Goal: Task Accomplishment & Management: Manage account settings

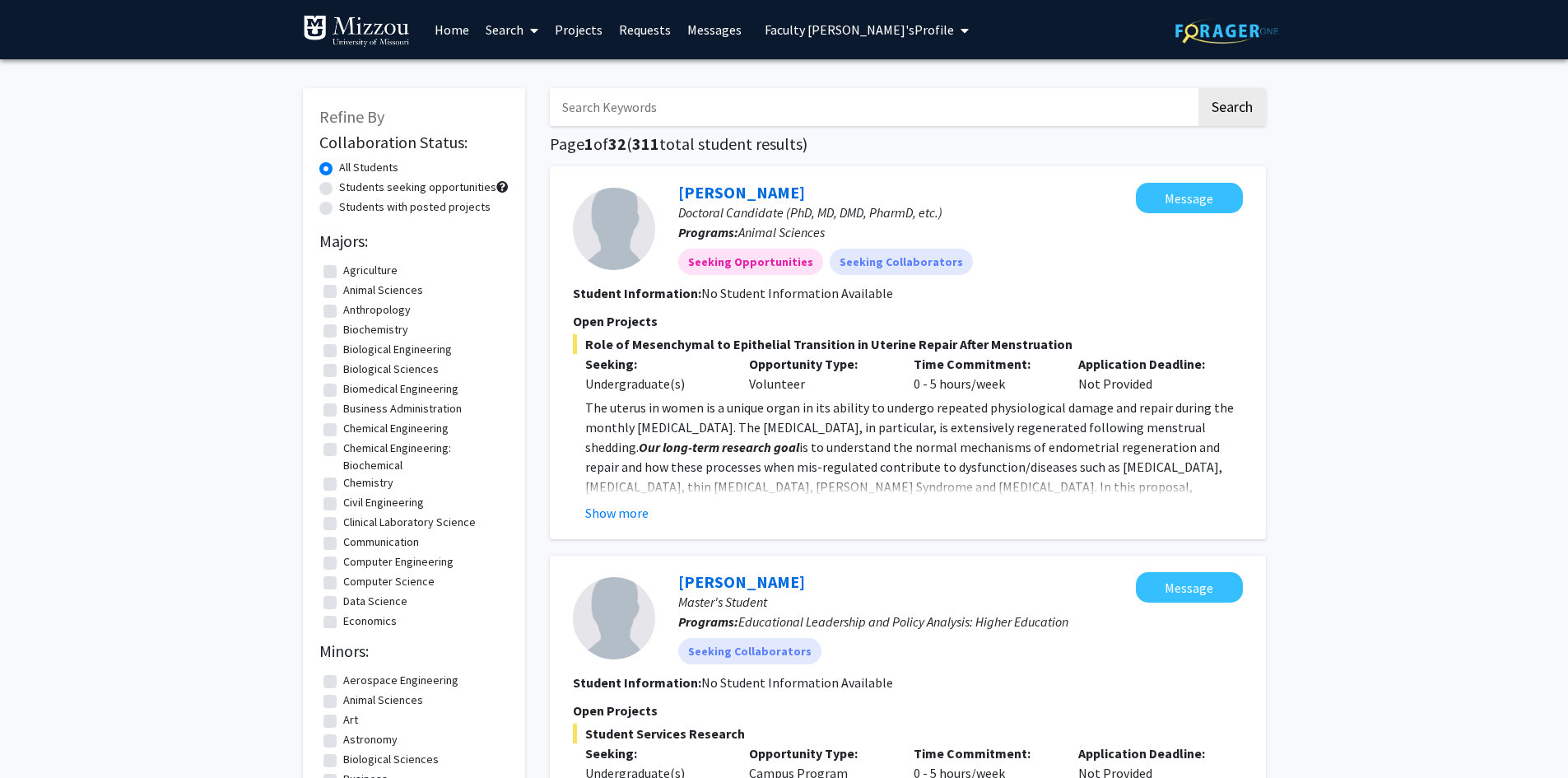
click at [810, 32] on span "Faculty [PERSON_NAME]'s Profile" at bounding box center [859, 29] width 189 height 16
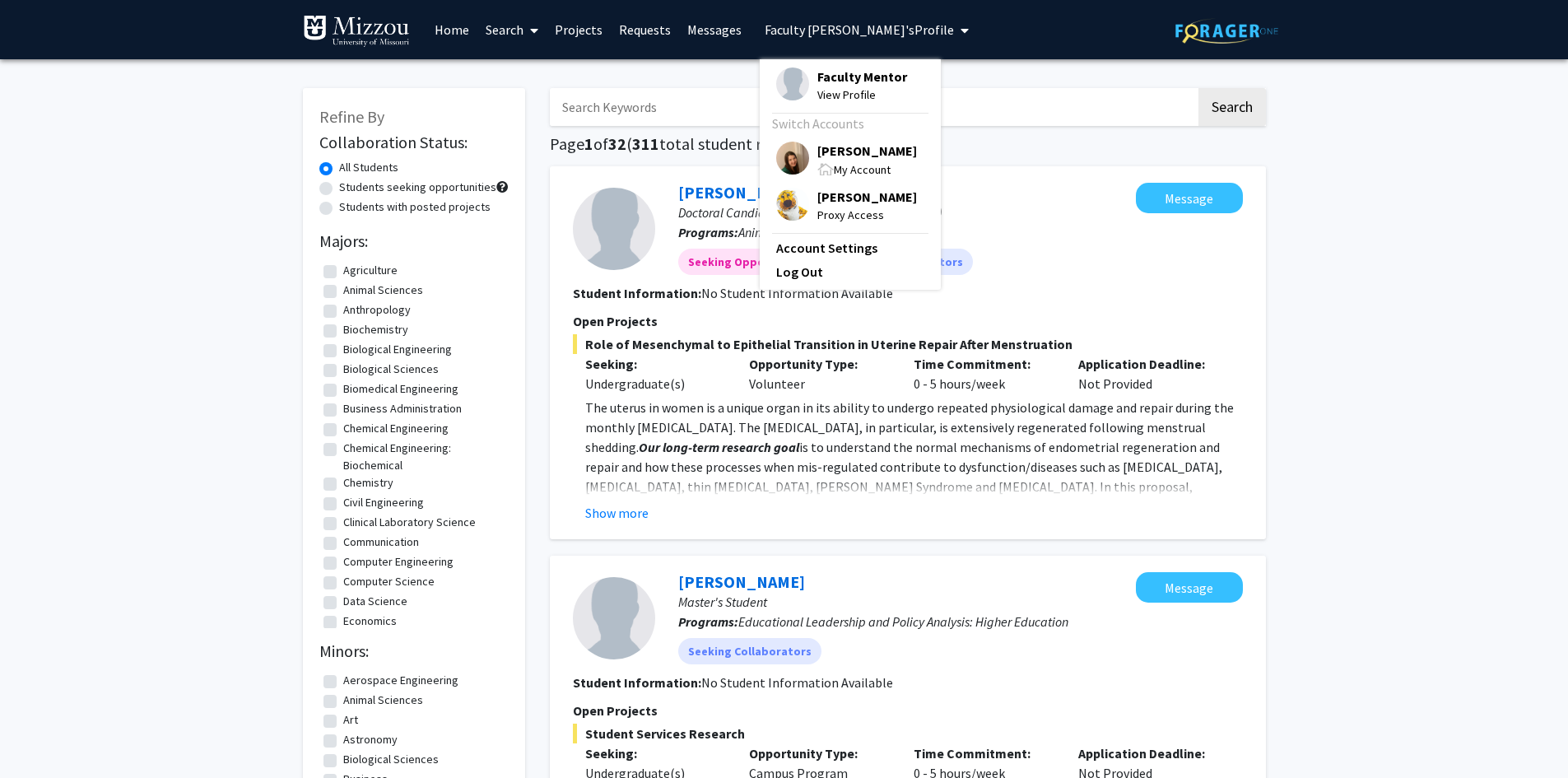
click at [825, 155] on span "[PERSON_NAME]" at bounding box center [867, 151] width 99 height 18
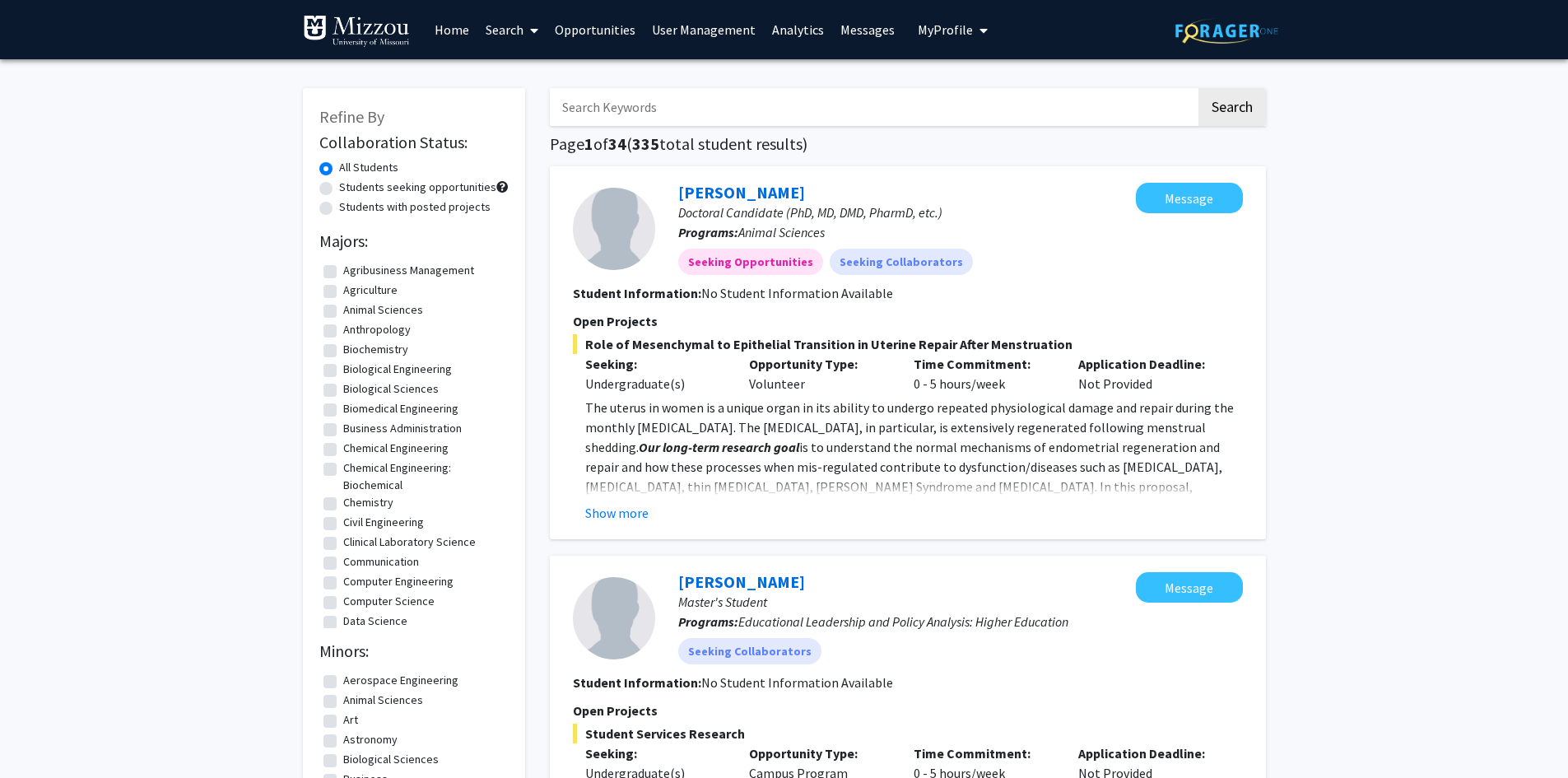
click at [930, 30] on span "My Profile" at bounding box center [945, 29] width 55 height 16
click at [974, 76] on span "[PERSON_NAME]" at bounding box center [1020, 76] width 99 height 18
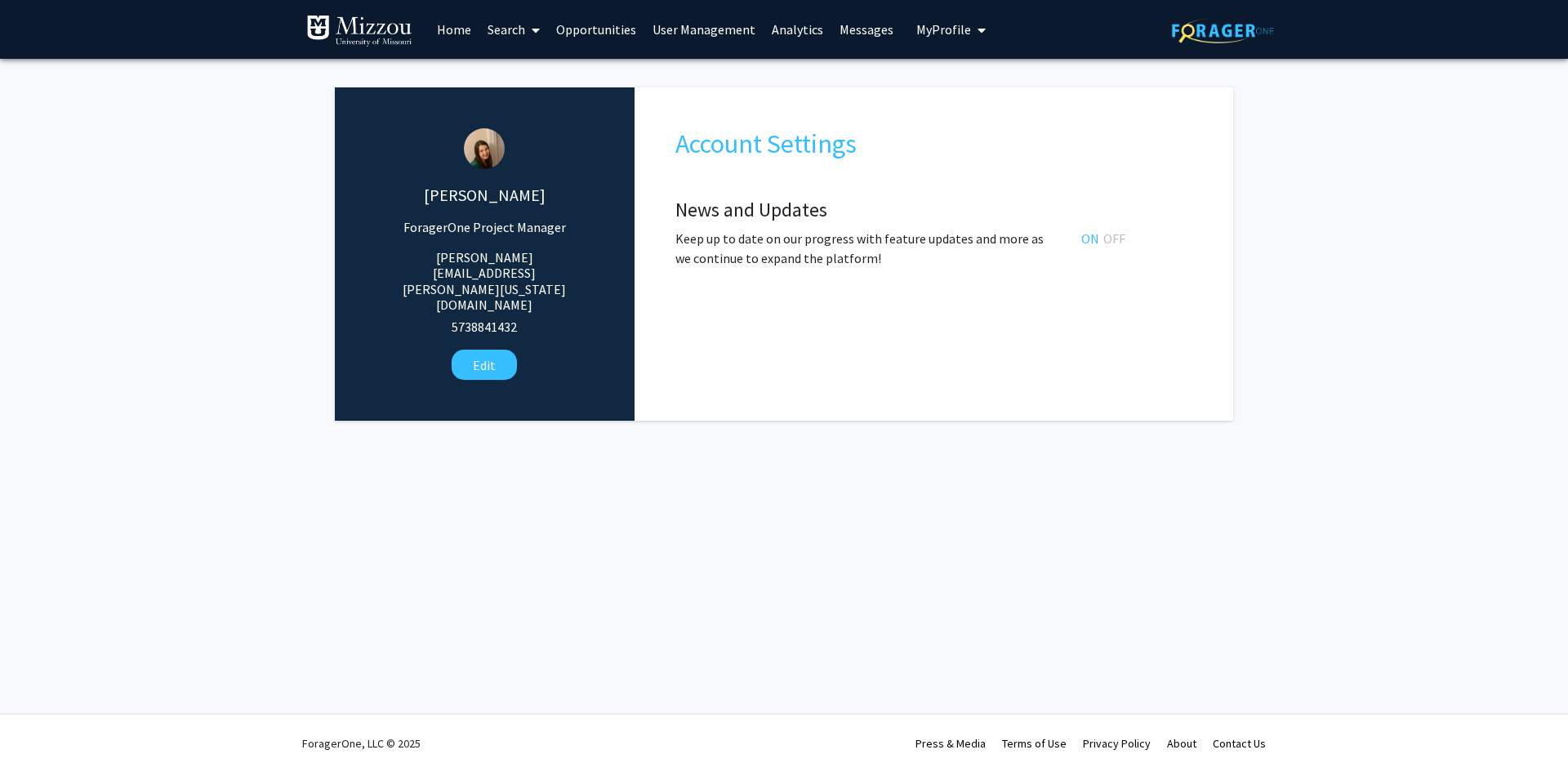
click at [799, 30] on link "Analytics" at bounding box center [797, 29] width 68 height 58
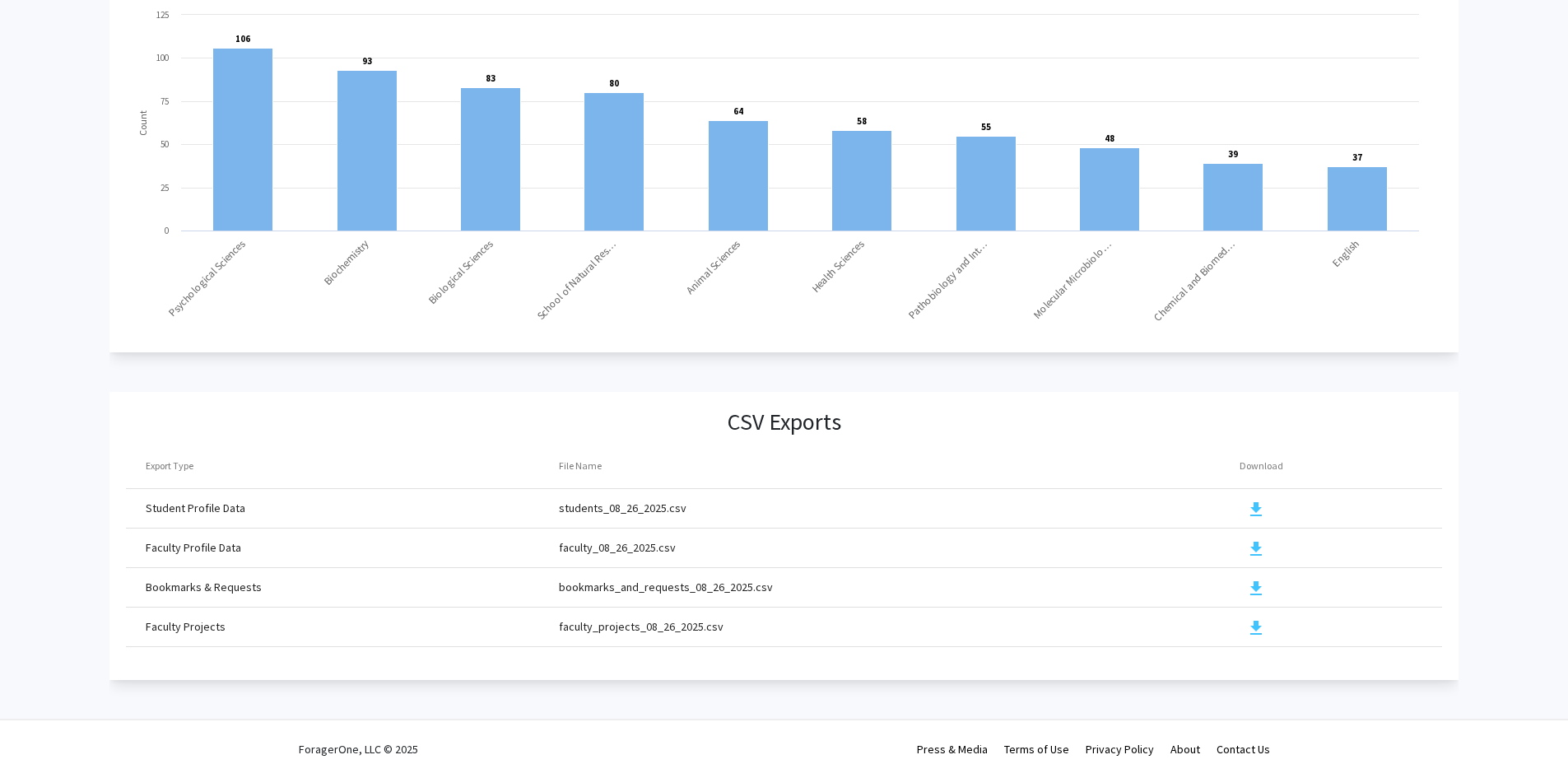
scroll to position [1625, 0]
click at [1255, 539] on mat-icon "download" at bounding box center [1256, 549] width 20 height 20
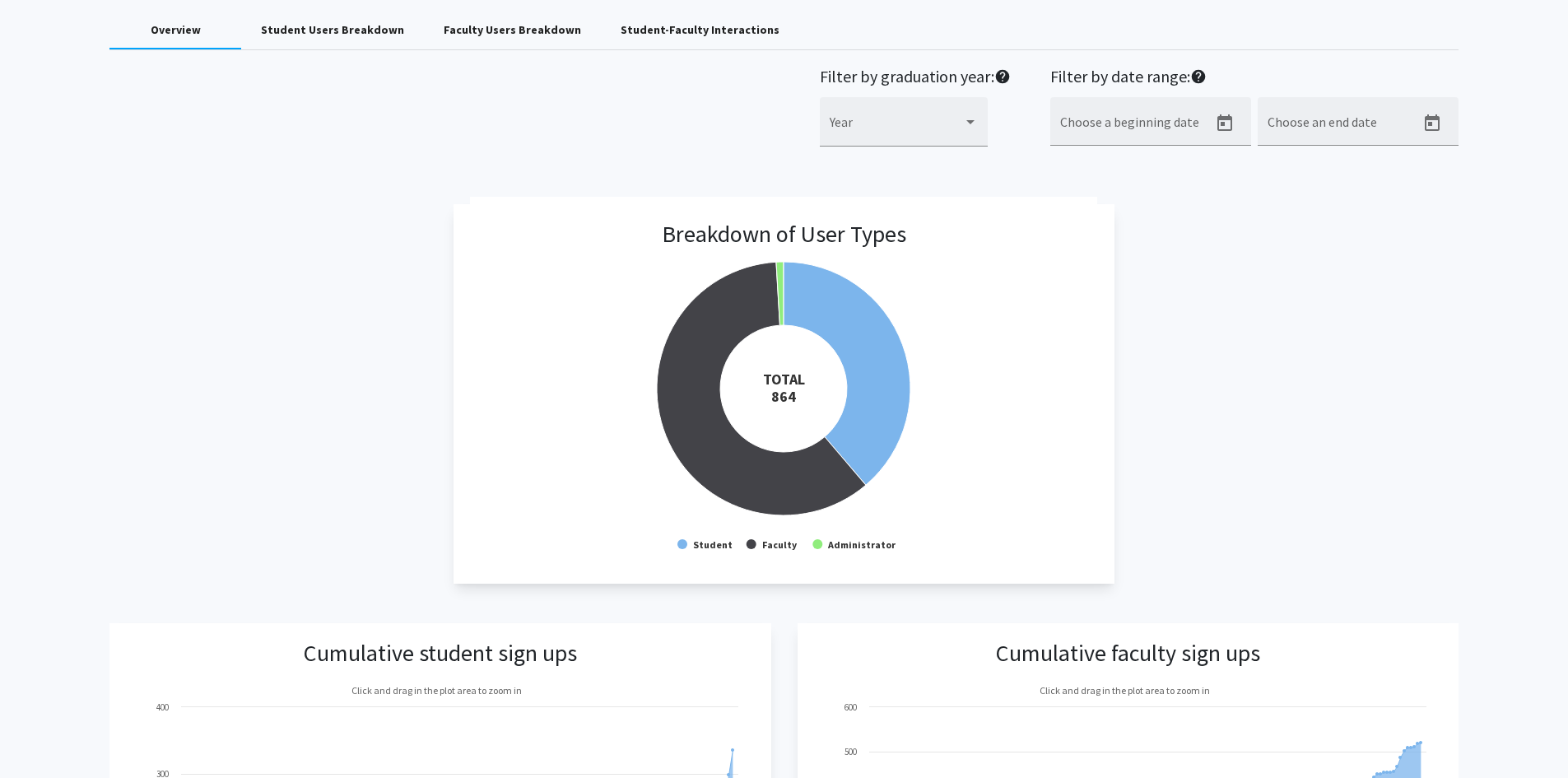
scroll to position [0, 0]
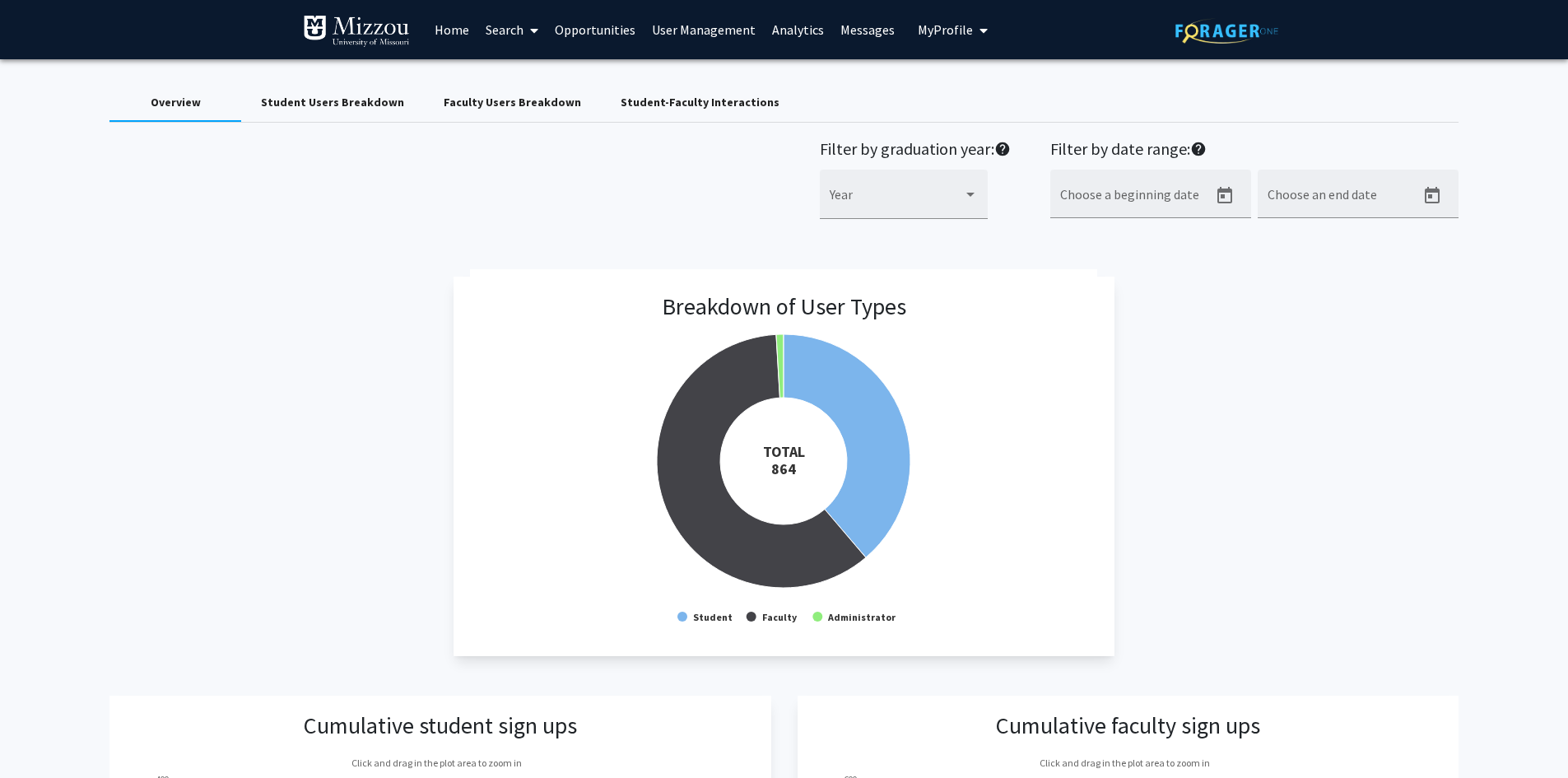
click at [698, 32] on link "User Management" at bounding box center [703, 29] width 120 height 58
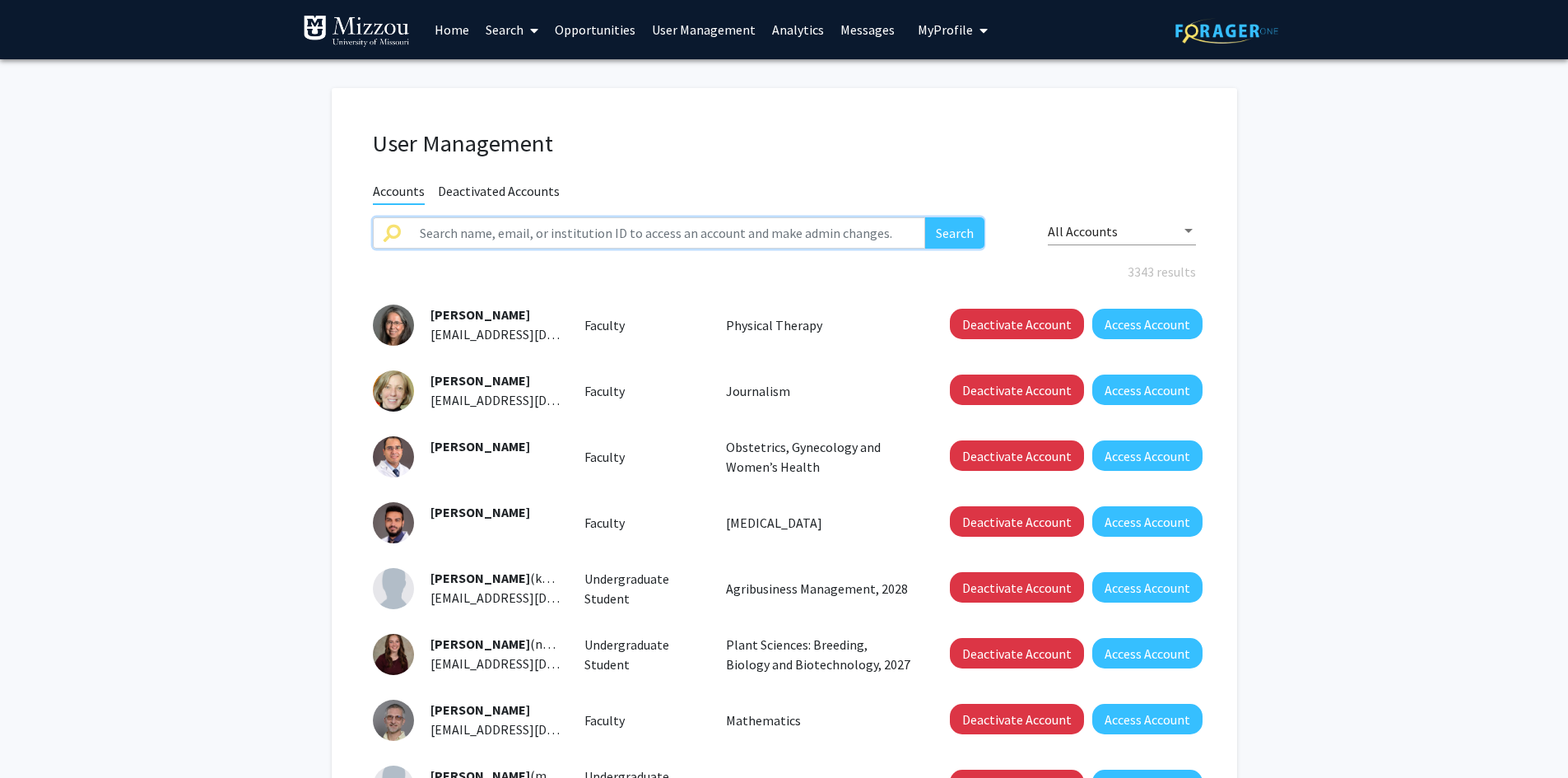
click at [700, 238] on input "text" at bounding box center [668, 233] width 516 height 31
type input "durbak"
click at [925, 217] on button "Search" at bounding box center [955, 233] width 60 height 31
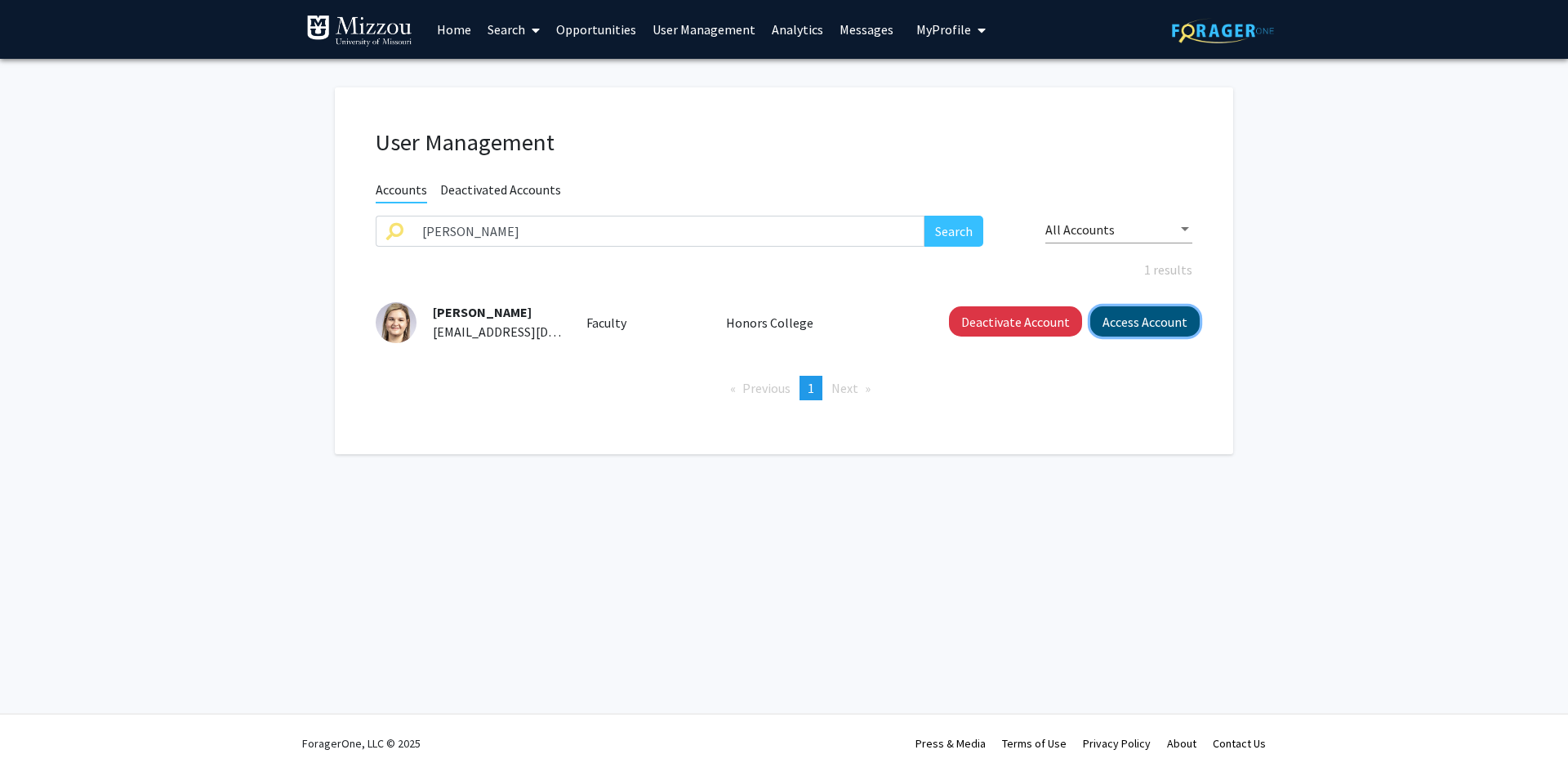
click at [1116, 325] on button "Access Account" at bounding box center [1146, 321] width 110 height 30
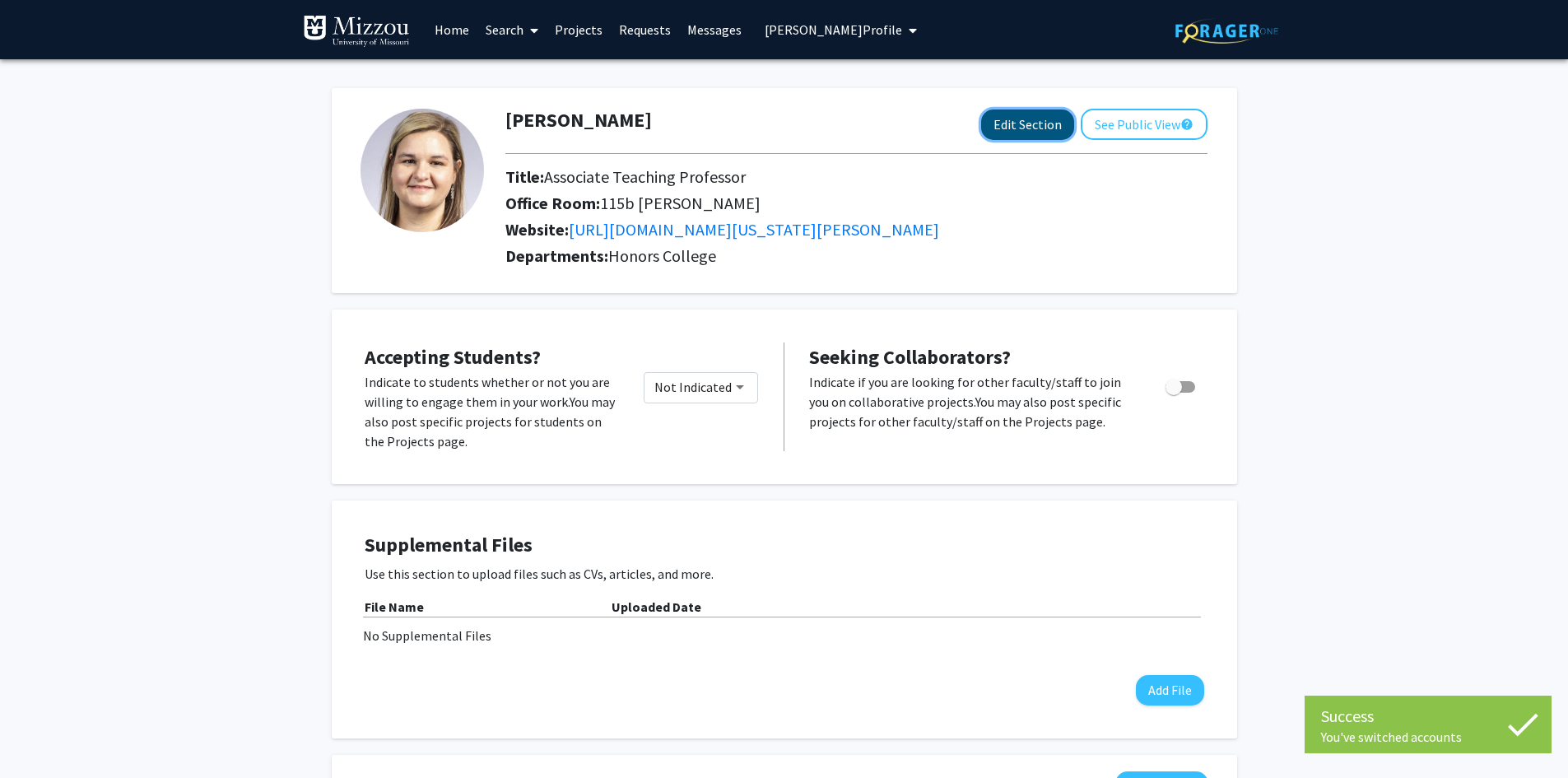
click at [1036, 124] on button "Edit Section" at bounding box center [1027, 125] width 93 height 30
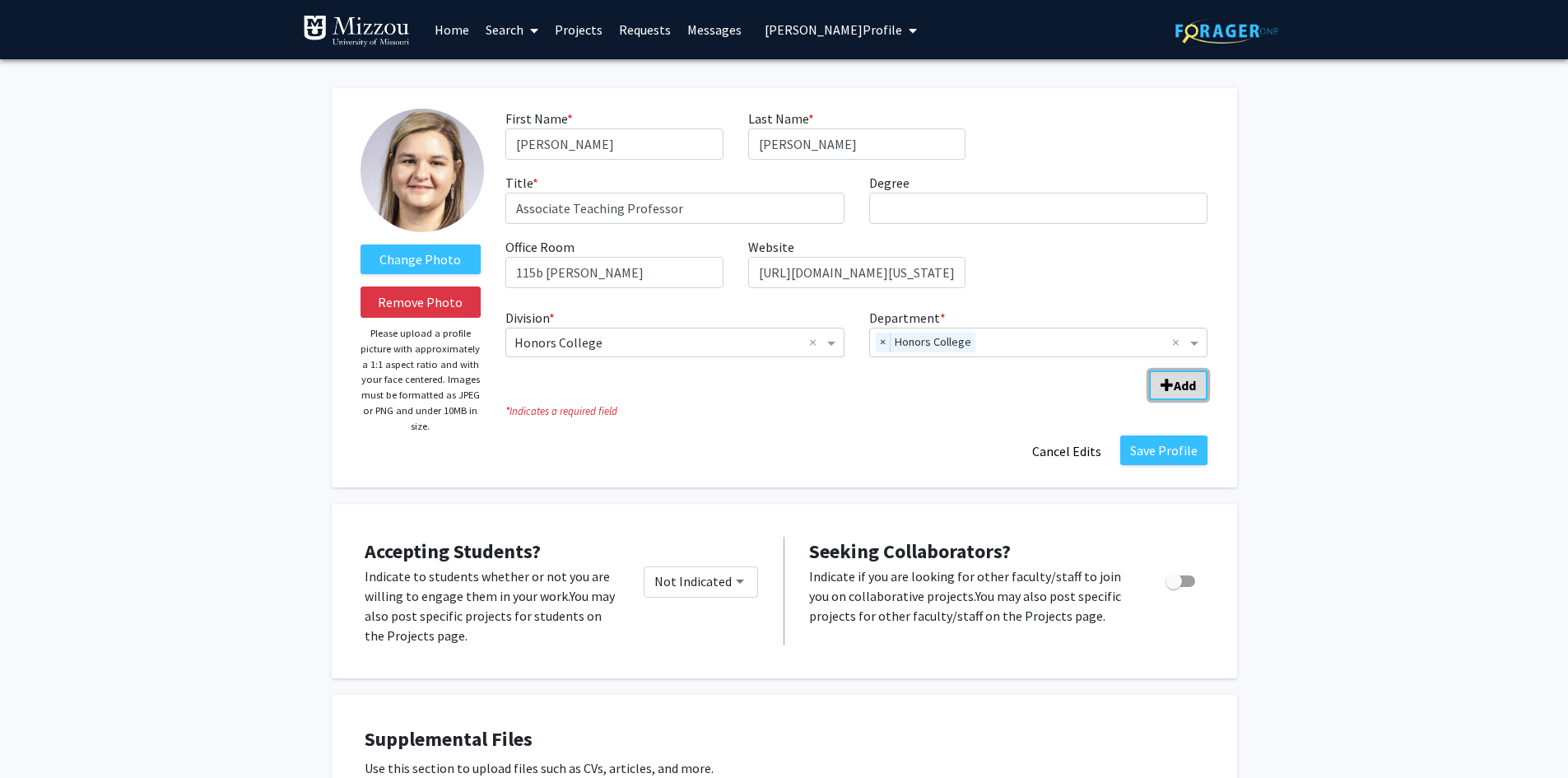
click at [1175, 389] on b "Add" at bounding box center [1185, 385] width 22 height 16
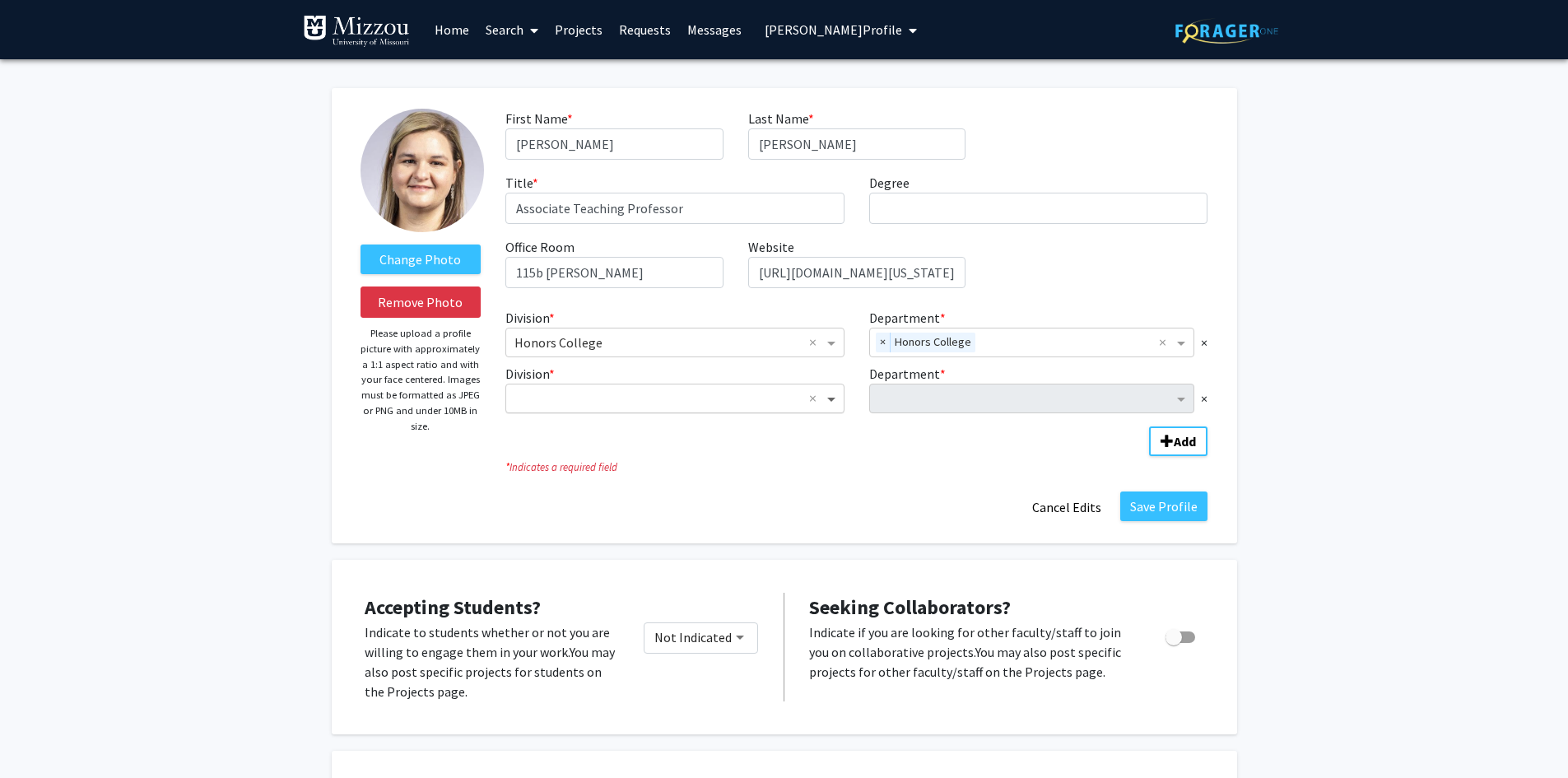
click at [834, 398] on span "Division" at bounding box center [834, 398] width 21 height 20
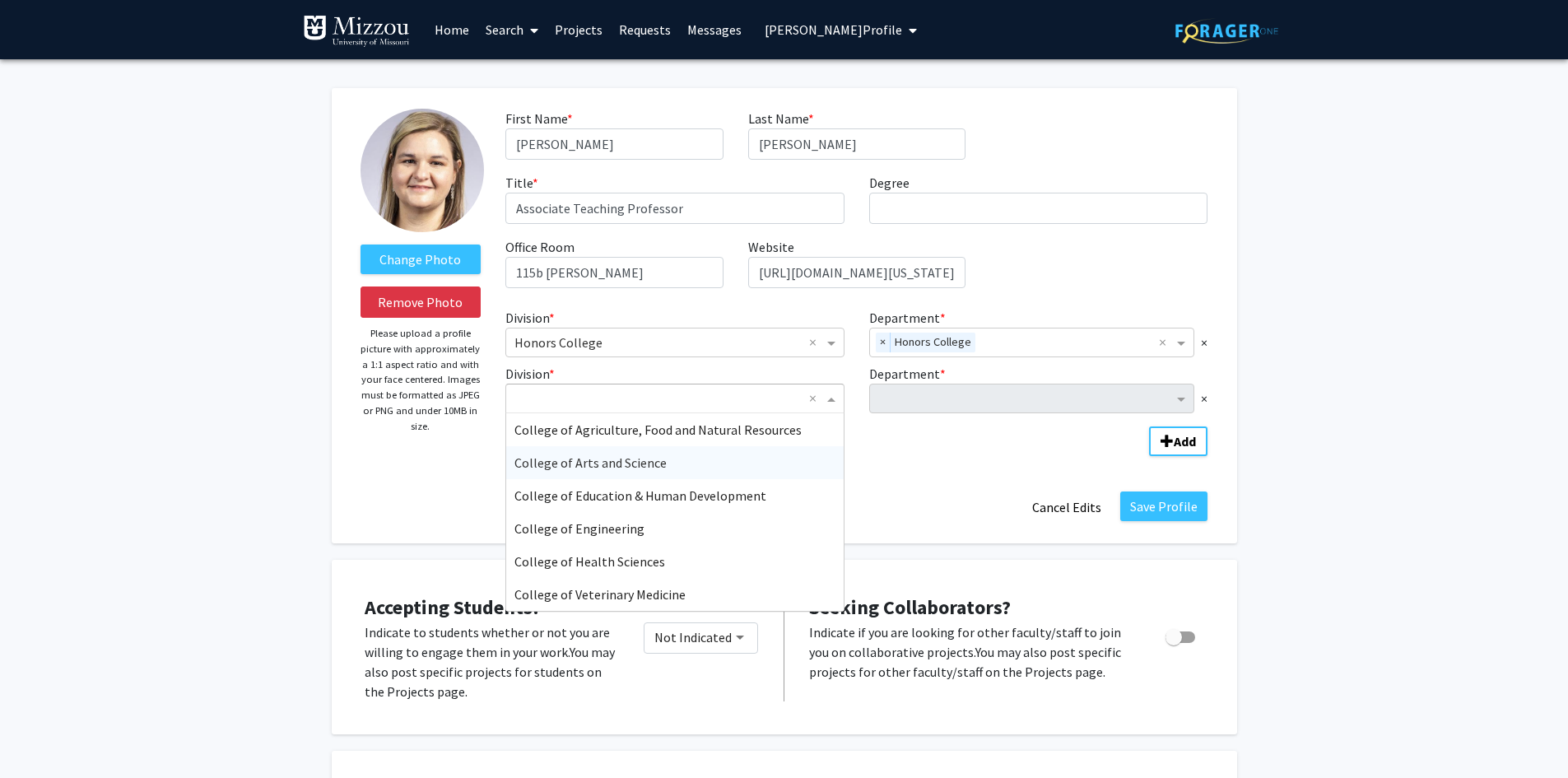
click at [650, 466] on span "College of Arts and Science" at bounding box center [591, 462] width 152 height 16
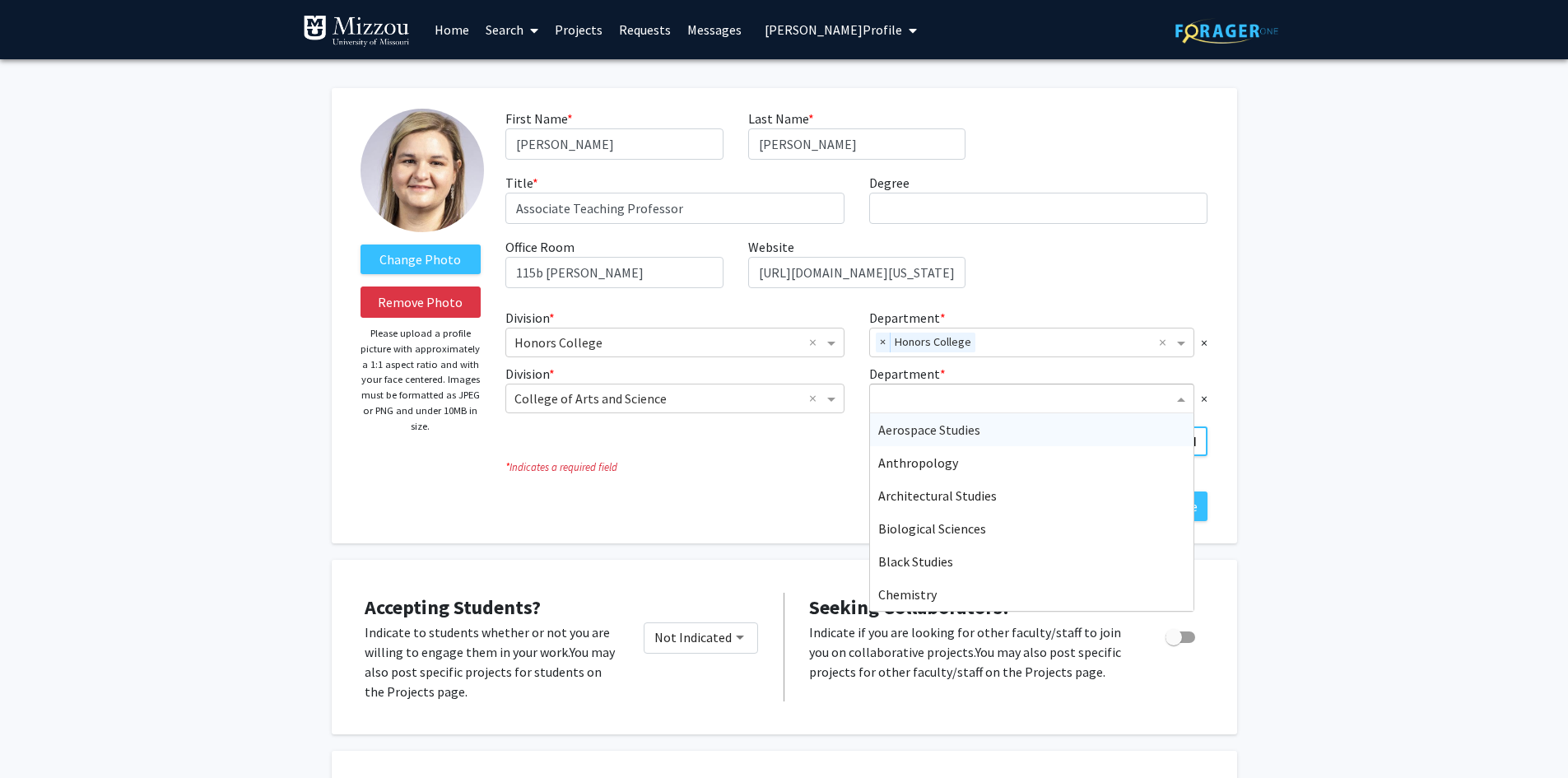
click at [922, 399] on input "Department" at bounding box center [1027, 399] width 296 height 20
click at [913, 536] on span "Biological Sciences" at bounding box center [932, 529] width 108 height 16
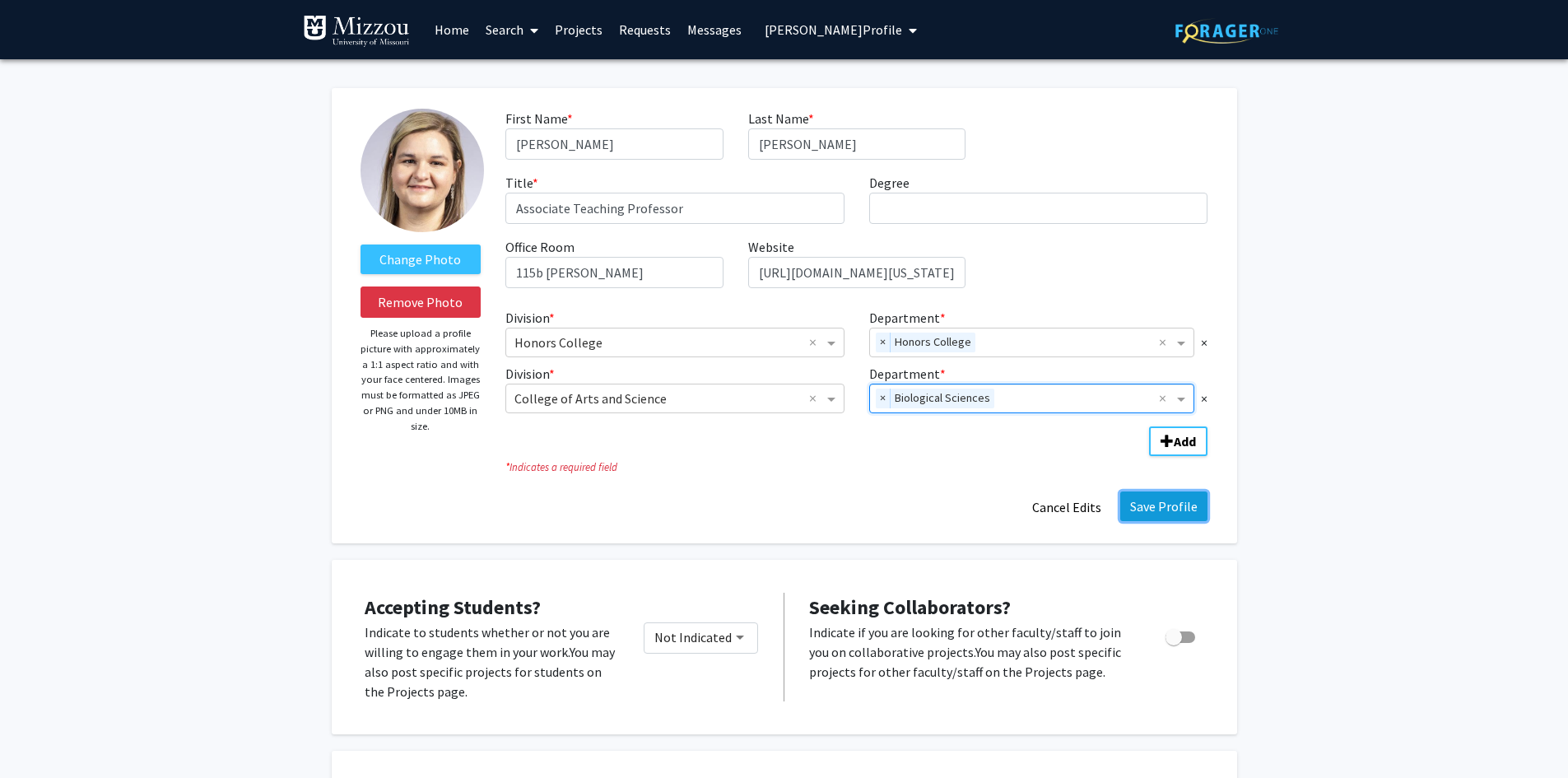
click at [1178, 503] on button "Save Profile" at bounding box center [1163, 506] width 87 height 29
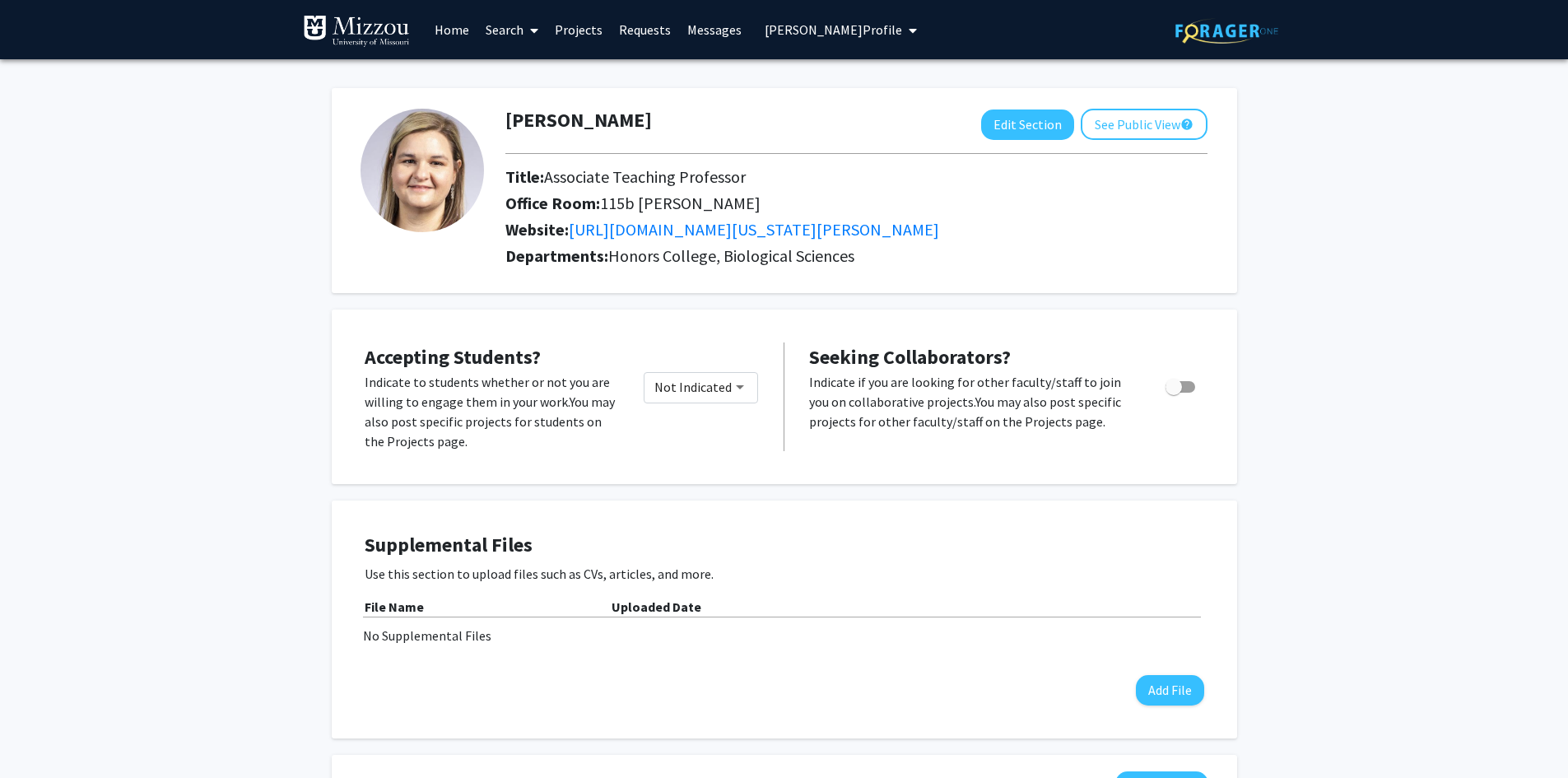
click at [784, 34] on span "Amanda Durbak's Profile" at bounding box center [833, 29] width 138 height 16
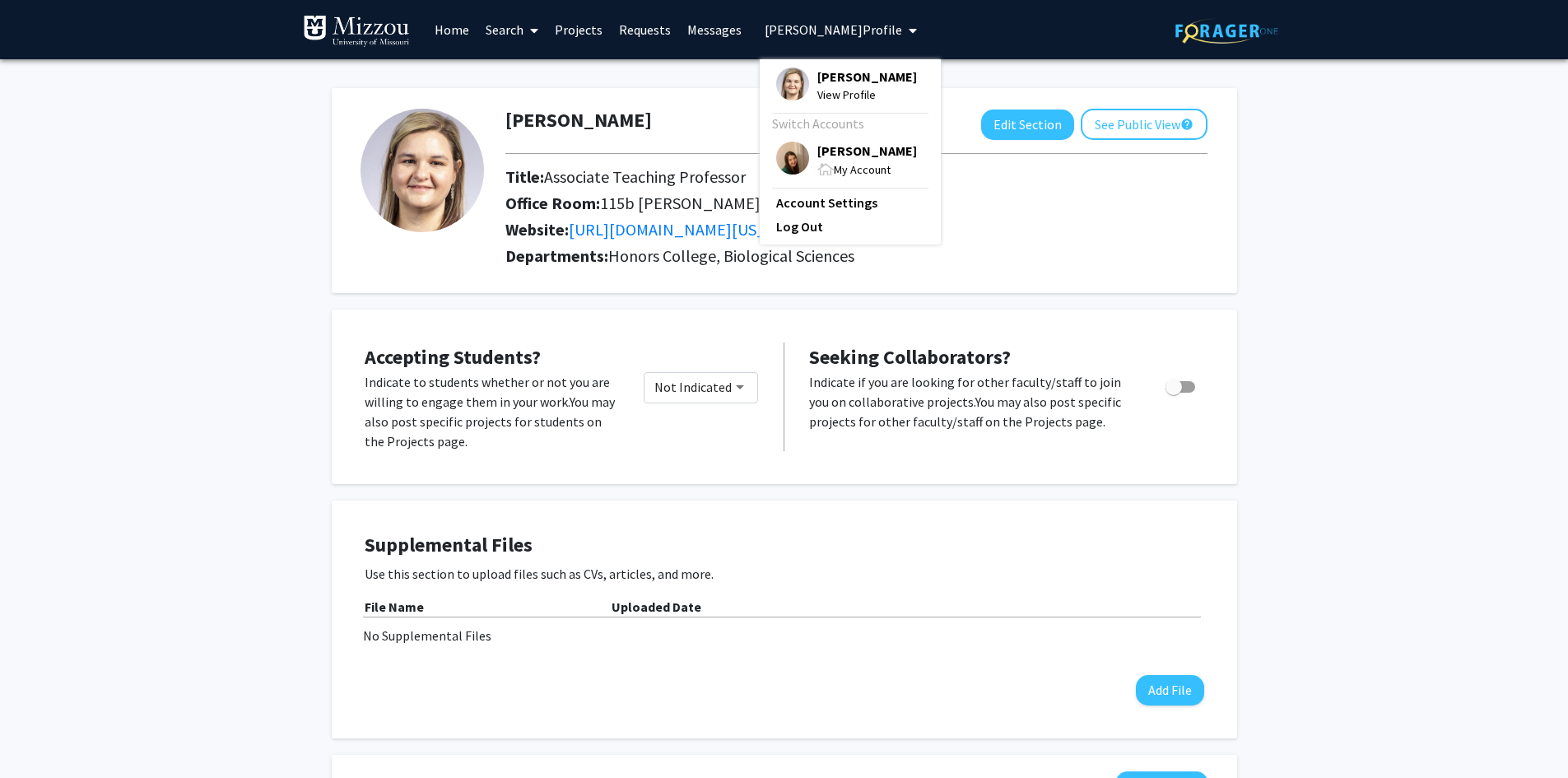
click at [829, 156] on span "[PERSON_NAME]" at bounding box center [867, 151] width 99 height 18
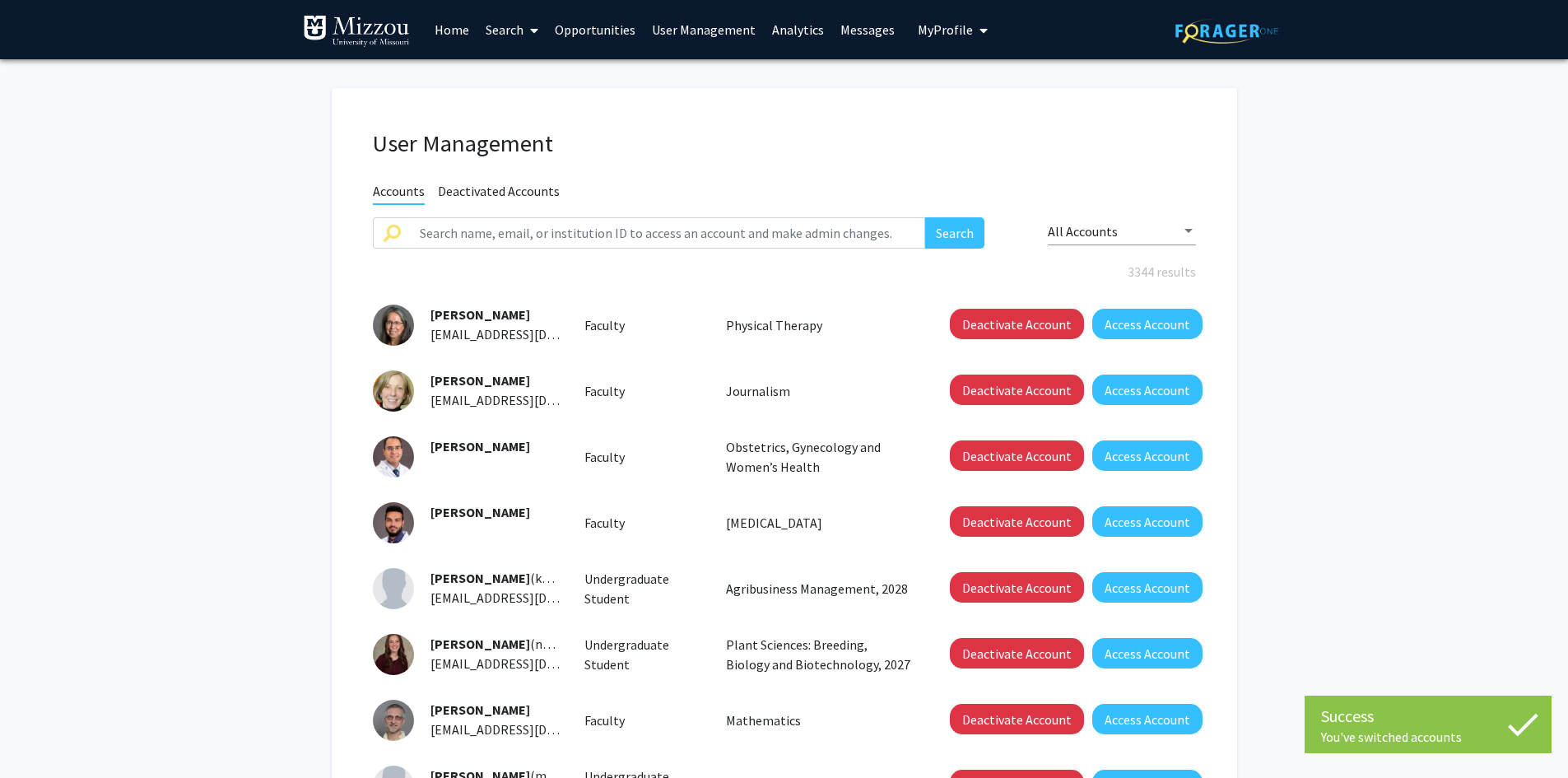
click at [665, 32] on link "User Management" at bounding box center [703, 29] width 120 height 58
click at [673, 32] on link "User Management" at bounding box center [703, 29] width 120 height 58
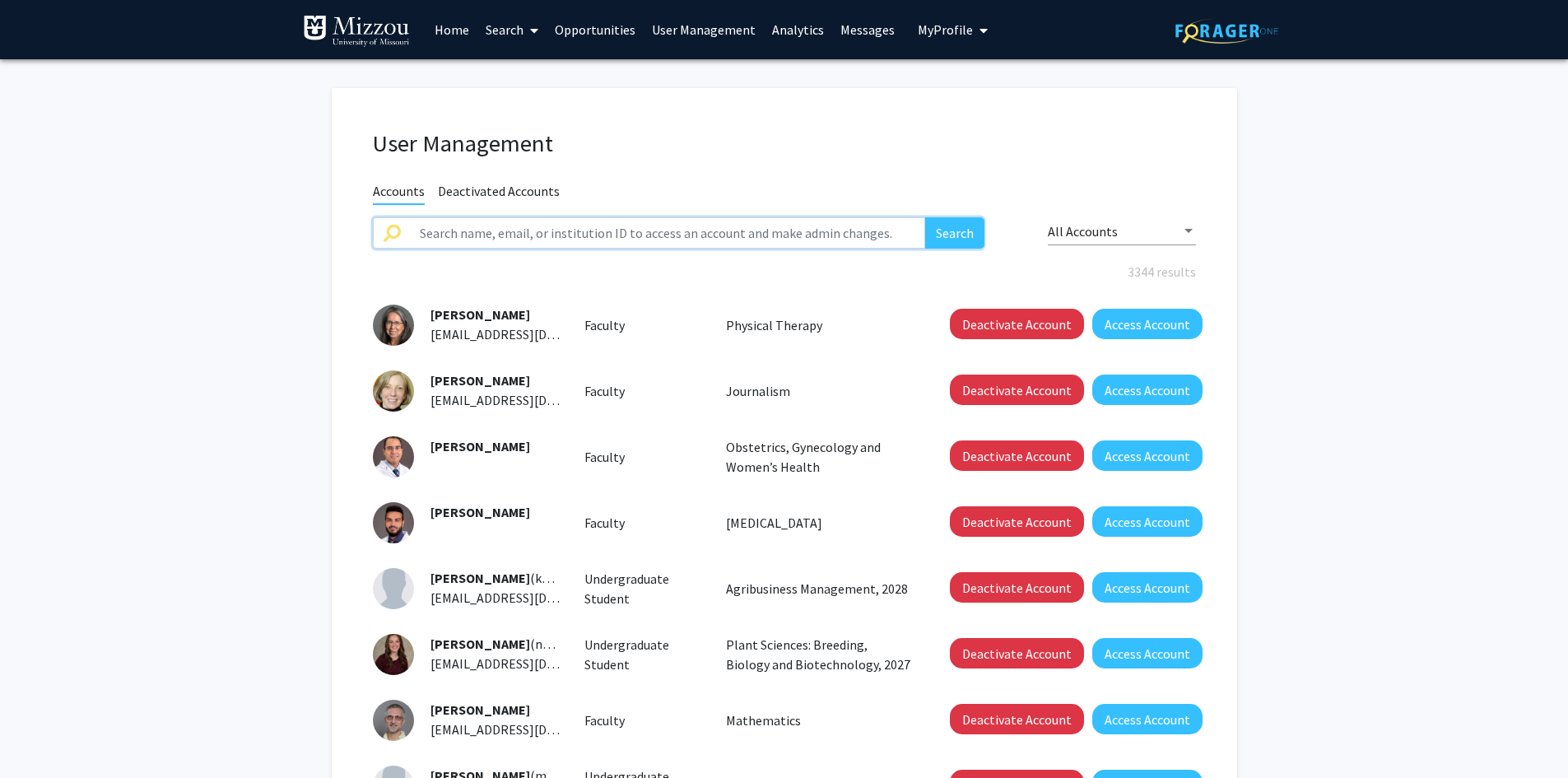
click at [669, 228] on input "text" at bounding box center [668, 233] width 516 height 31
type input "greunenwald"
click at [925, 217] on button "Search" at bounding box center [955, 233] width 60 height 31
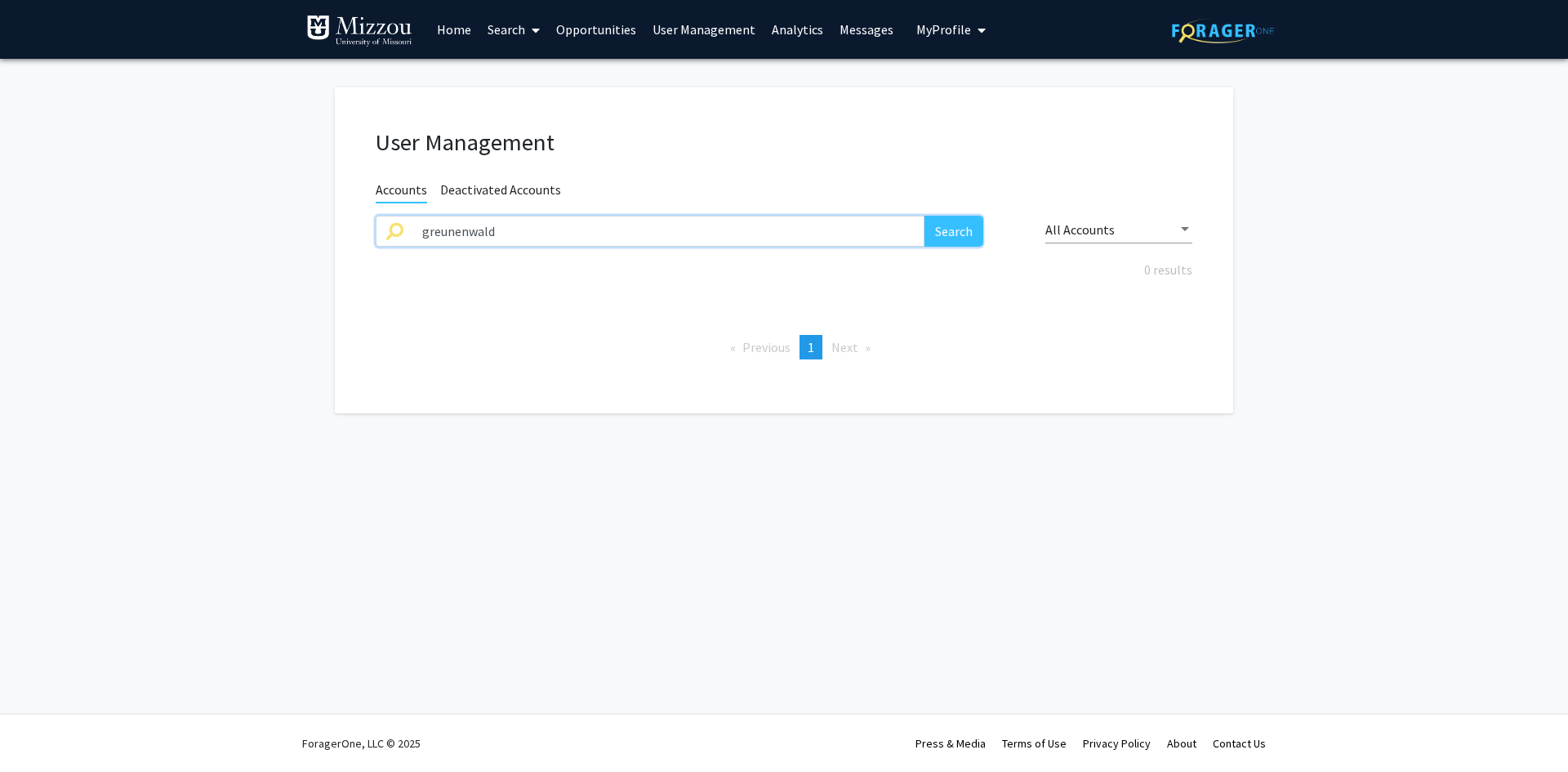
click at [663, 226] on input "greunenwald" at bounding box center [669, 231] width 512 height 31
click at [788, 232] on input "text" at bounding box center [669, 231] width 512 height 31
type input "grunenwald"
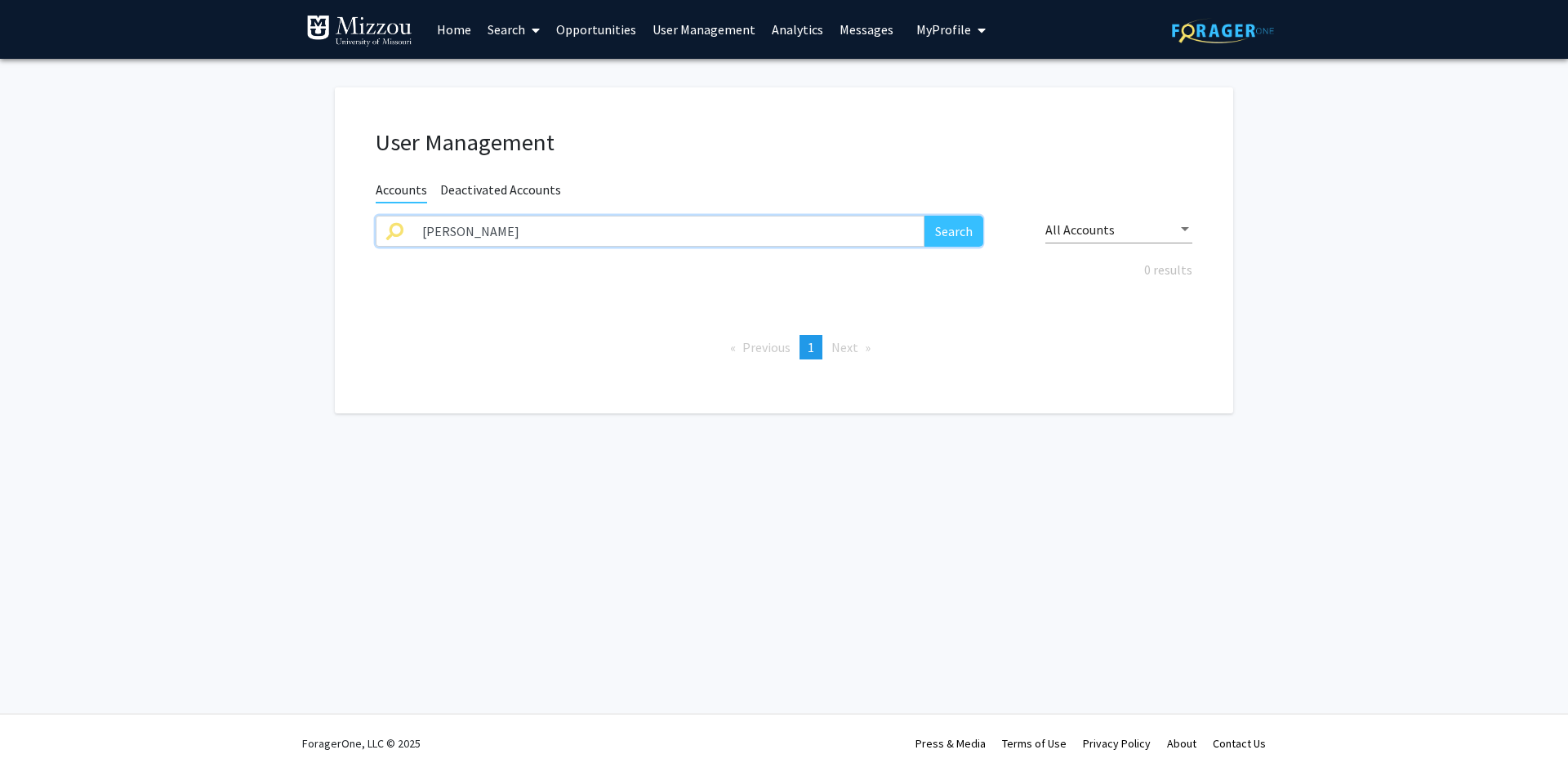
click at [924, 216] on button "Search" at bounding box center [954, 231] width 59 height 31
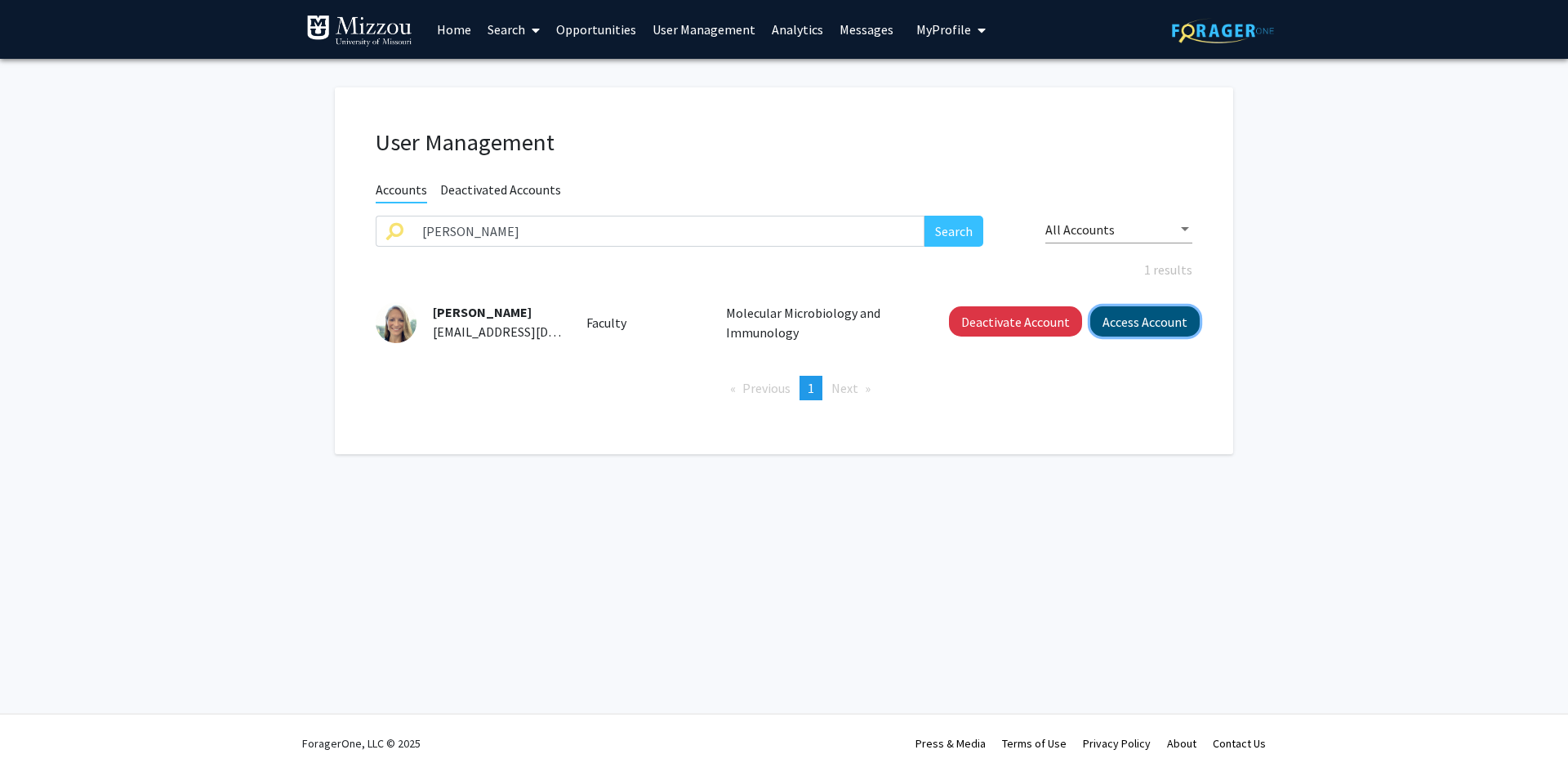
click at [1108, 332] on button "Access Account" at bounding box center [1146, 321] width 110 height 30
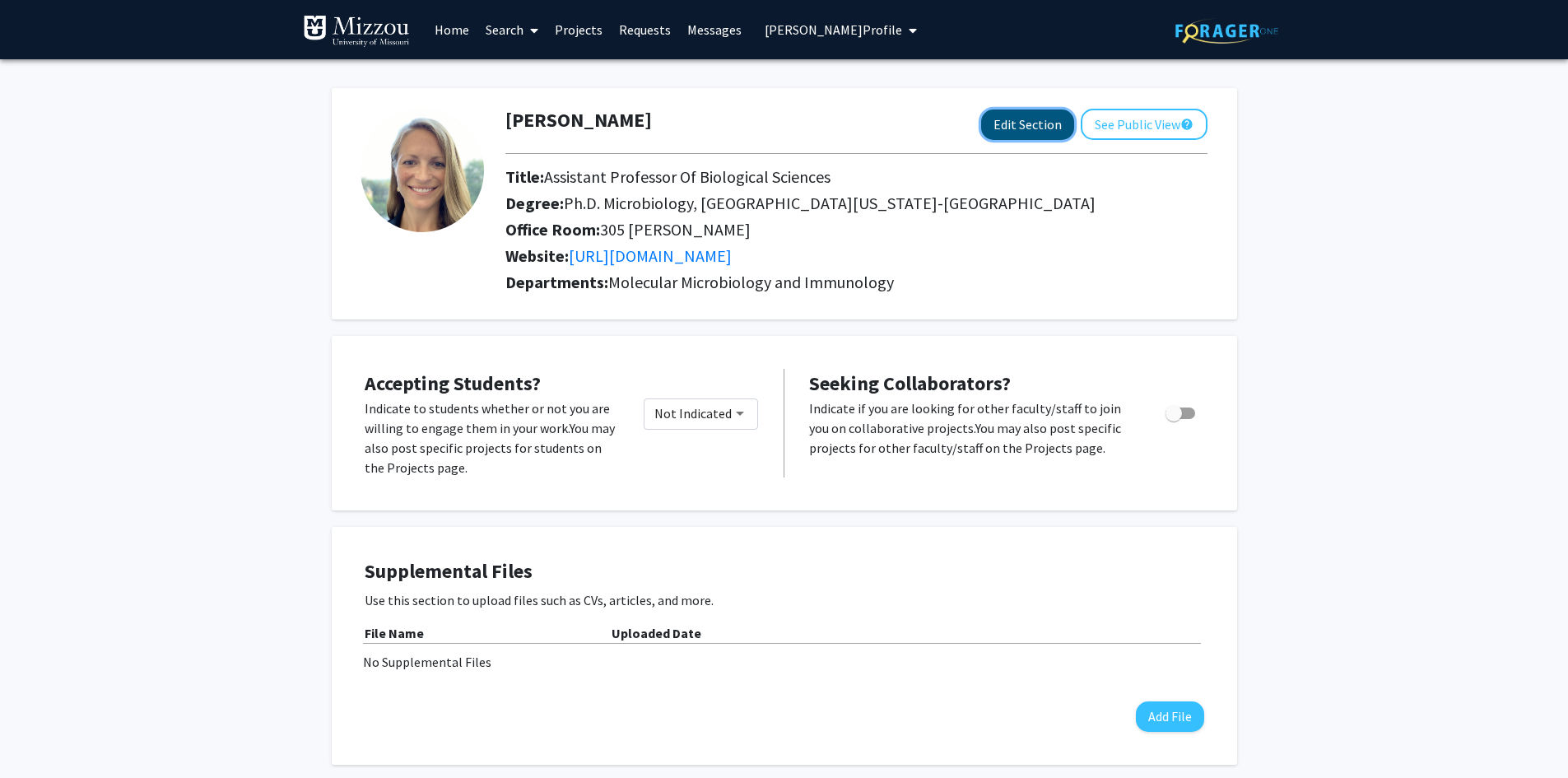
click at [1028, 127] on button "Edit Section" at bounding box center [1027, 125] width 93 height 30
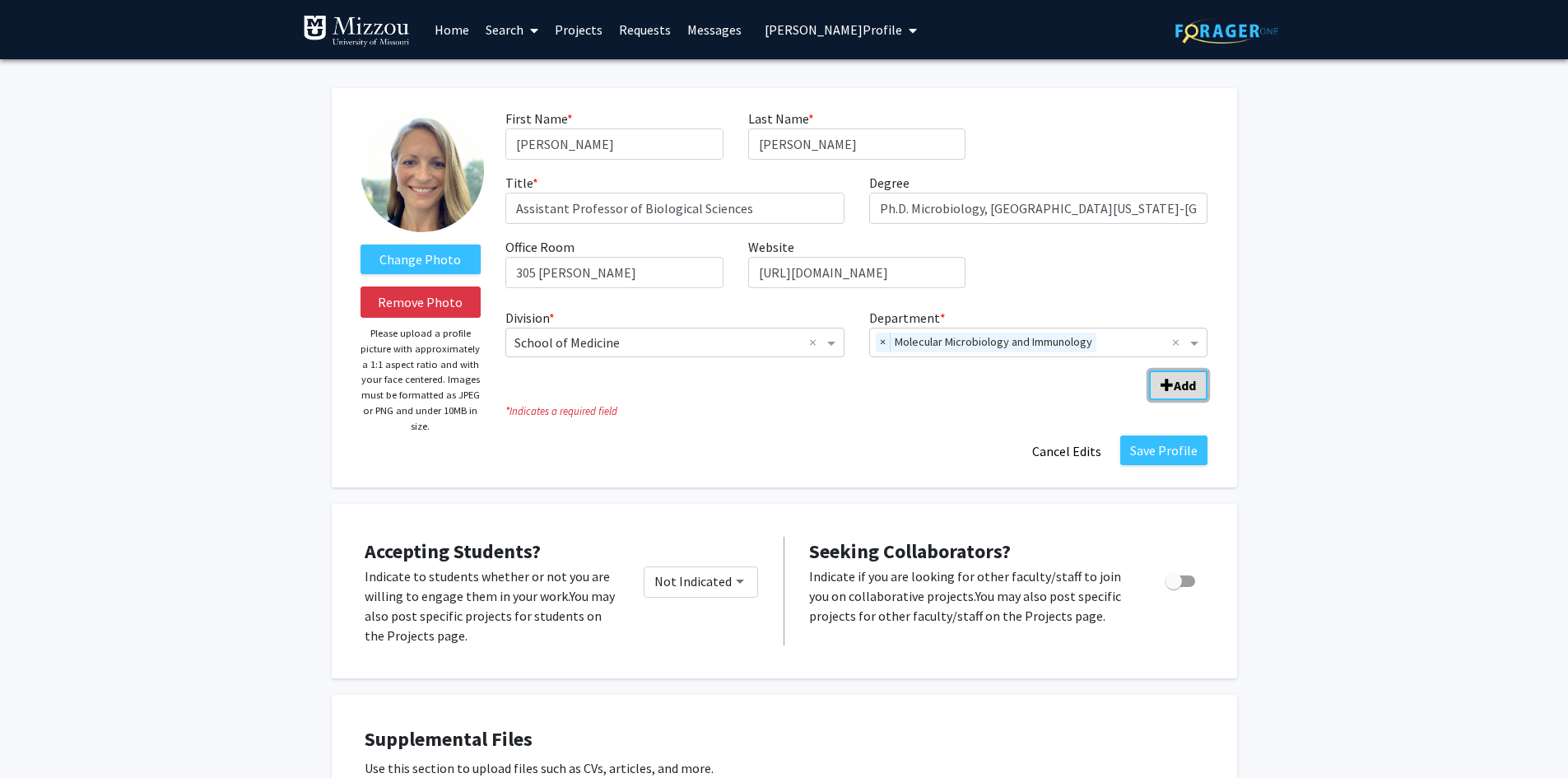
click at [1174, 394] on button "Add" at bounding box center [1179, 385] width 59 height 29
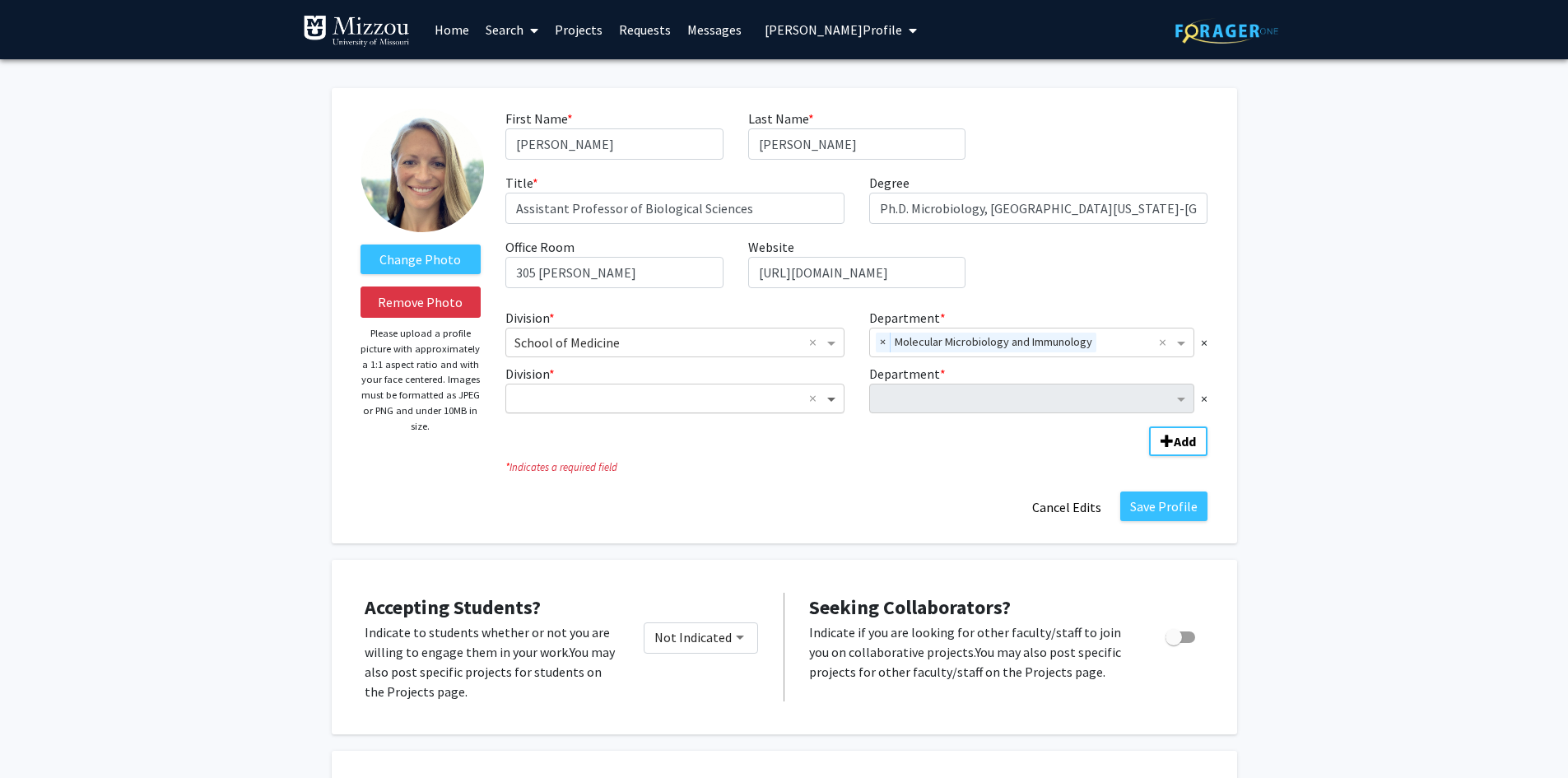
click at [831, 400] on span "Division" at bounding box center [834, 398] width 21 height 20
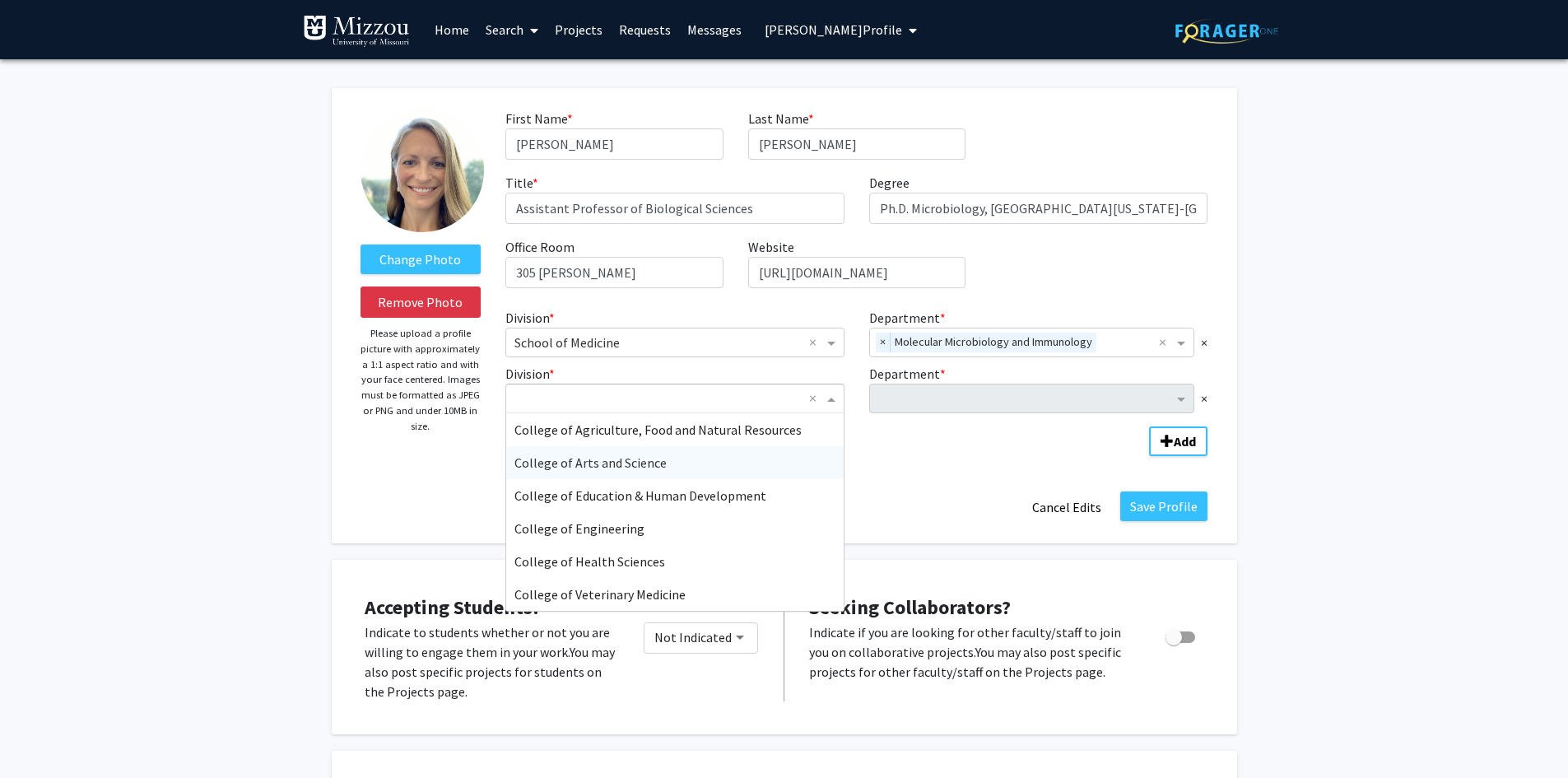
click at [655, 469] on span "College of Arts and Science" at bounding box center [591, 462] width 152 height 16
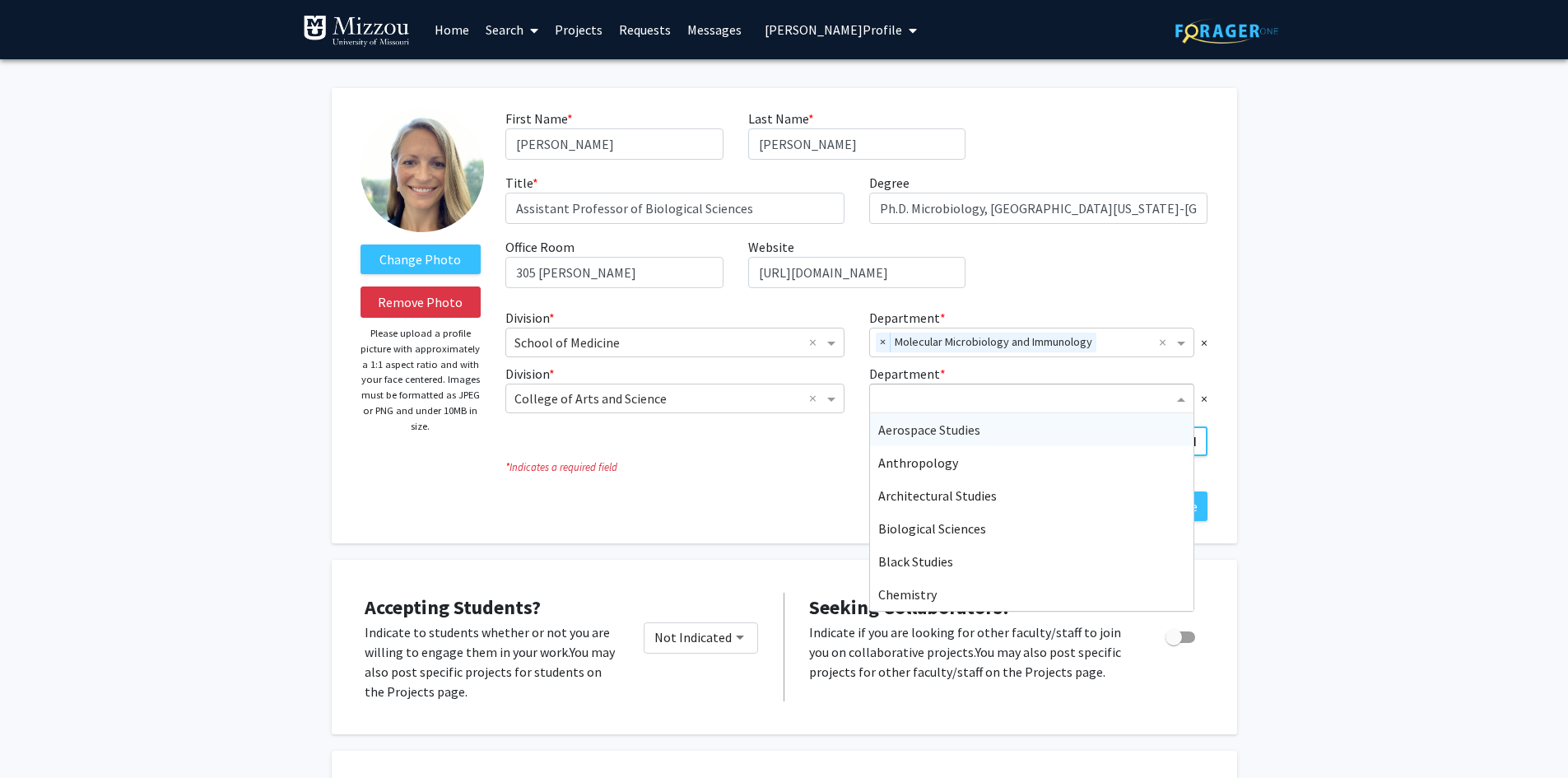
click at [913, 397] on input "Department" at bounding box center [1027, 399] width 296 height 20
click at [905, 533] on span "Biological Sciences" at bounding box center [932, 529] width 108 height 16
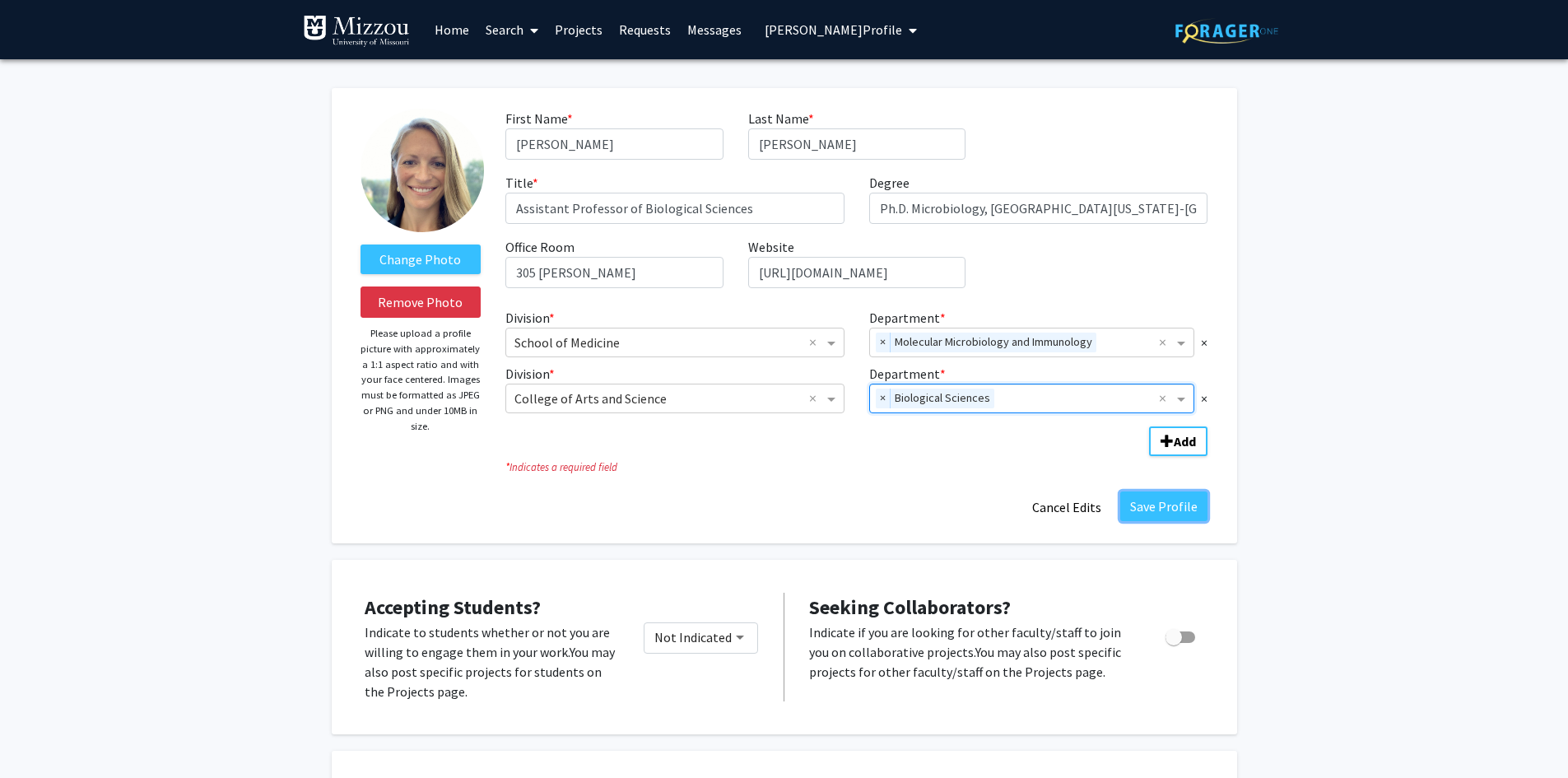
click at [1151, 506] on button "Save Profile" at bounding box center [1163, 506] width 87 height 29
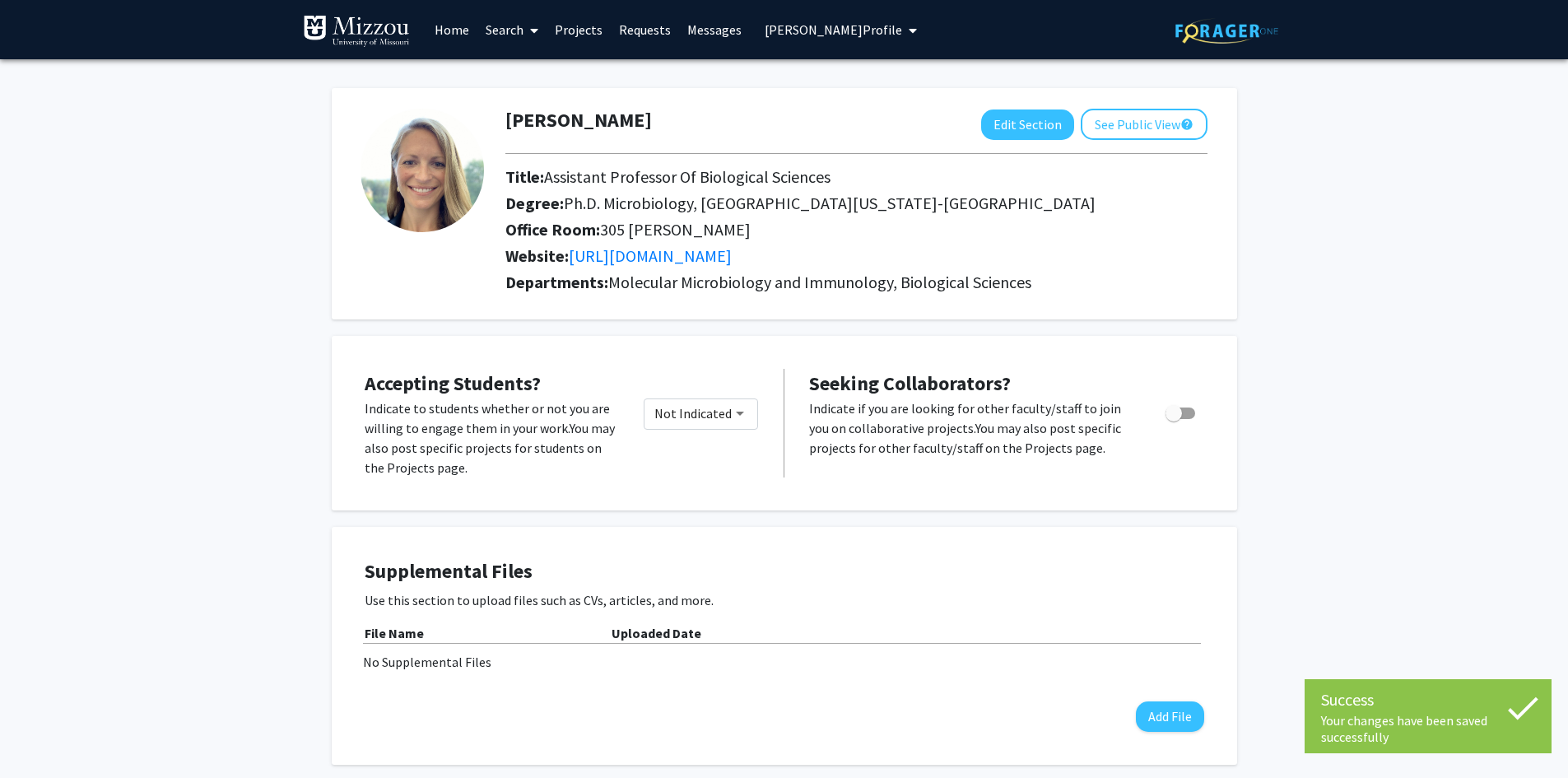
click at [842, 30] on span "Caroline Grunenwald's Profile" at bounding box center [833, 29] width 138 height 16
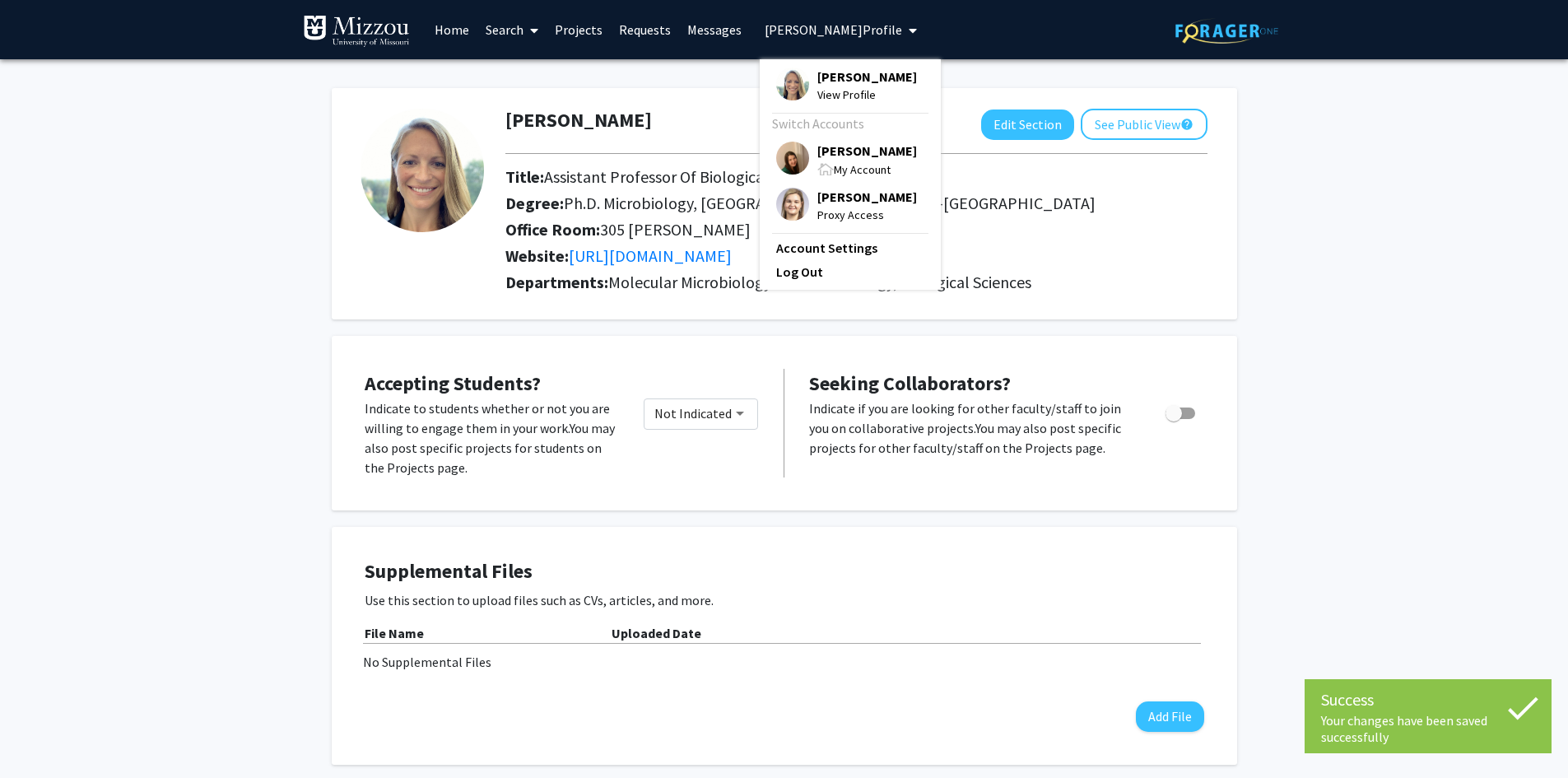
click at [841, 160] on span "[PERSON_NAME]" at bounding box center [867, 151] width 99 height 18
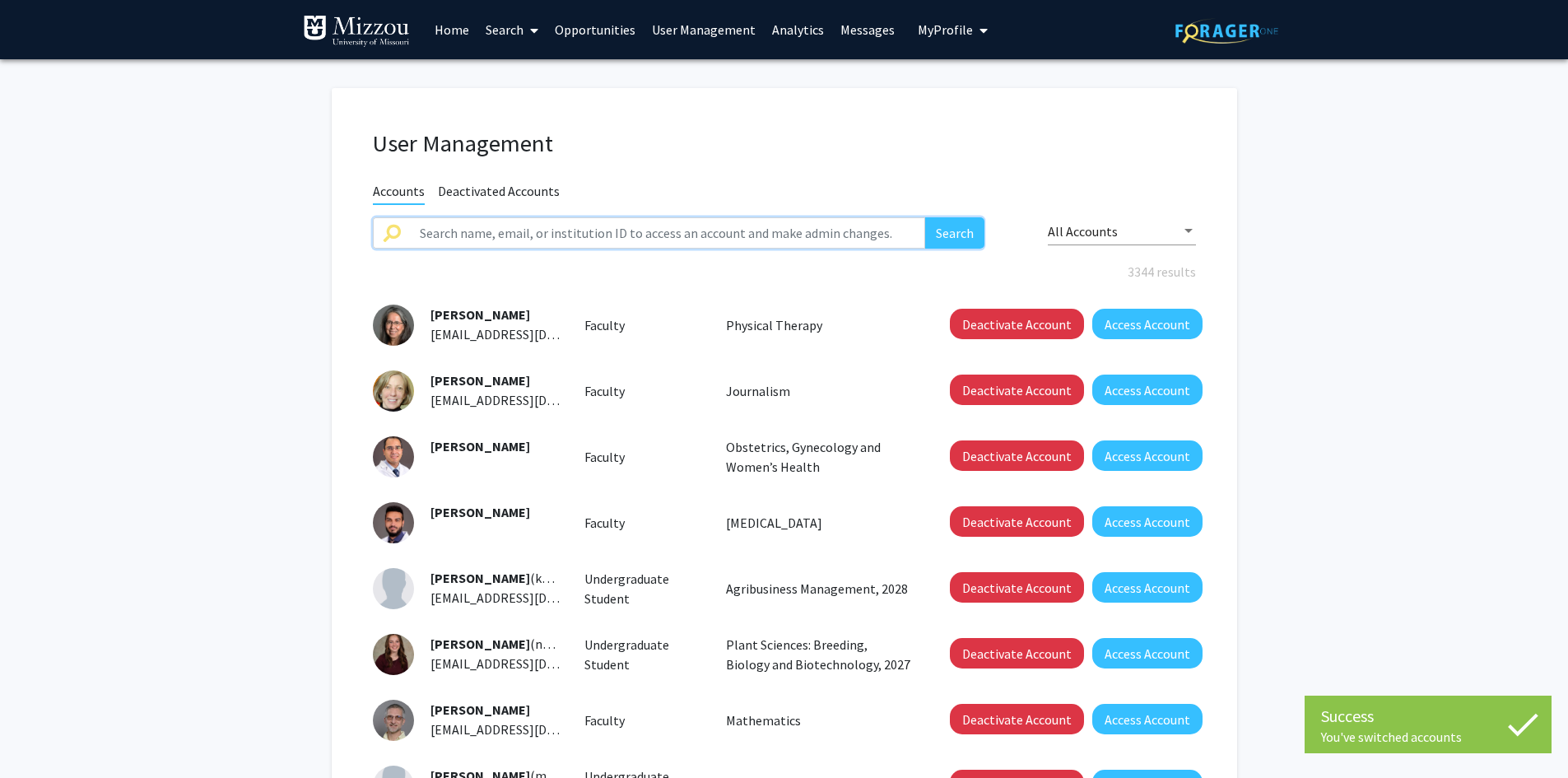
click at [718, 236] on input "text" at bounding box center [668, 233] width 516 height 31
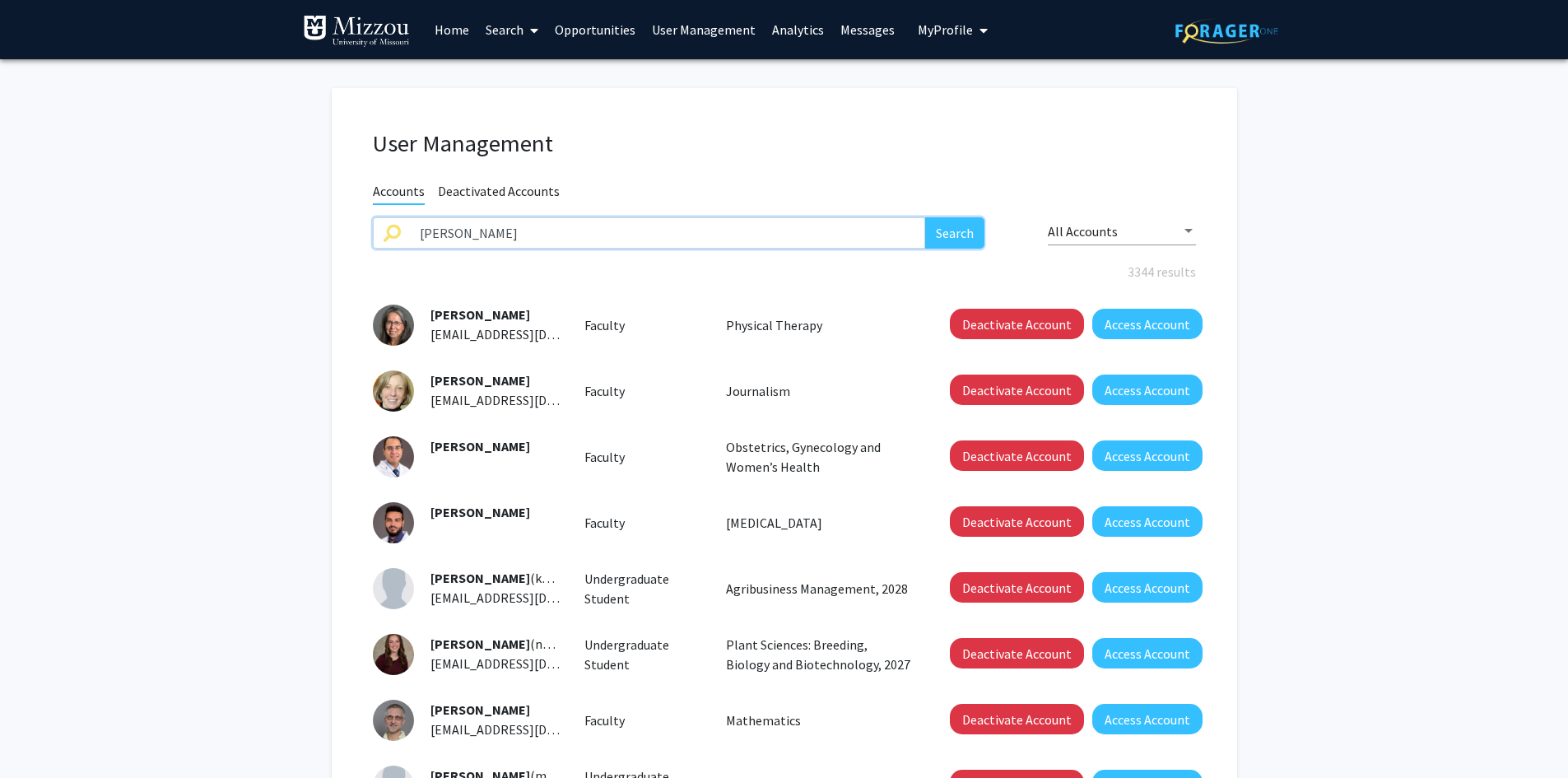
type input "amanda patterson"
click at [925, 217] on button "Search" at bounding box center [955, 233] width 60 height 31
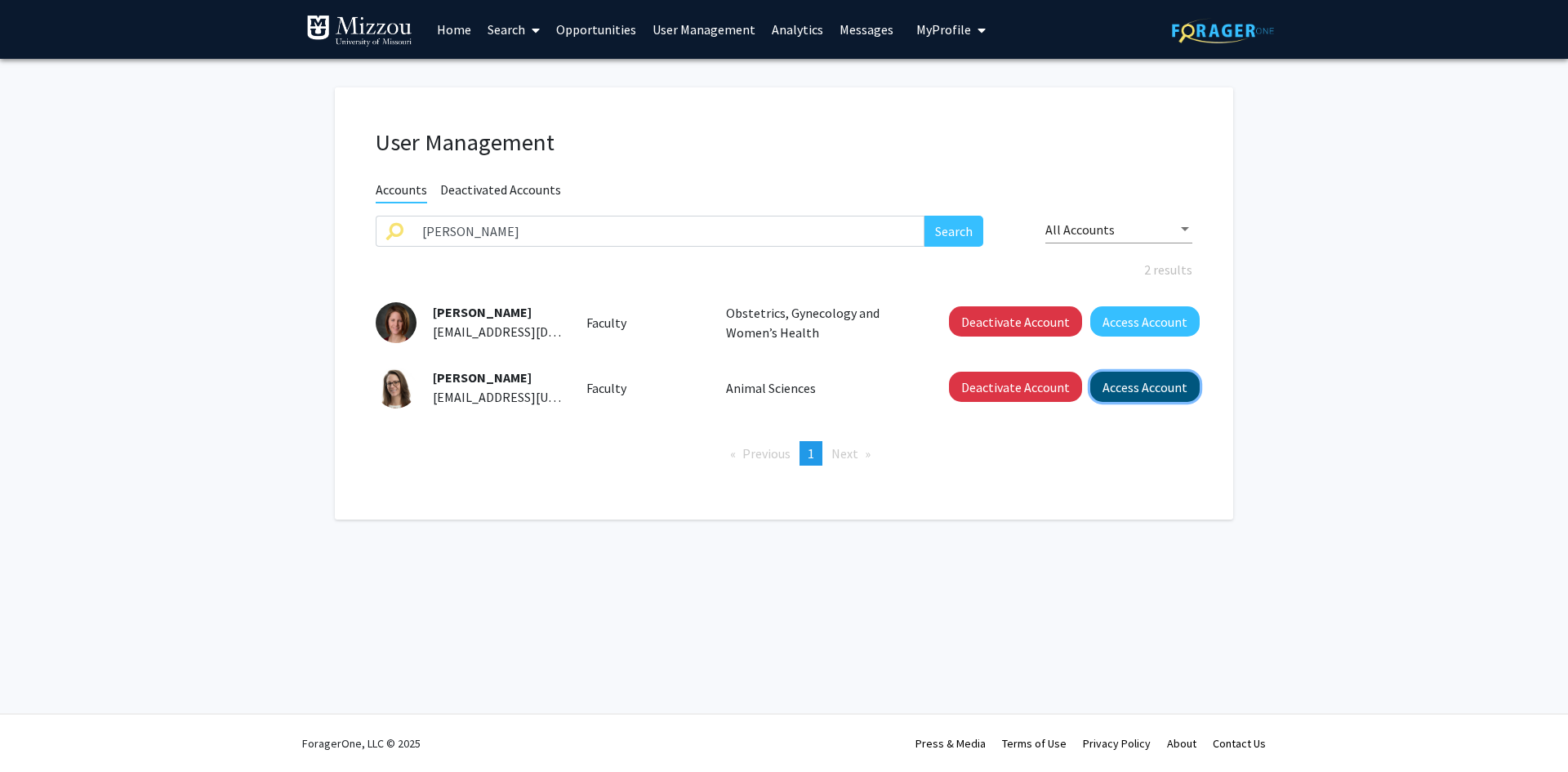
click at [1130, 393] on button "Access Account" at bounding box center [1146, 386] width 110 height 30
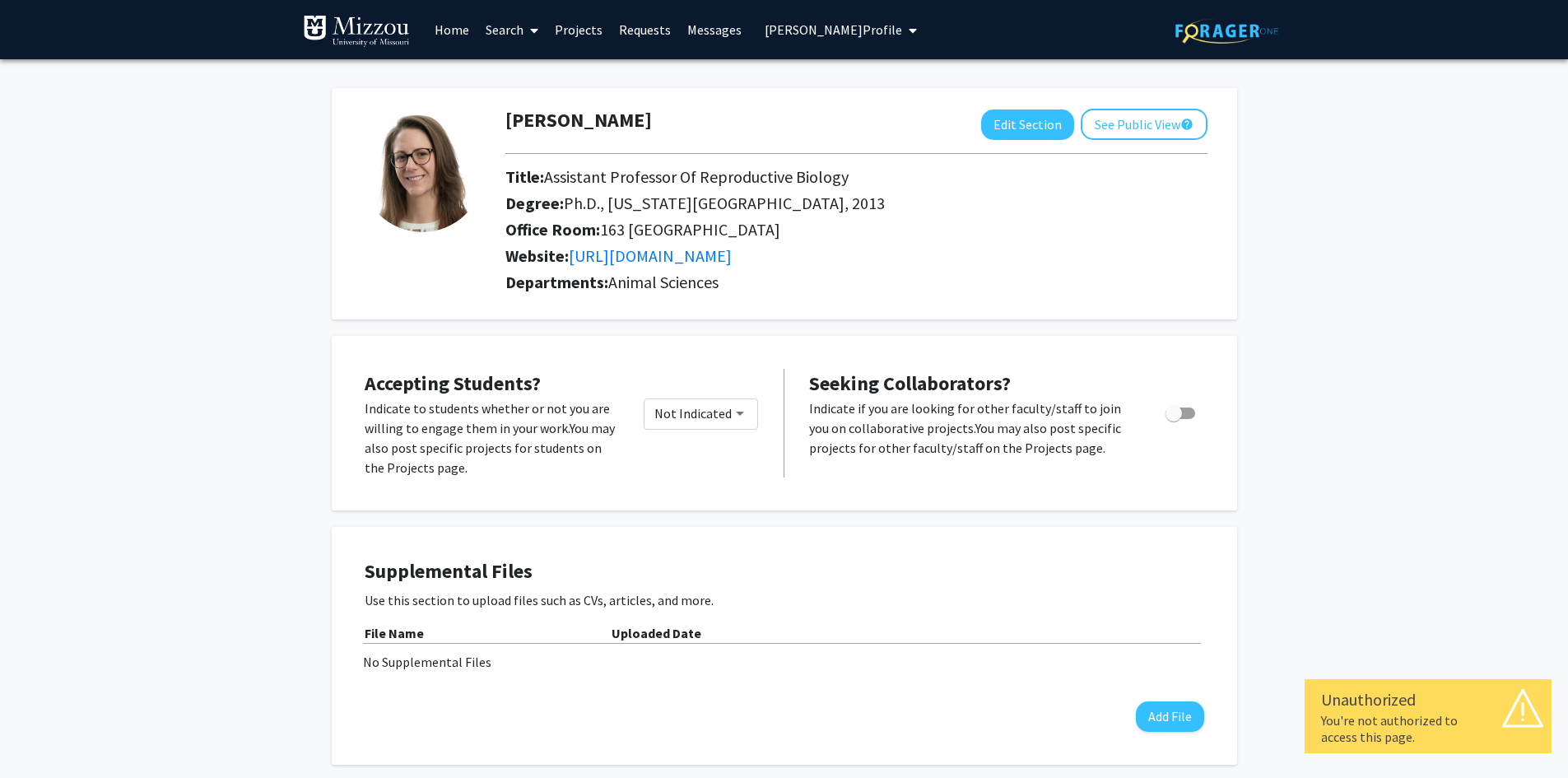
click at [783, 32] on span "Amanda Patterson's Profile" at bounding box center [833, 29] width 138 height 16
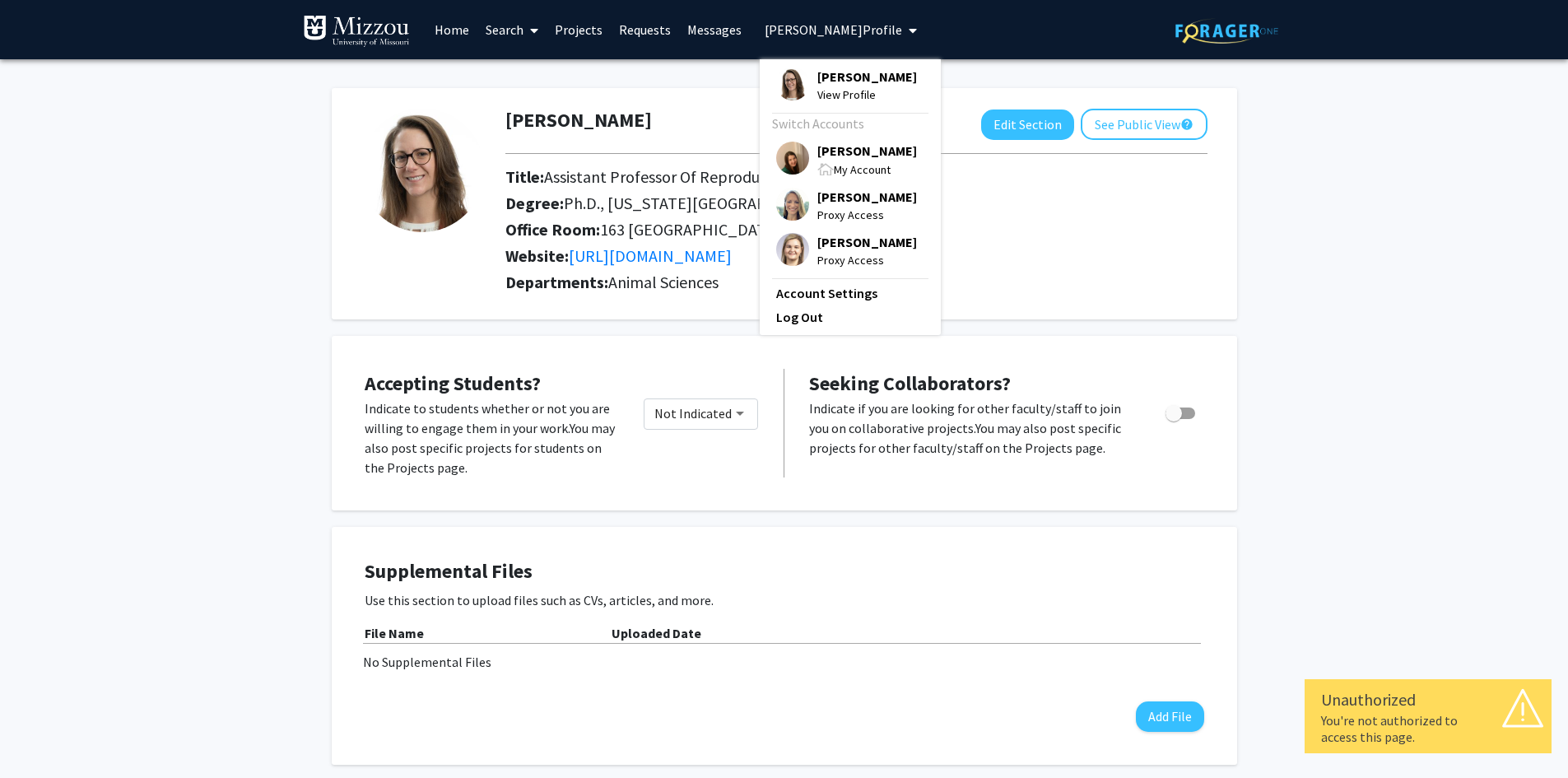
click at [823, 154] on span "[PERSON_NAME]" at bounding box center [867, 151] width 99 height 18
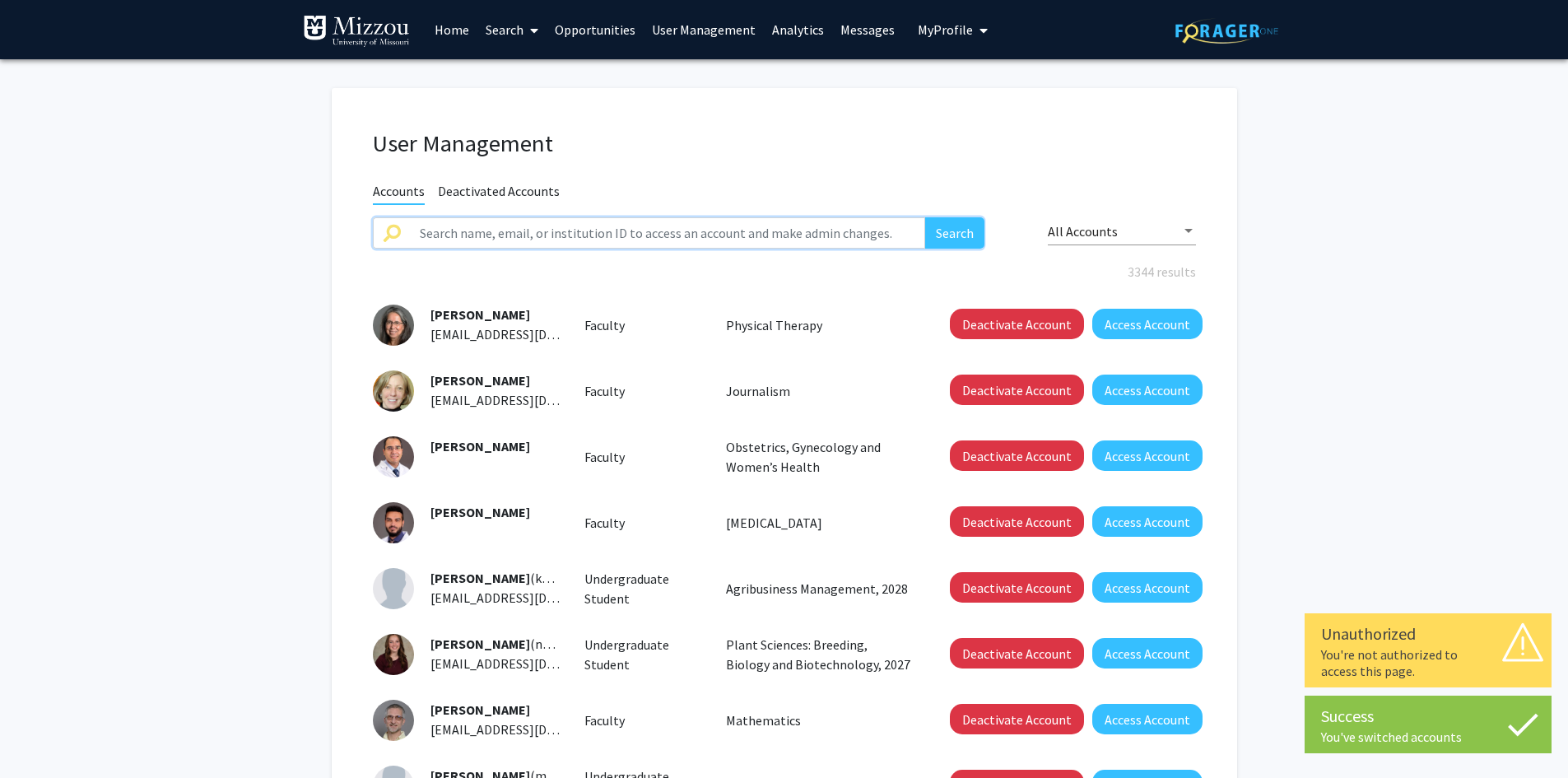
click at [800, 230] on input "text" at bounding box center [668, 233] width 516 height 31
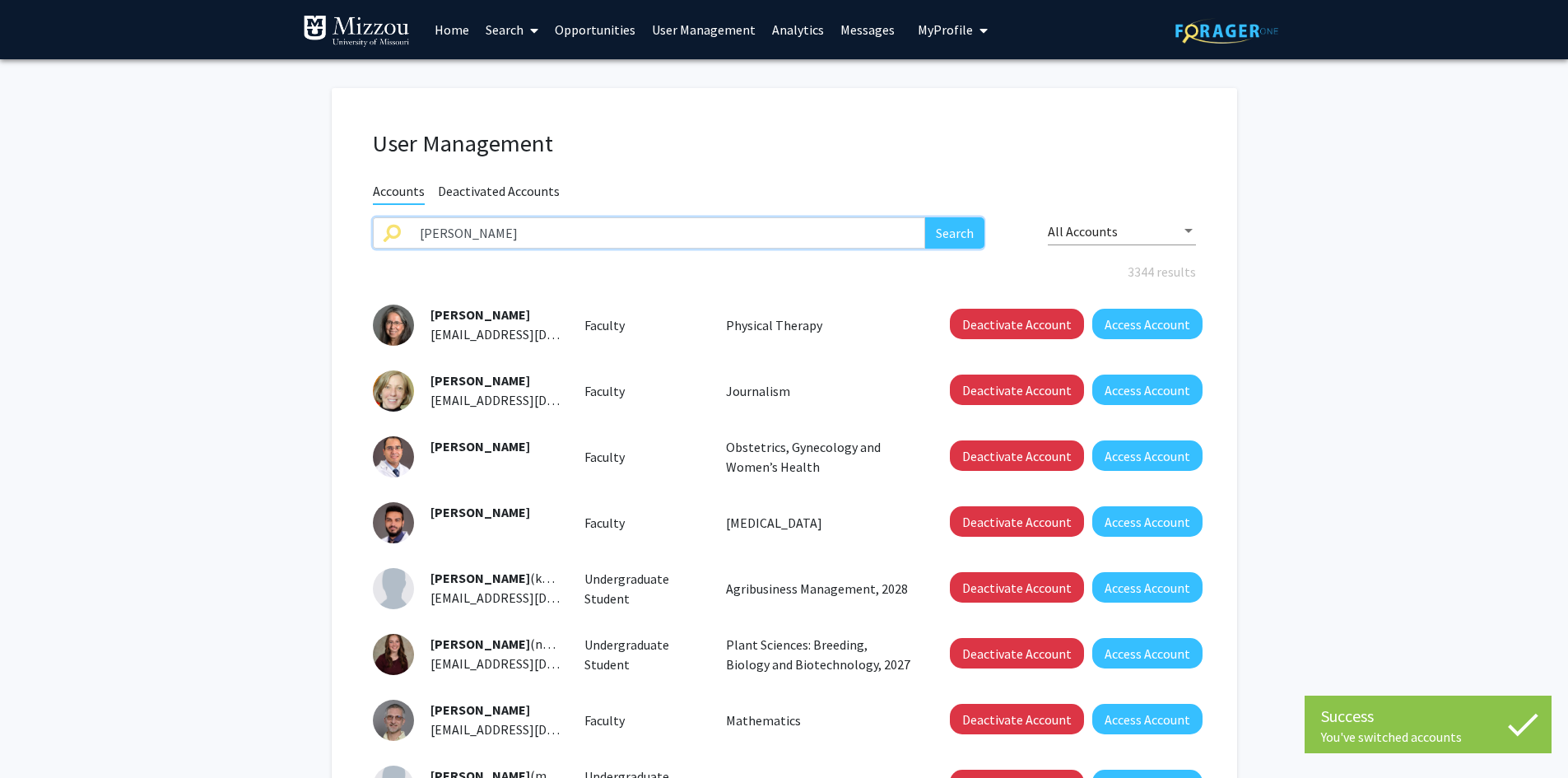
type input "amanda patterson"
click at [925, 217] on button "Search" at bounding box center [955, 233] width 60 height 31
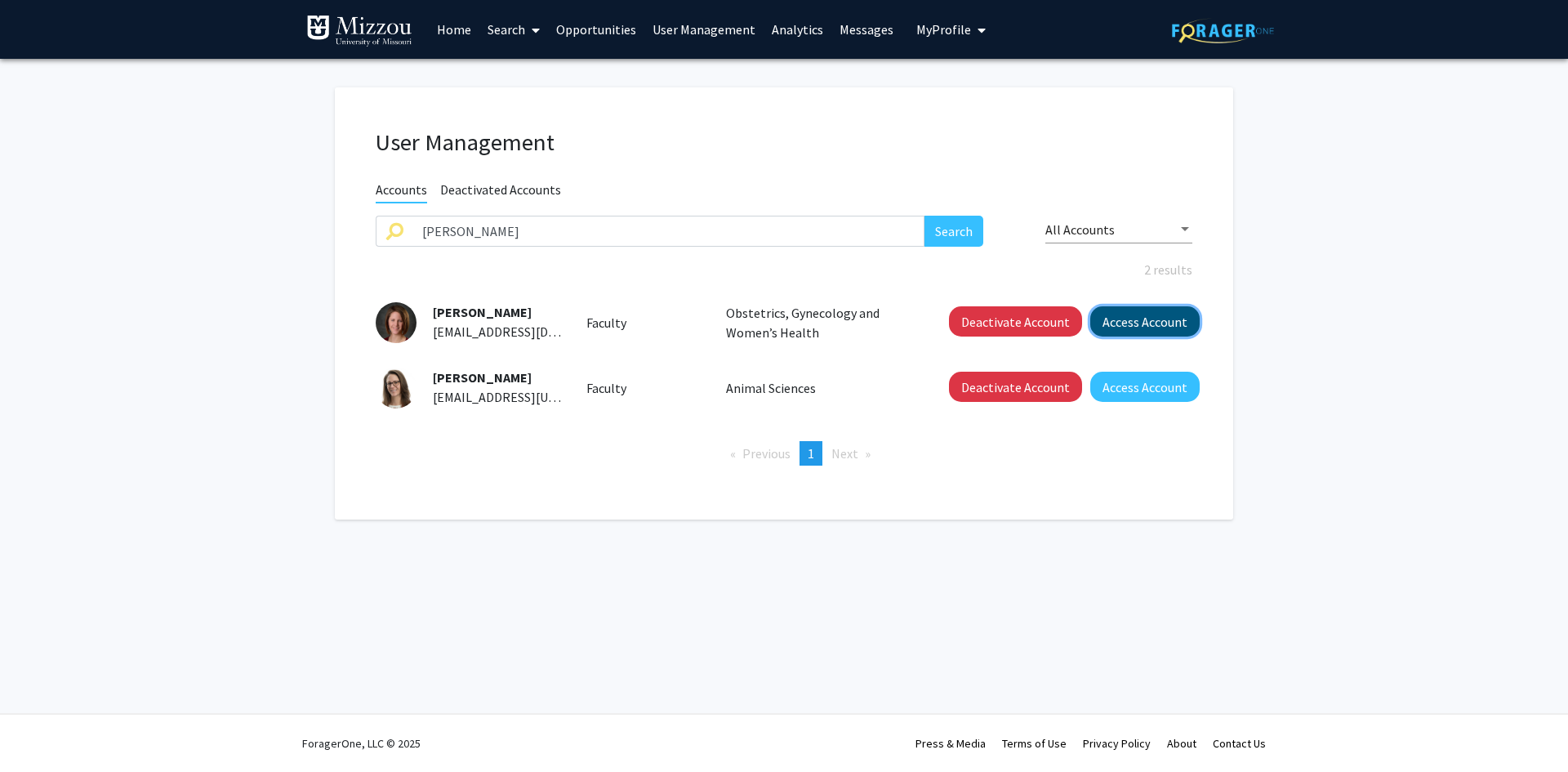
click at [1123, 321] on button "Access Account" at bounding box center [1146, 321] width 110 height 30
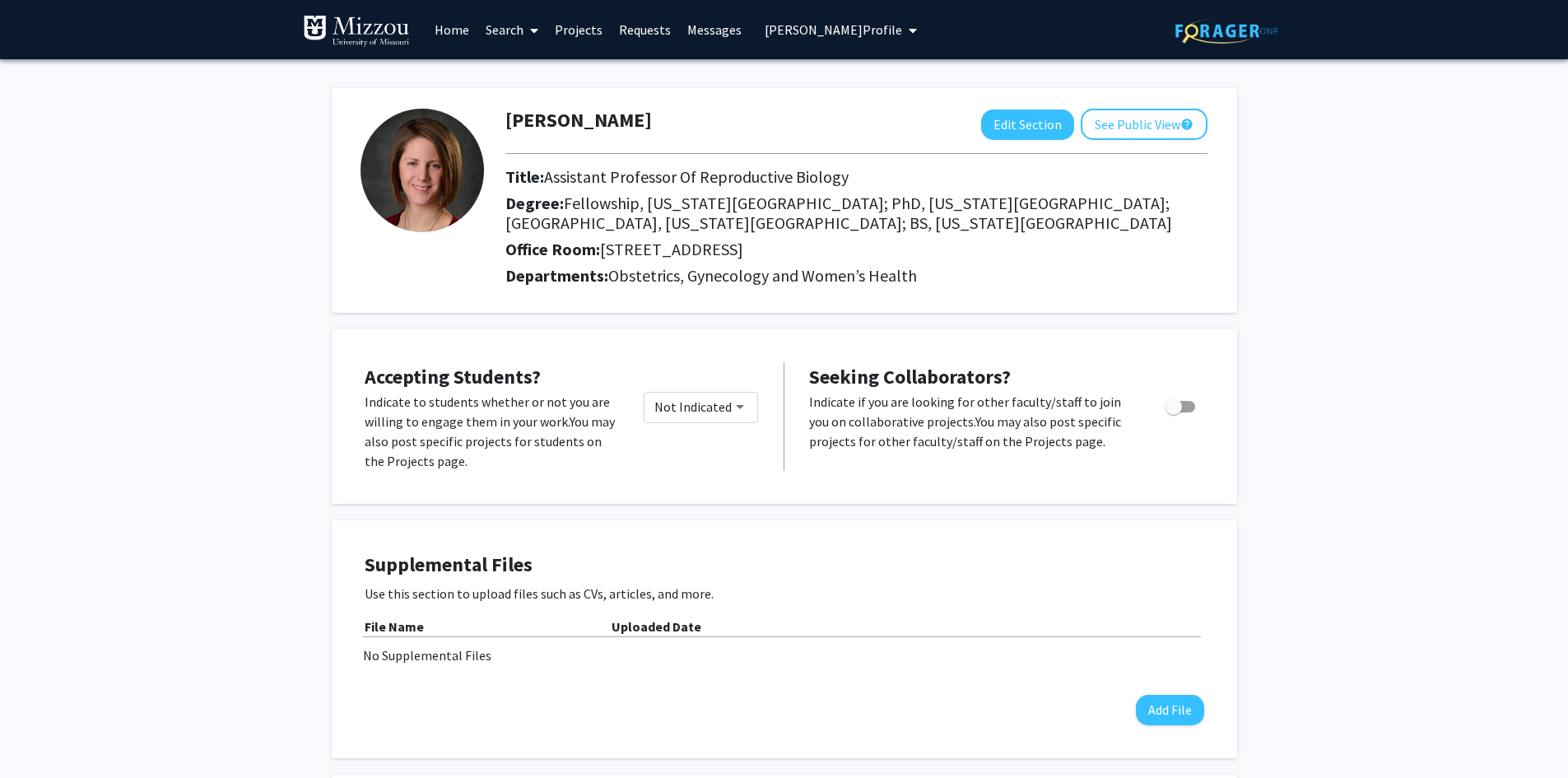
click at [771, 32] on span "Amanda Patterson's Profile" at bounding box center [833, 29] width 138 height 16
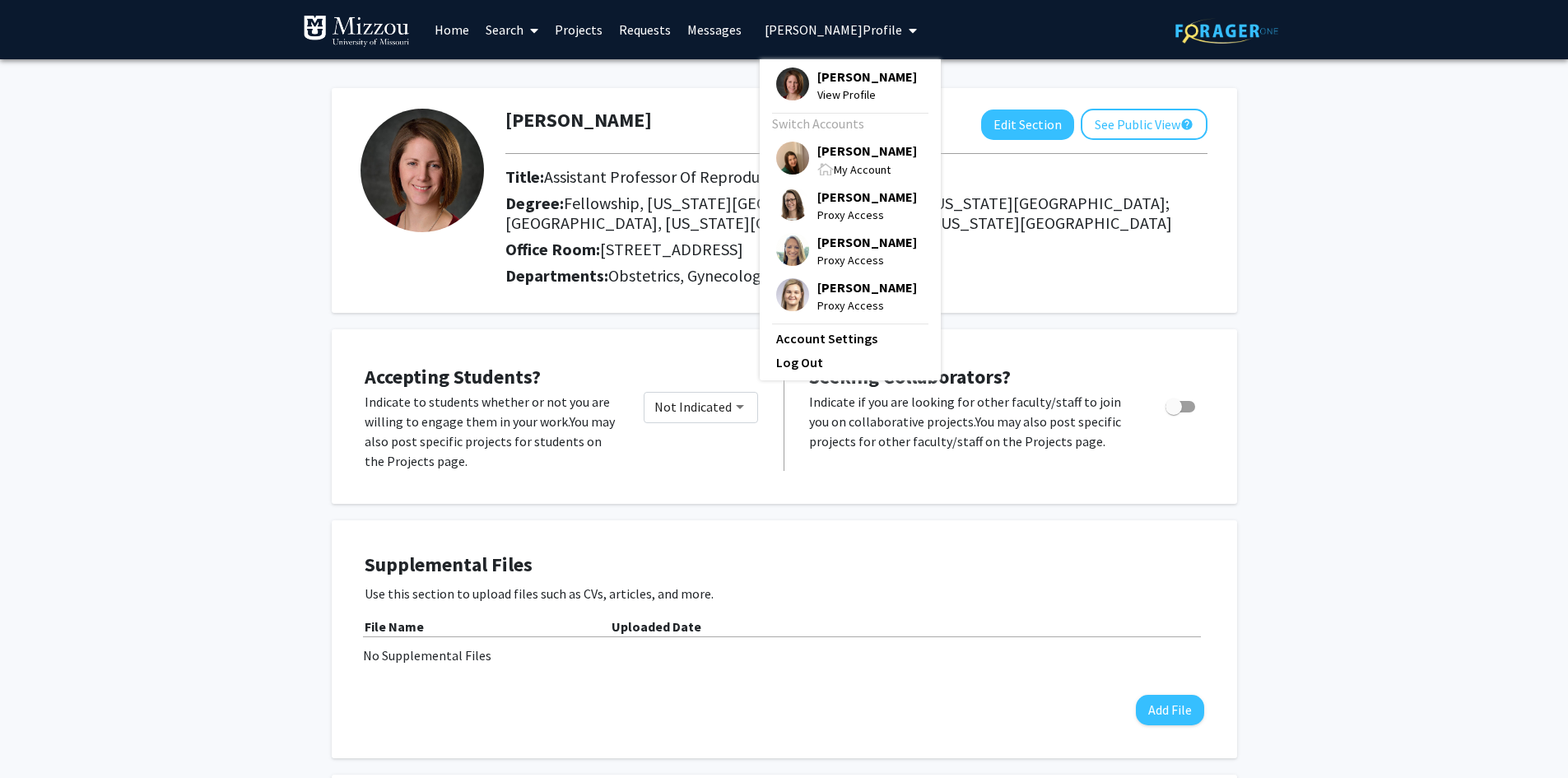
click at [827, 152] on span "[PERSON_NAME]" at bounding box center [867, 151] width 99 height 18
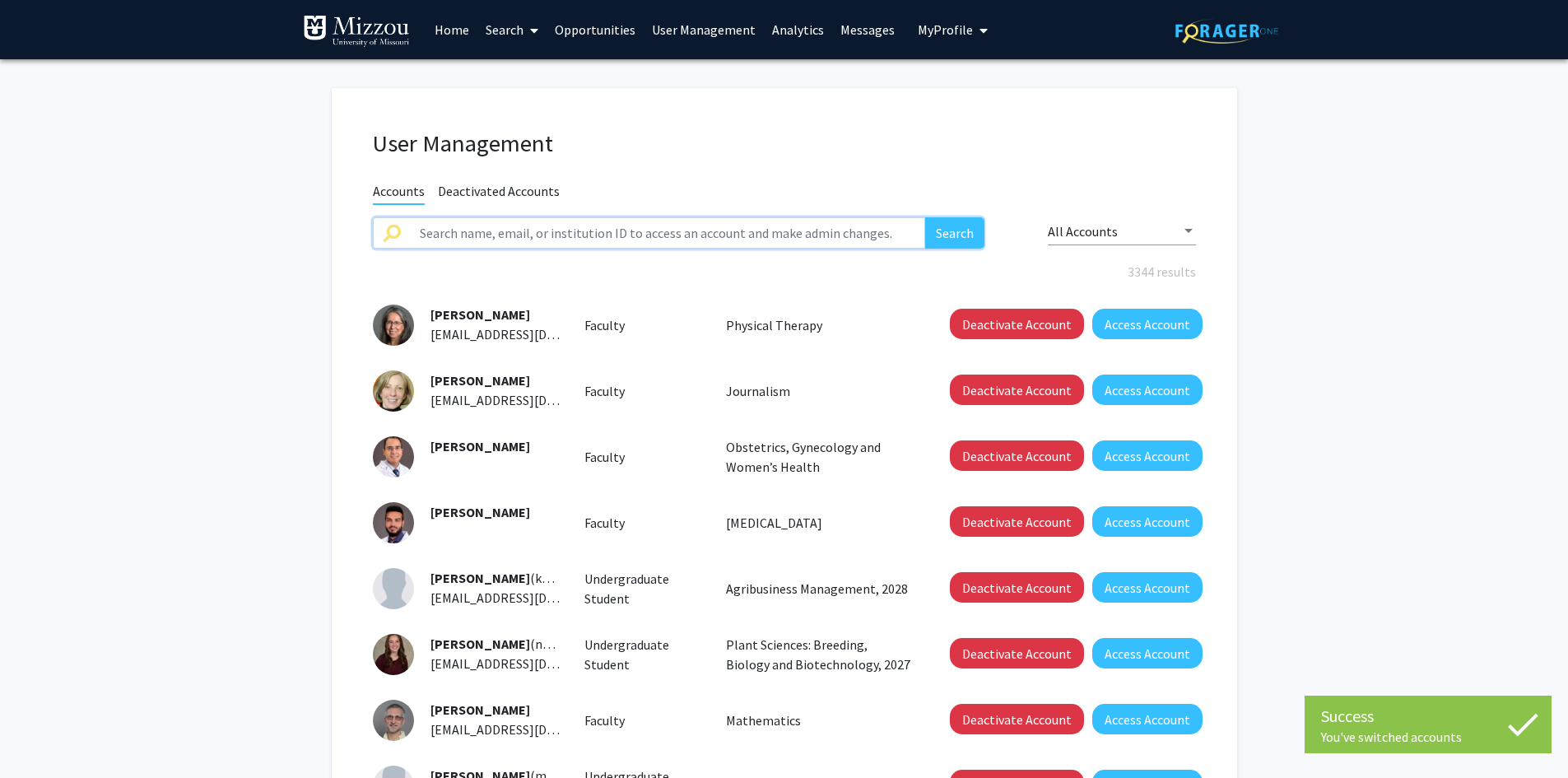
click at [742, 236] on input "text" at bounding box center [668, 233] width 516 height 31
type input "amanda patterson"
click at [925, 217] on button "Search" at bounding box center [955, 233] width 60 height 31
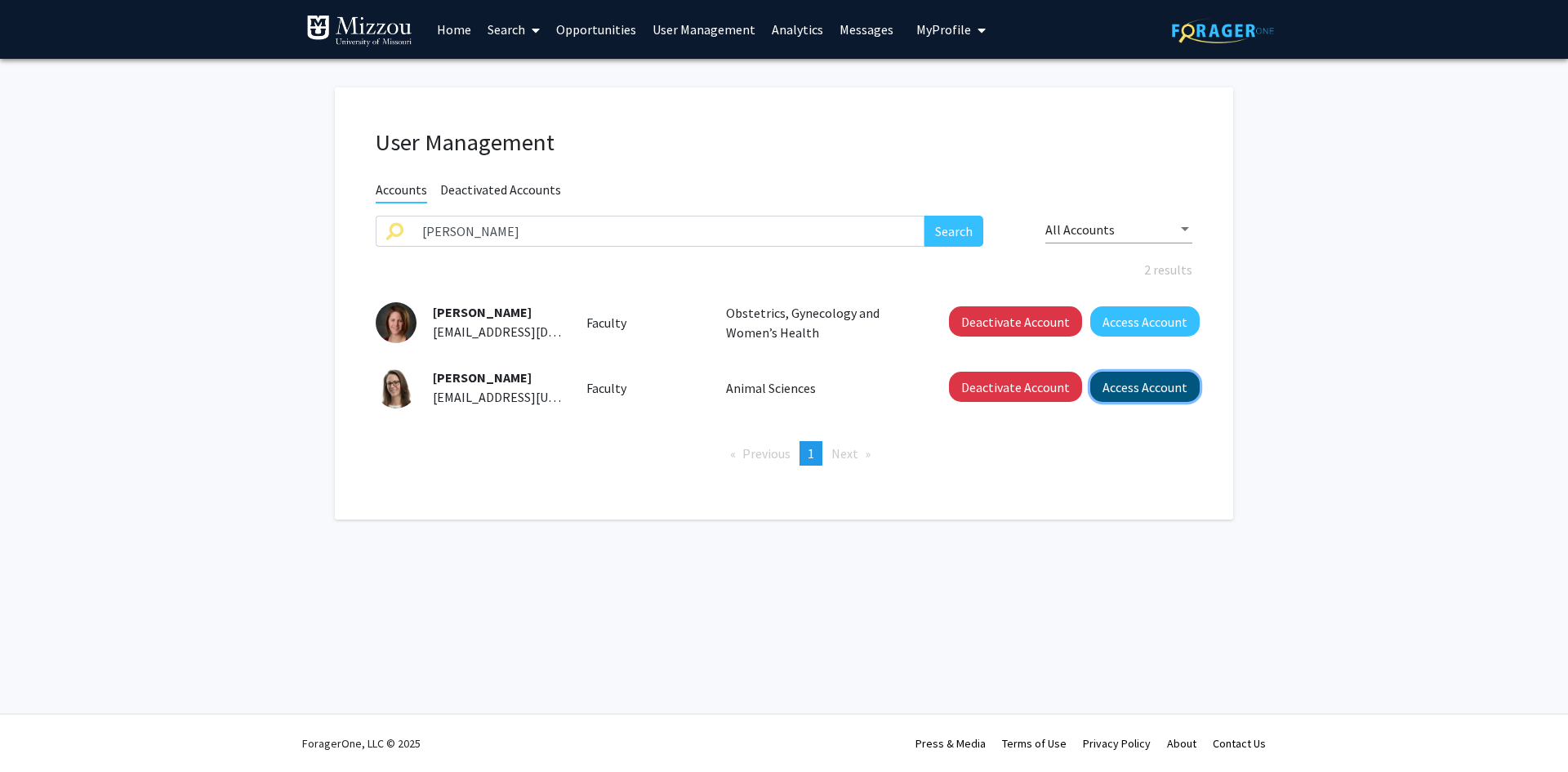
click at [1117, 387] on button "Access Account" at bounding box center [1146, 386] width 110 height 30
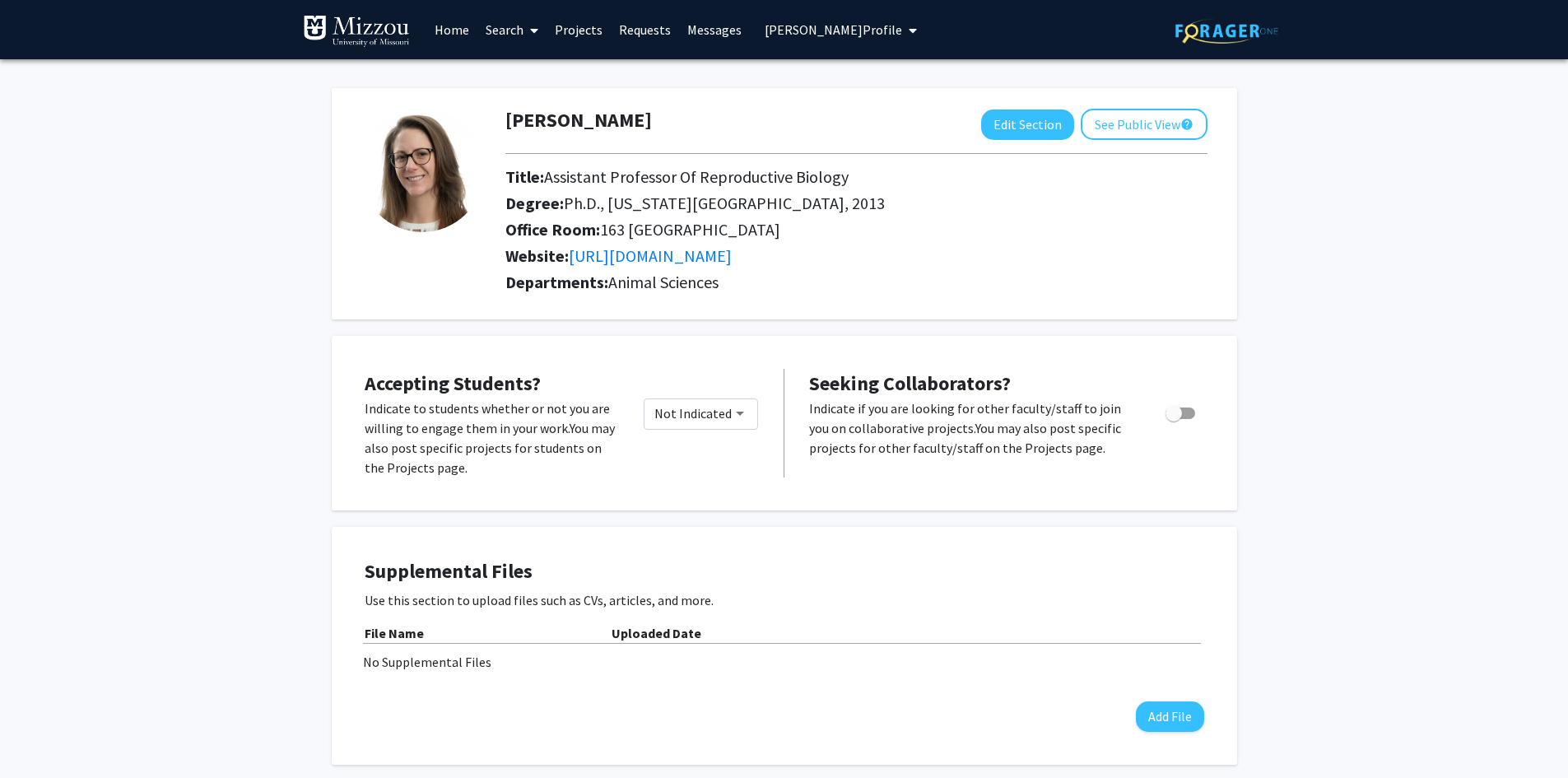
click at [788, 32] on span "Amanda Patterson's Profile" at bounding box center [833, 29] width 138 height 16
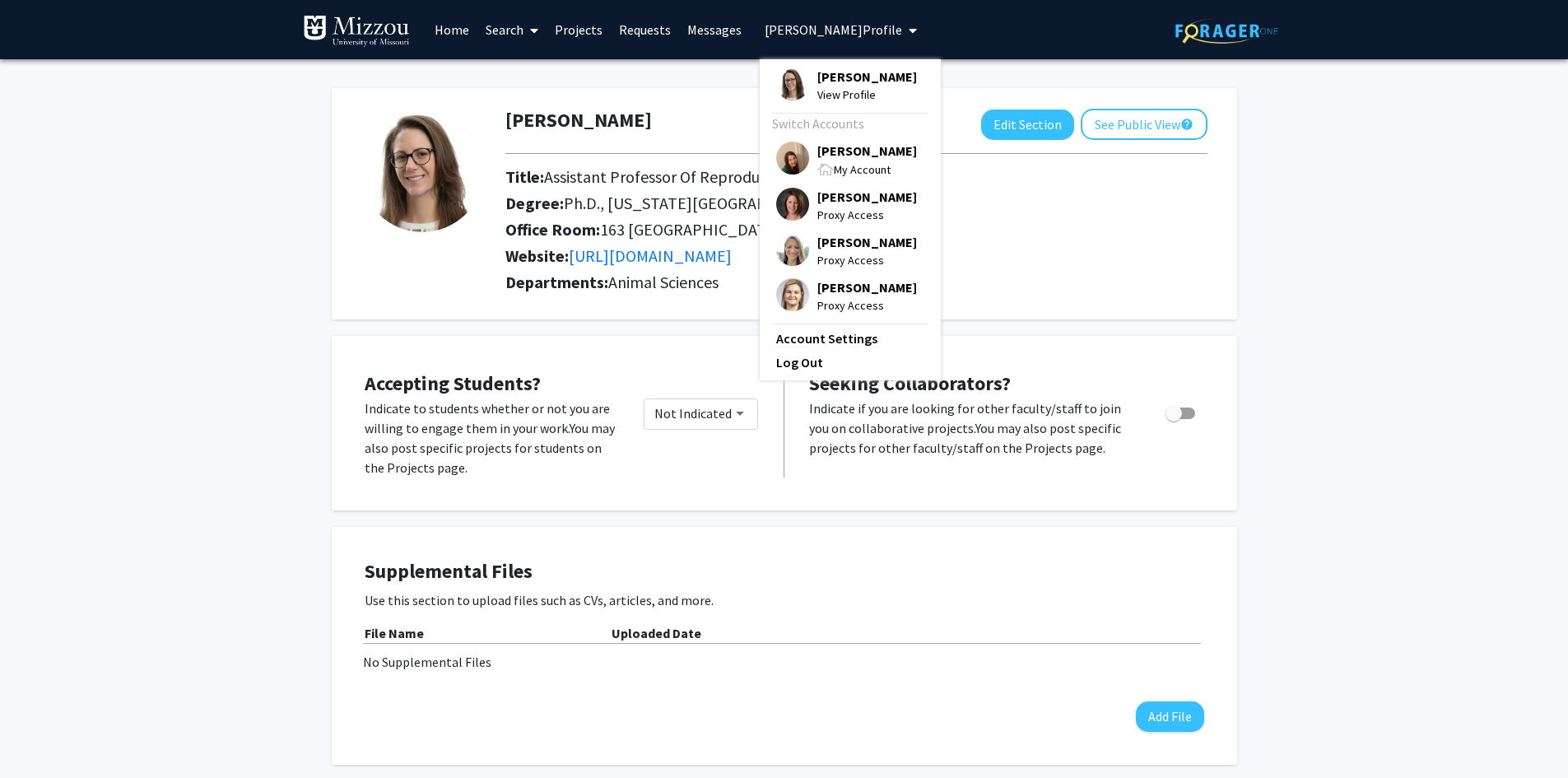
click at [845, 150] on span "[PERSON_NAME]" at bounding box center [867, 151] width 99 height 18
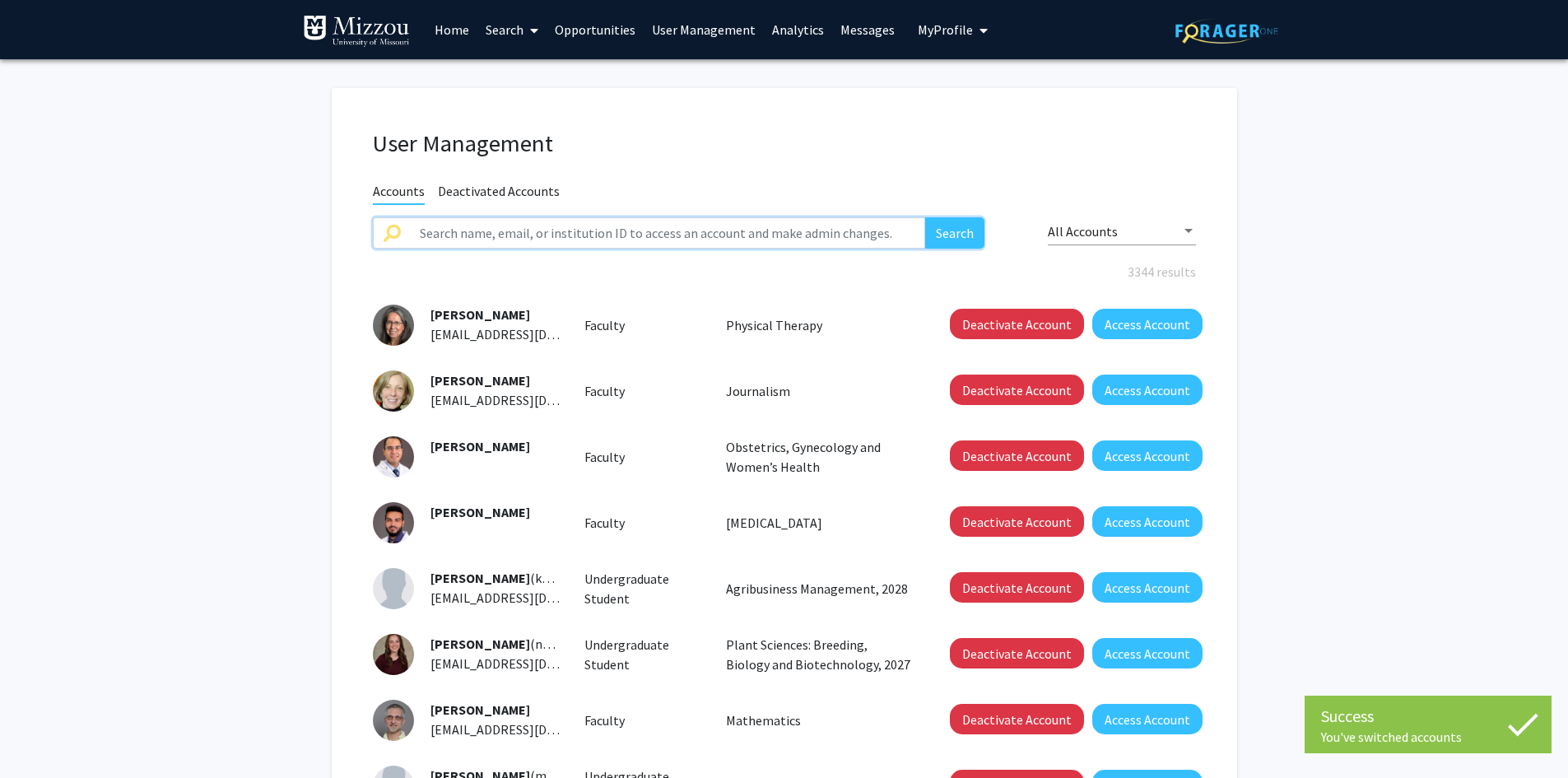
click at [750, 230] on input "text" at bounding box center [668, 233] width 516 height 31
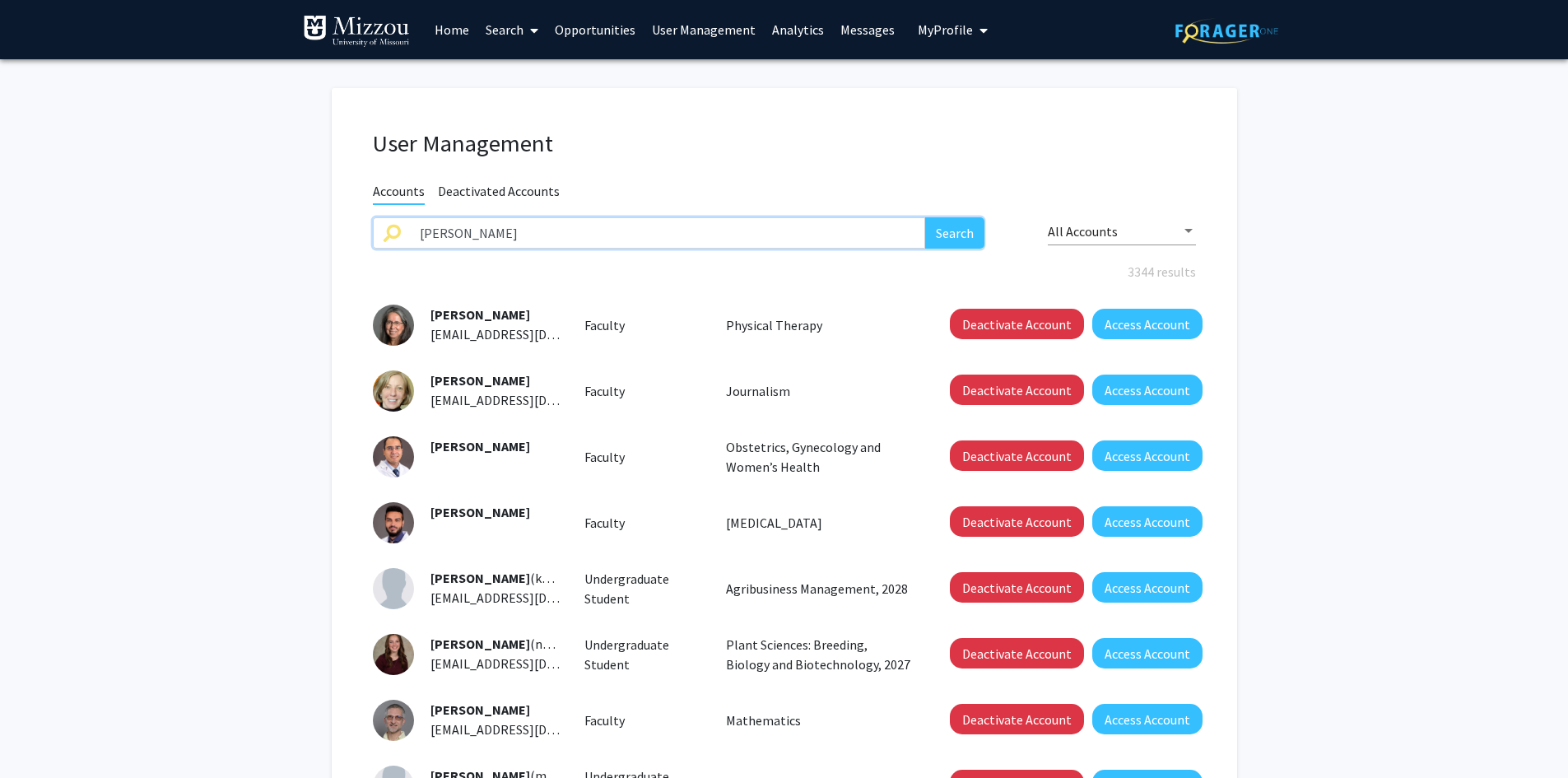
type input "amanda patterson"
click at [944, 235] on button "Search" at bounding box center [955, 233] width 60 height 31
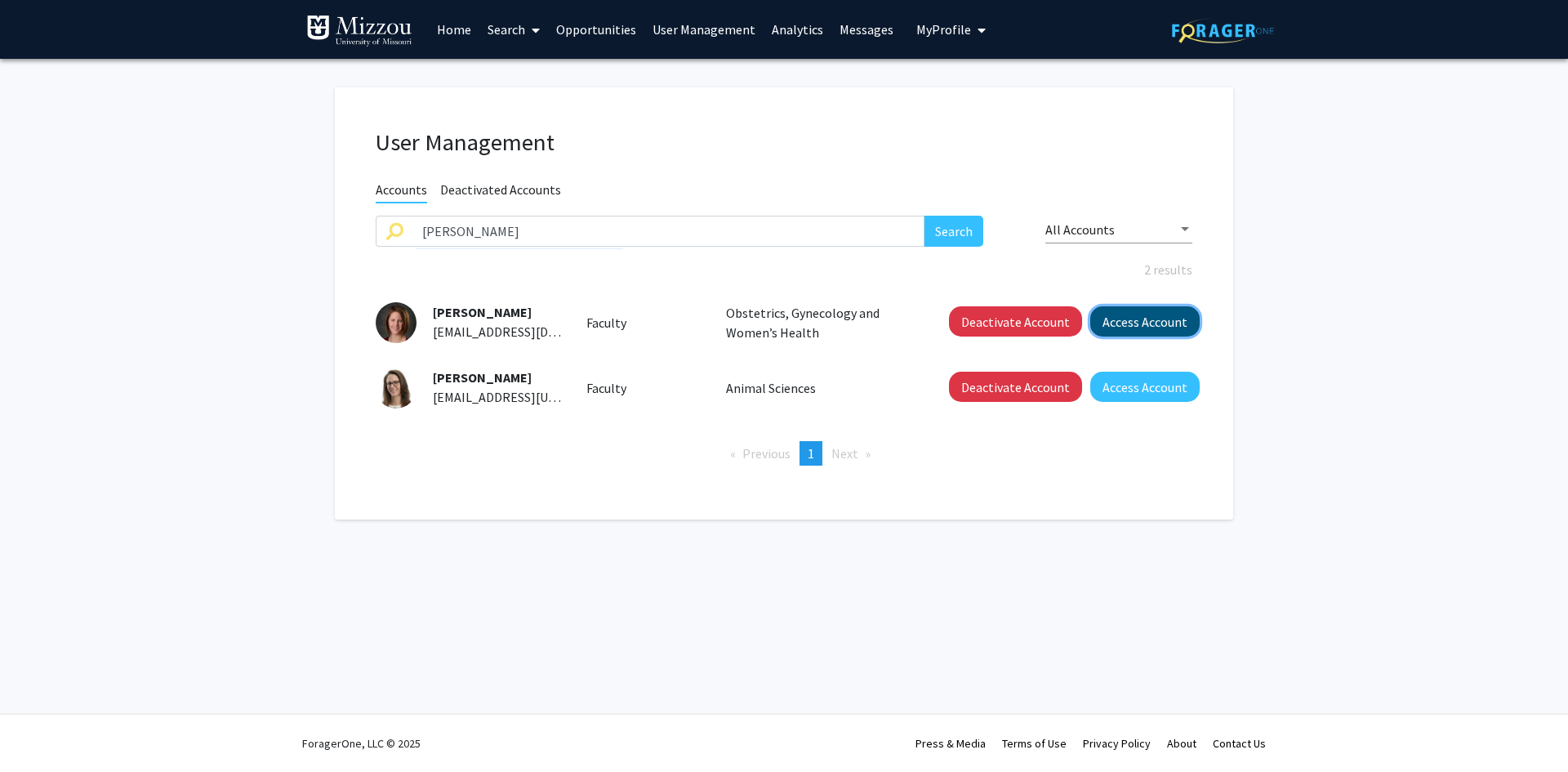
click at [1166, 319] on button "Access Account" at bounding box center [1146, 321] width 110 height 30
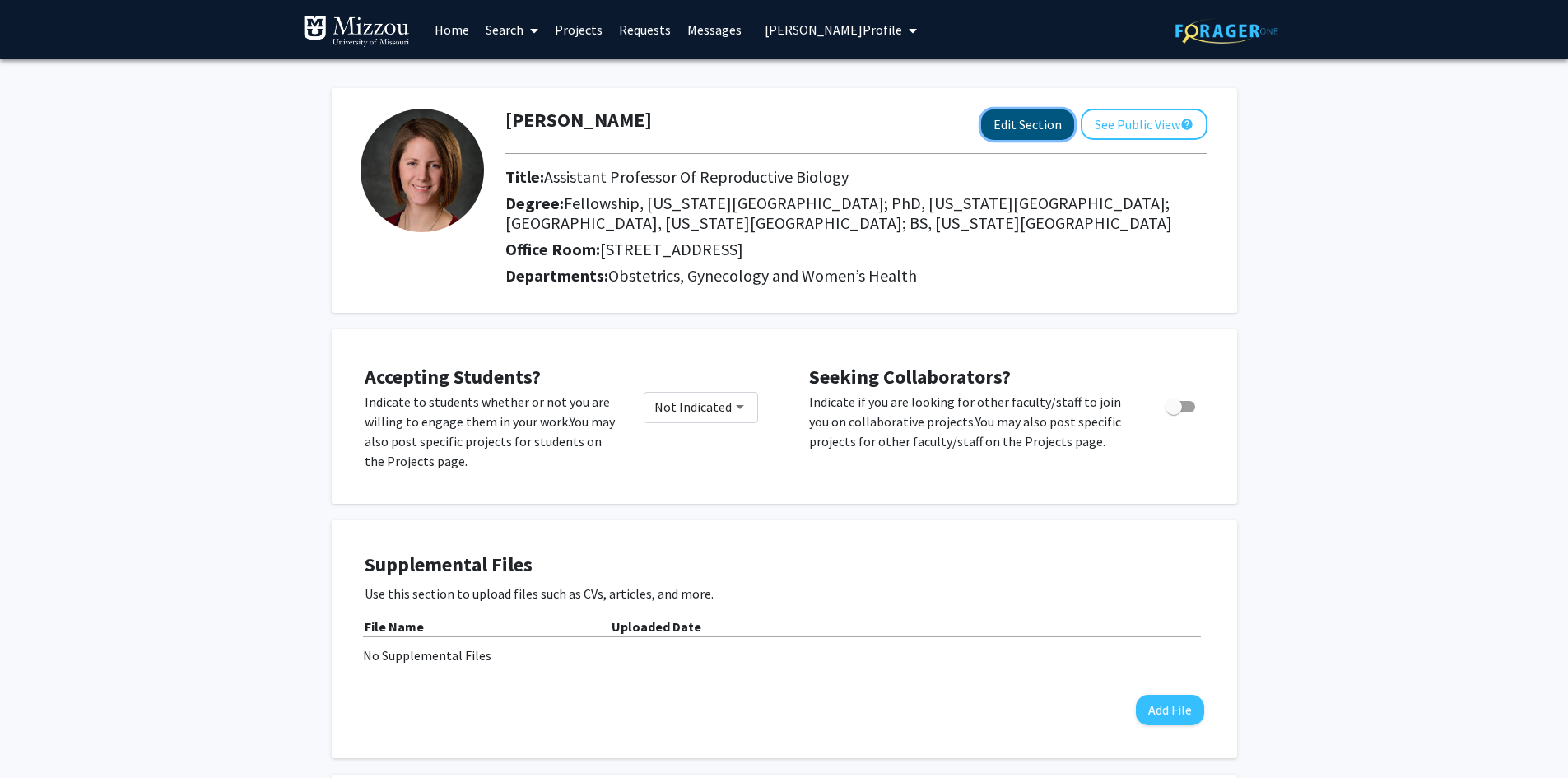
click at [1027, 128] on button "Edit Section" at bounding box center [1027, 125] width 93 height 30
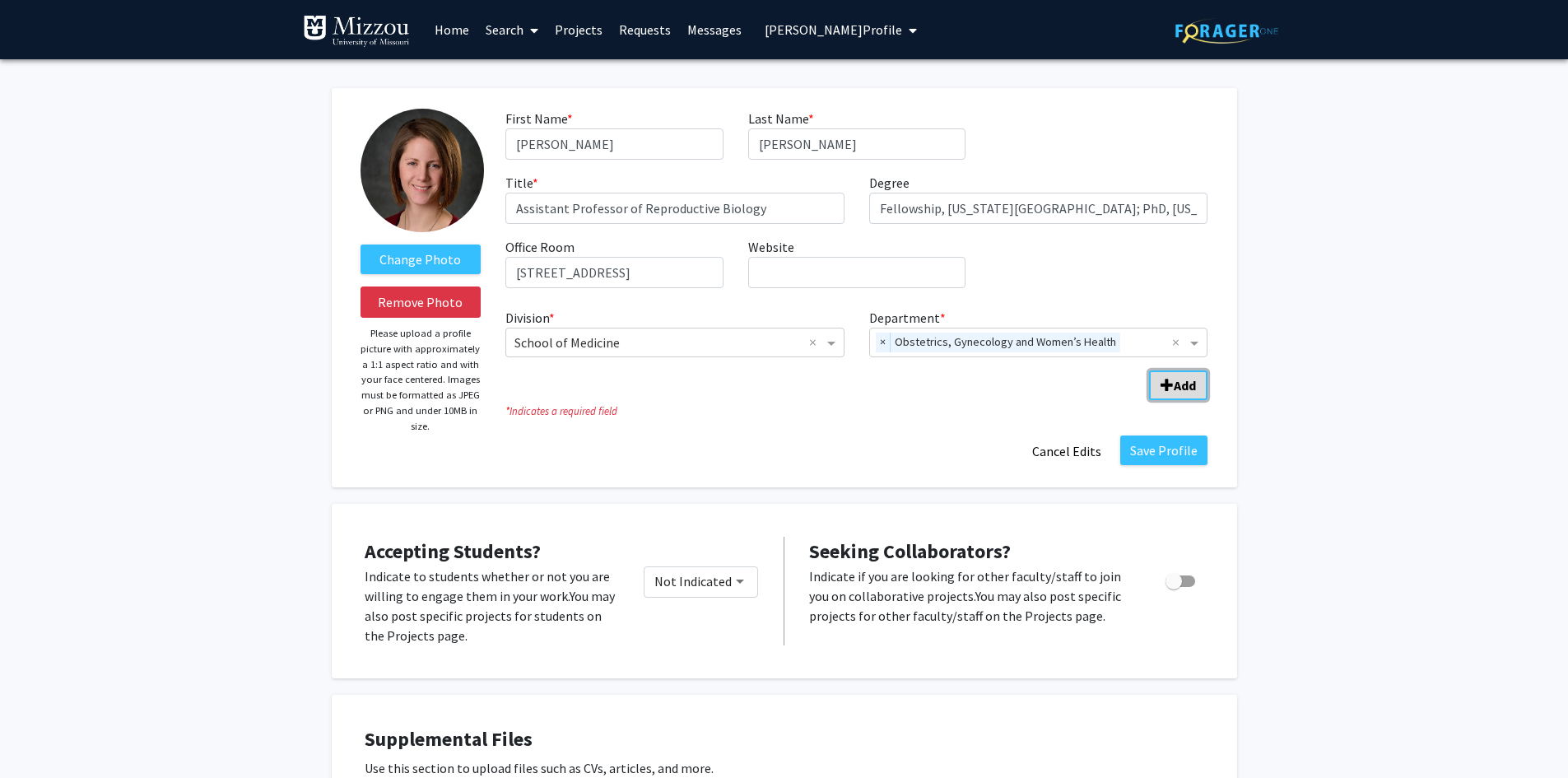
click at [1175, 386] on b "Add" at bounding box center [1185, 385] width 22 height 16
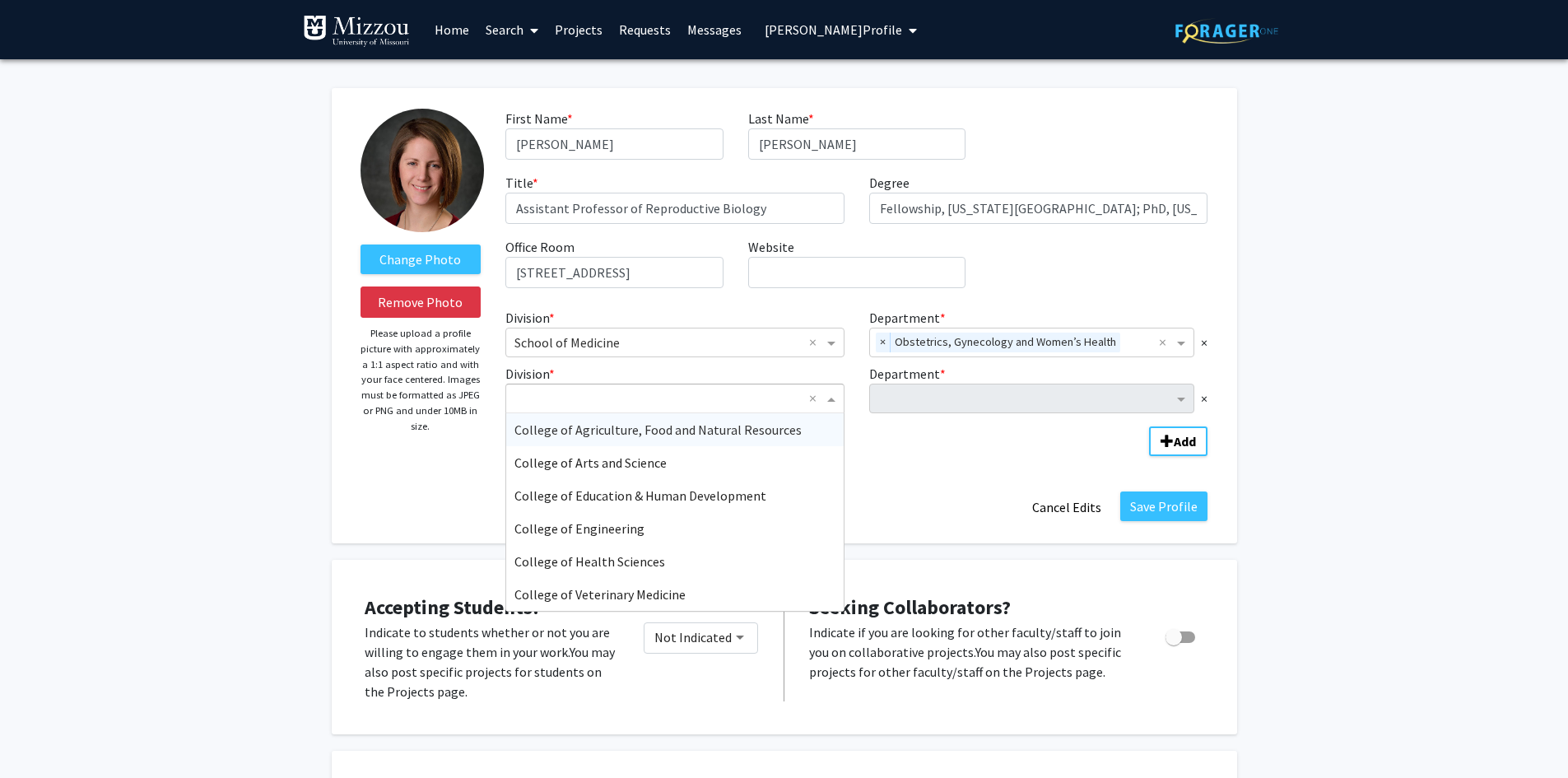
click at [833, 400] on span "Division" at bounding box center [834, 398] width 21 height 20
click at [780, 428] on span "College of Agriculture, Food and Natural Resources" at bounding box center [658, 429] width 287 height 16
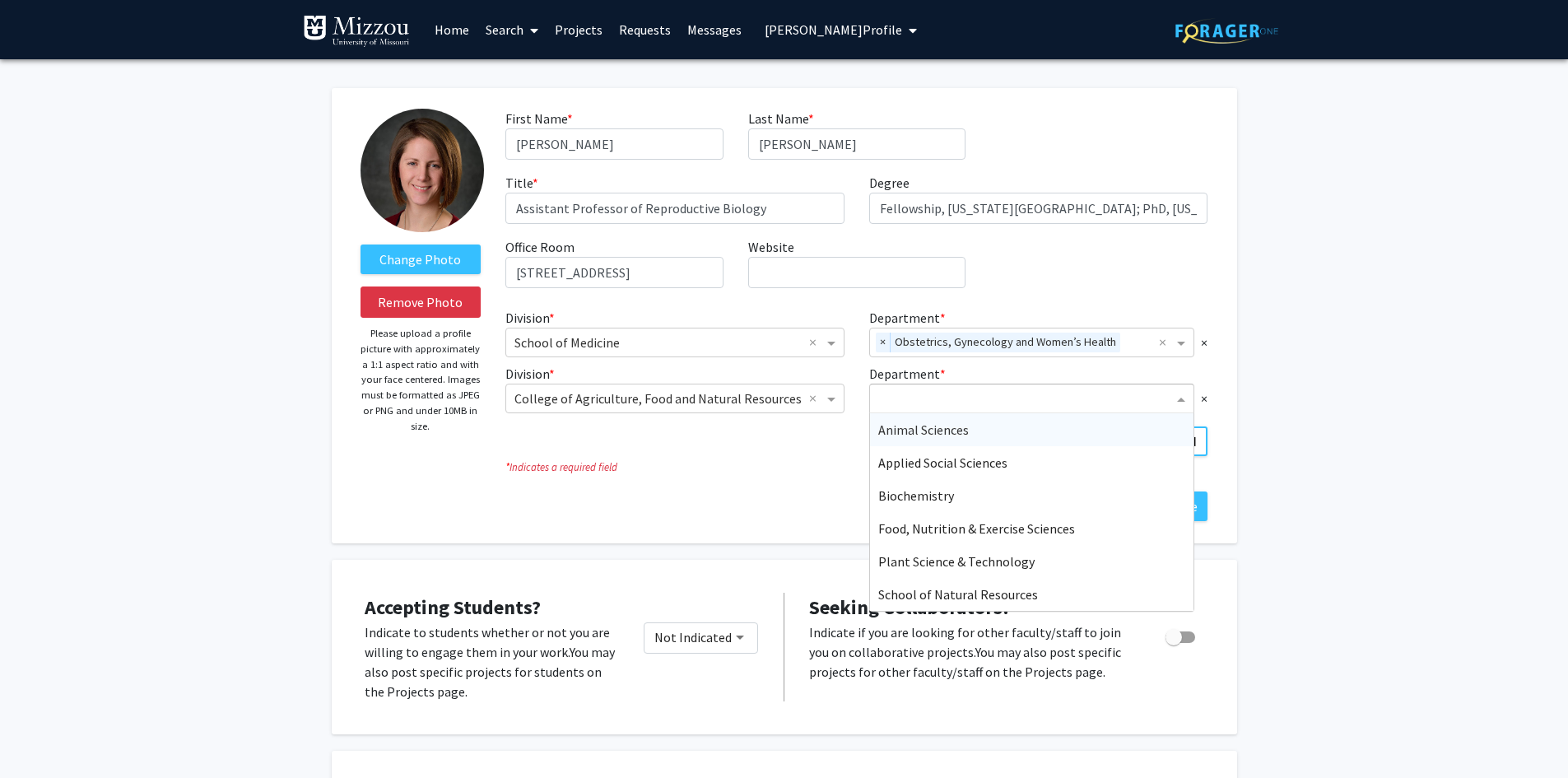
click at [904, 401] on input "Department" at bounding box center [1027, 399] width 296 height 20
click at [912, 437] on span "Animal Sciences" at bounding box center [924, 429] width 91 height 16
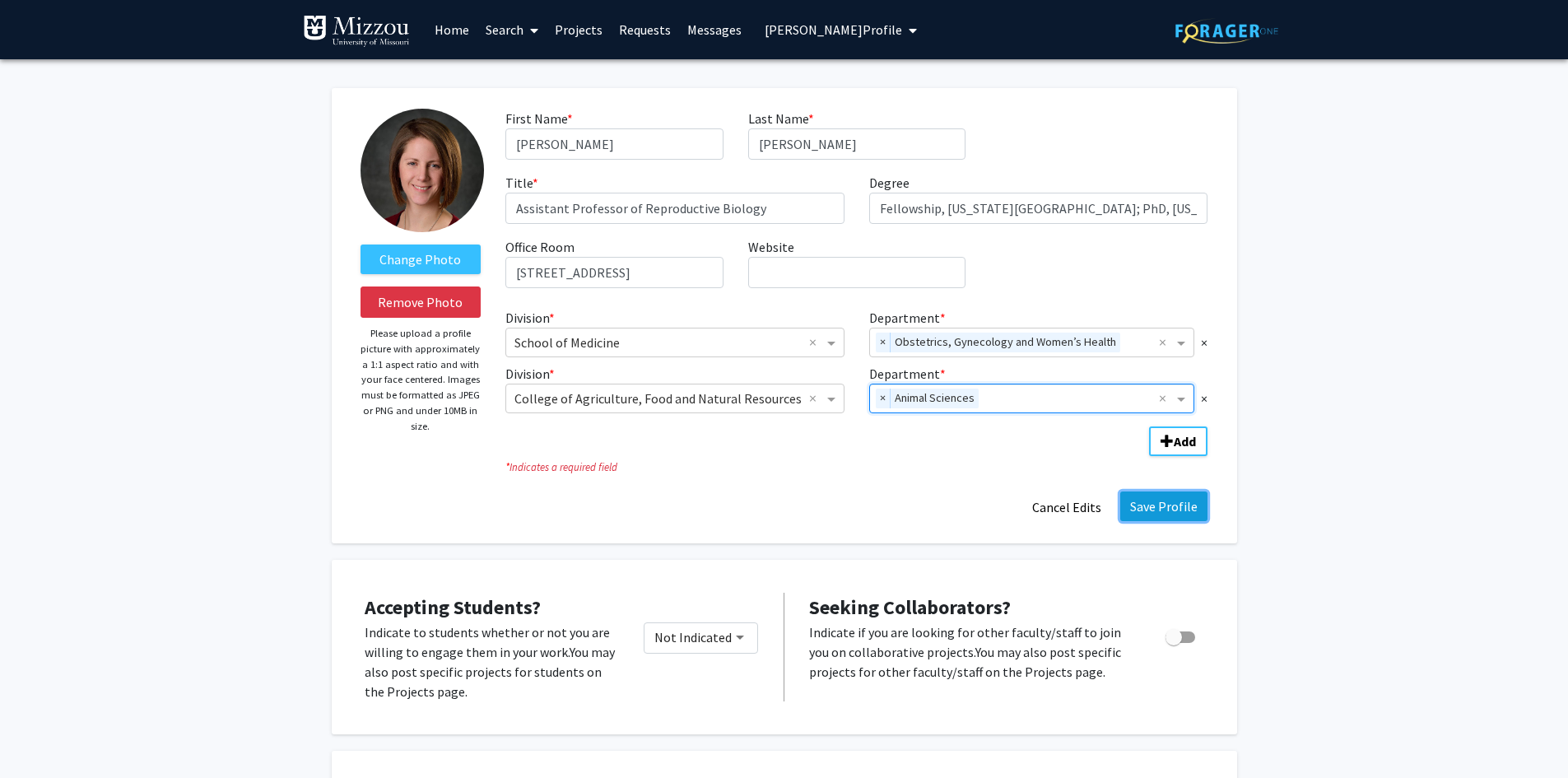
click at [1162, 502] on button "Save Profile" at bounding box center [1163, 506] width 87 height 29
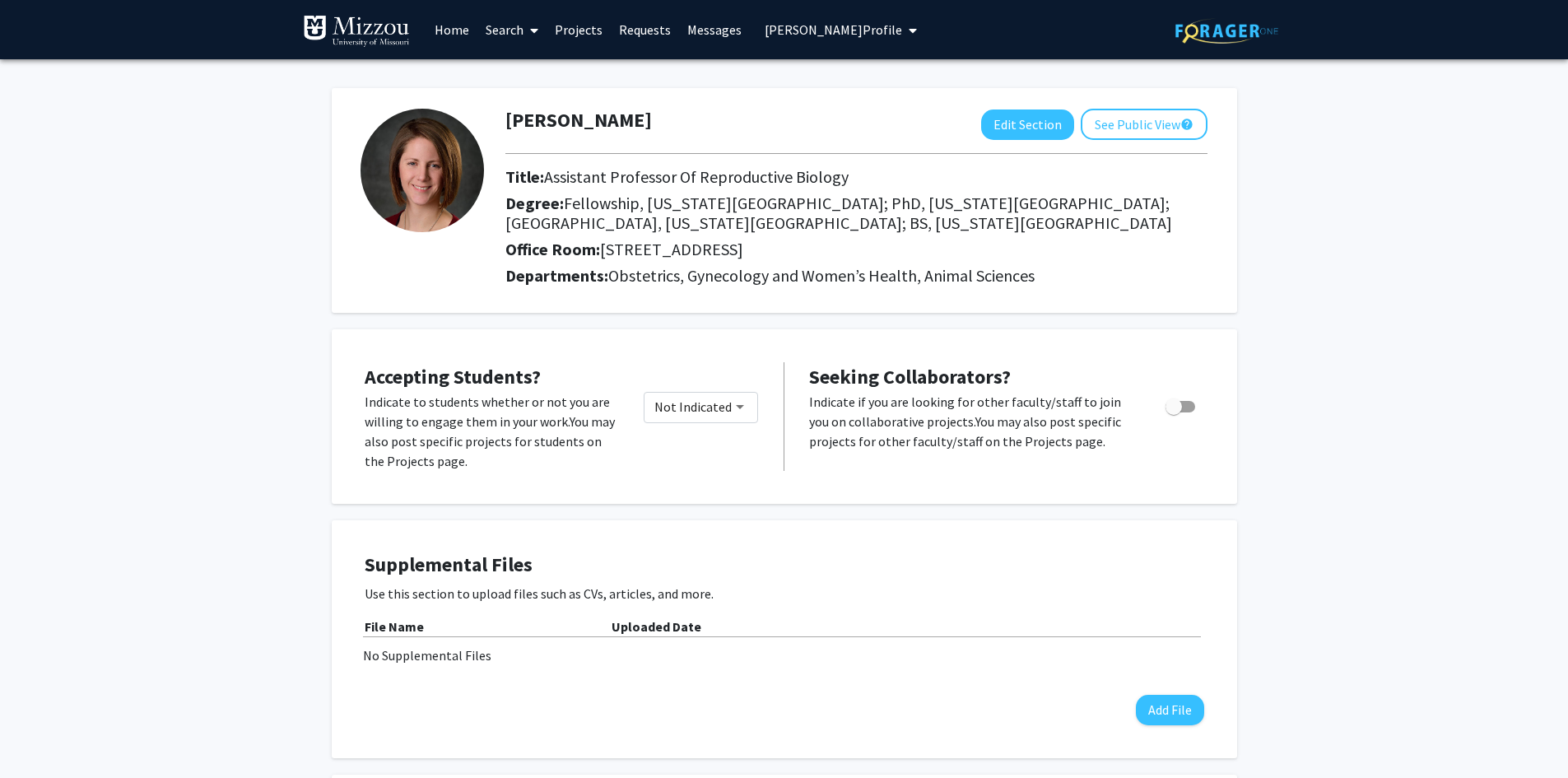
click at [841, 29] on span "Amanda Patterson's Profile" at bounding box center [833, 29] width 138 height 16
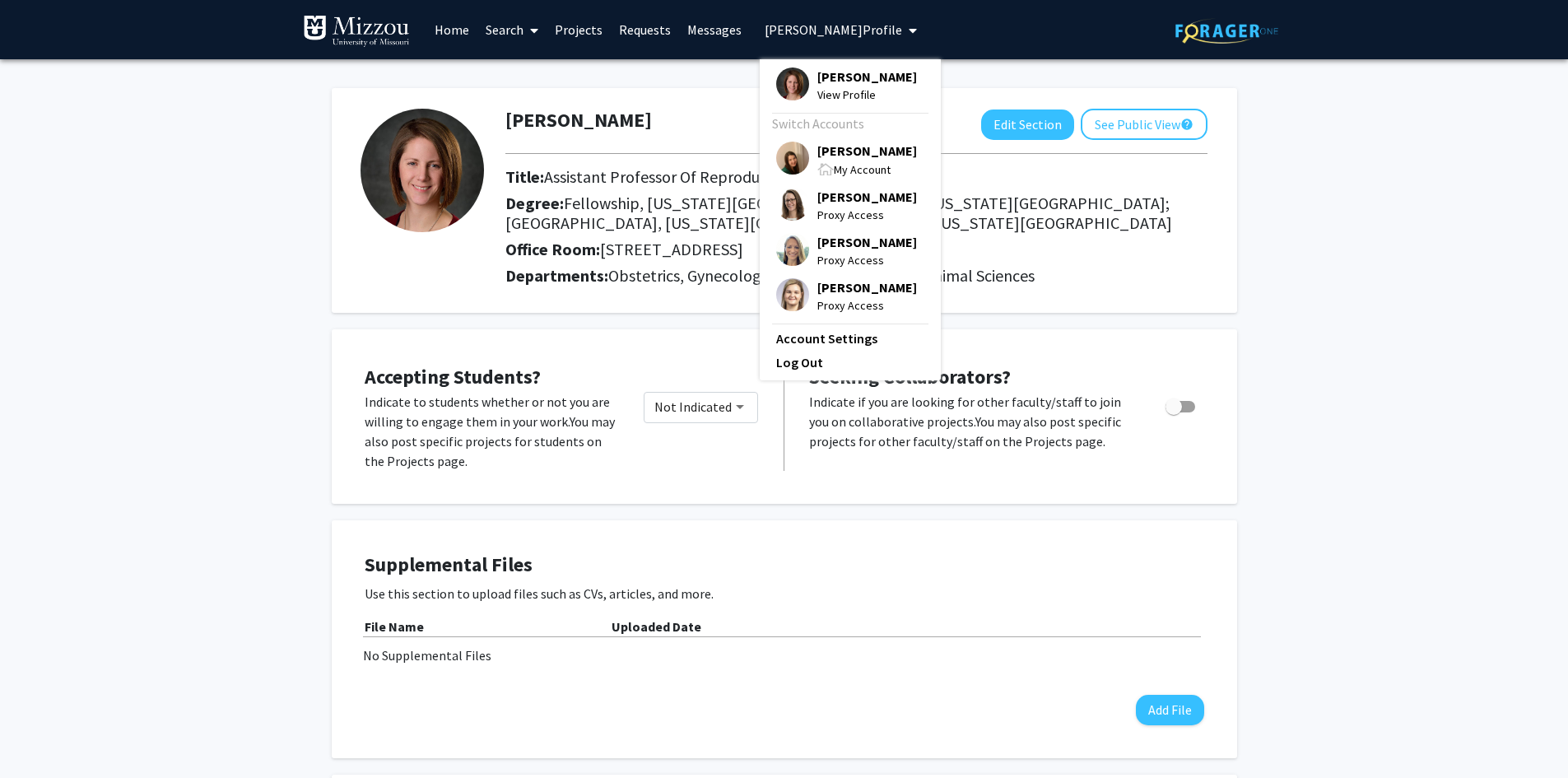
click at [835, 152] on span "[PERSON_NAME]" at bounding box center [867, 151] width 99 height 18
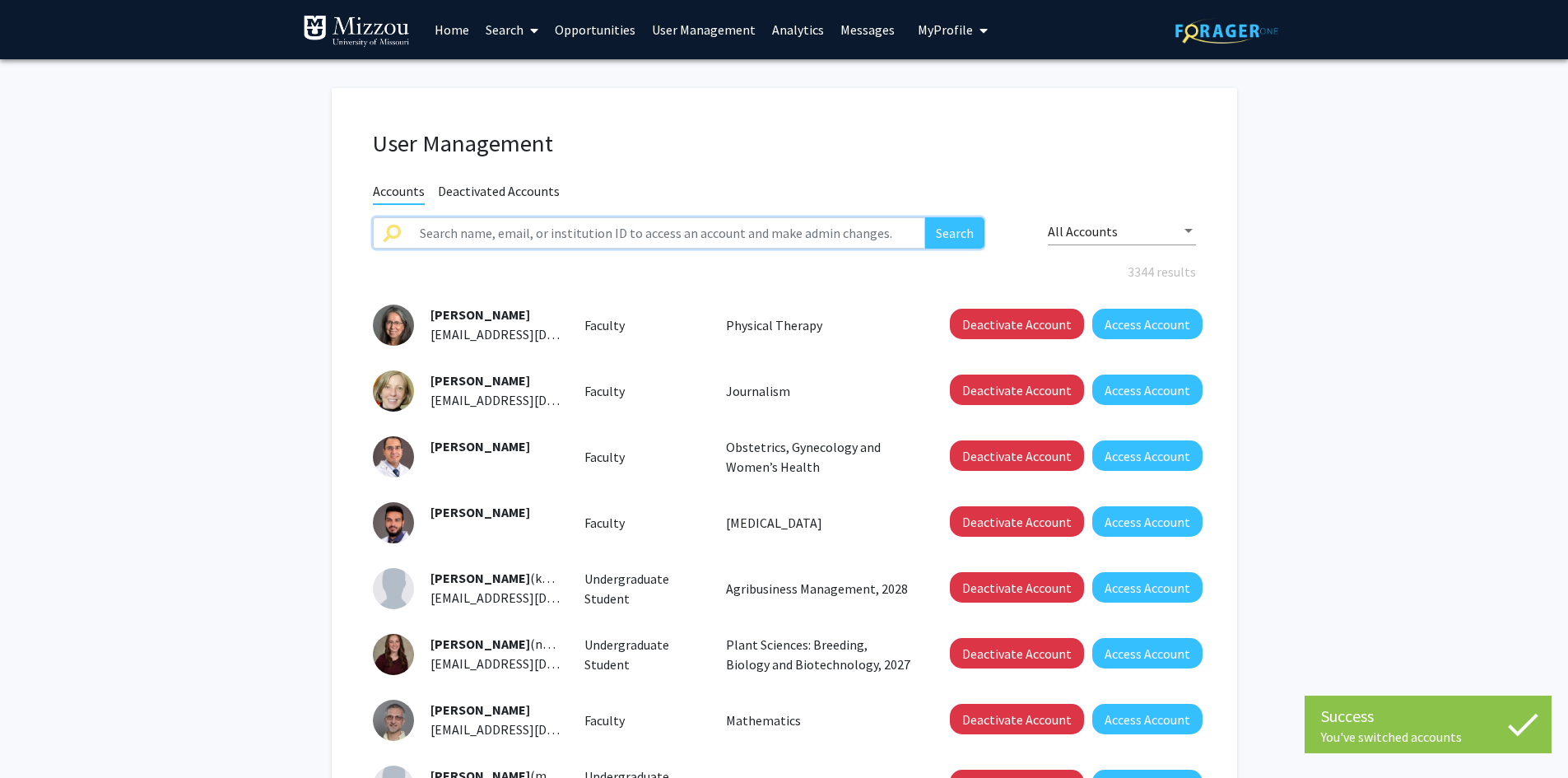
click at [806, 230] on input "text" at bounding box center [668, 233] width 516 height 31
type input "amanda patterson"
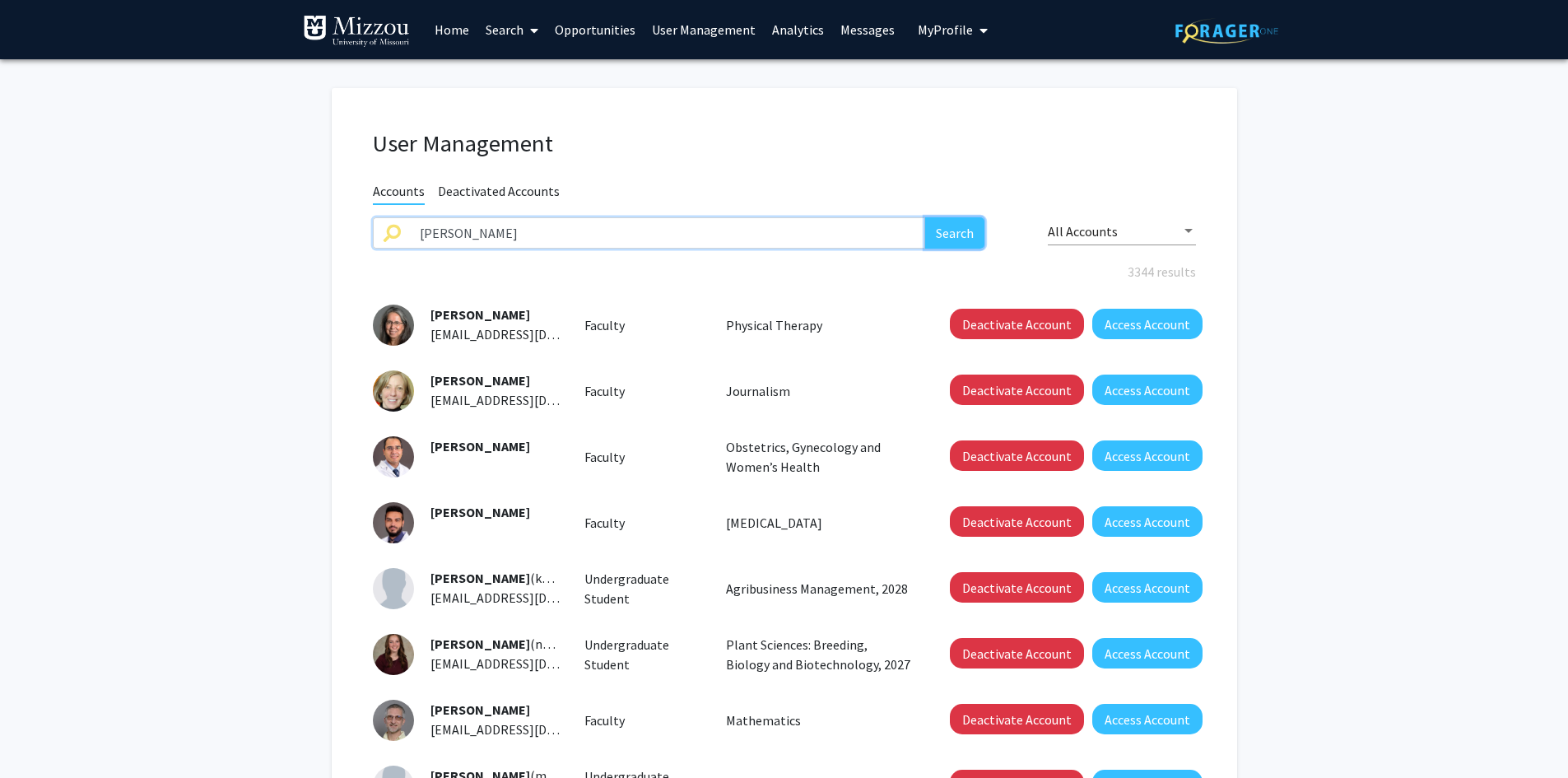
click at [966, 231] on button "Search" at bounding box center [955, 233] width 60 height 31
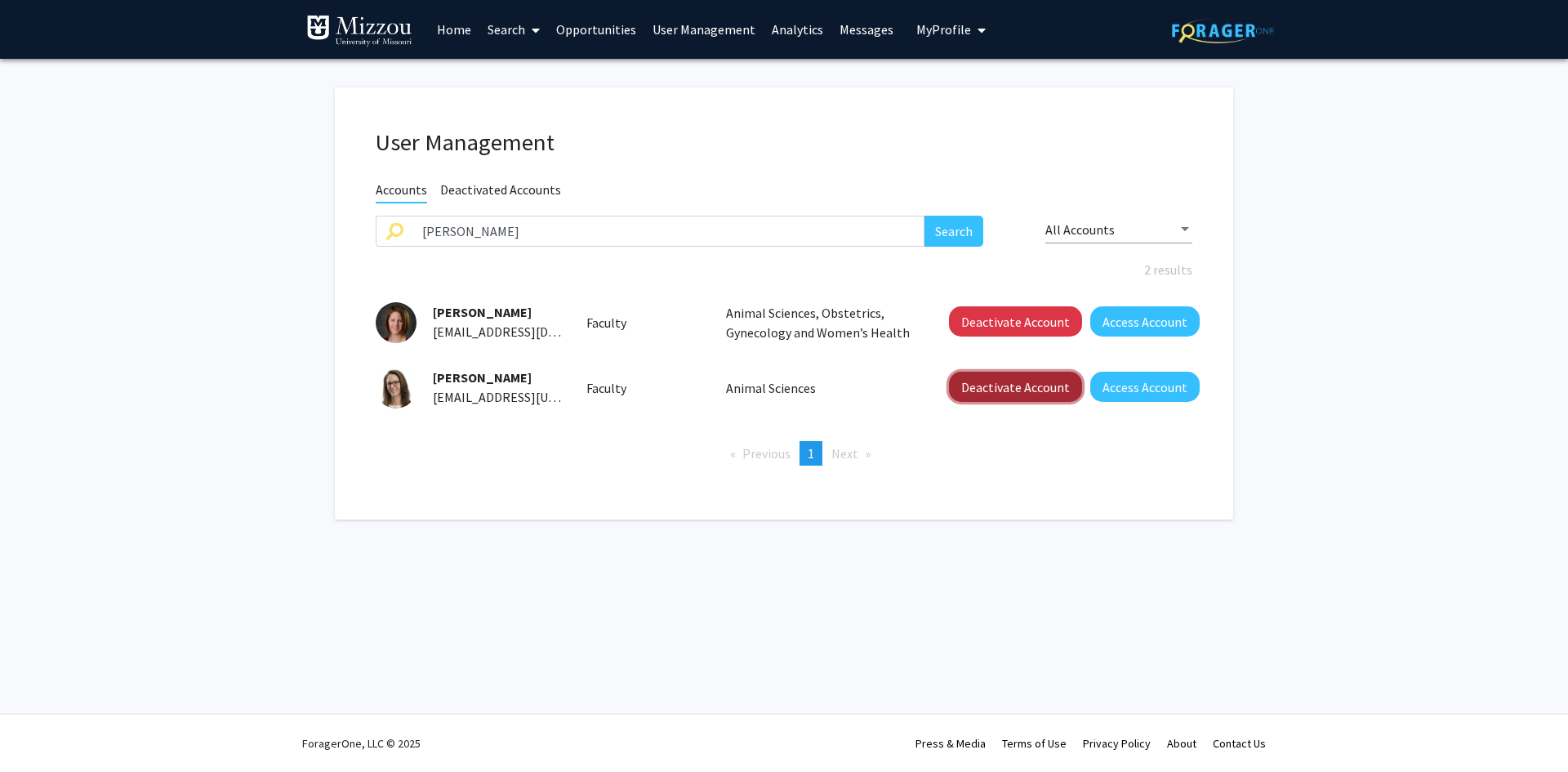
click at [1028, 392] on button "Deactivate Account" at bounding box center [1015, 386] width 133 height 30
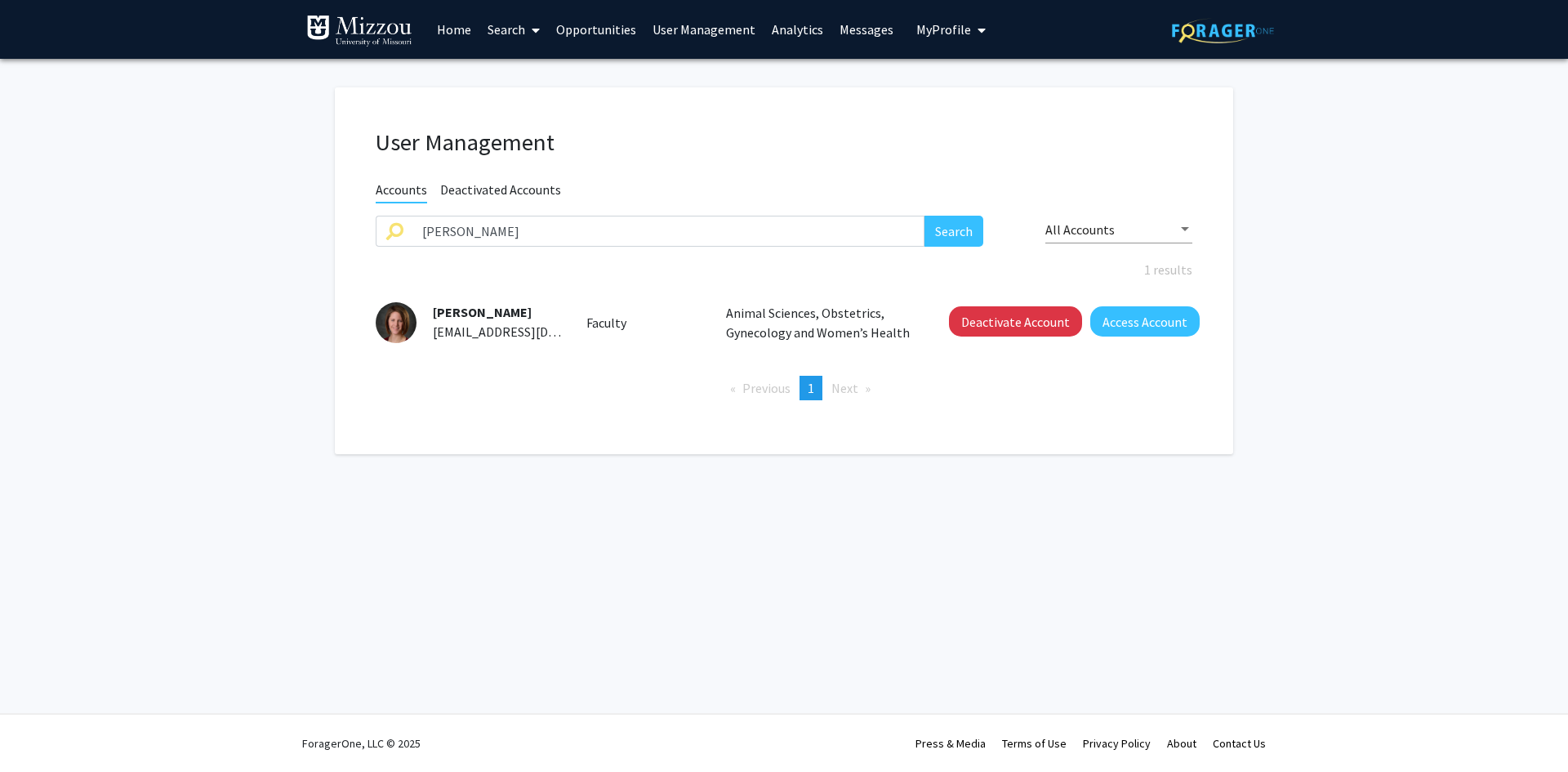
click at [929, 26] on span "My Profile" at bounding box center [944, 29] width 55 height 16
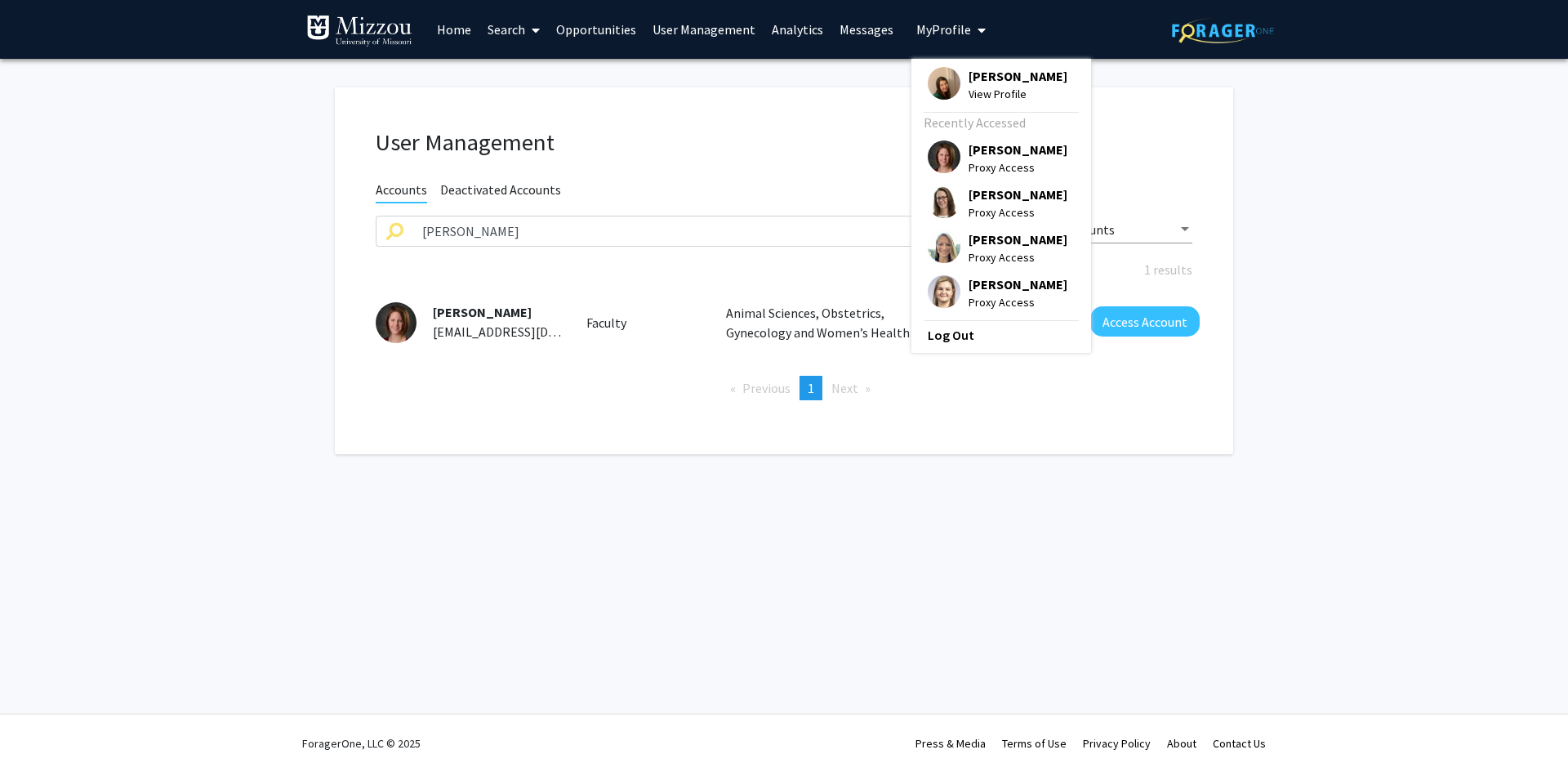
click at [969, 70] on span "[PERSON_NAME]" at bounding box center [1018, 76] width 99 height 18
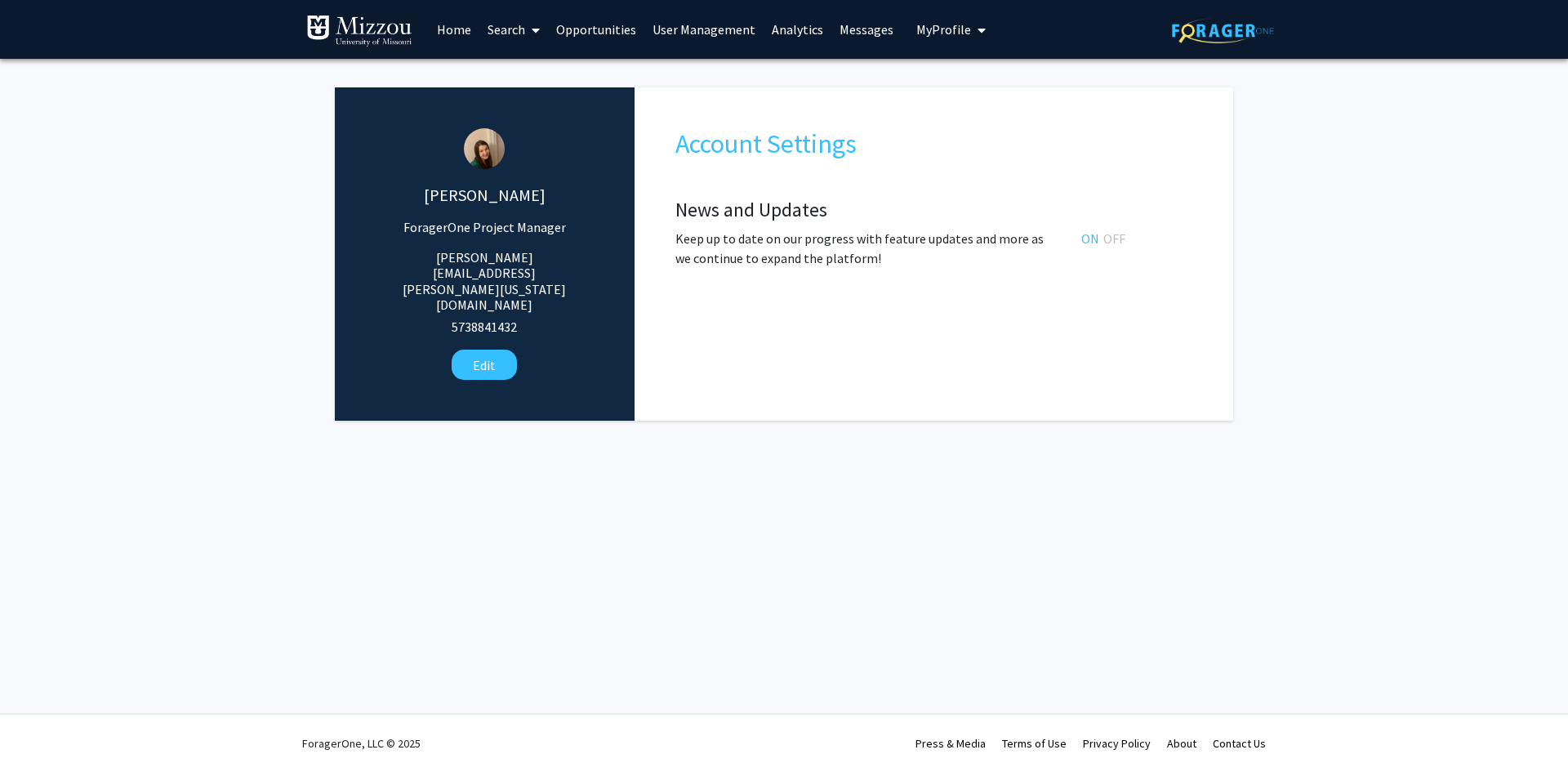
click at [663, 28] on link "User Management" at bounding box center [704, 29] width 119 height 58
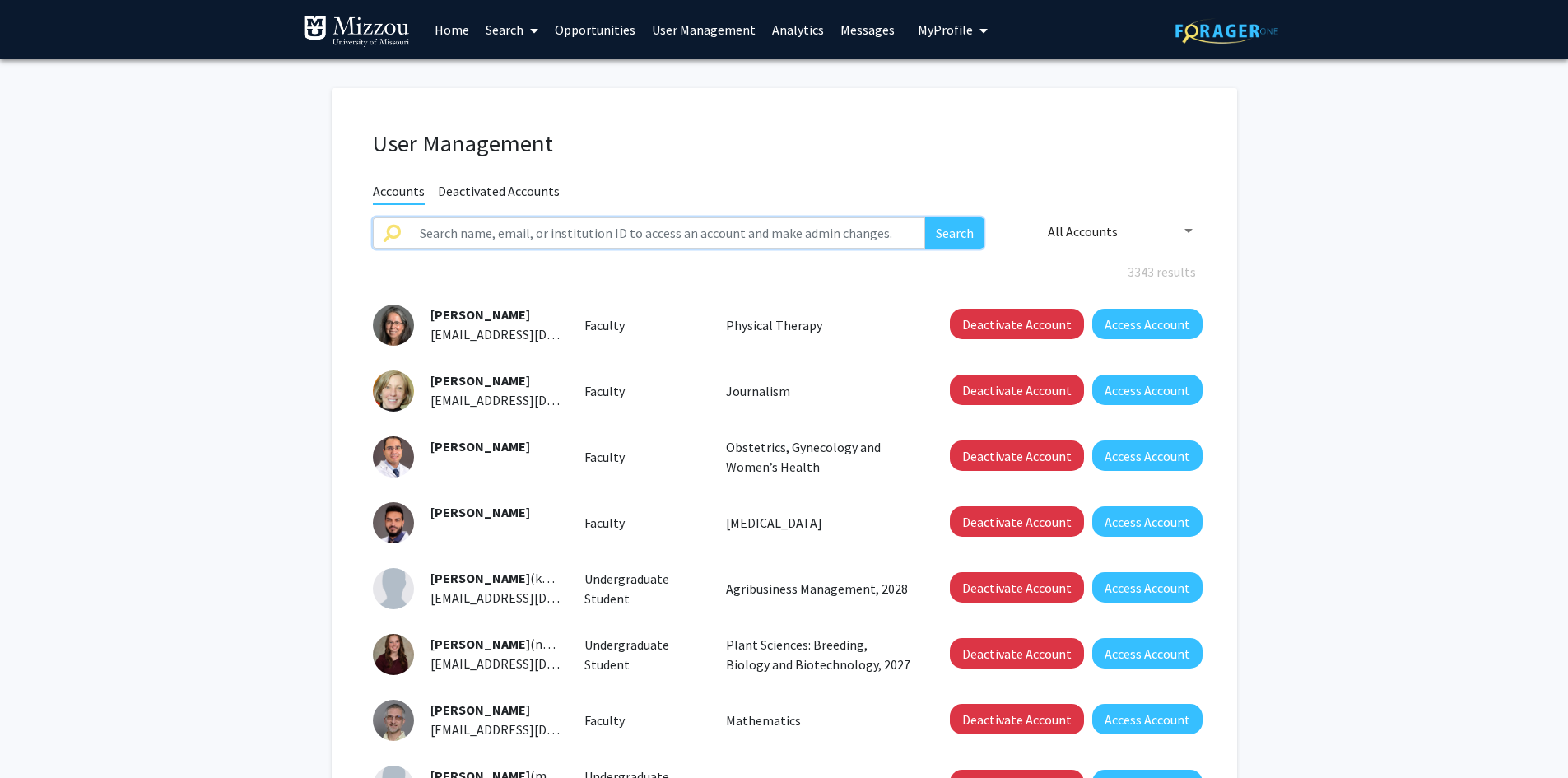
click at [696, 232] on input "text" at bounding box center [668, 233] width 516 height 31
type input "wes warren"
click at [925, 217] on button "Search" at bounding box center [955, 233] width 60 height 31
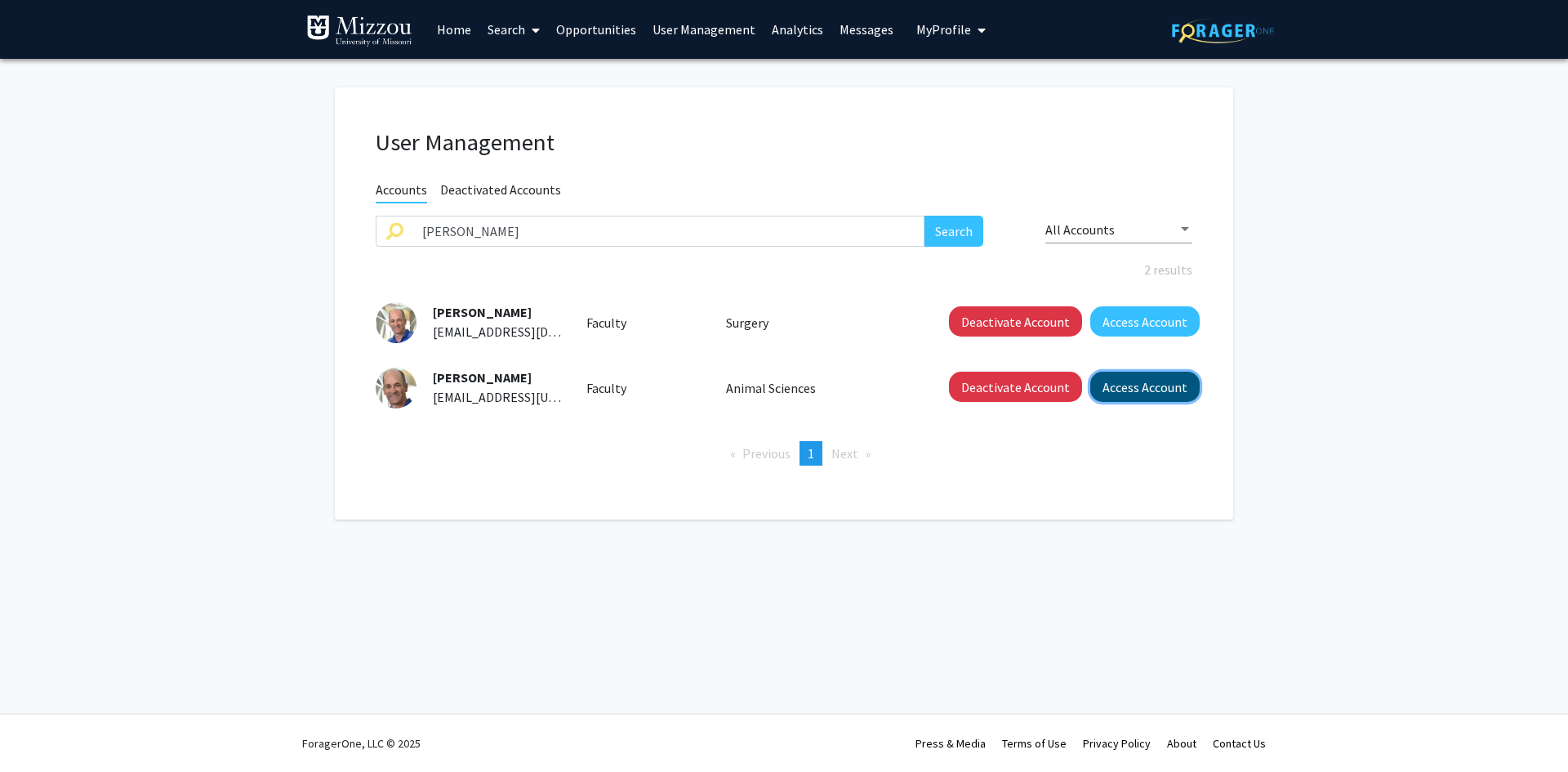
click at [1116, 388] on button "Access Account" at bounding box center [1146, 386] width 110 height 30
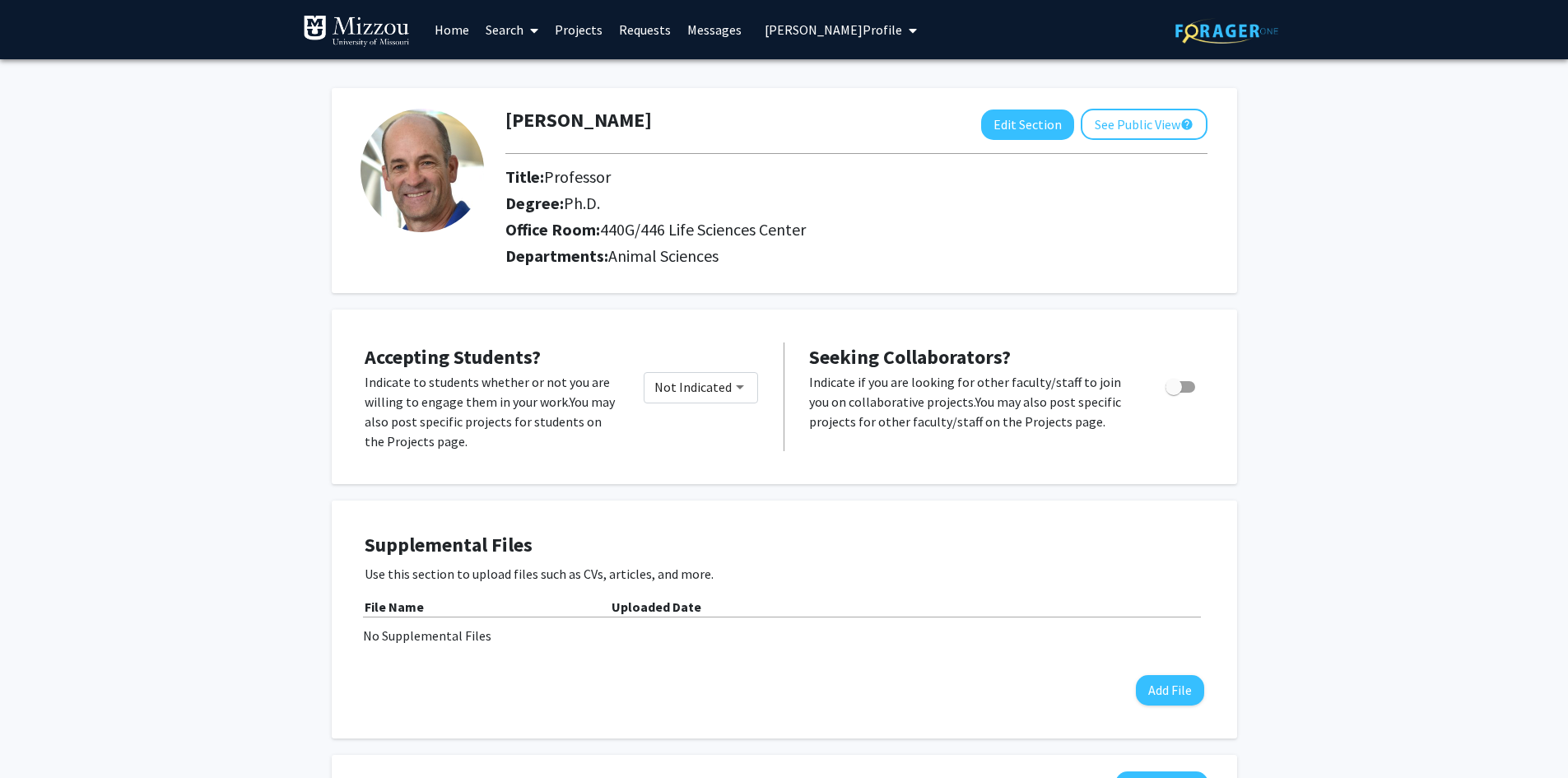
click at [839, 34] on span "Wes Warren's Profile" at bounding box center [833, 29] width 138 height 16
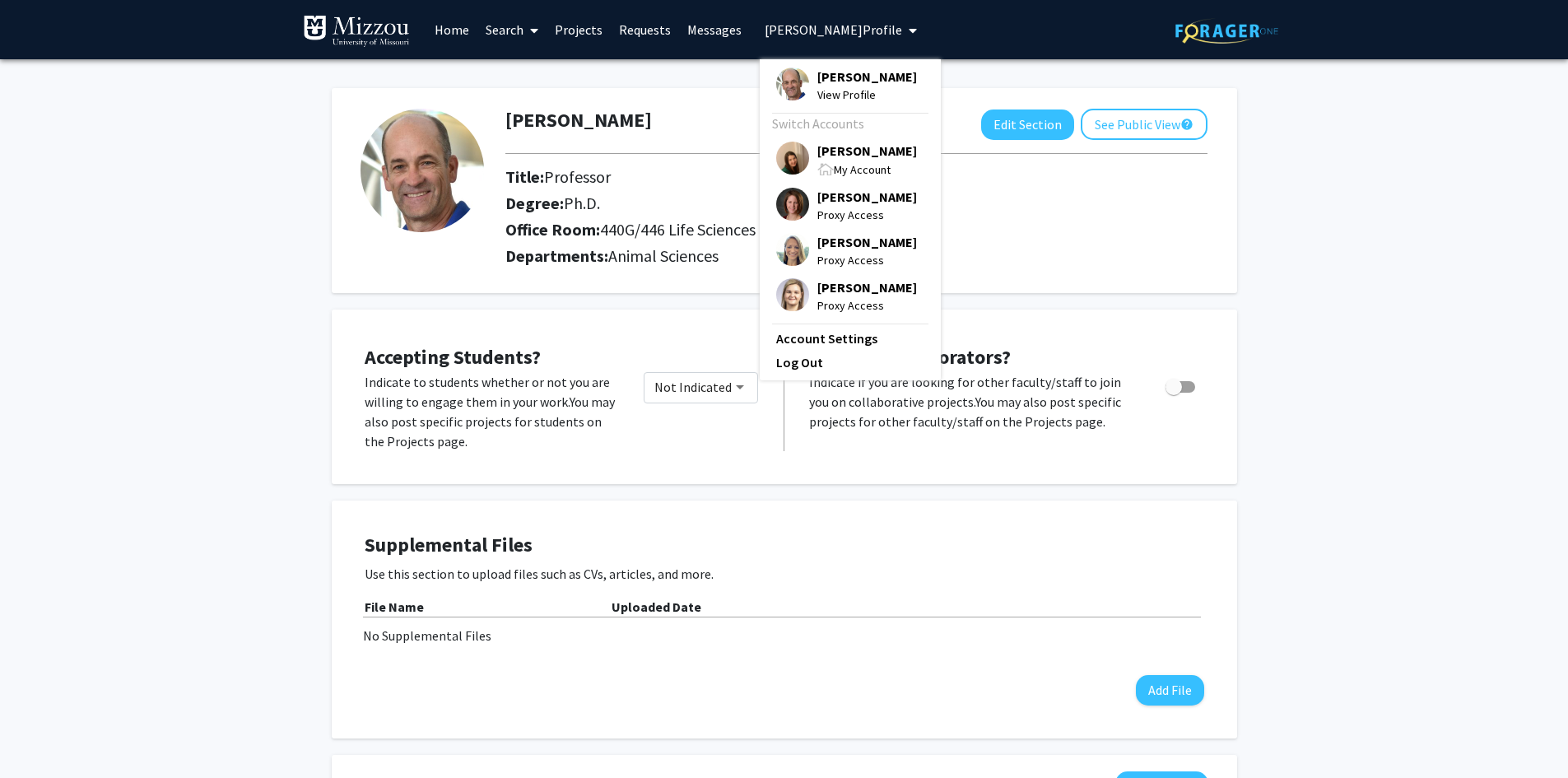
click at [843, 155] on span "[PERSON_NAME]" at bounding box center [867, 151] width 99 height 18
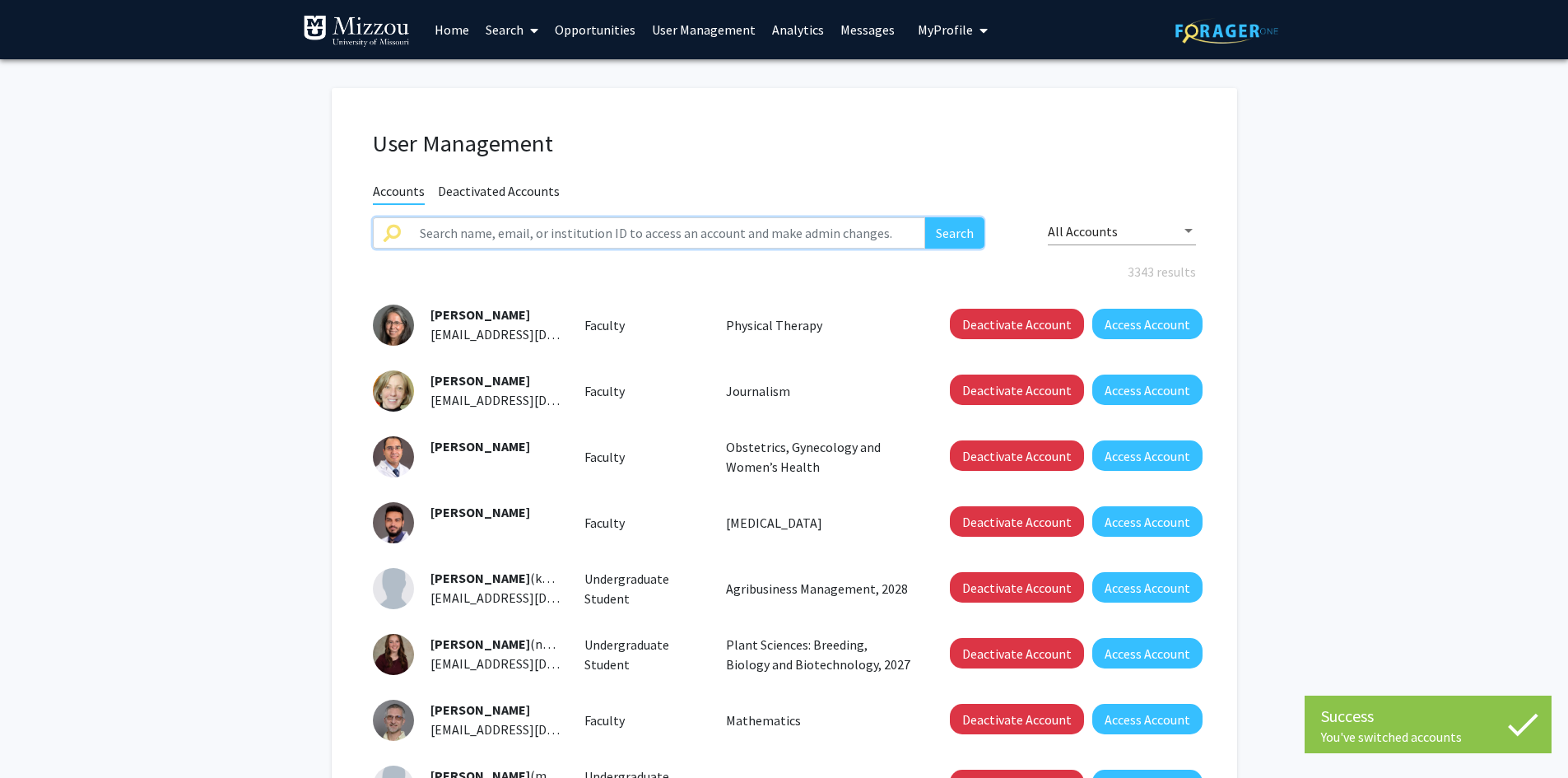
click at [690, 224] on input "text" at bounding box center [668, 233] width 516 height 31
type input "wes warren"
click at [950, 225] on button "Search" at bounding box center [955, 233] width 60 height 31
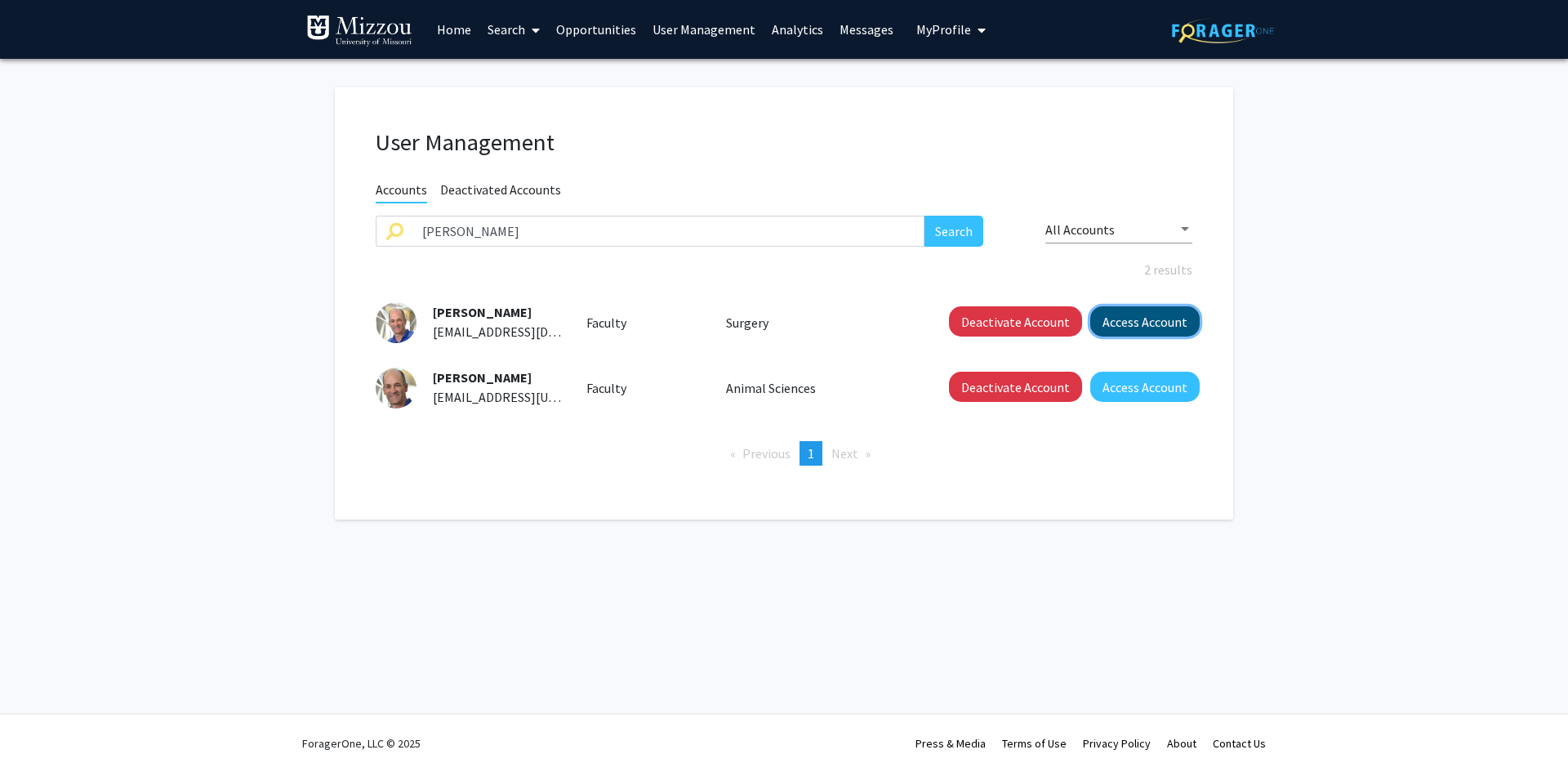
click at [1111, 321] on button "Access Account" at bounding box center [1146, 321] width 110 height 30
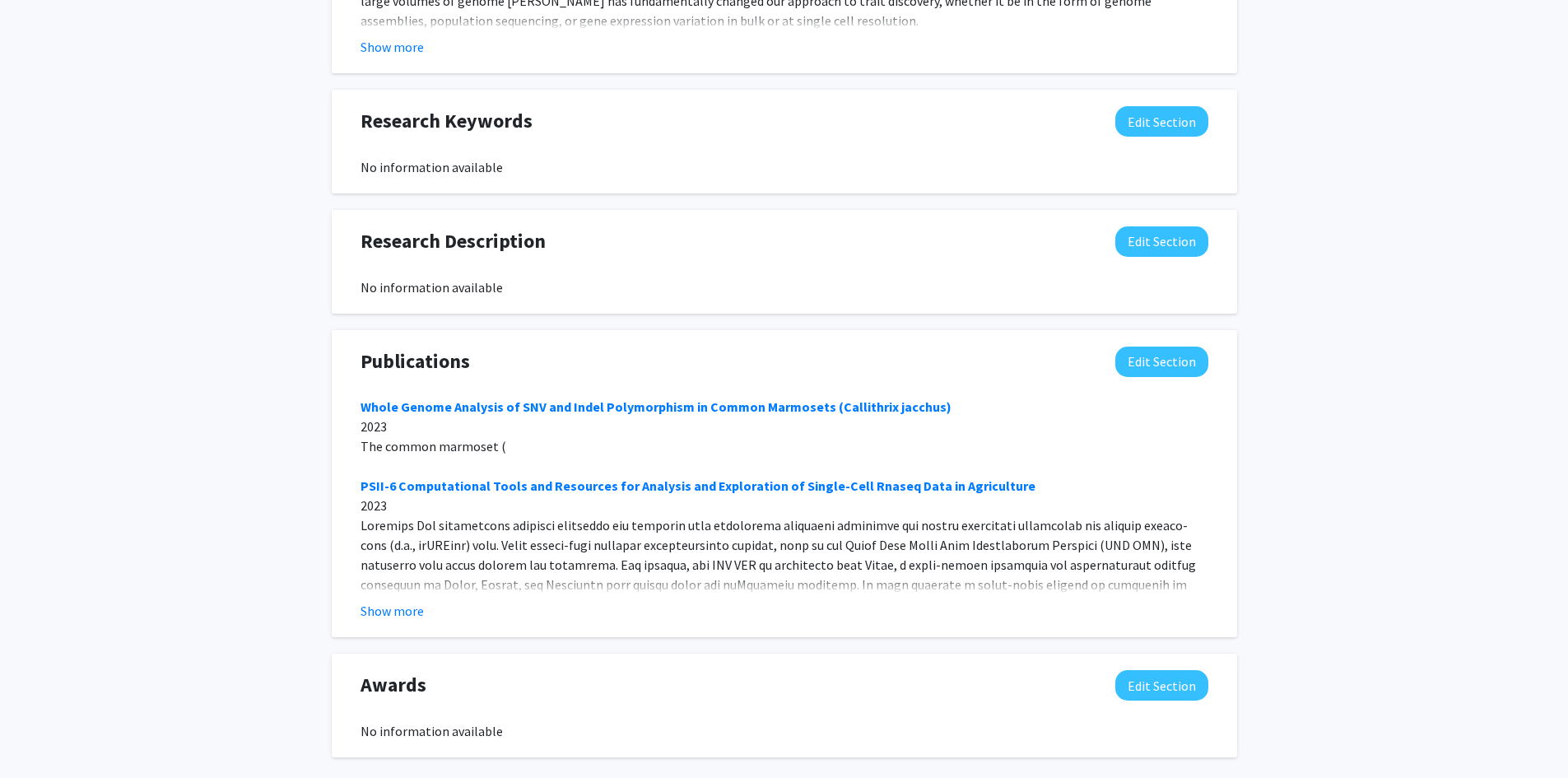
scroll to position [1045, 0]
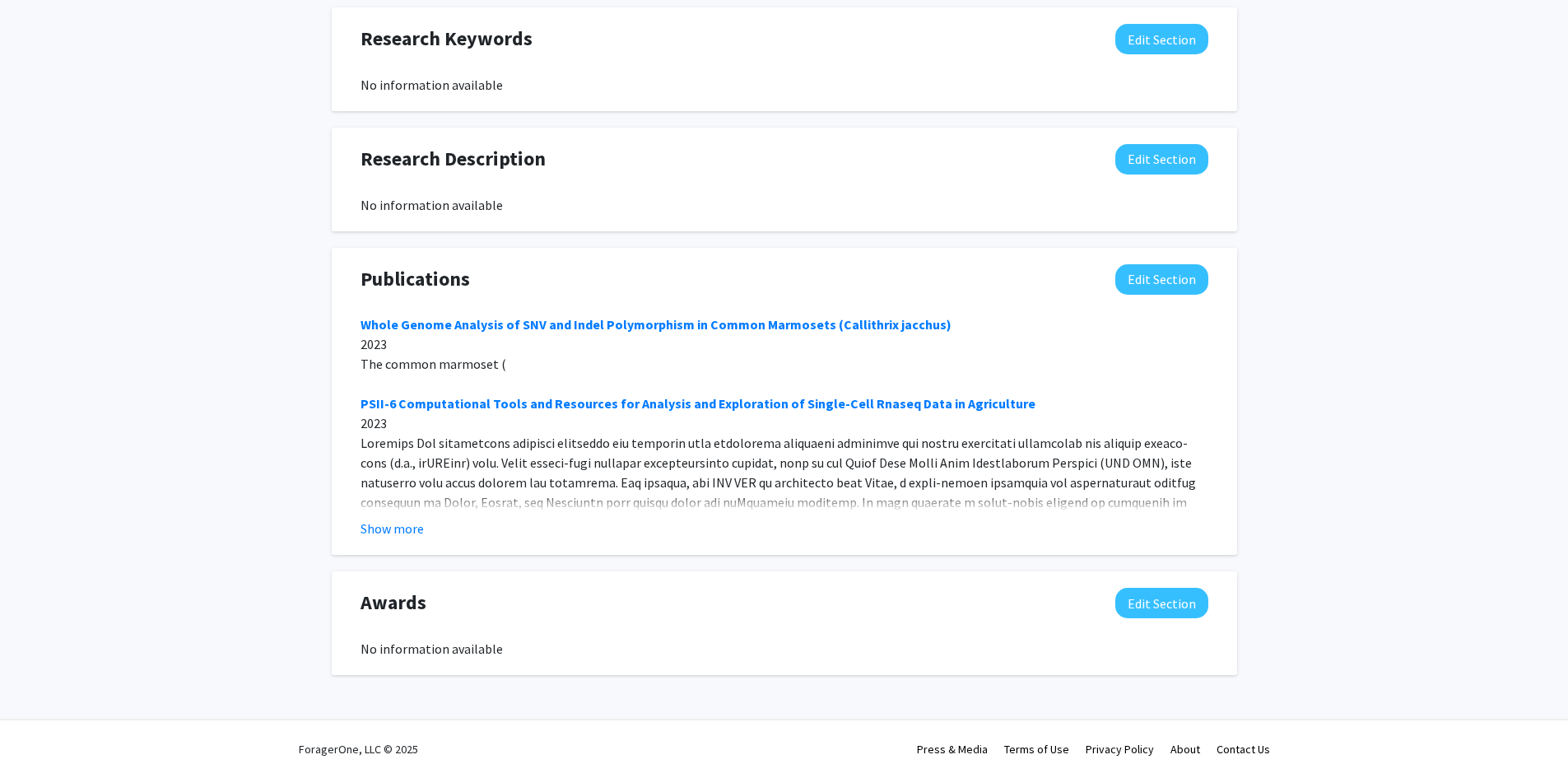
click at [406, 532] on button "Show more" at bounding box center [392, 529] width 63 height 20
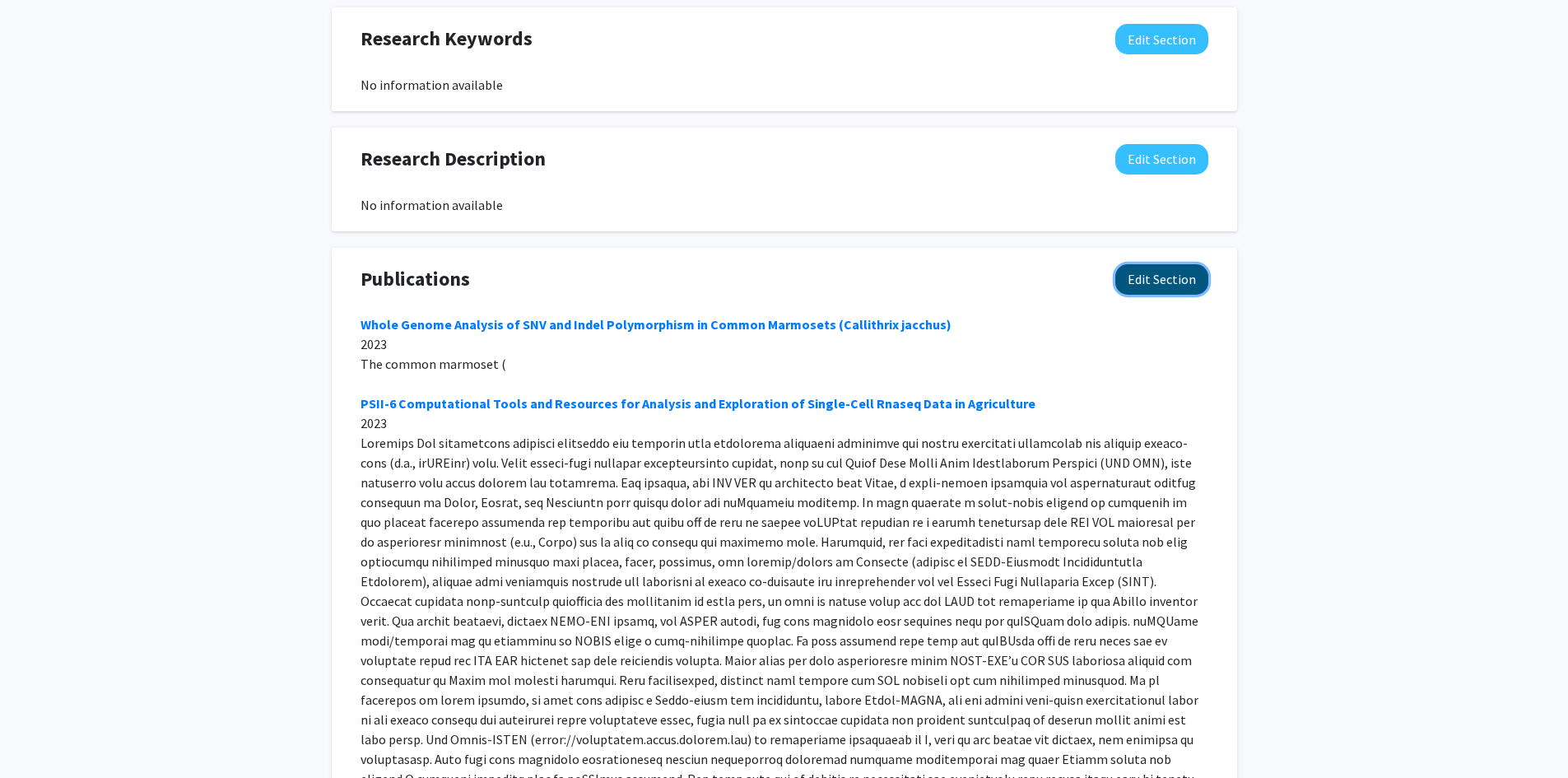
click at [1137, 275] on button "Edit Section" at bounding box center [1162, 280] width 93 height 30
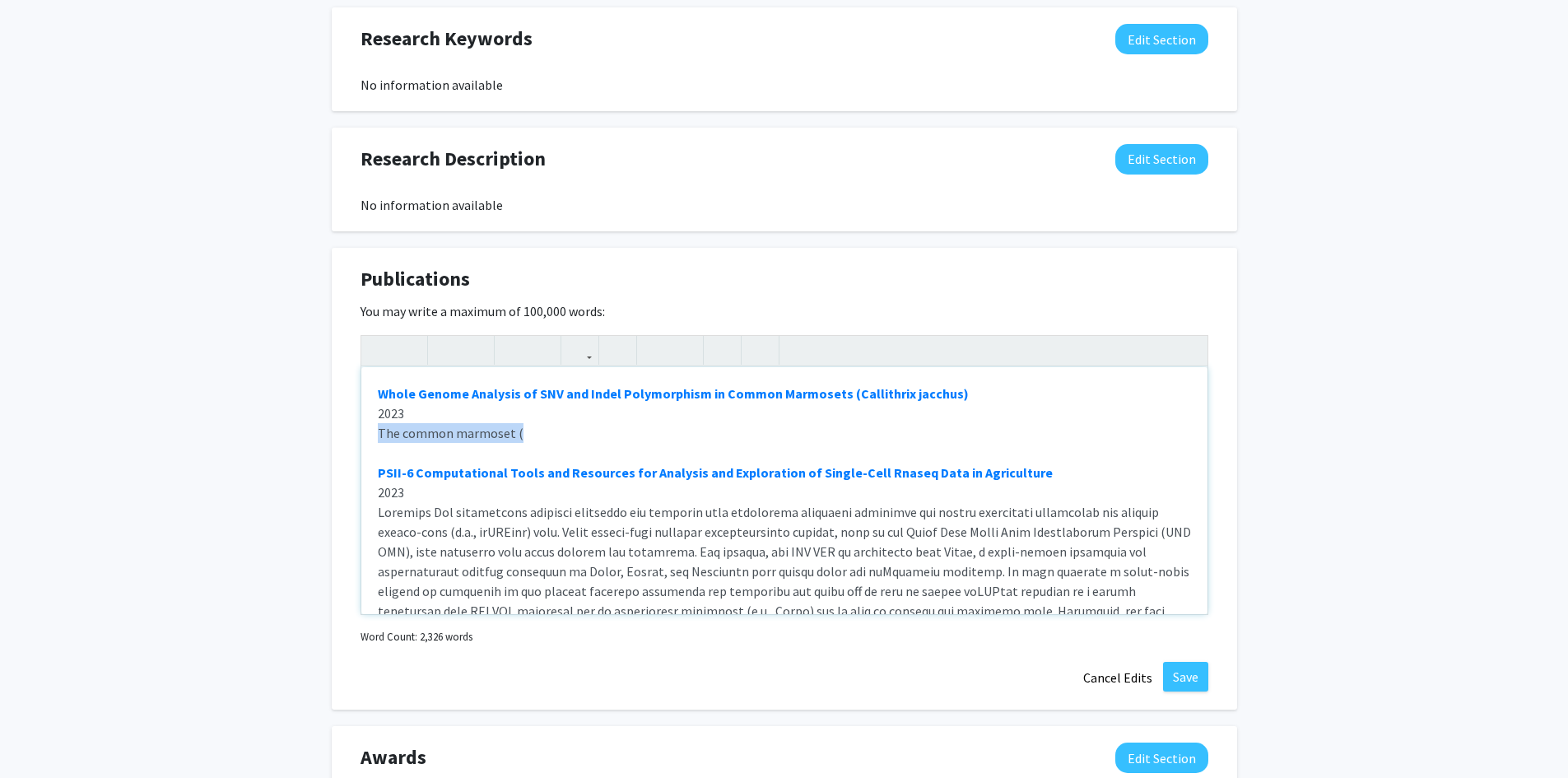
drag, startPoint x: 522, startPoint y: 435, endPoint x: 374, endPoint y: 439, distance: 148.1
click at [374, 439] on div "Whole Genome Analysis of SNV and Indel Polymorphism in Common Marmosets (Callit…" at bounding box center [784, 491] width 846 height 248
click at [381, 451] on div "Whole Genome Analysis of SNV and Indel Polymorphism in Common Marmosets (Callit…" at bounding box center [784, 491] width 846 height 248
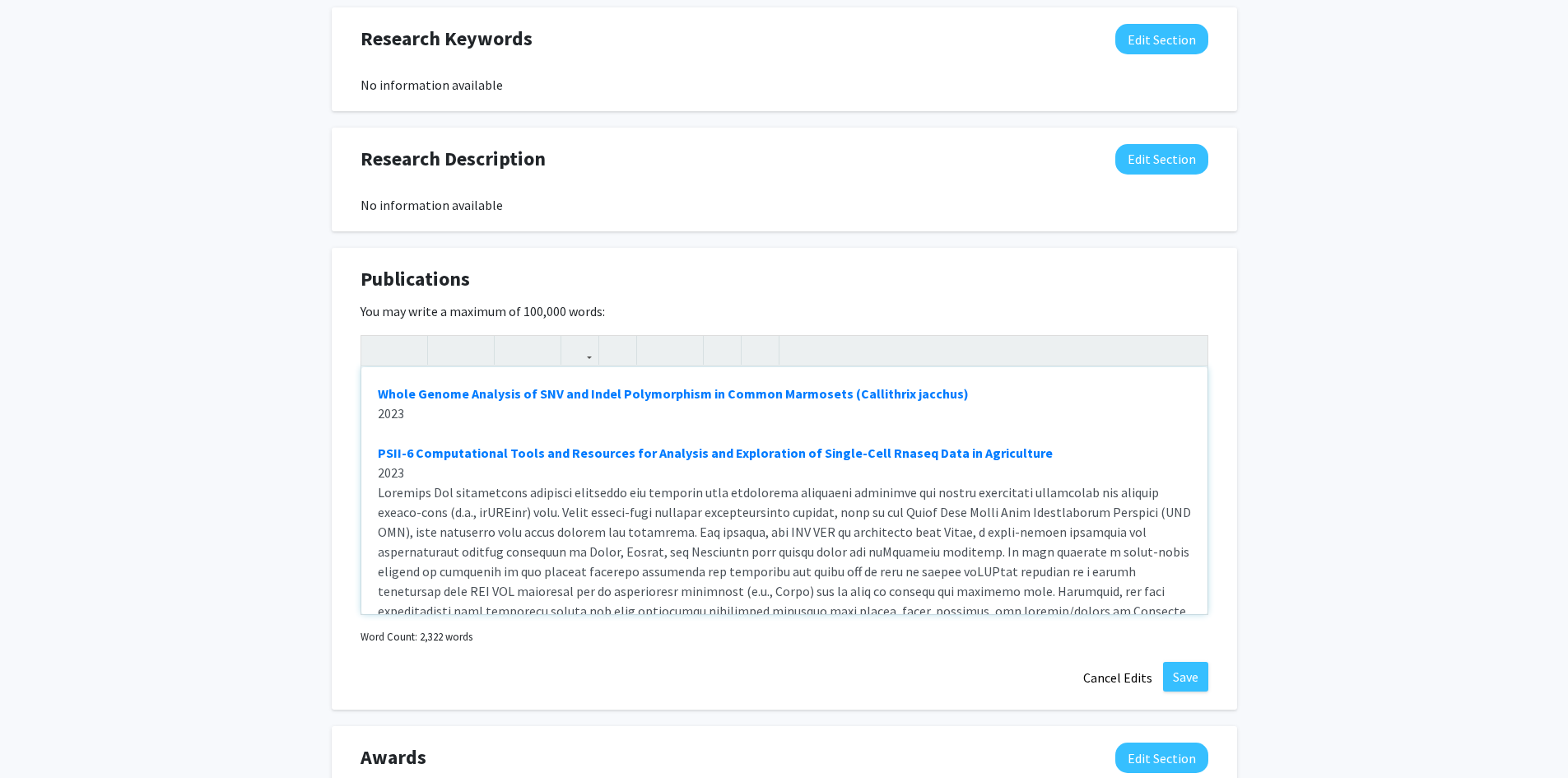
type textarea "<strong><a href="https://doi.org/10.3390/genes14122185" target="_blank">Whole G…"
click at [1187, 682] on button "Save" at bounding box center [1186, 677] width 45 height 29
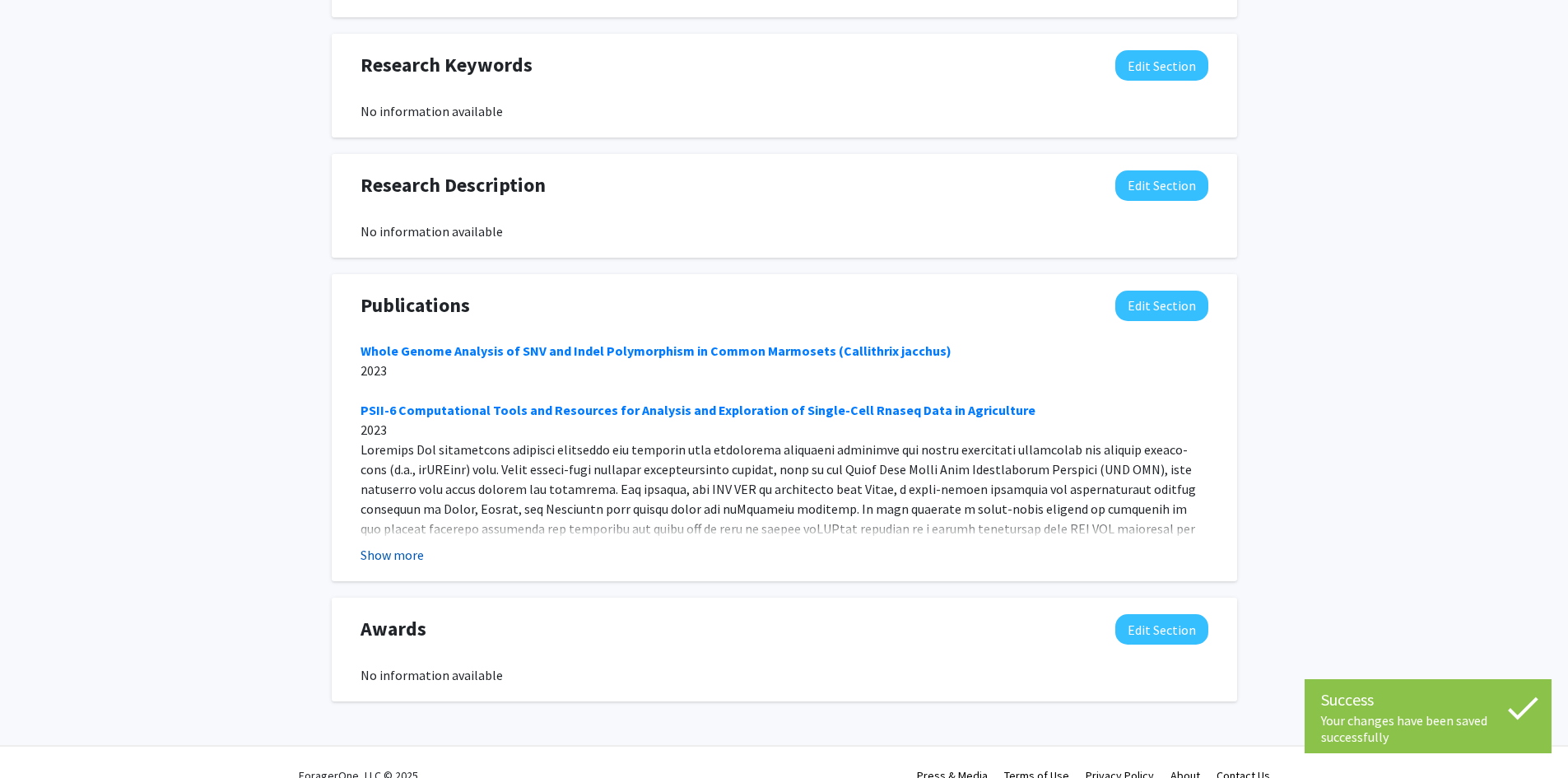
click at [410, 557] on button "Show more" at bounding box center [392, 555] width 63 height 20
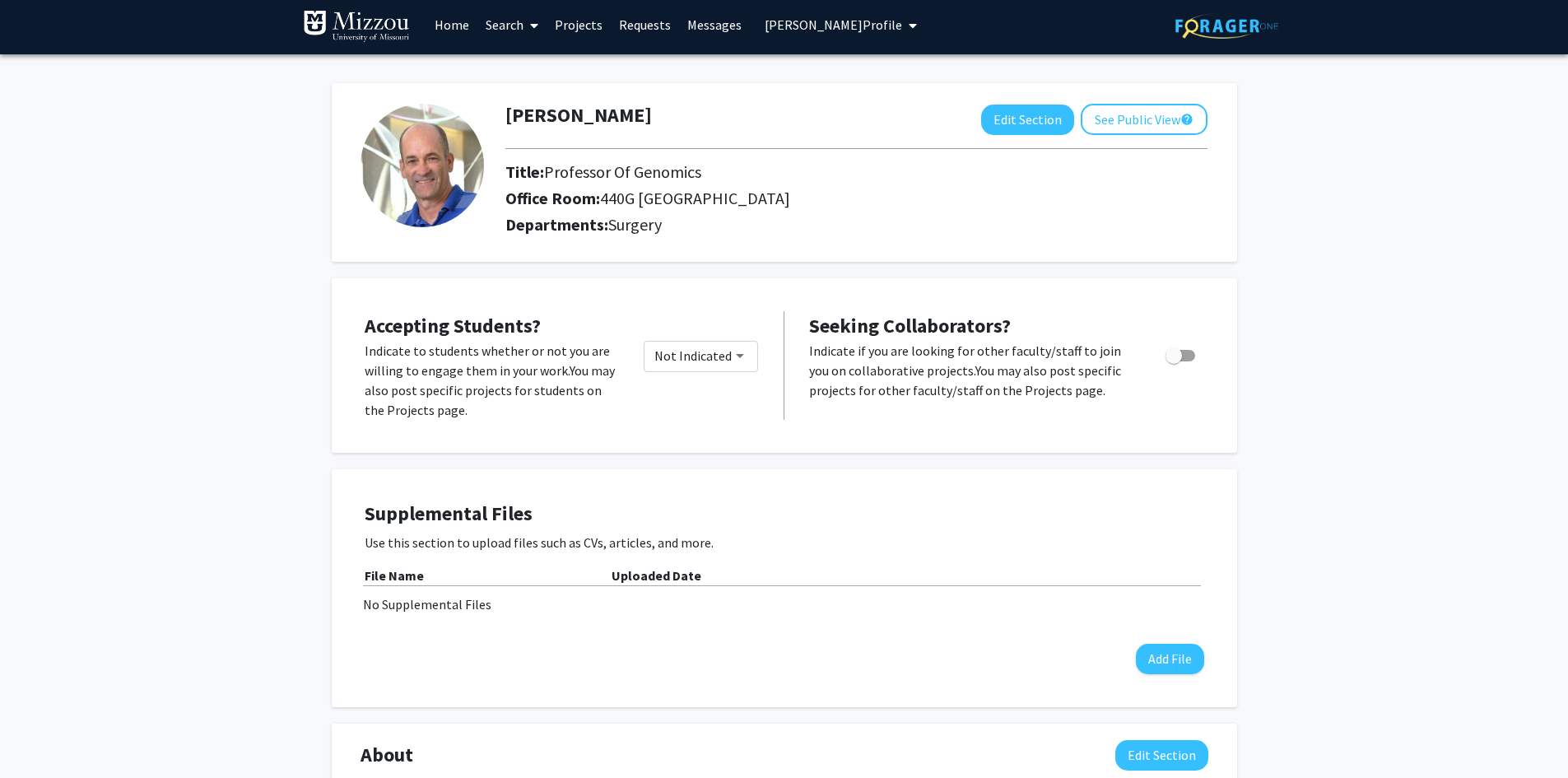
scroll to position [0, 0]
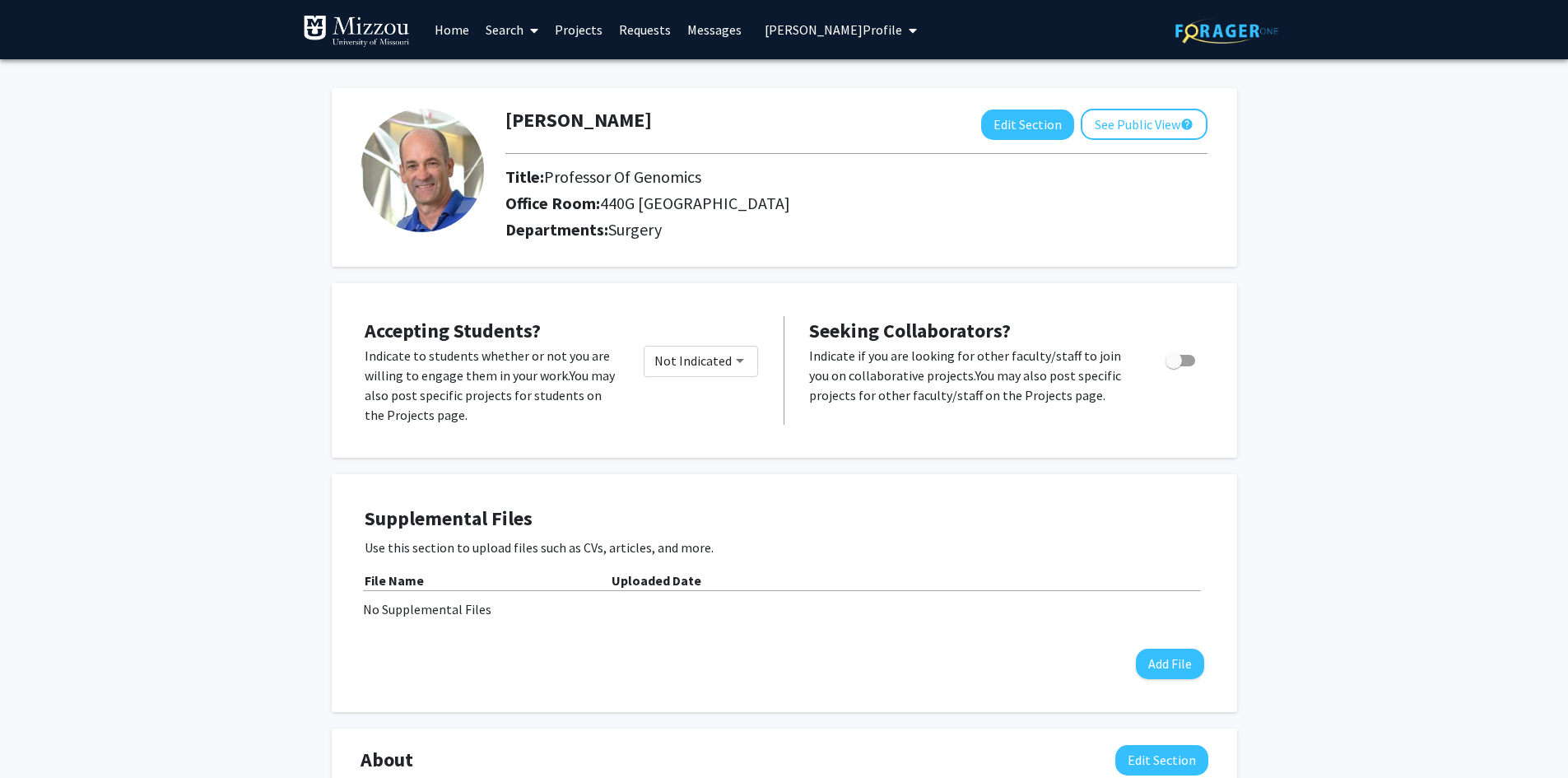
click at [784, 28] on span "Wes Warren's Profile" at bounding box center [833, 29] width 138 height 16
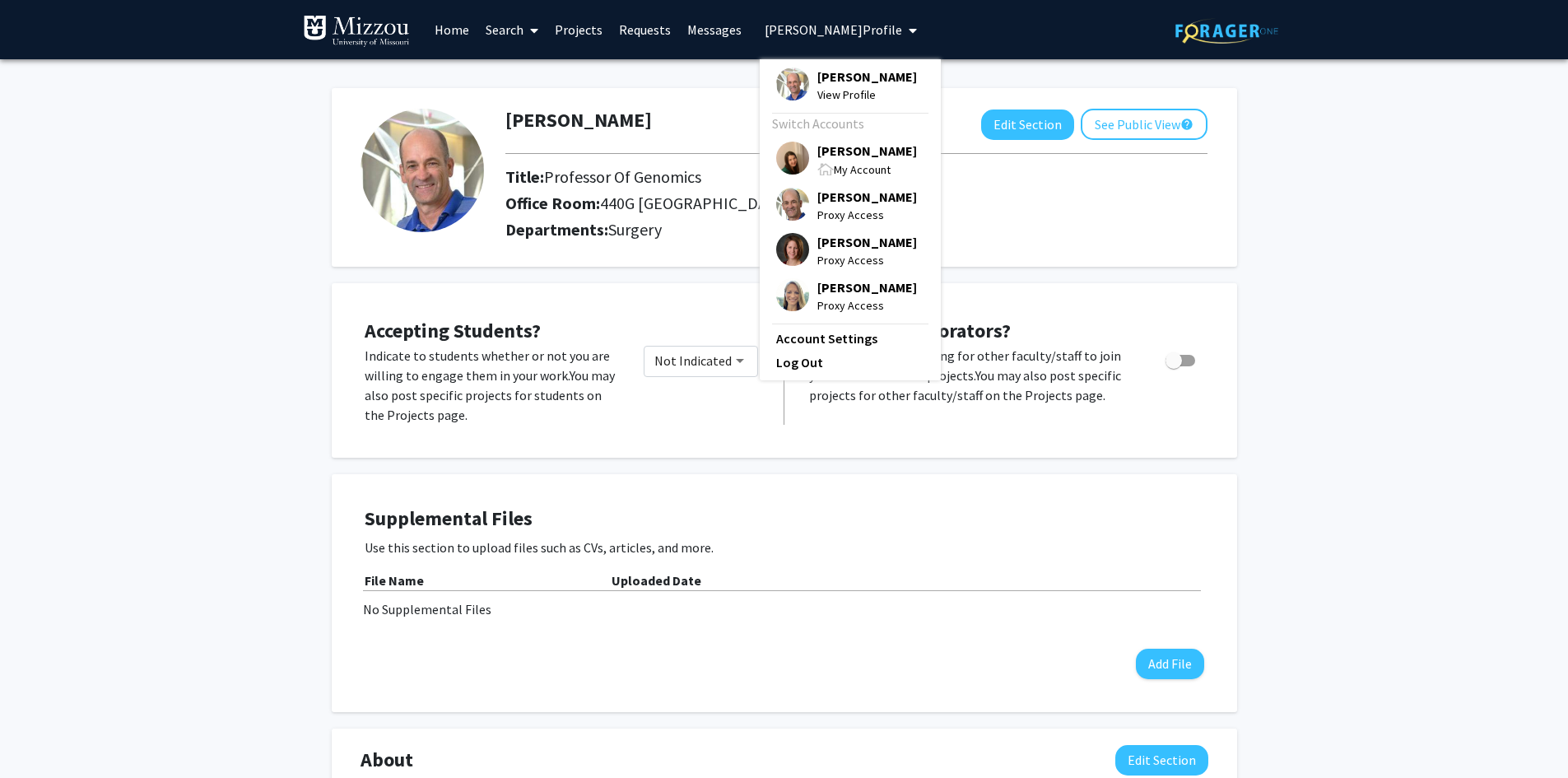
click at [828, 156] on span "[PERSON_NAME]" at bounding box center [867, 151] width 99 height 18
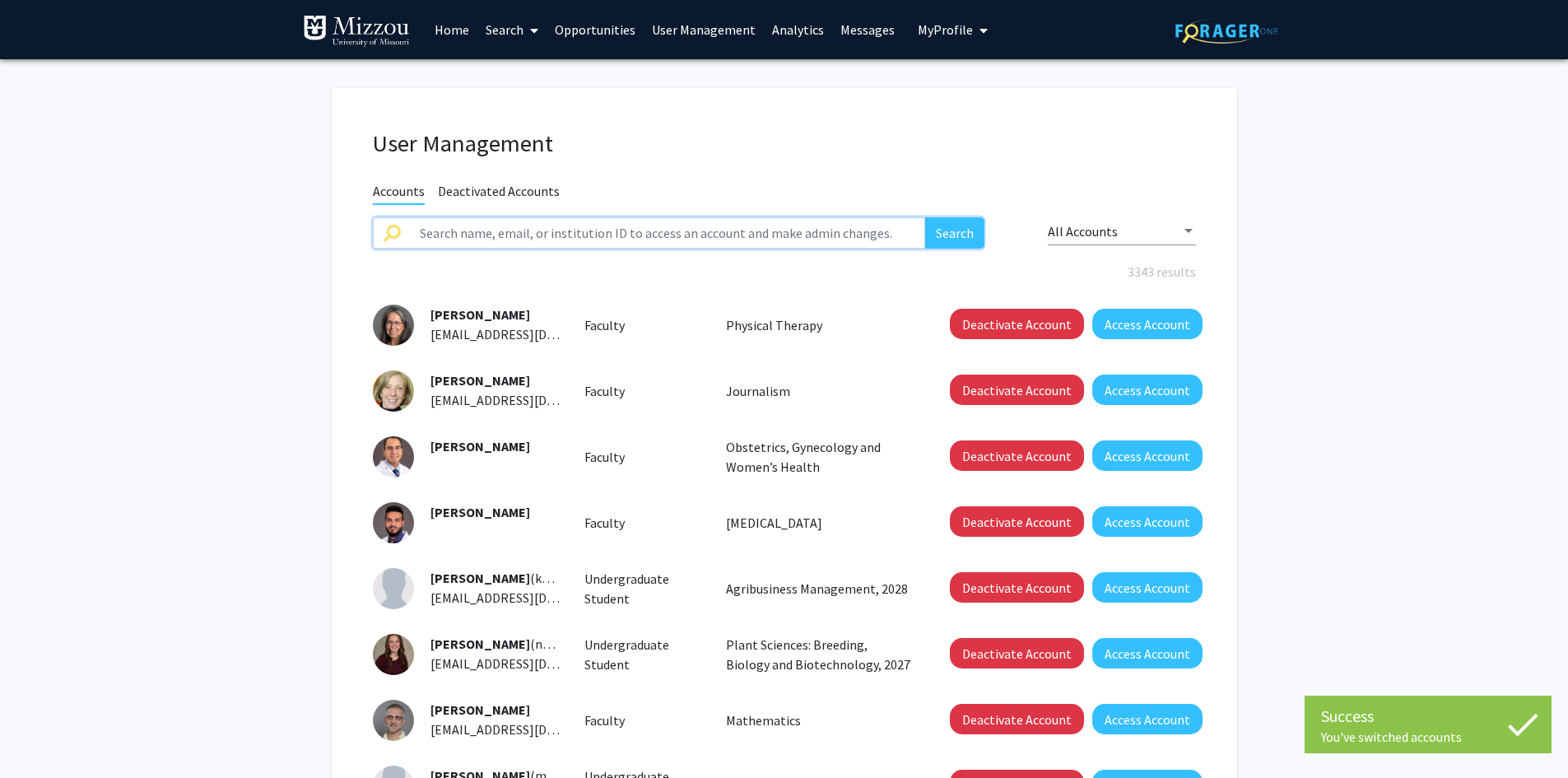
click at [782, 237] on input "text" at bounding box center [668, 233] width 516 height 31
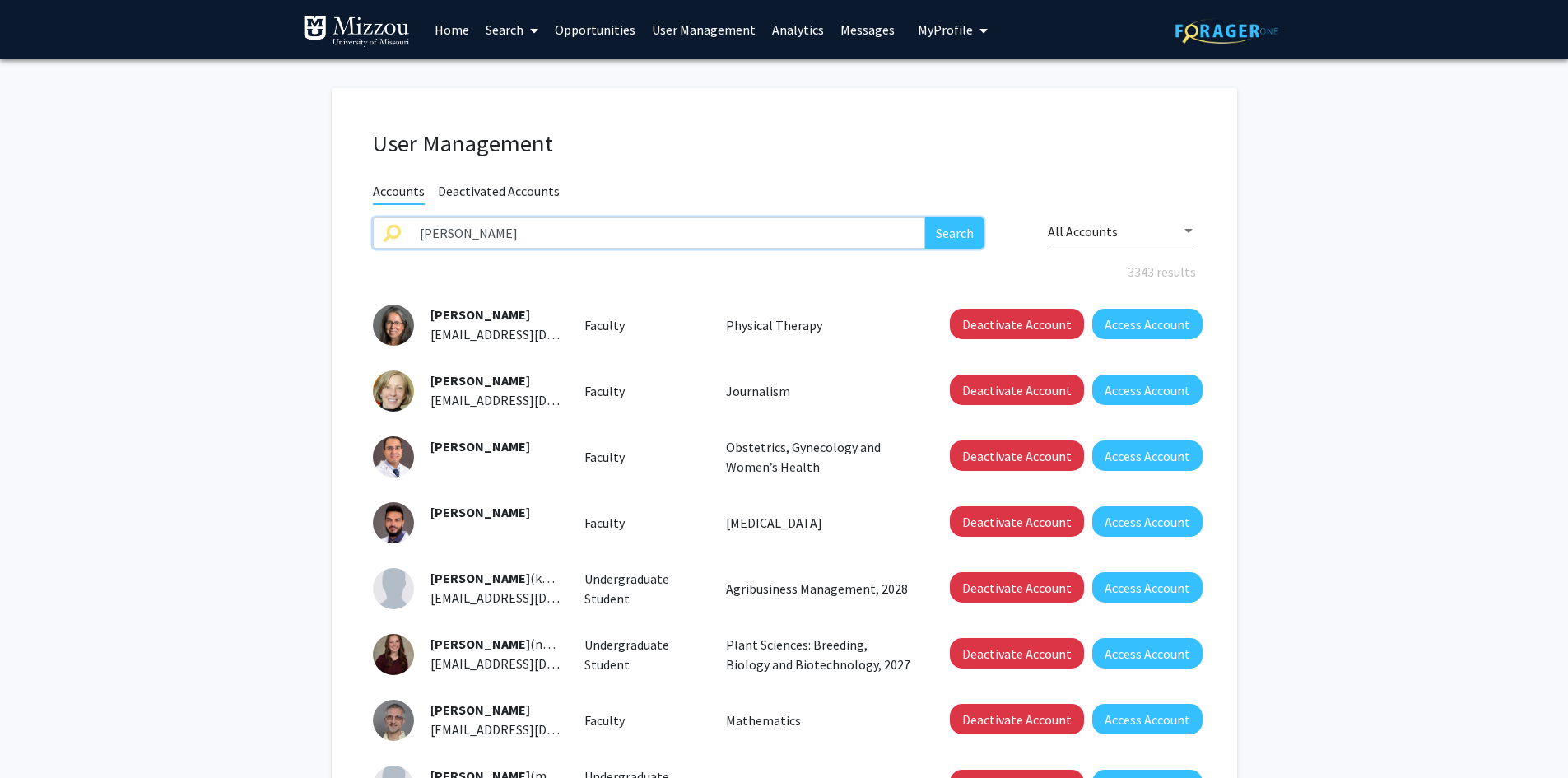
type input "wes warren"
click at [925, 217] on button "Search" at bounding box center [955, 233] width 60 height 31
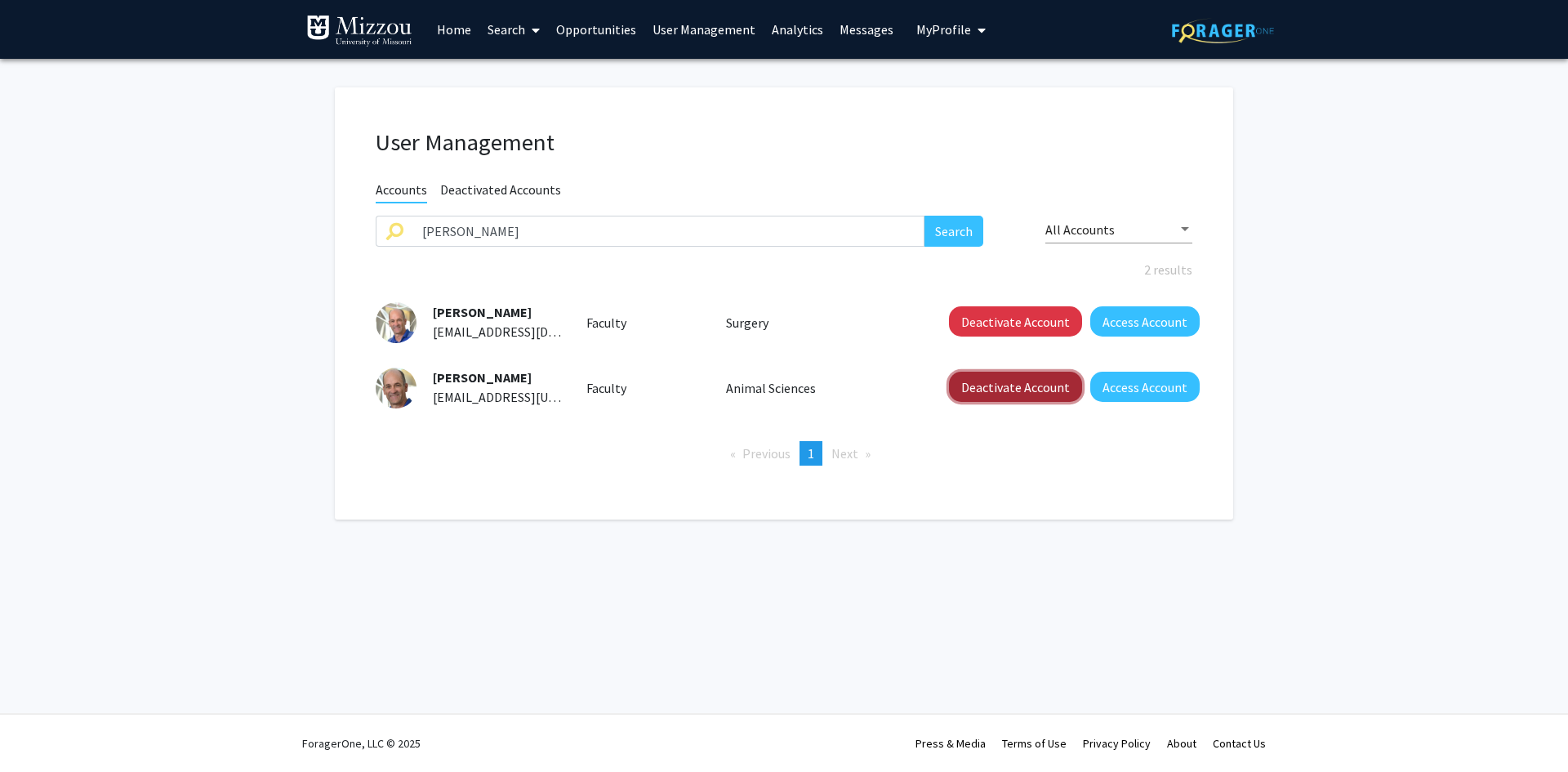
click at [991, 392] on button "Deactivate Account" at bounding box center [1015, 386] width 133 height 30
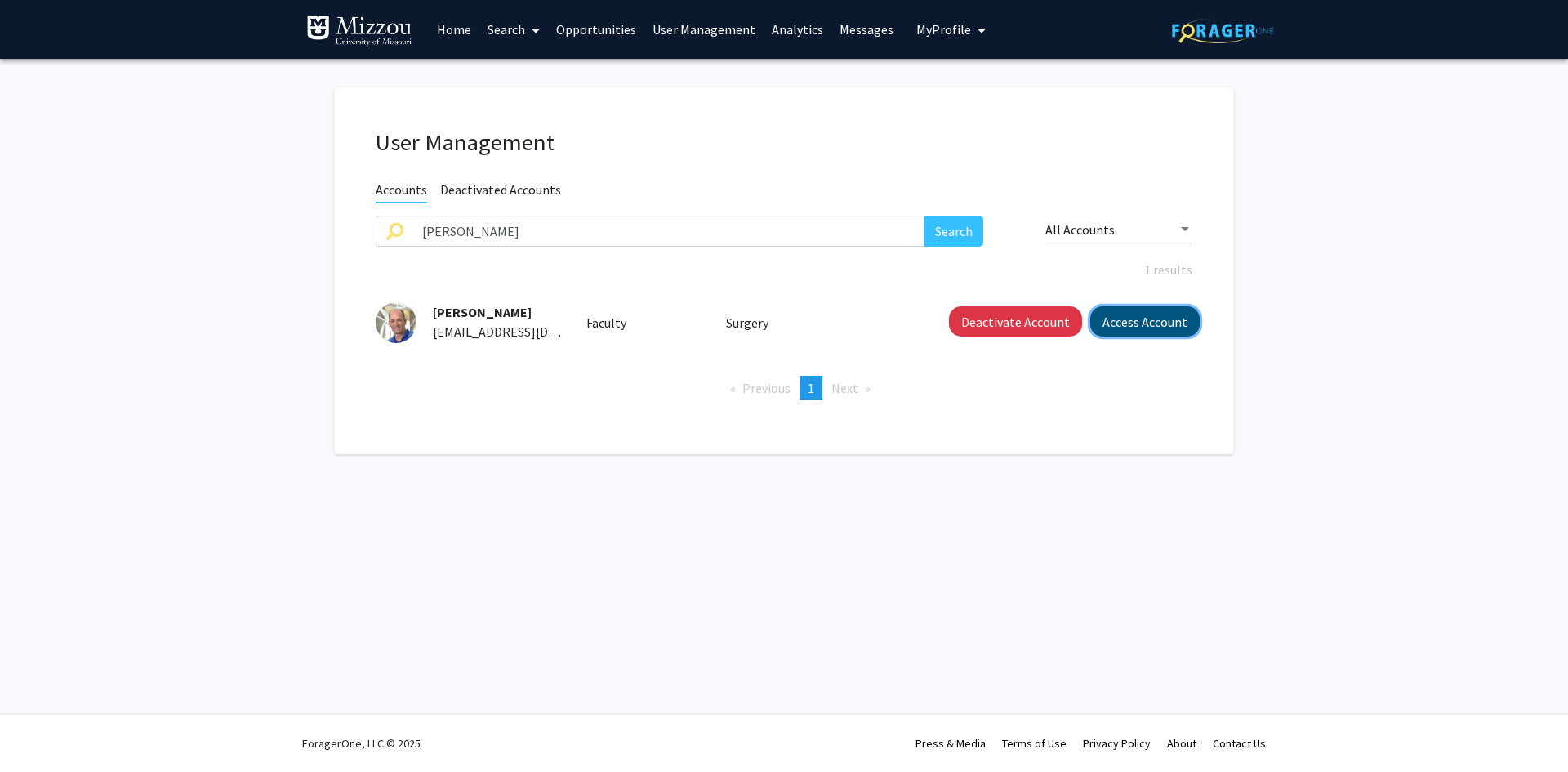
click at [1119, 319] on button "Access Account" at bounding box center [1146, 321] width 110 height 30
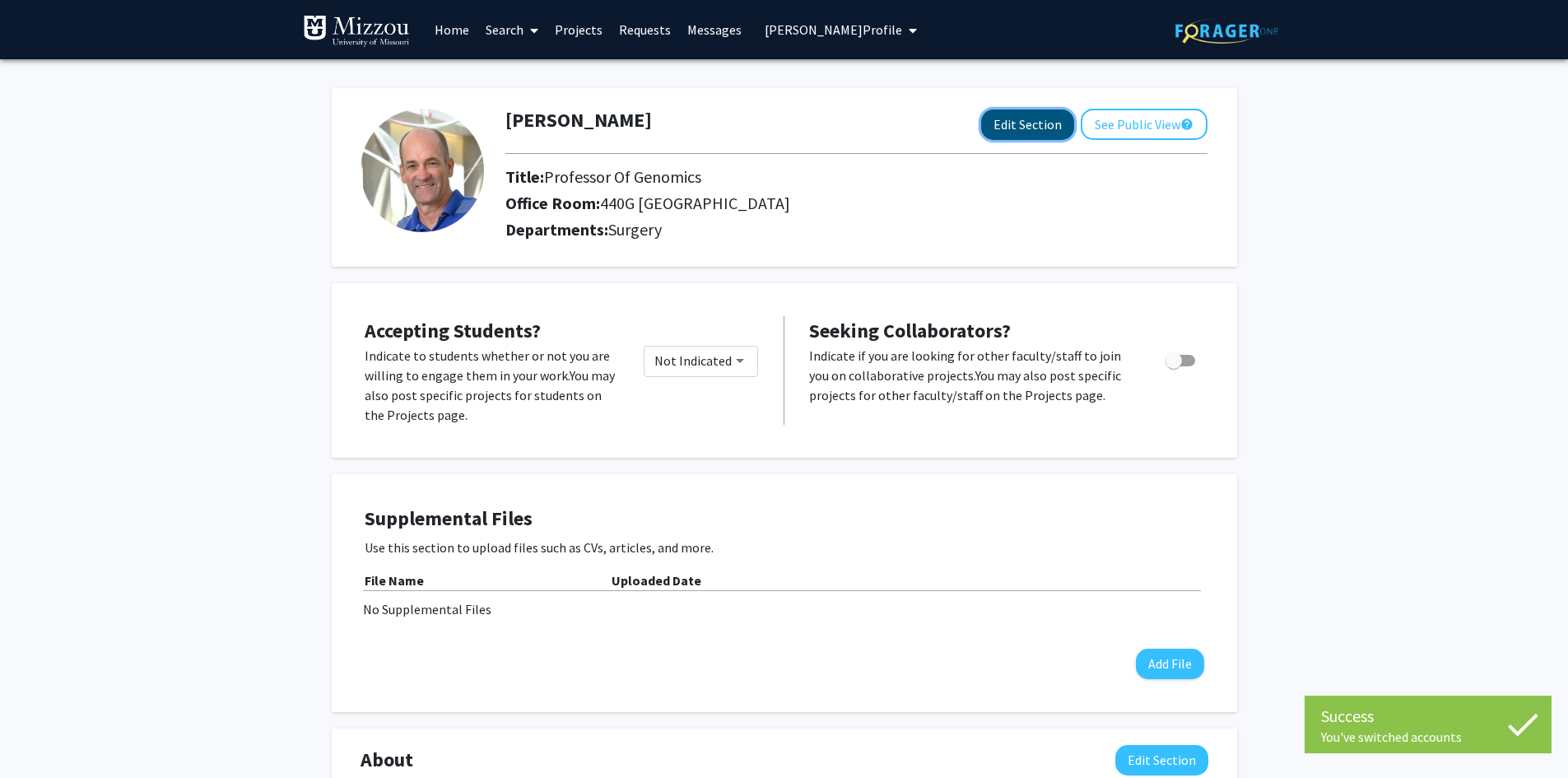
click at [1033, 120] on button "Edit Section" at bounding box center [1027, 125] width 93 height 30
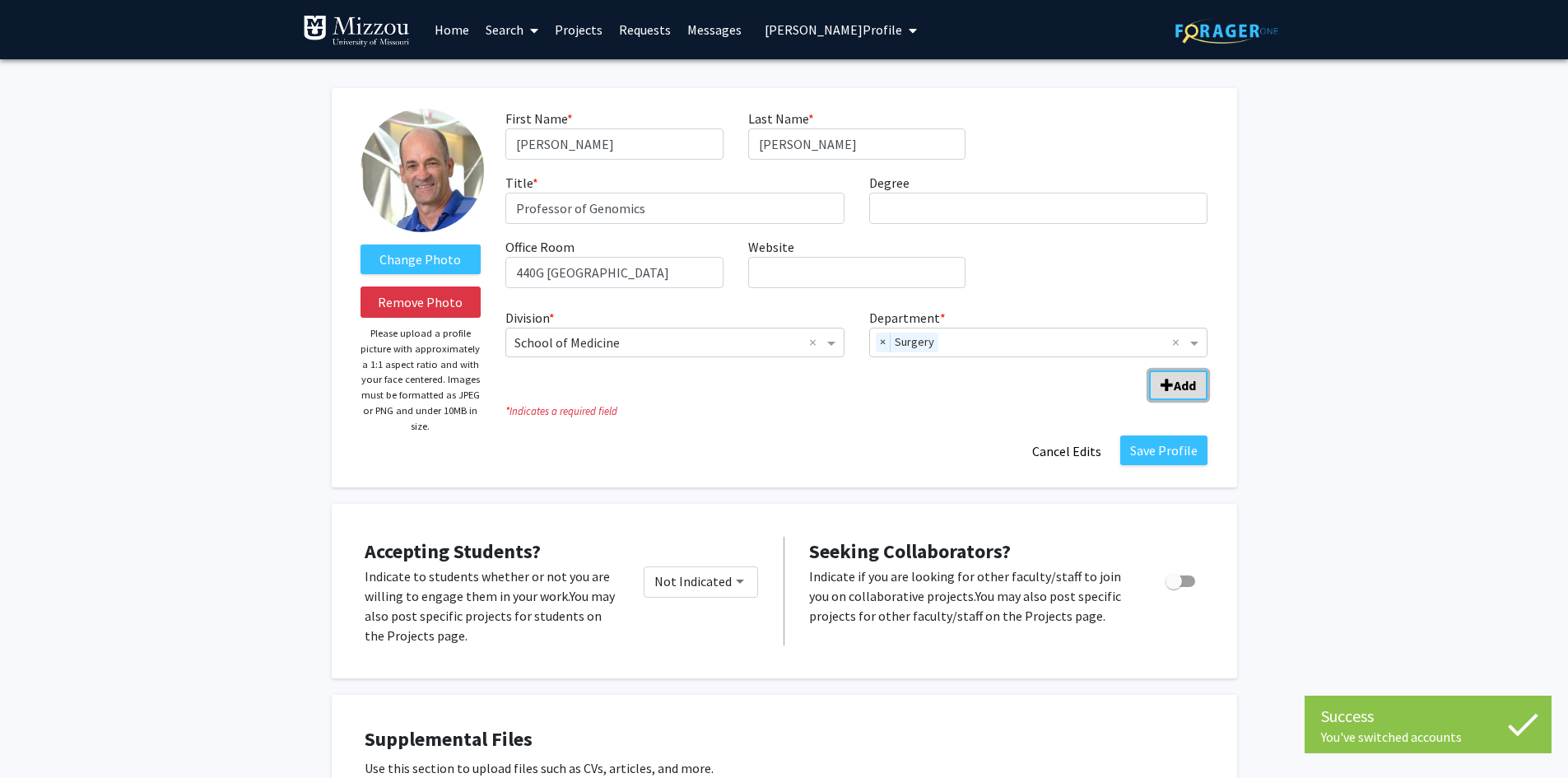
click at [1168, 383] on span "Add Division/Department" at bounding box center [1167, 385] width 13 height 13
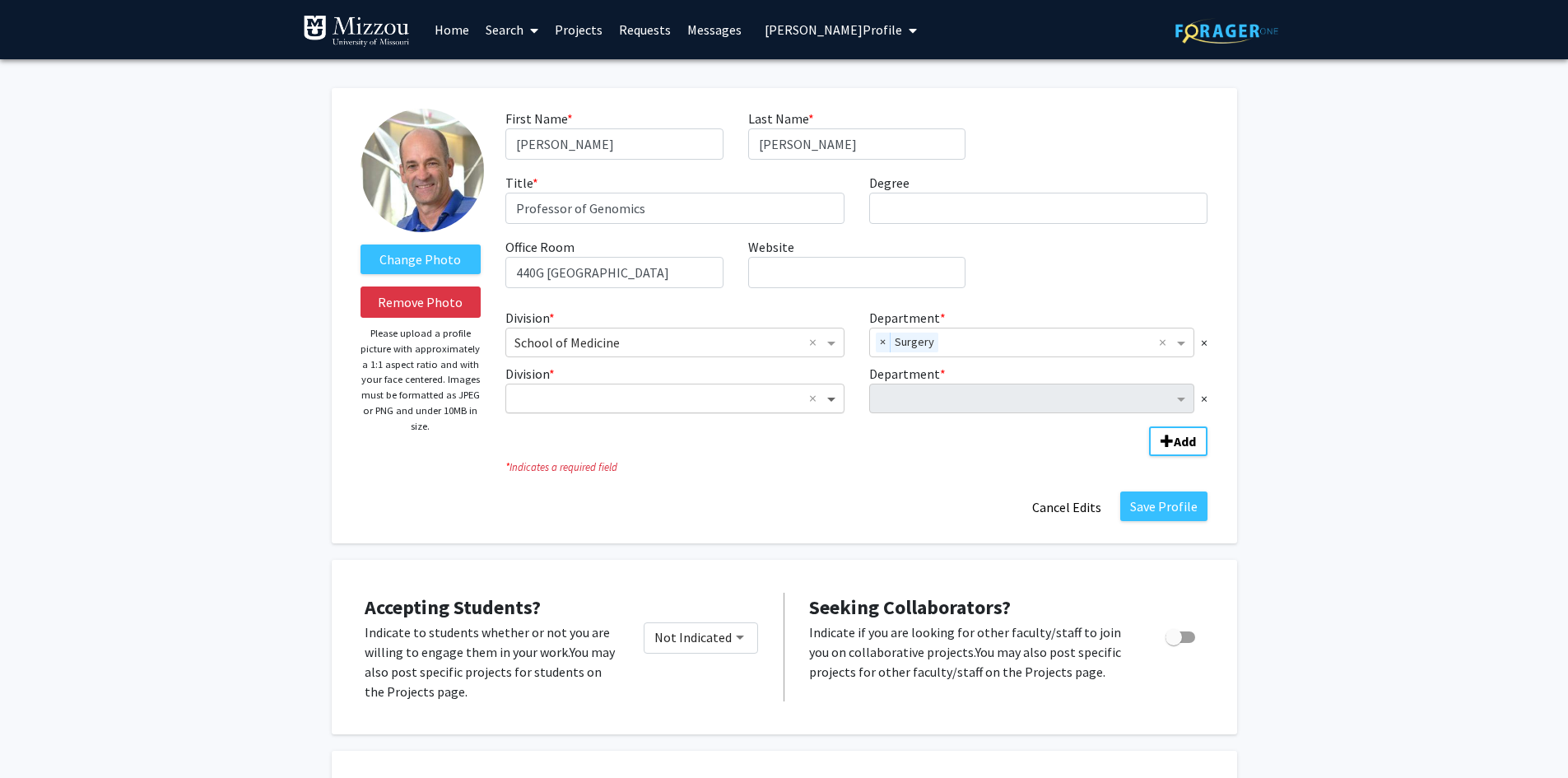
click at [831, 397] on span "Division" at bounding box center [834, 398] width 21 height 20
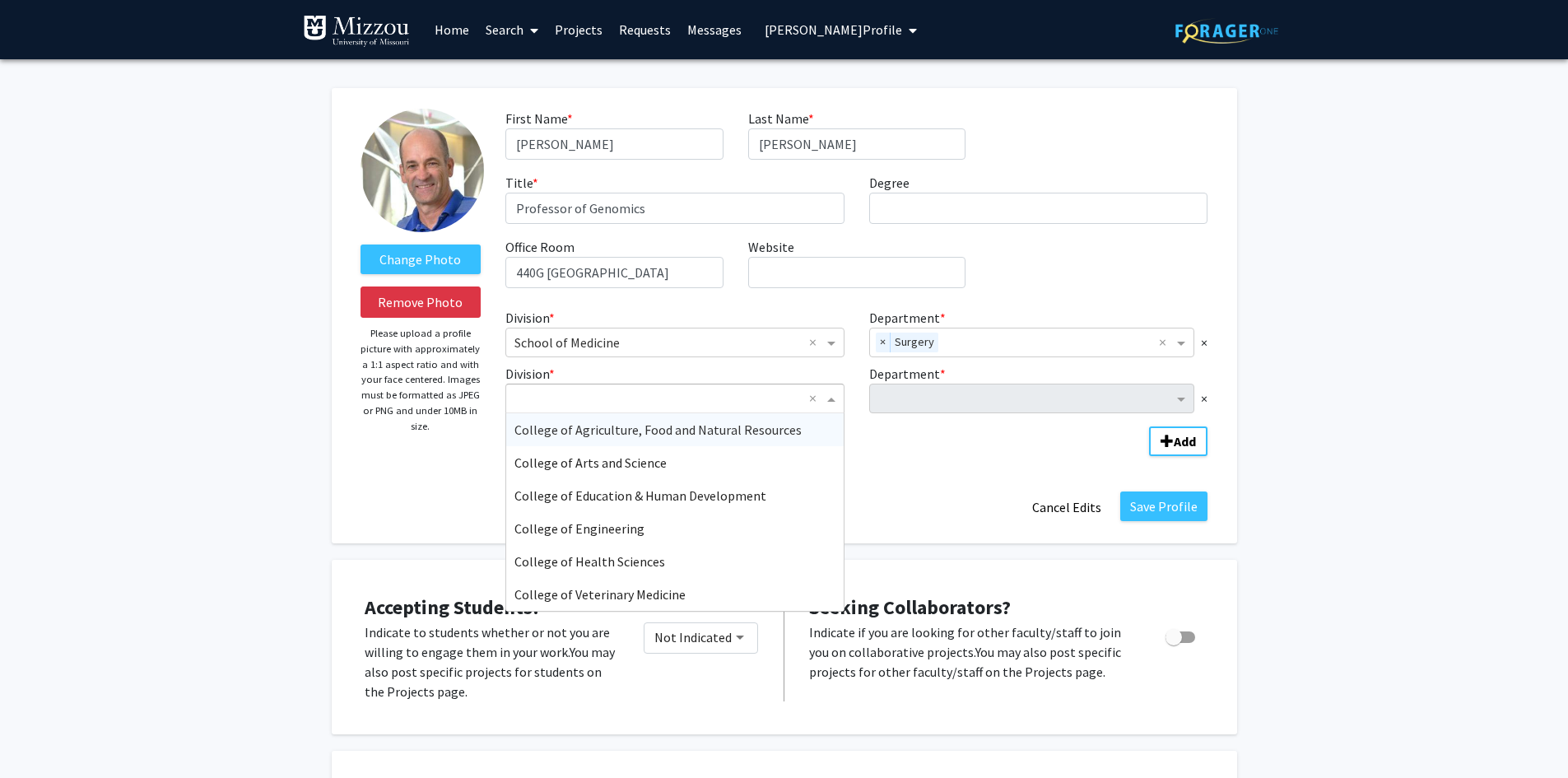
click at [771, 434] on span "College of Agriculture, Food and Natural Resources" at bounding box center [658, 429] width 287 height 16
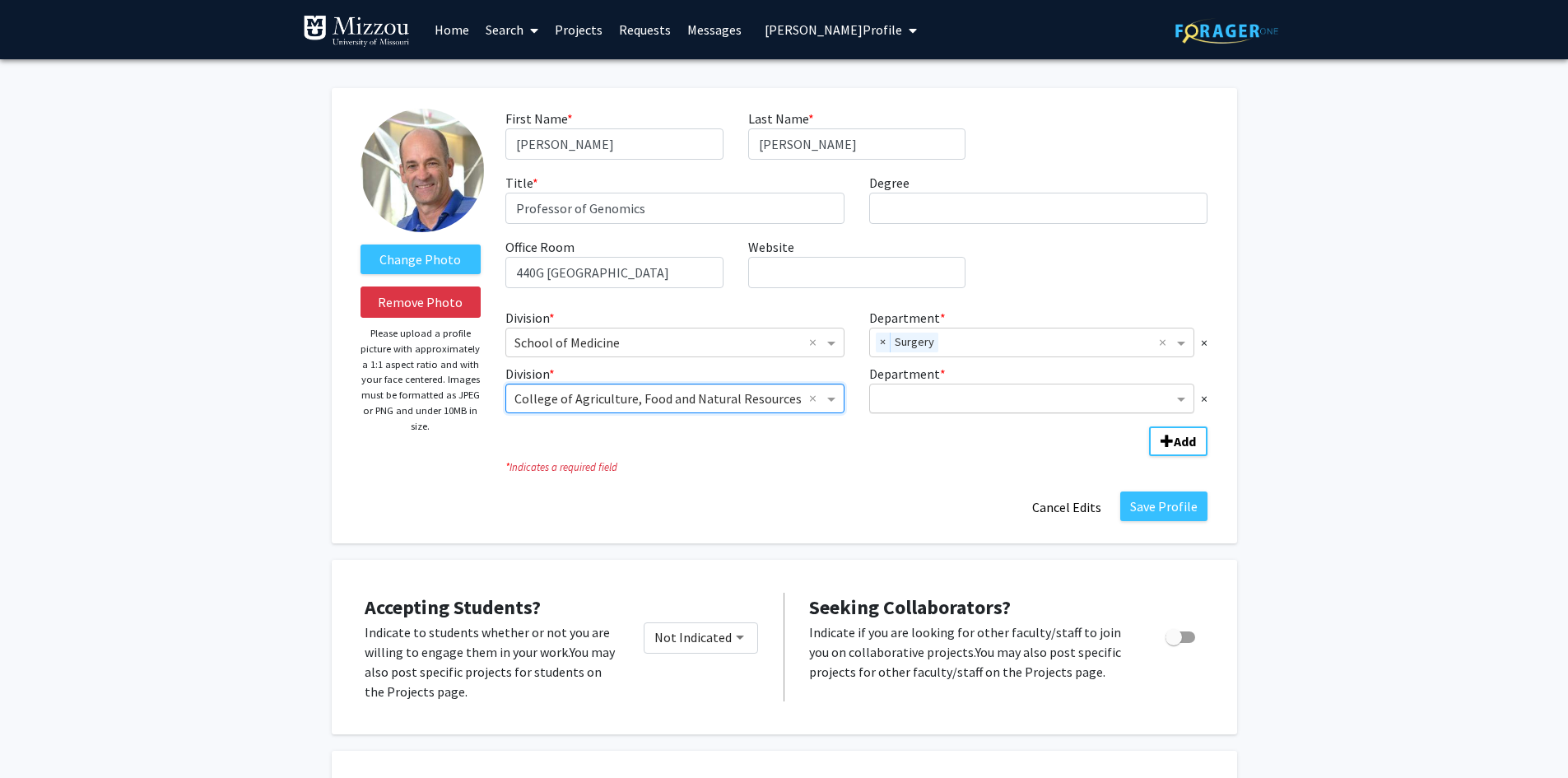
click at [899, 402] on input "Department" at bounding box center [1027, 399] width 296 height 20
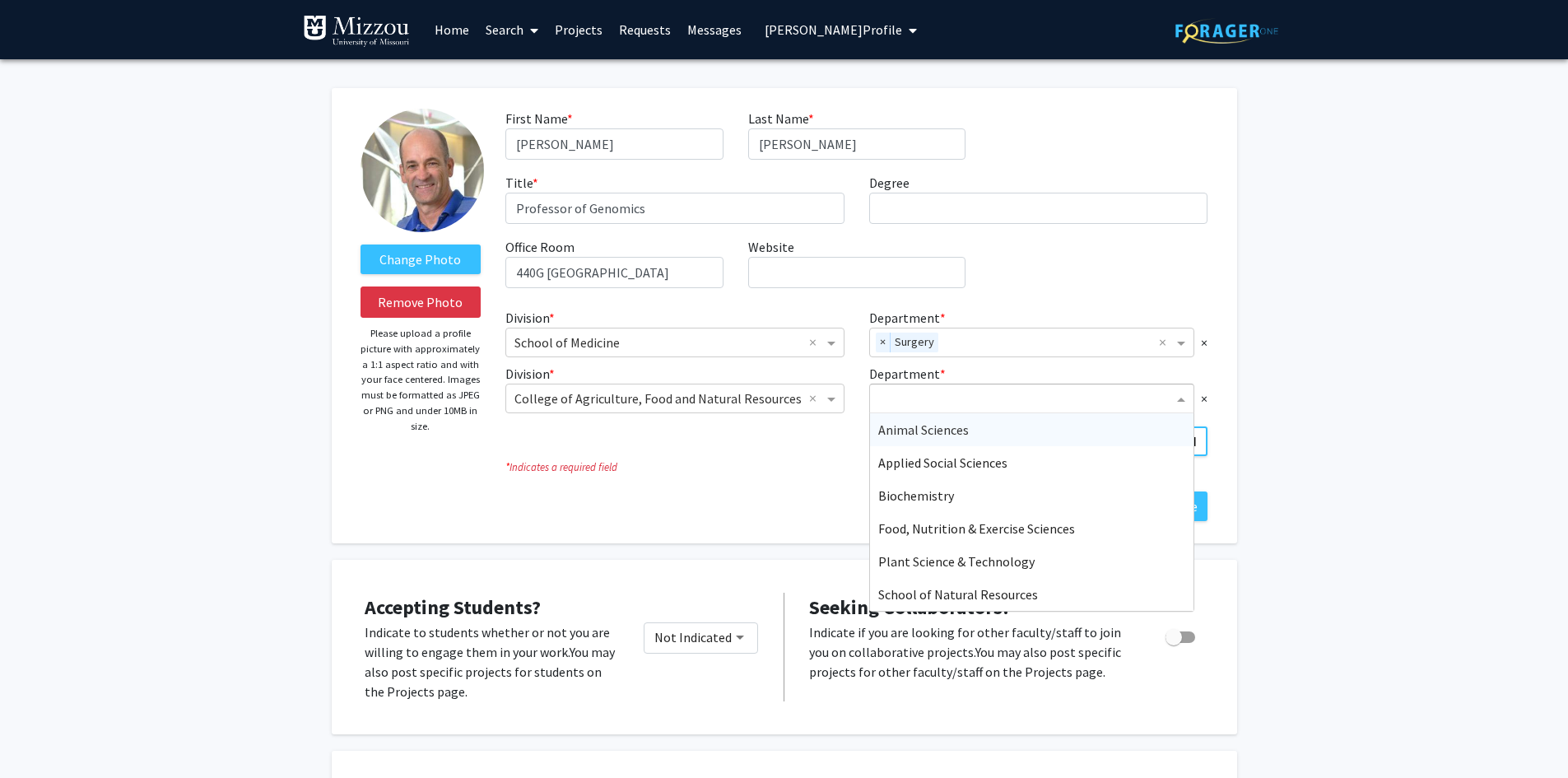
click at [897, 429] on span "Animal Sciences" at bounding box center [924, 429] width 91 height 16
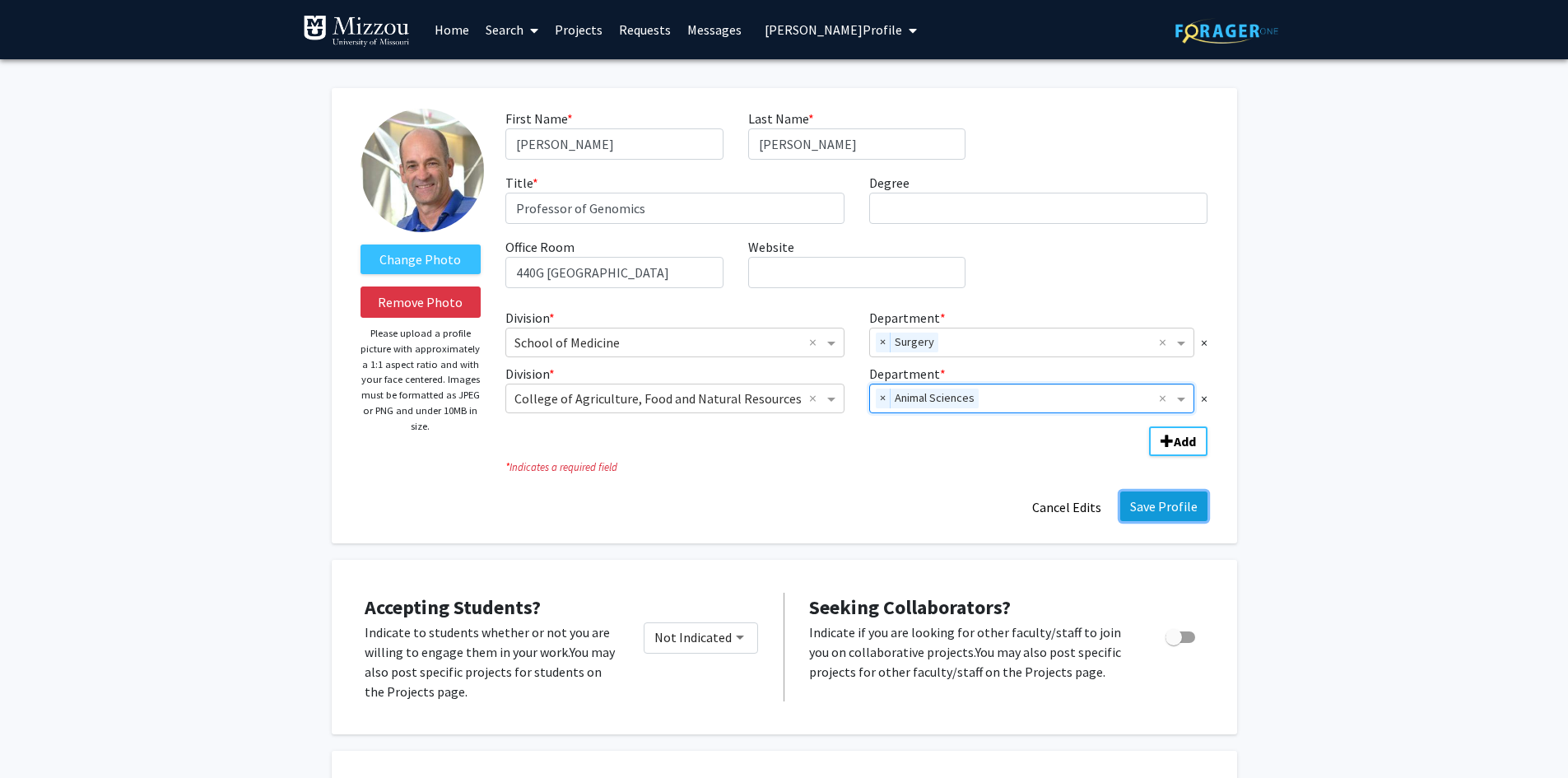
click at [1168, 506] on button "Save Profile" at bounding box center [1163, 506] width 87 height 29
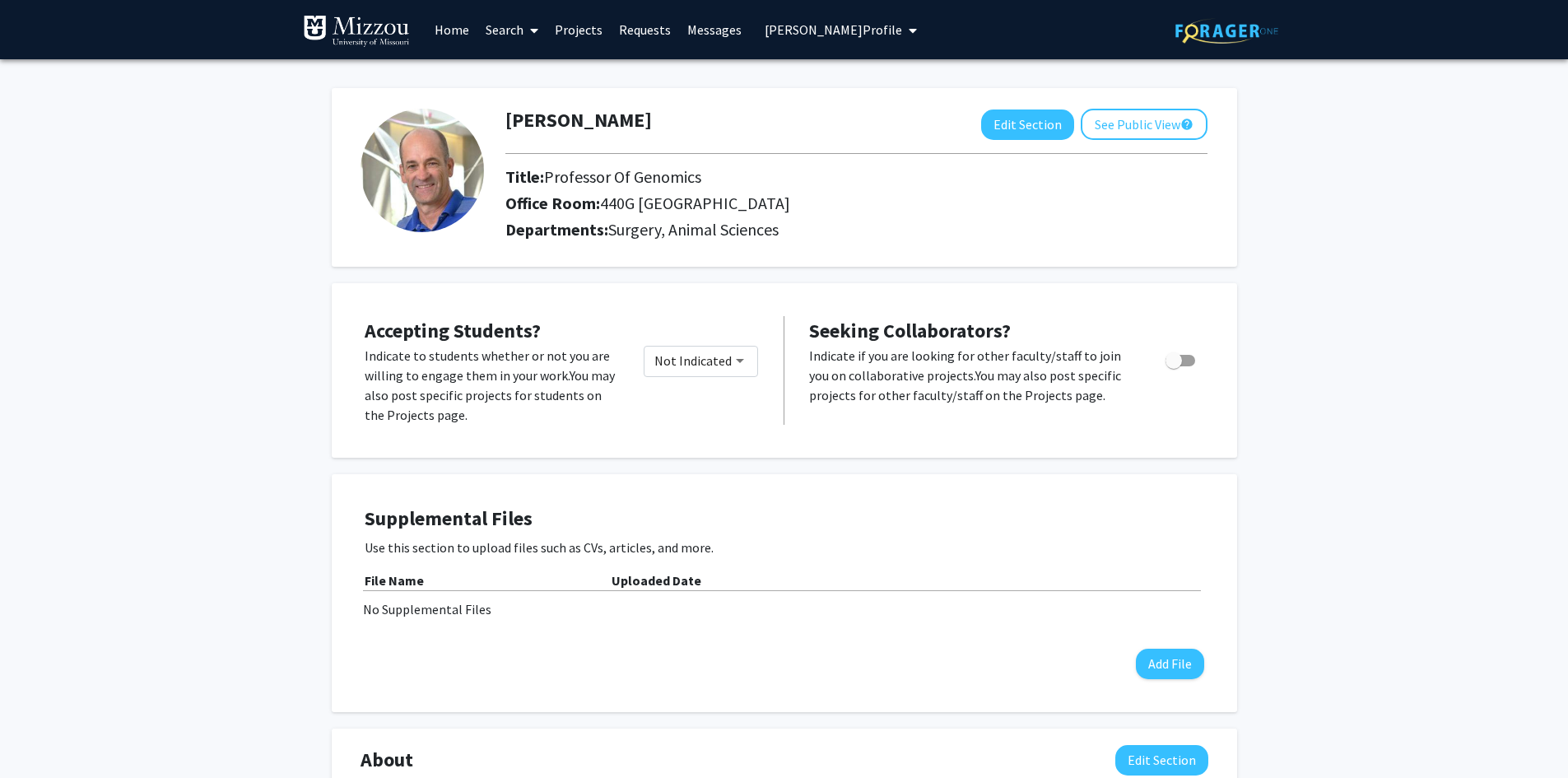
click at [851, 31] on span "Wes Warren's Profile" at bounding box center [833, 29] width 138 height 16
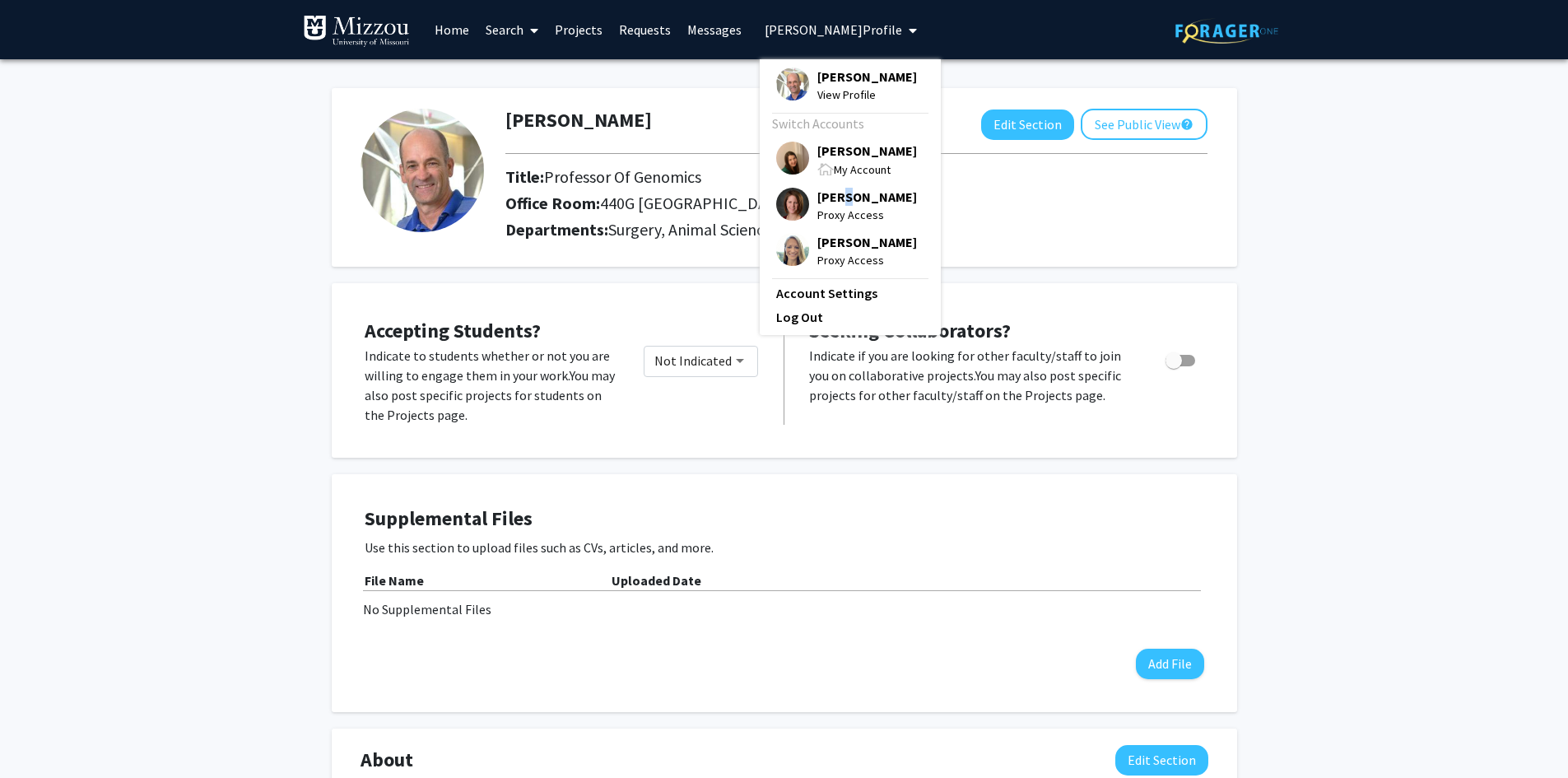
click at [848, 203] on span "Amanda Patterson" at bounding box center [867, 196] width 99 height 18
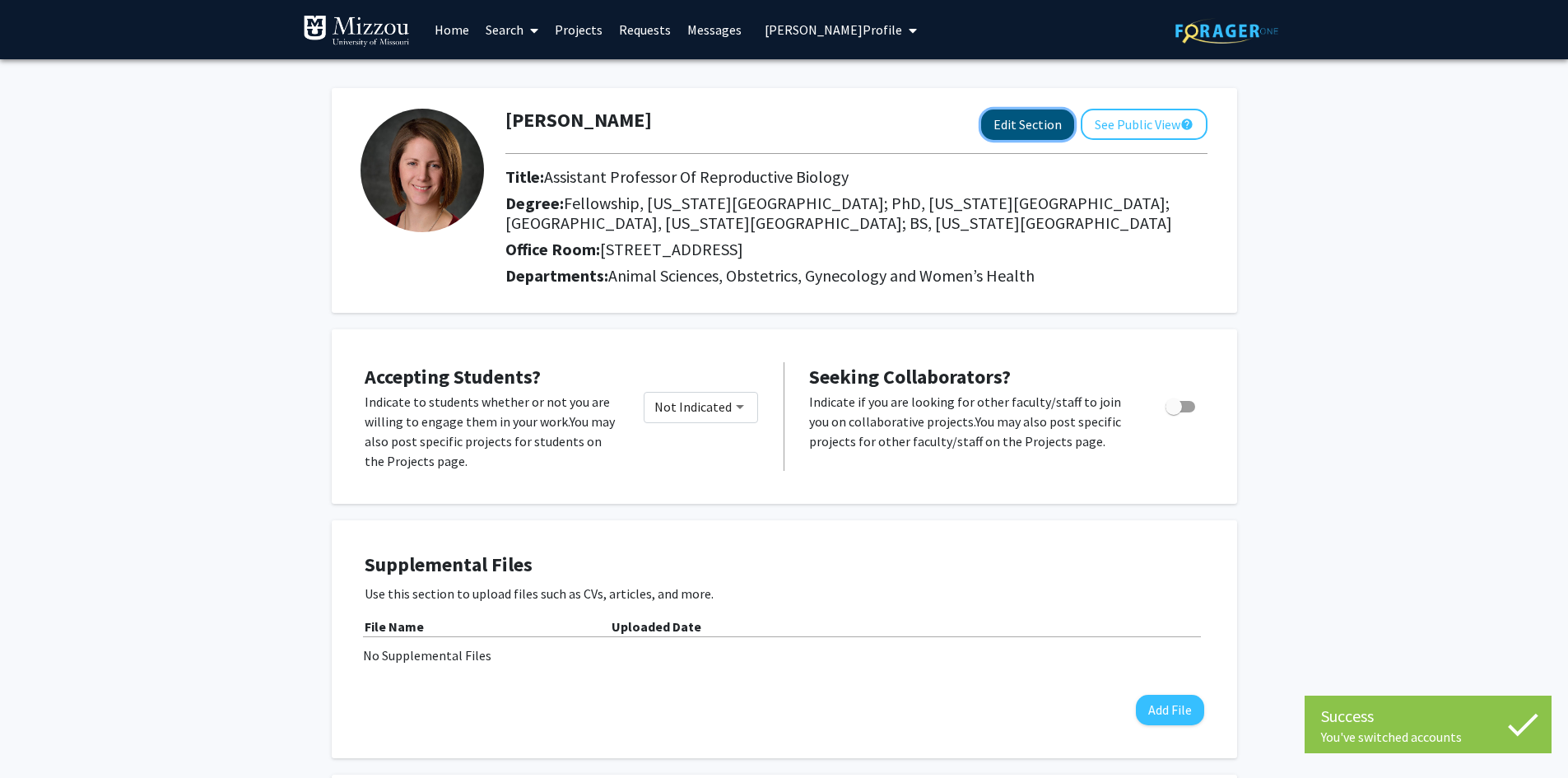
click at [995, 126] on button "Edit Section" at bounding box center [1027, 125] width 93 height 30
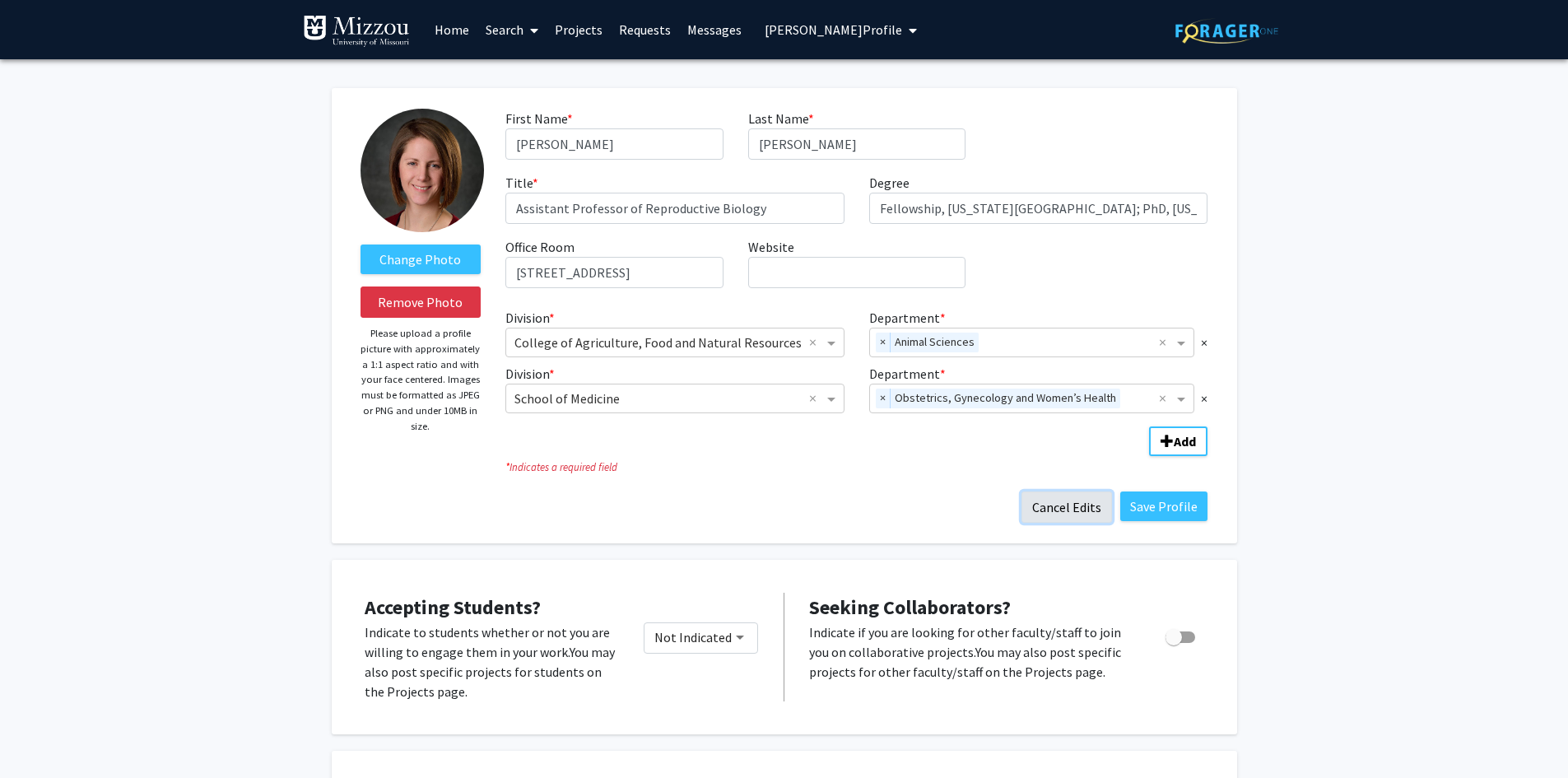
click at [1049, 512] on button "Cancel Edits" at bounding box center [1066, 507] width 91 height 31
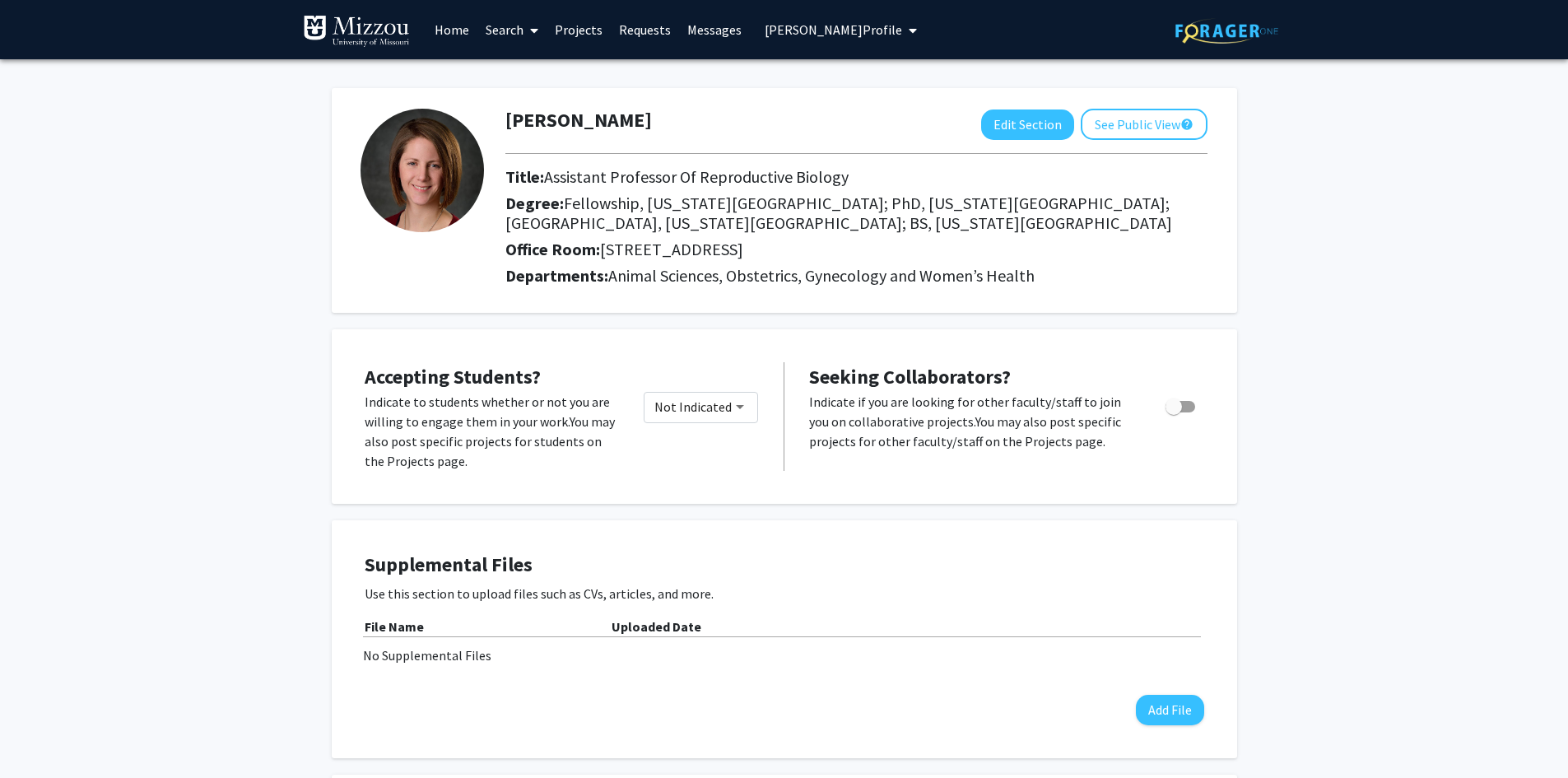
click at [768, 29] on span "Amanda Patterson's Profile" at bounding box center [833, 29] width 138 height 16
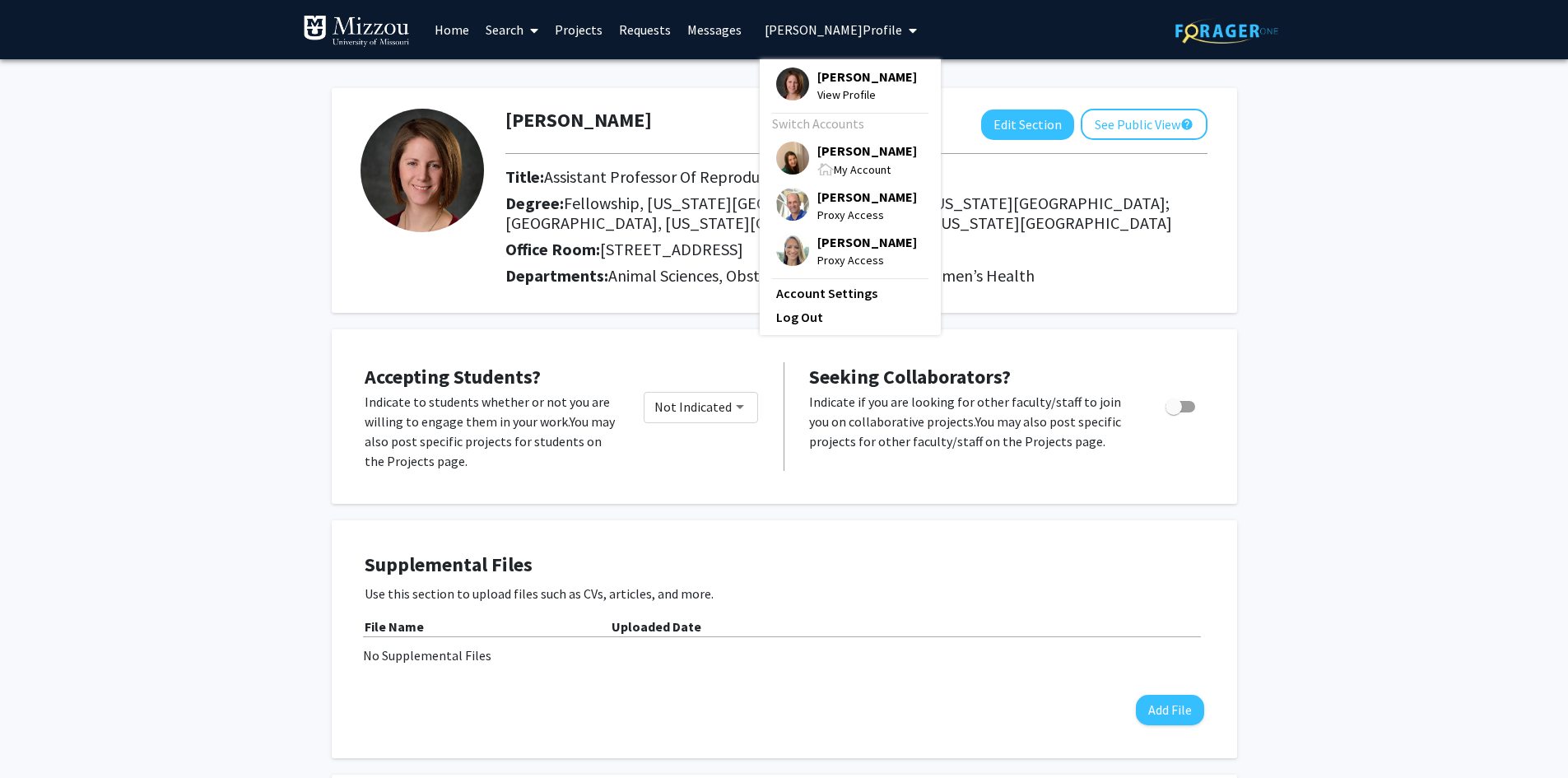
click at [827, 155] on span "[PERSON_NAME]" at bounding box center [867, 151] width 99 height 18
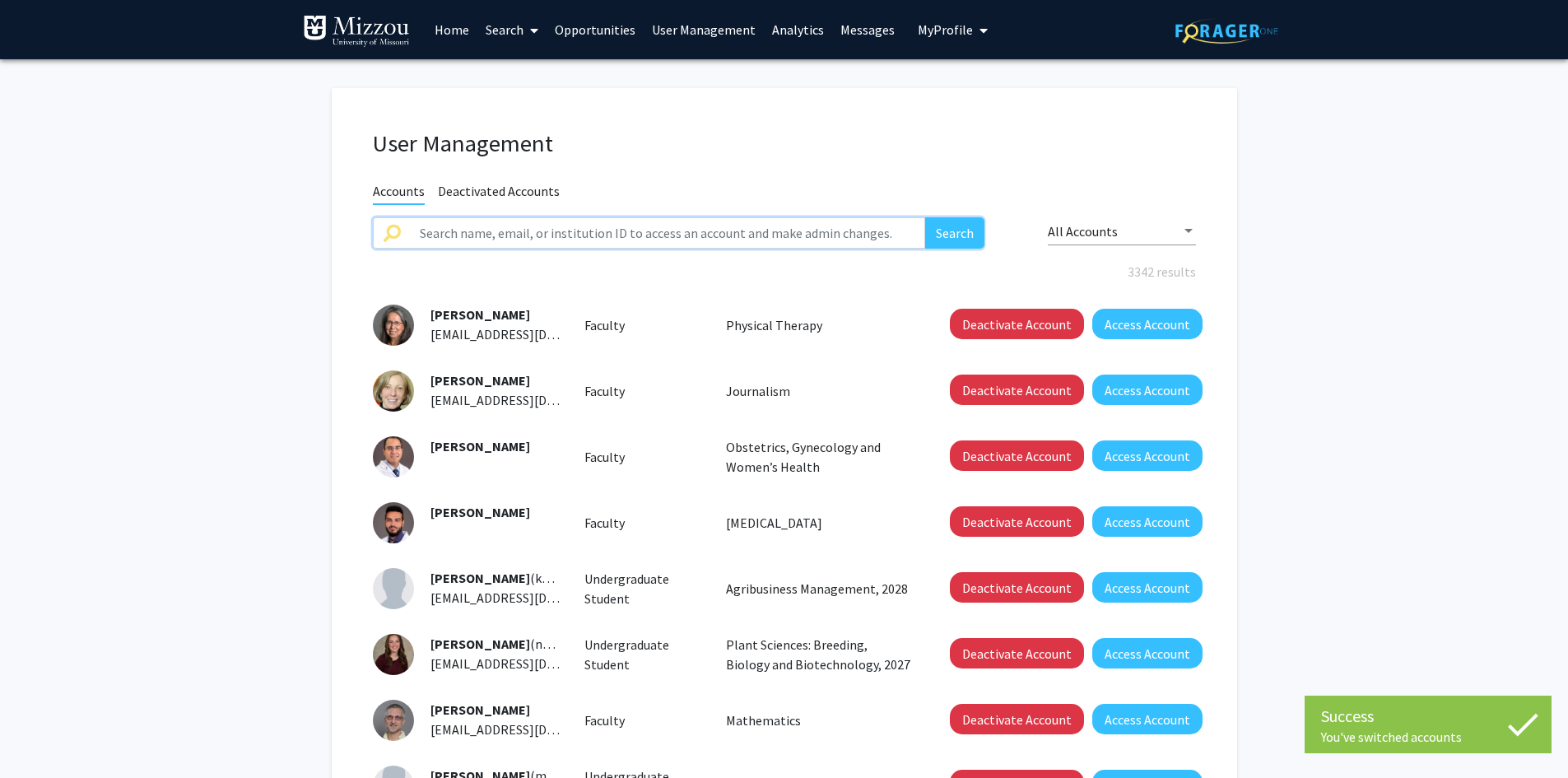
click at [641, 243] on input "text" at bounding box center [668, 233] width 516 height 31
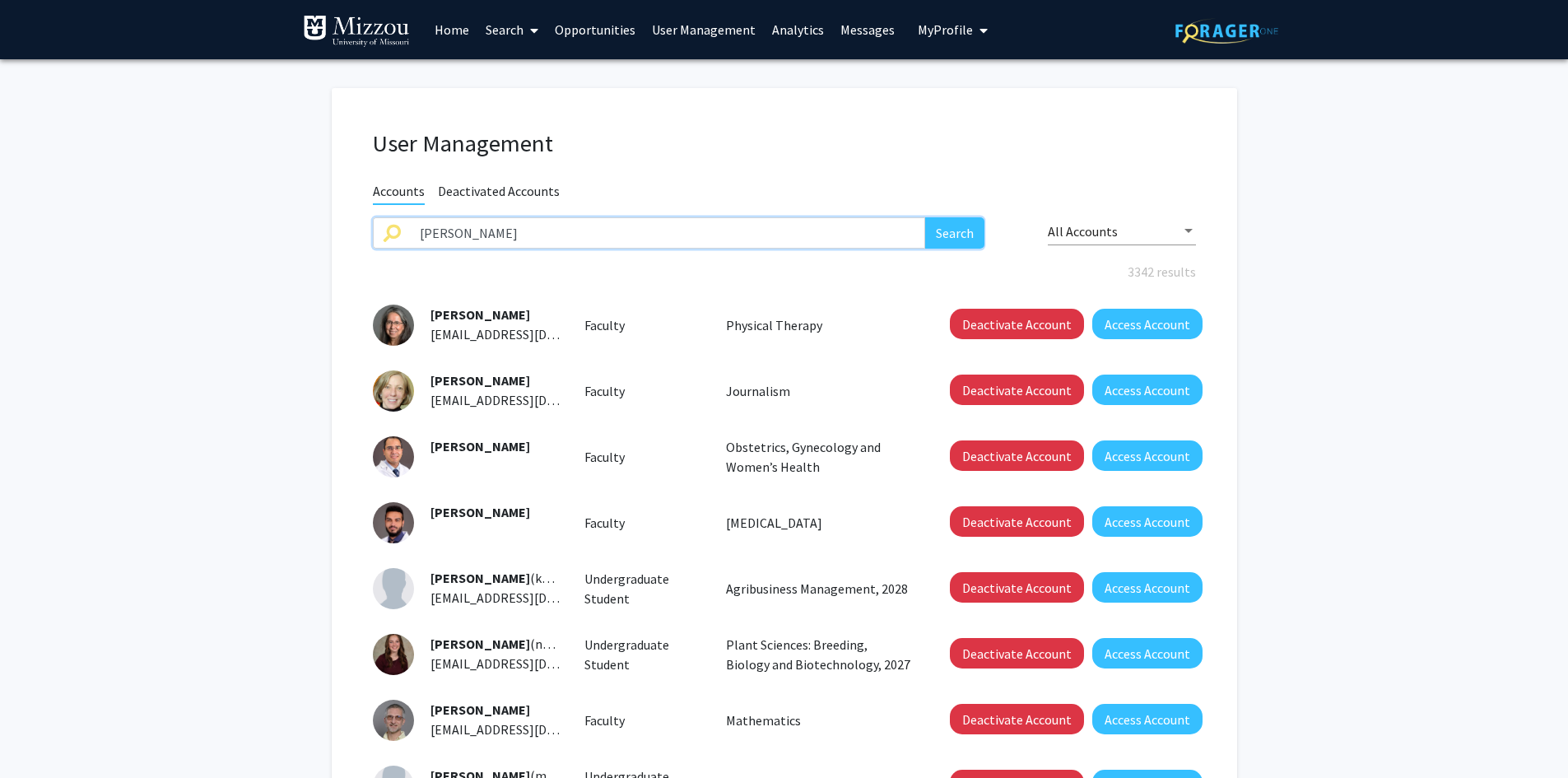
type input "cornelison"
click at [925, 217] on button "Search" at bounding box center [955, 233] width 60 height 31
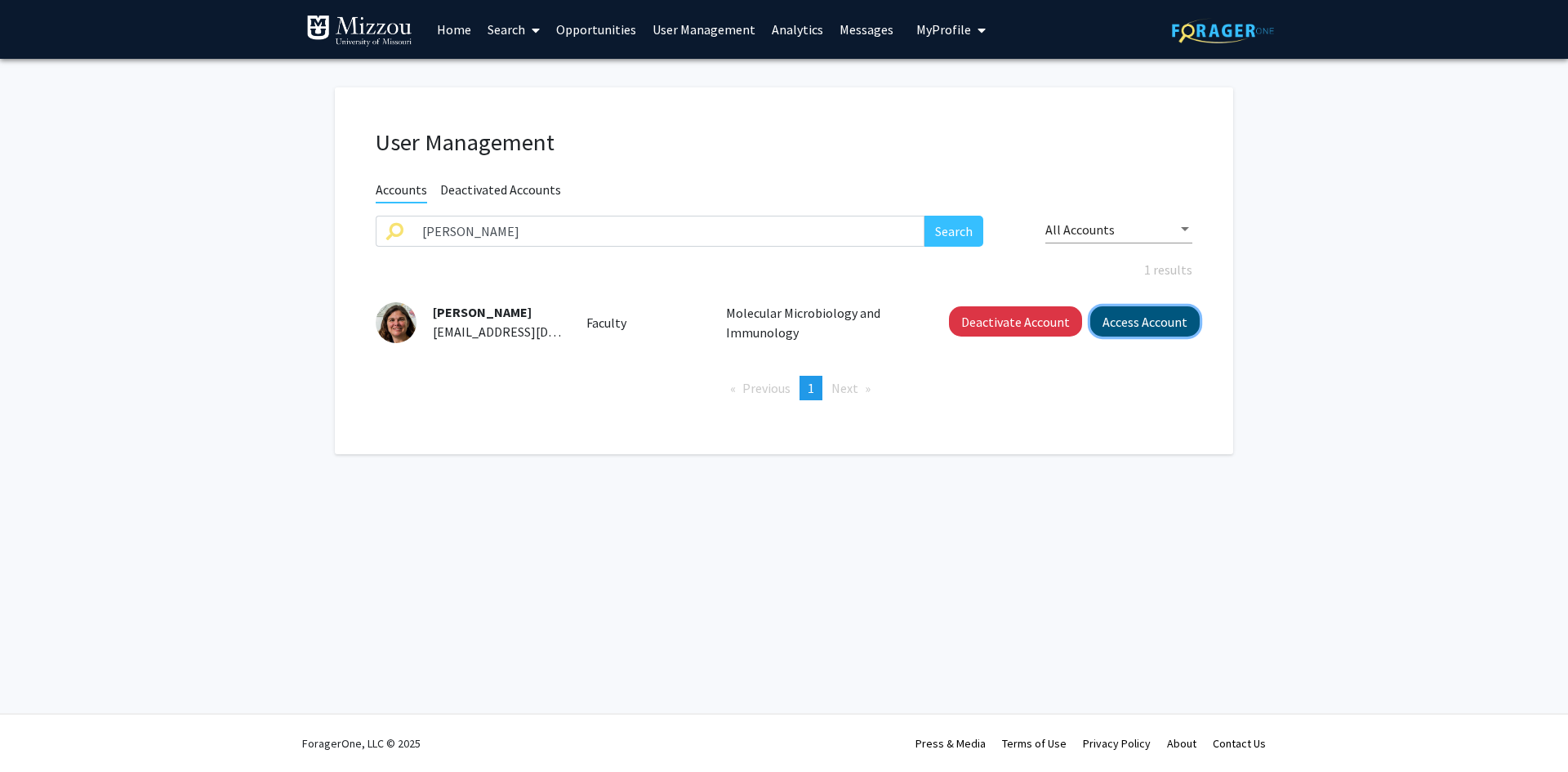
click at [1152, 327] on button "Access Account" at bounding box center [1146, 321] width 110 height 30
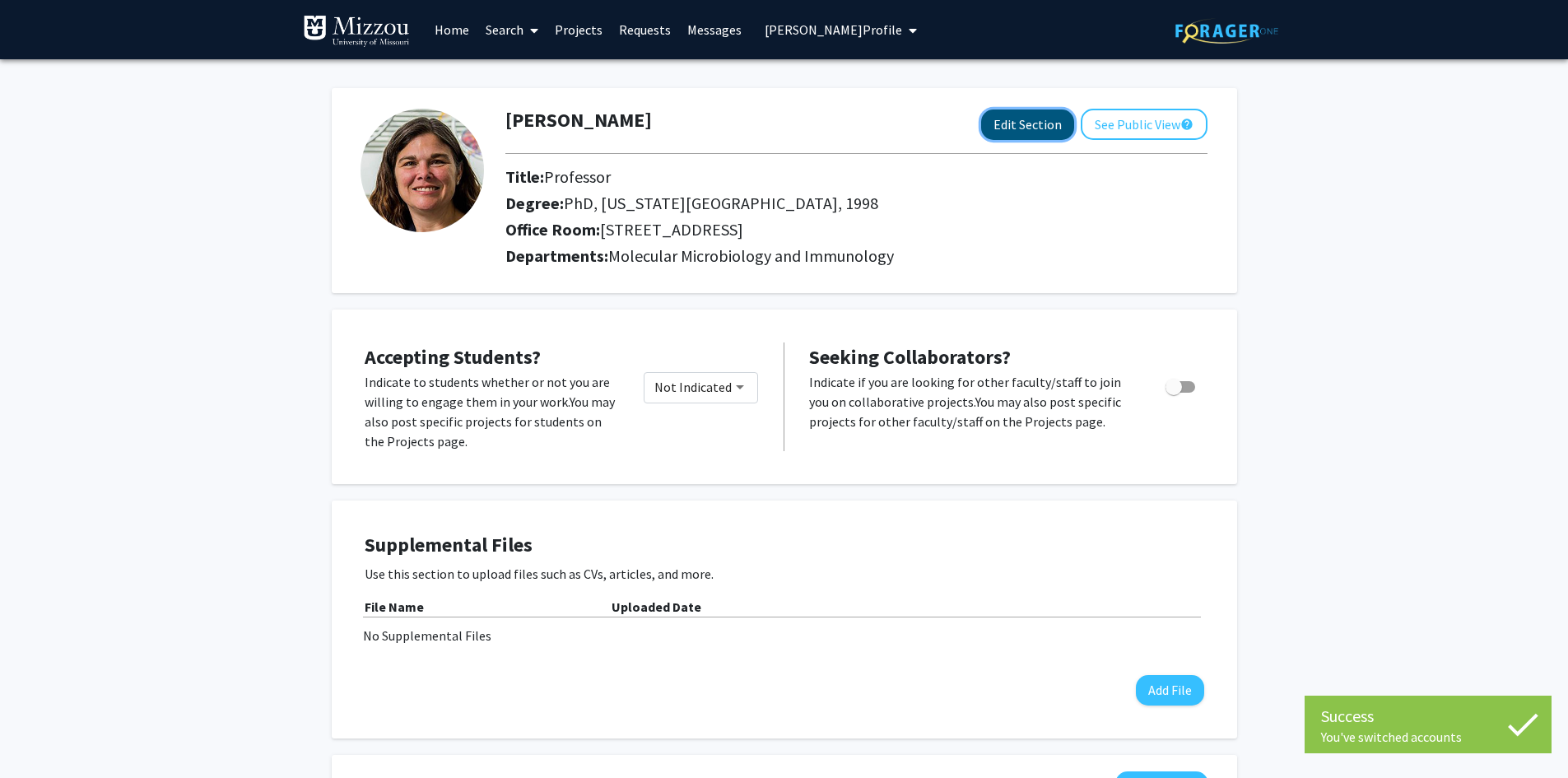
click at [1034, 125] on button "Edit Section" at bounding box center [1027, 125] width 93 height 30
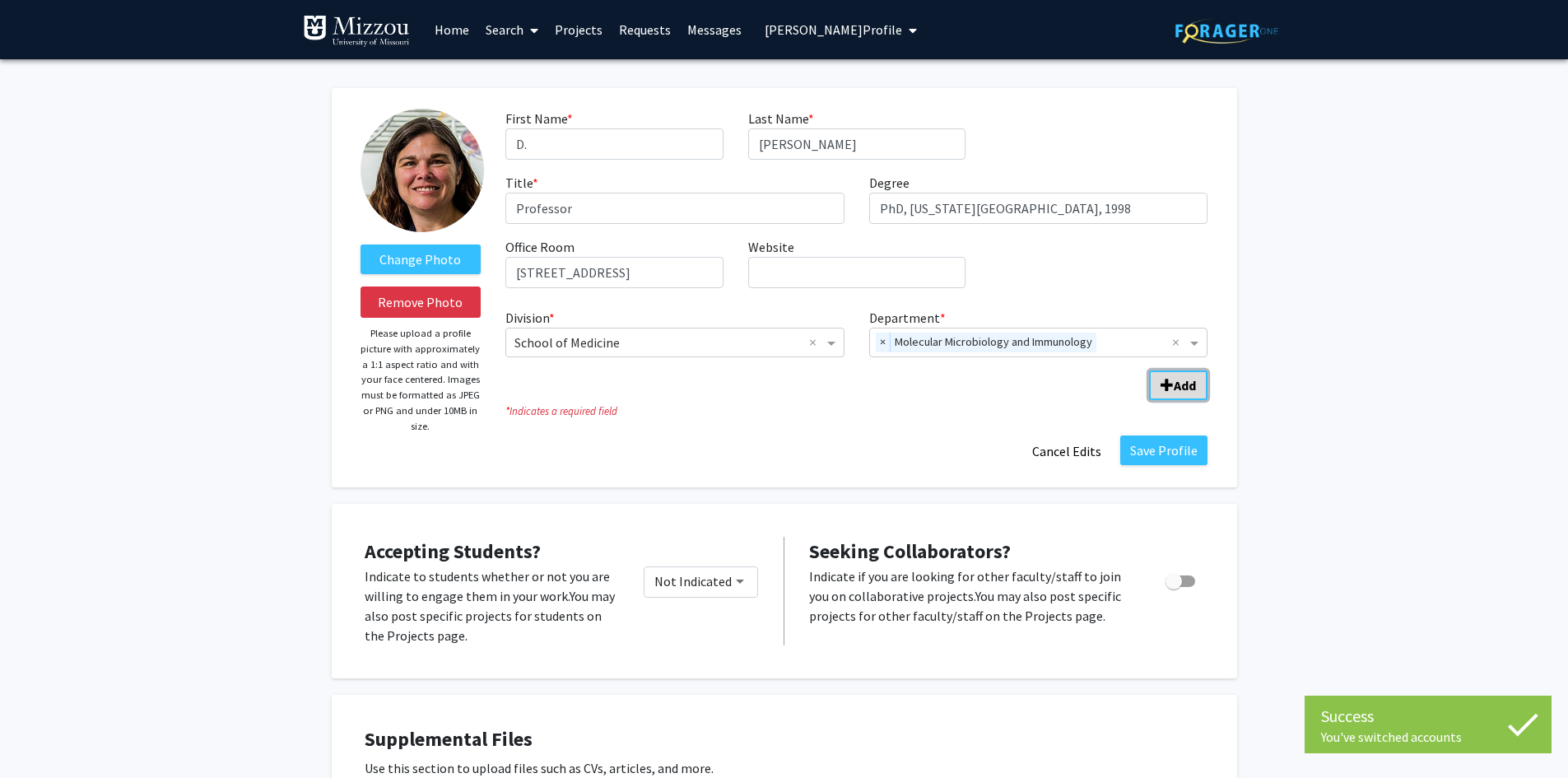
click at [1172, 392] on button "Add" at bounding box center [1179, 385] width 59 height 29
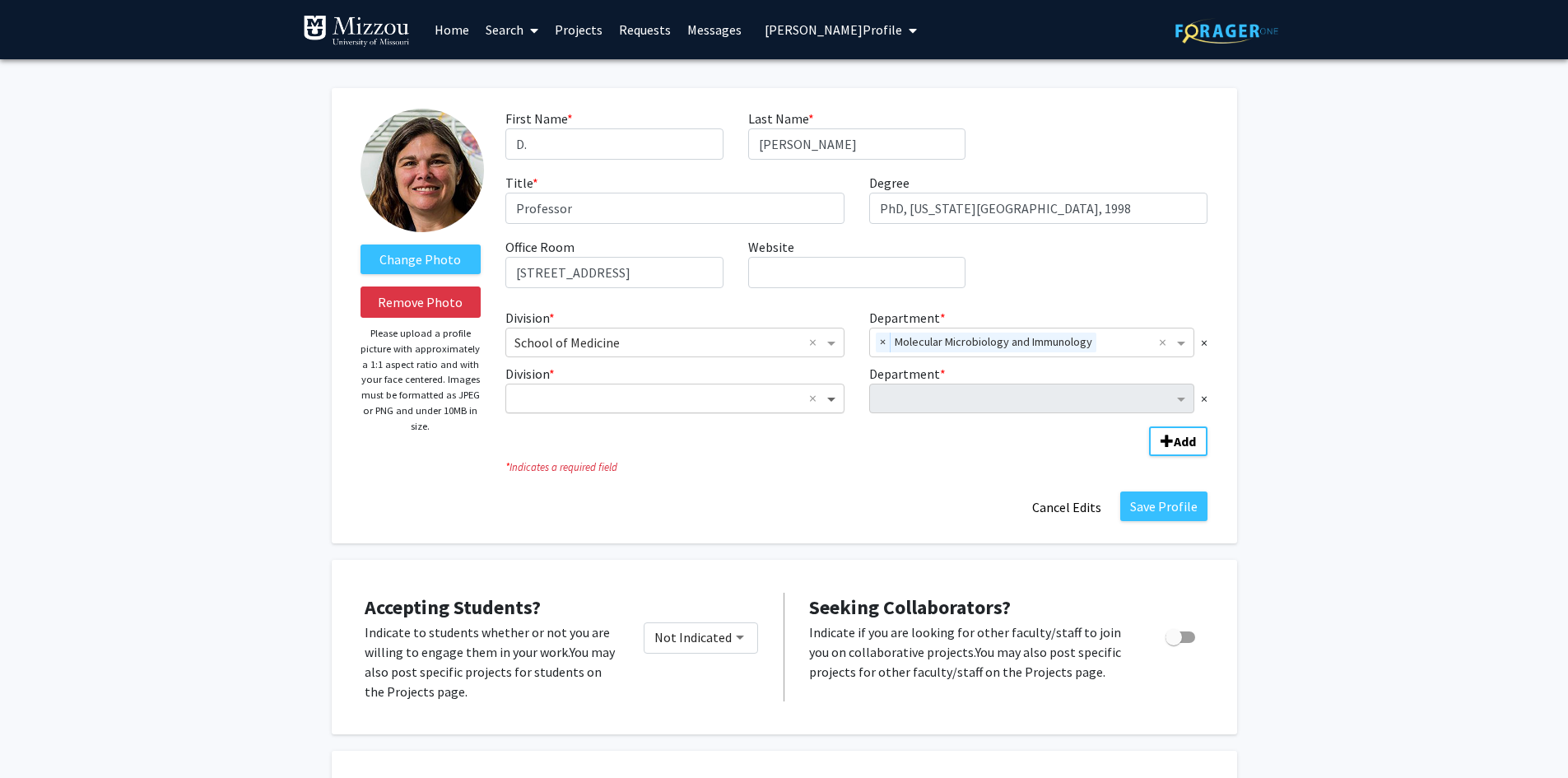
click at [832, 401] on span "Division" at bounding box center [834, 398] width 21 height 20
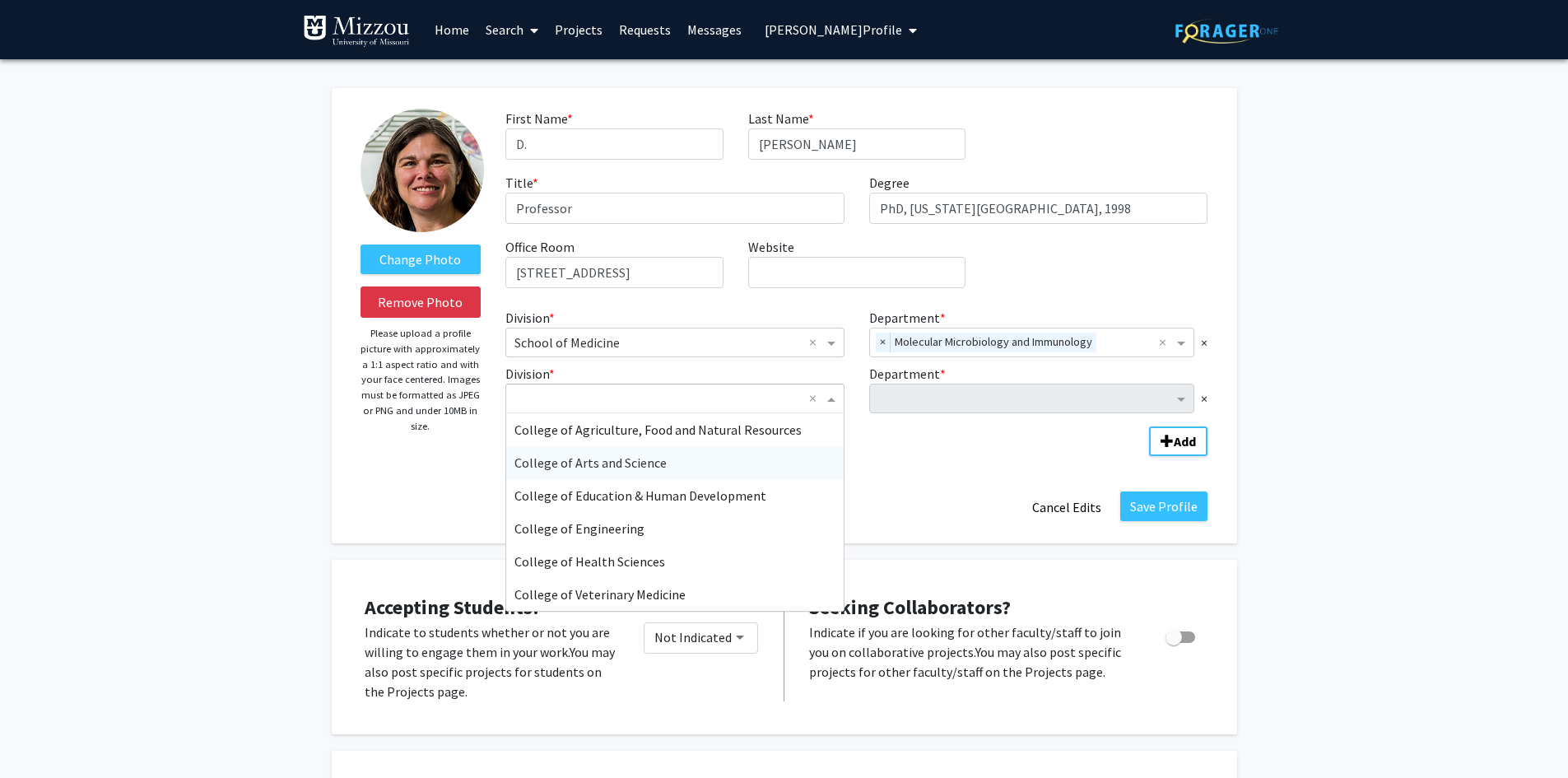
click at [694, 467] on div "College of Arts and Science" at bounding box center [675, 463] width 337 height 33
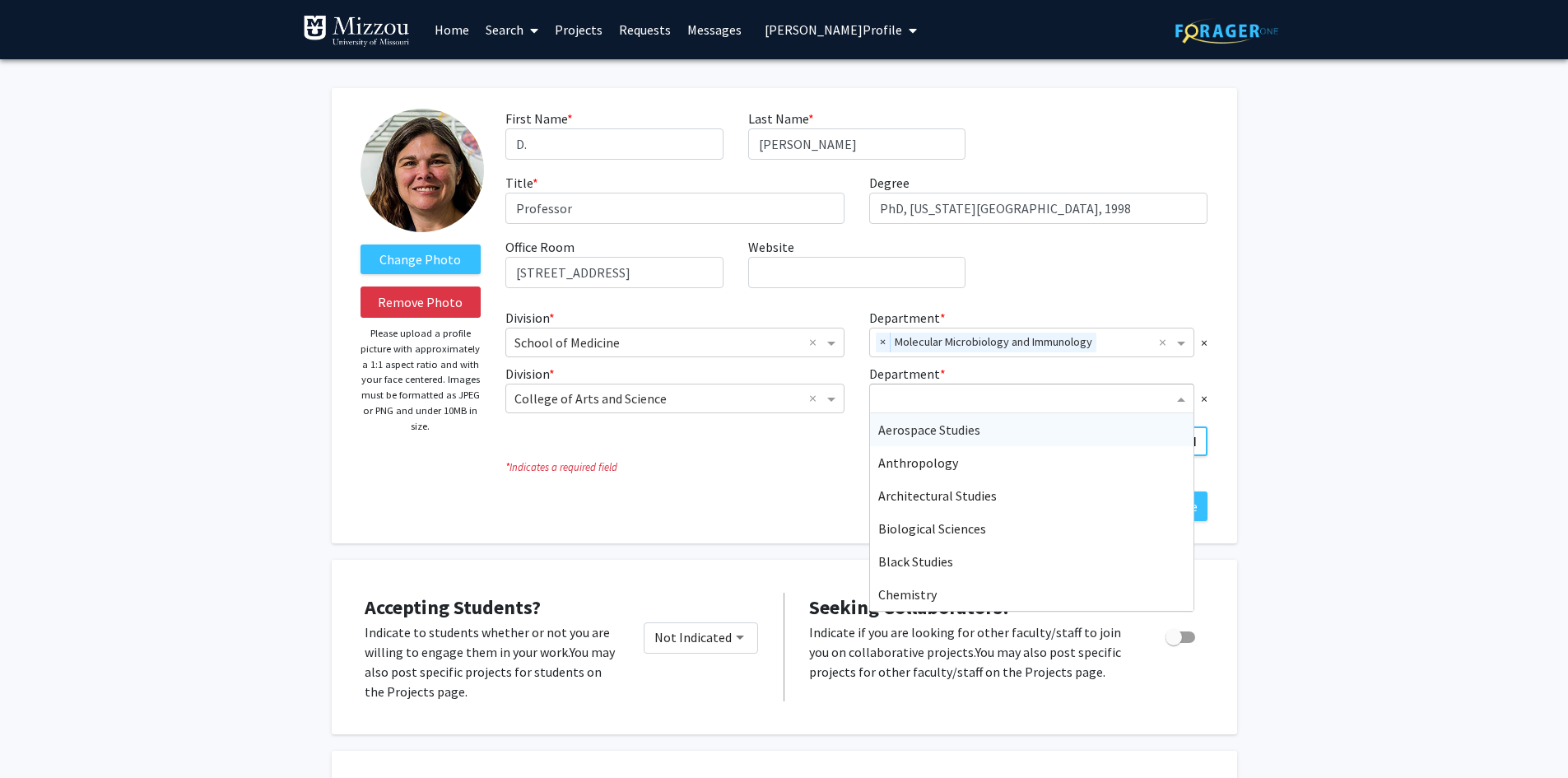
click at [912, 405] on input "Department" at bounding box center [1027, 399] width 296 height 20
click at [899, 526] on span "Biological Sciences" at bounding box center [932, 529] width 108 height 16
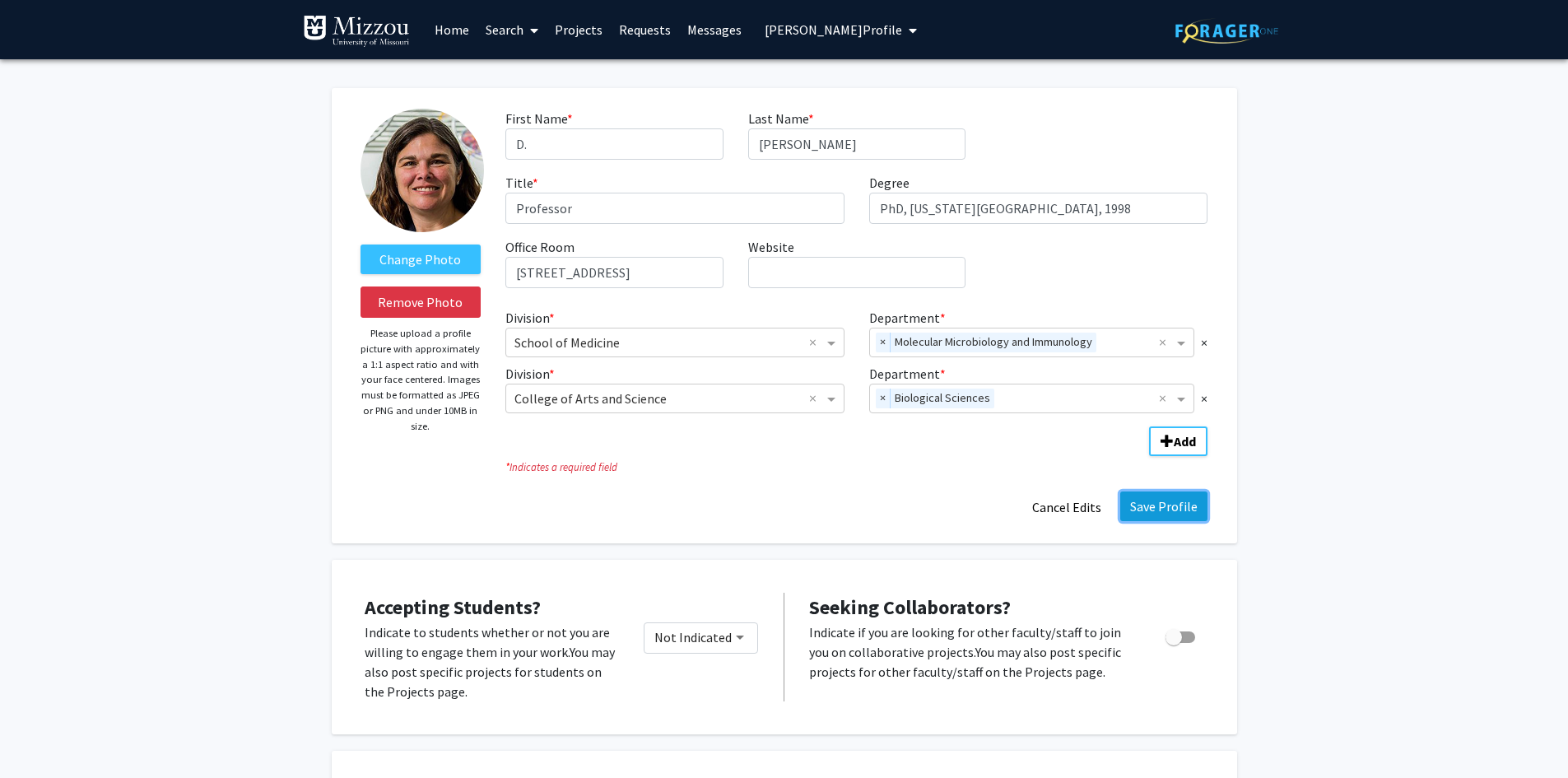
click at [1183, 511] on button "Save Profile" at bounding box center [1163, 506] width 87 height 29
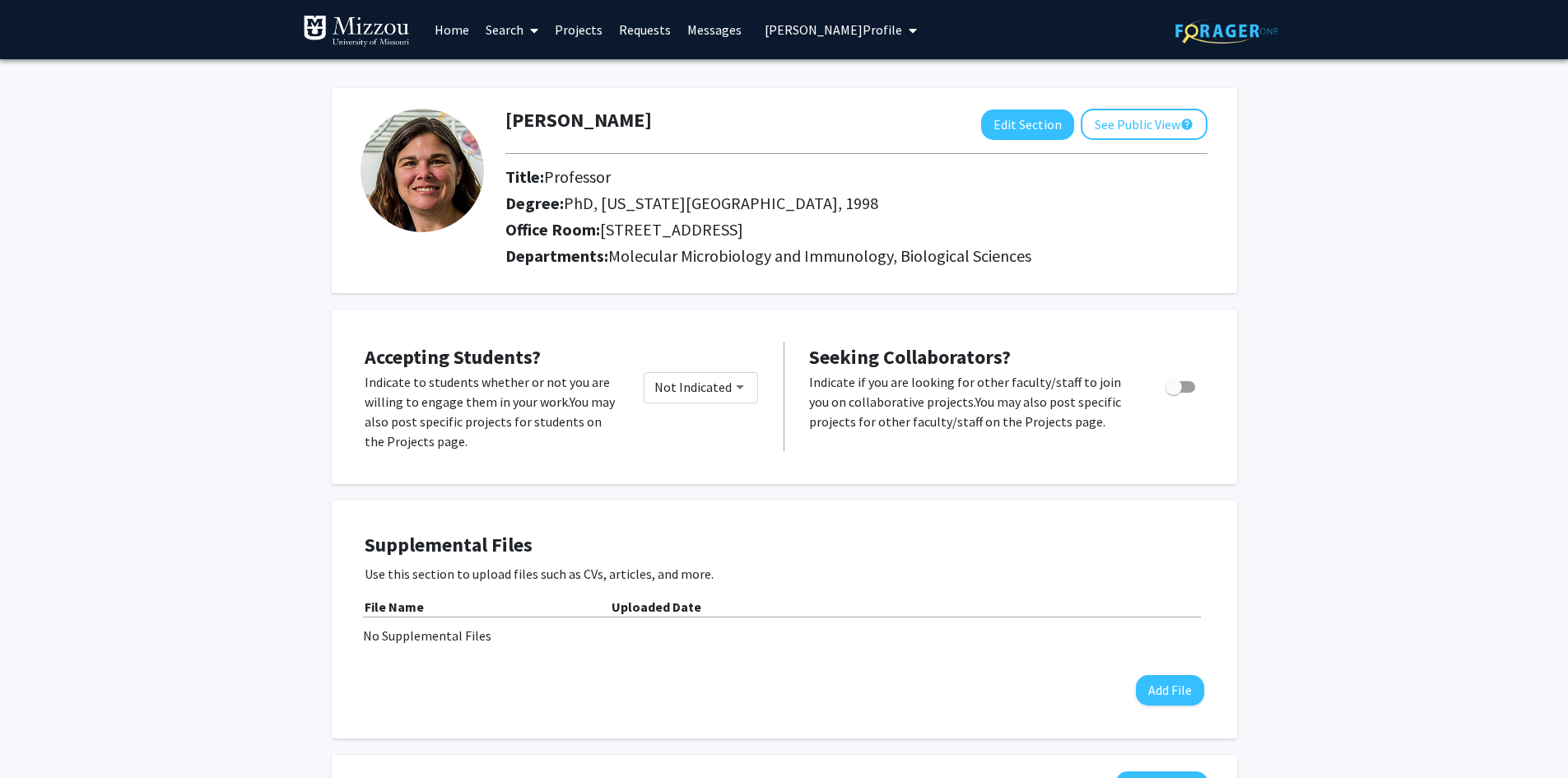
click at [776, 33] on span "D. Cornelison's Profile" at bounding box center [833, 29] width 138 height 16
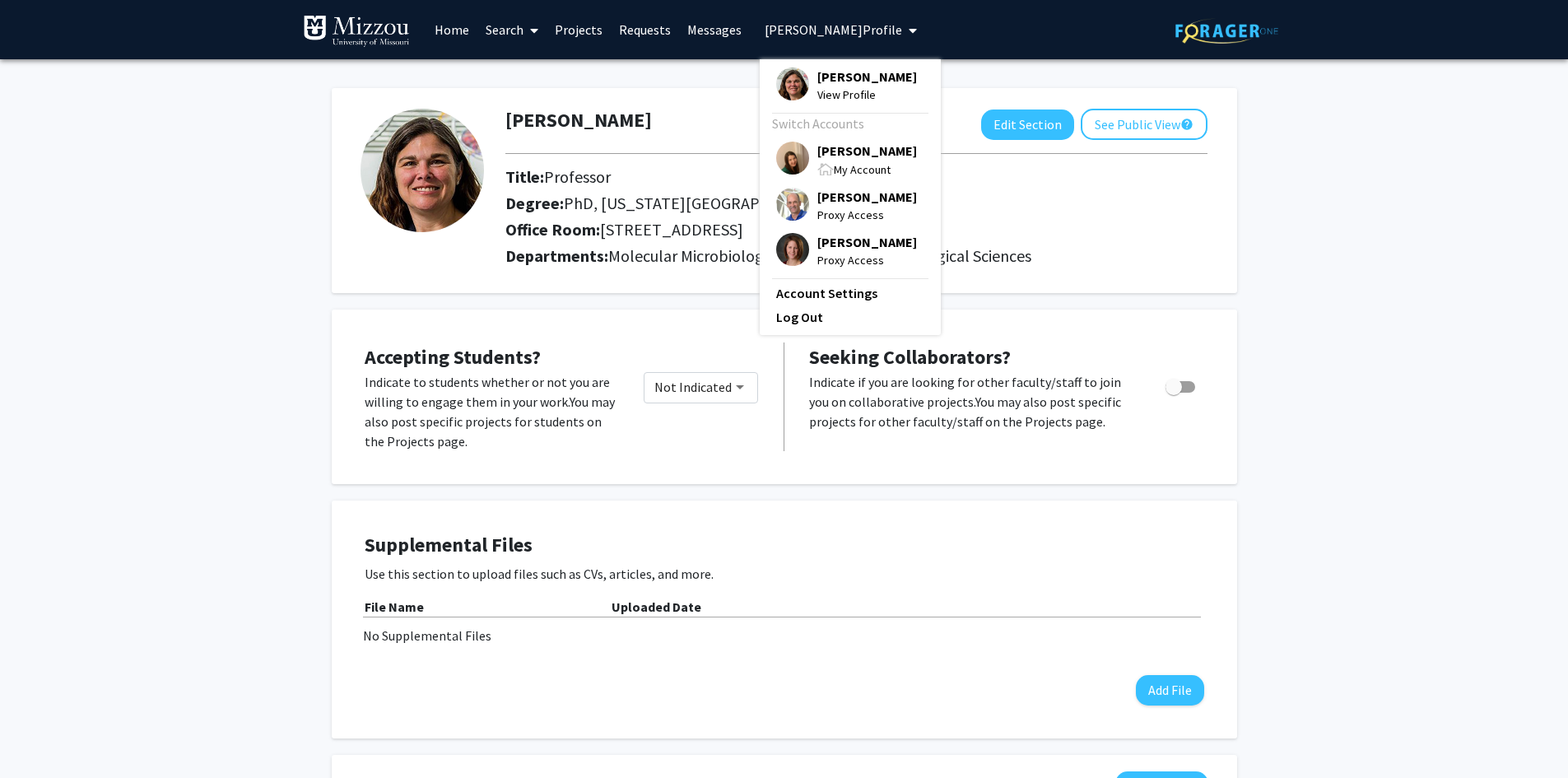
click at [845, 154] on span "[PERSON_NAME]" at bounding box center [867, 151] width 99 height 18
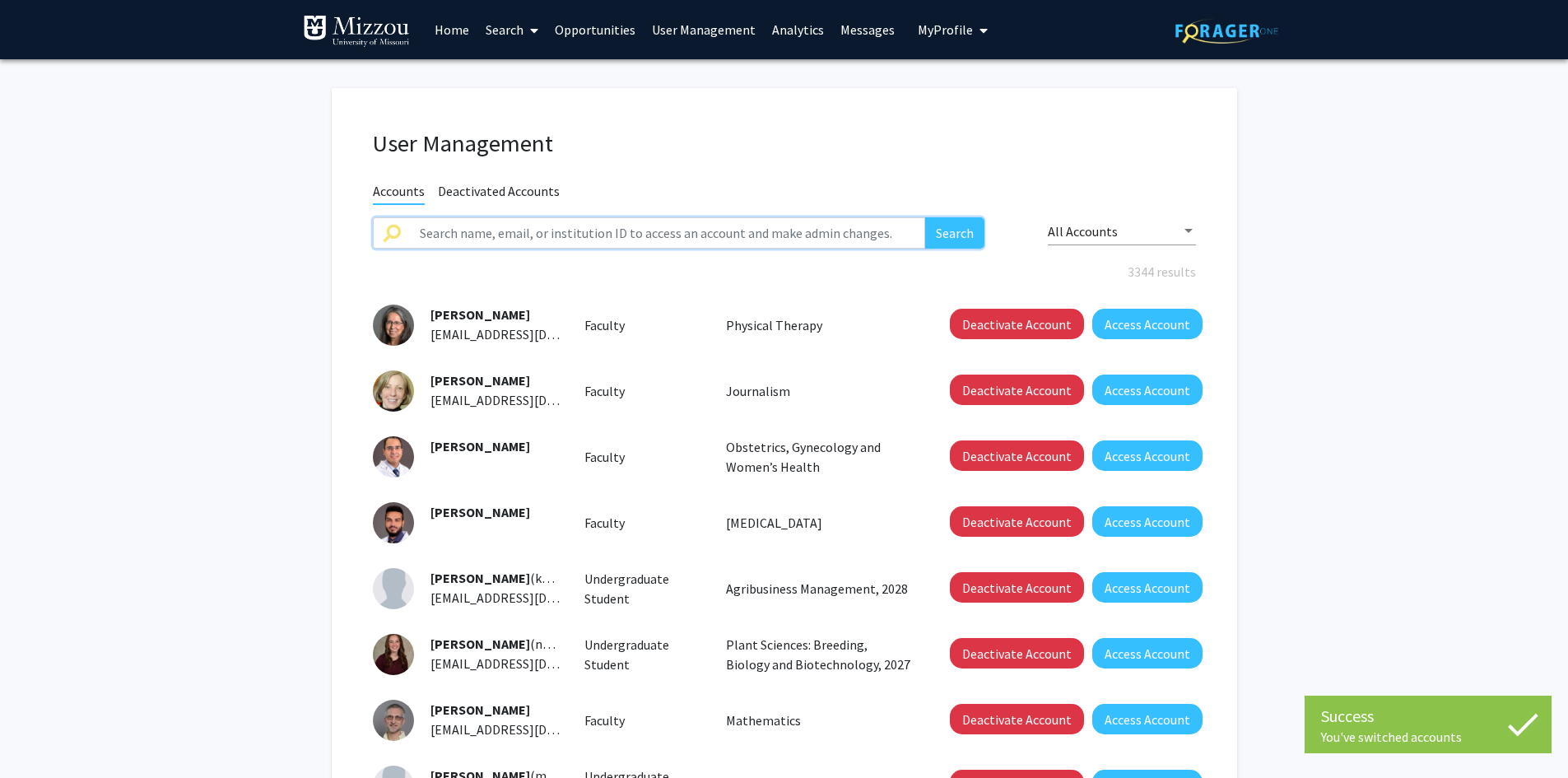
click at [710, 238] on input "text" at bounding box center [668, 233] width 516 height 31
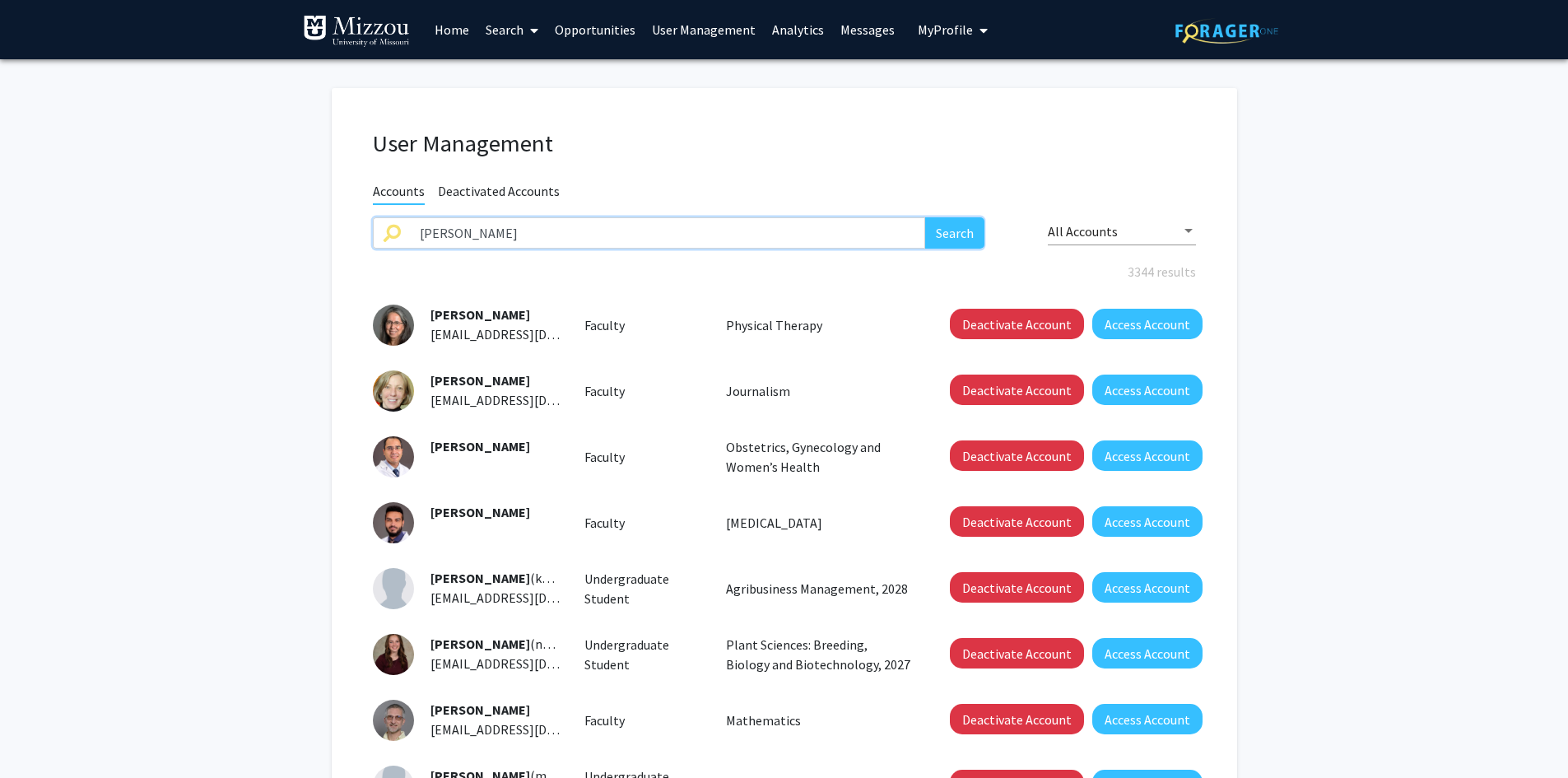
type input "ai-ling lin"
click at [925, 217] on button "Search" at bounding box center [955, 233] width 60 height 31
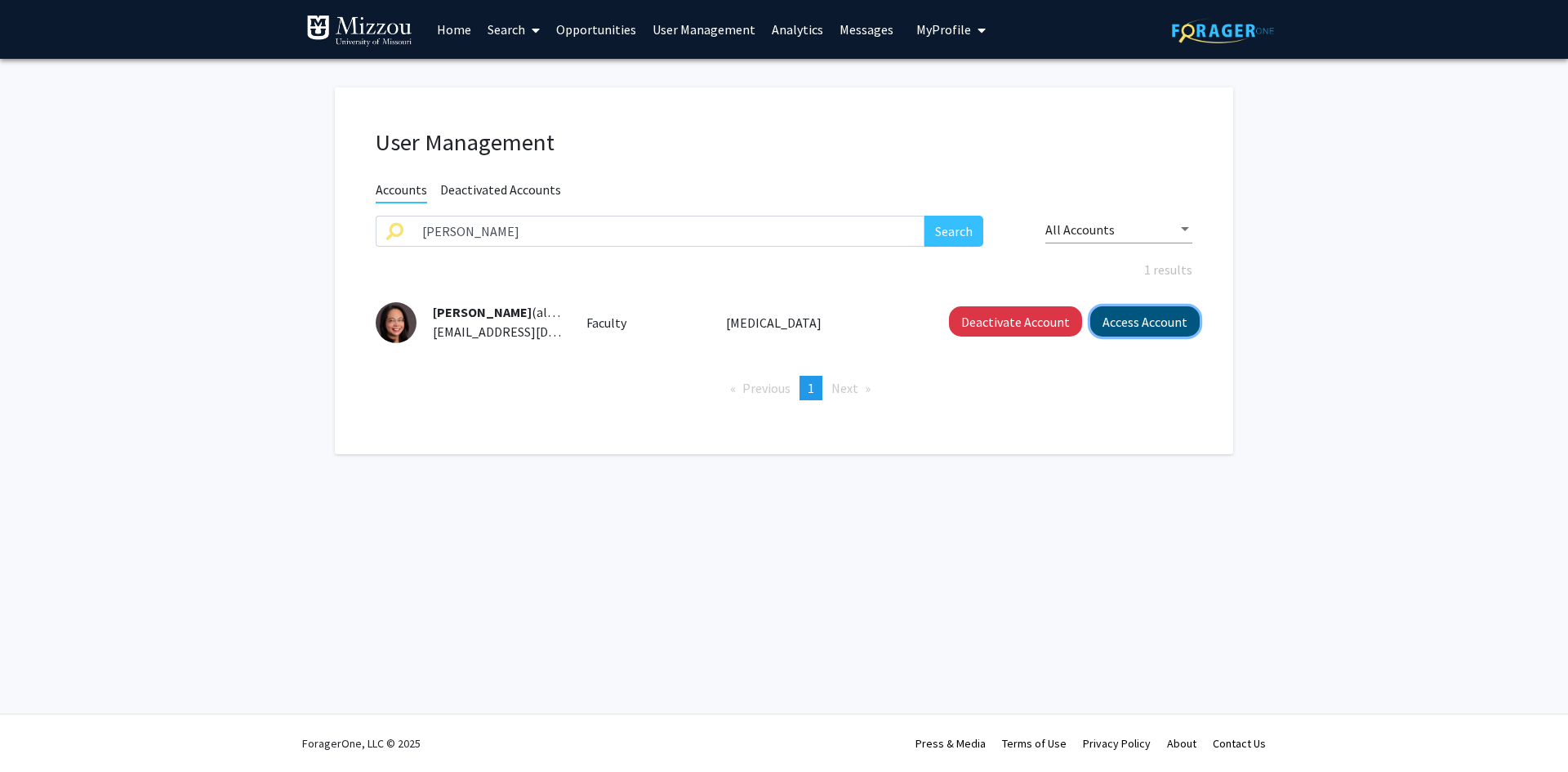
click at [1115, 316] on button "Access Account" at bounding box center [1146, 321] width 110 height 30
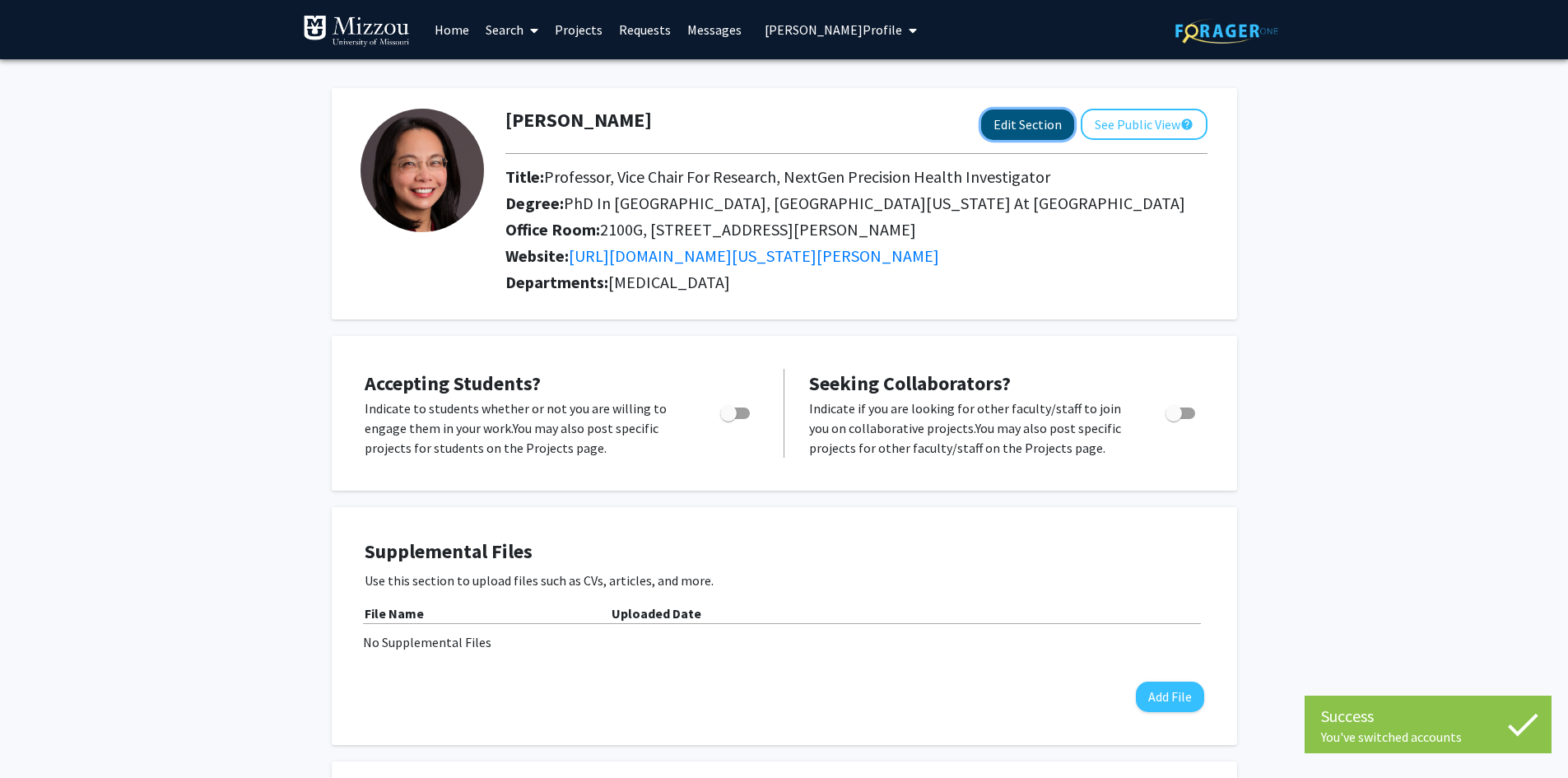
click at [1009, 125] on button "Edit Section" at bounding box center [1027, 125] width 93 height 30
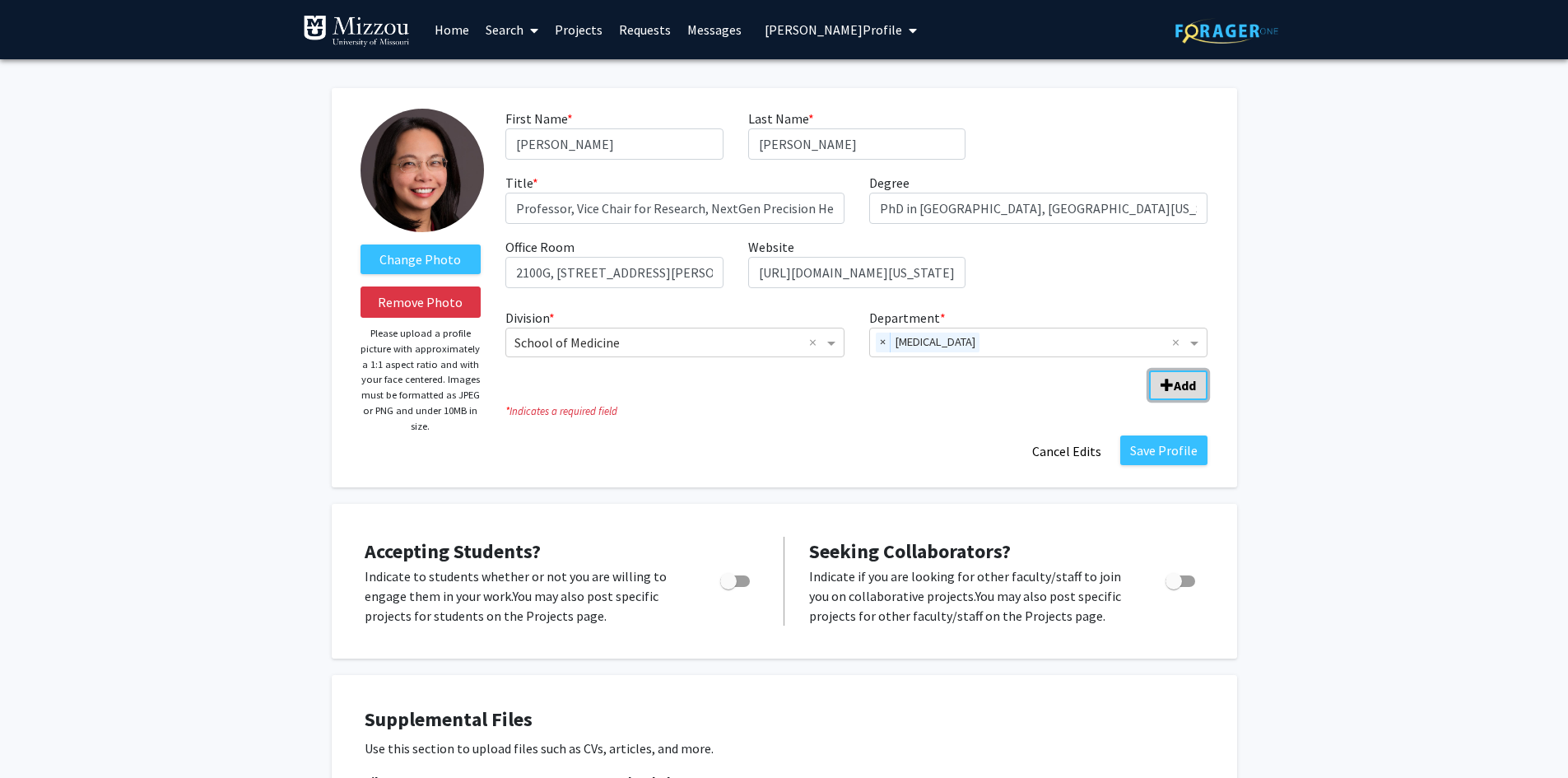
click at [1186, 394] on button "Add" at bounding box center [1179, 385] width 59 height 29
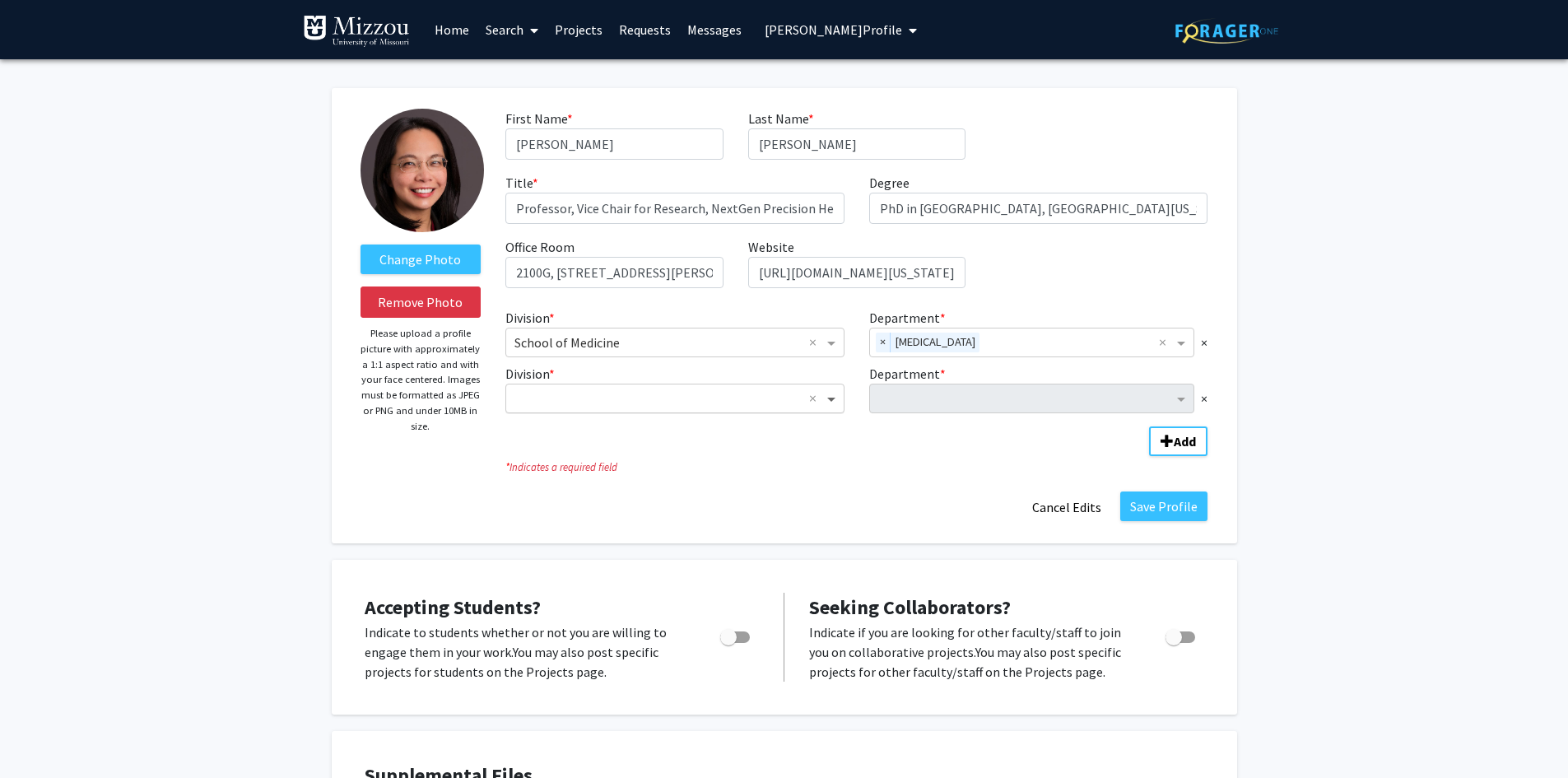
click at [831, 399] on span "Division" at bounding box center [834, 398] width 21 height 20
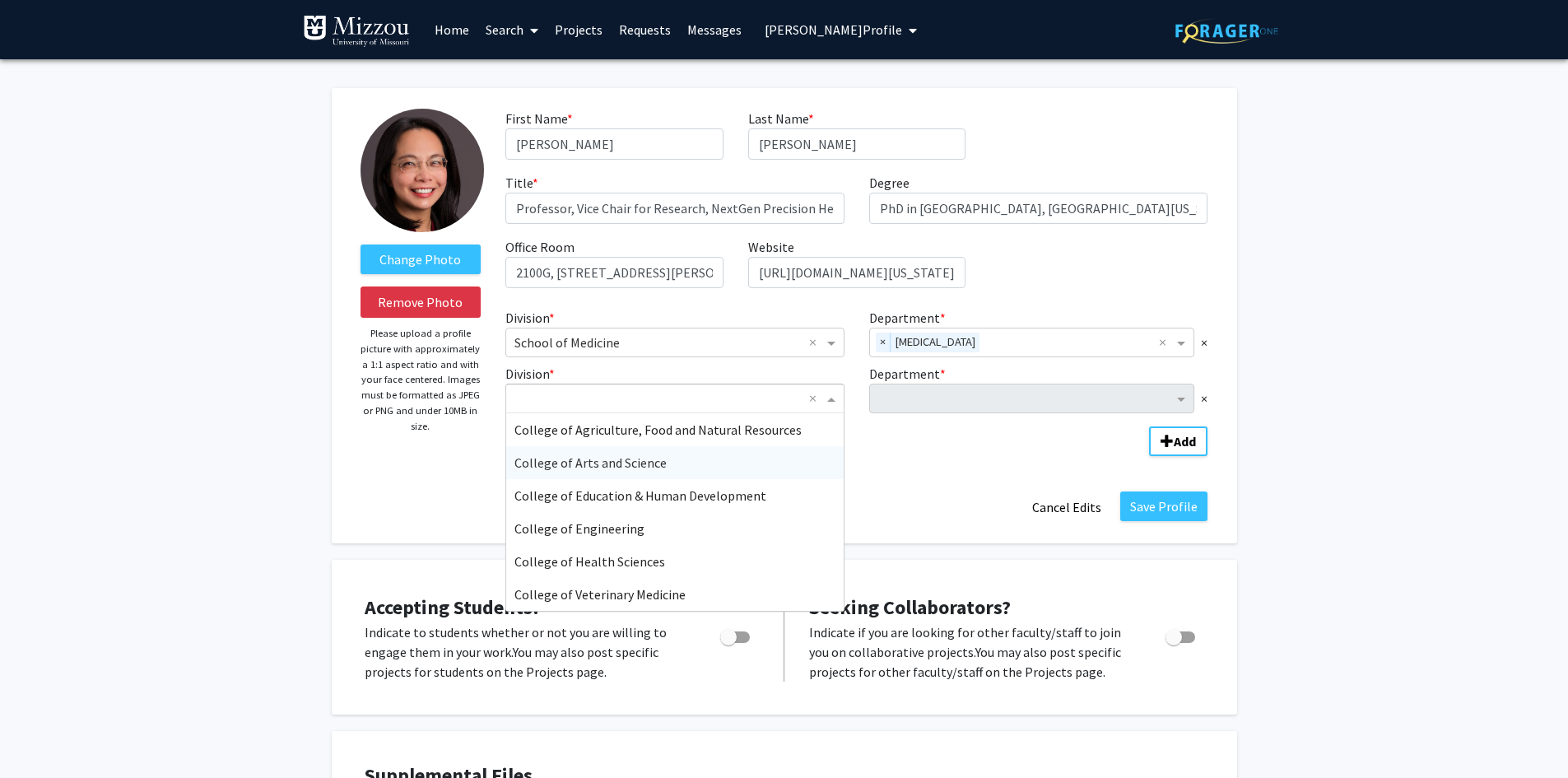
click at [672, 464] on div "College of Arts and Science" at bounding box center [675, 463] width 337 height 33
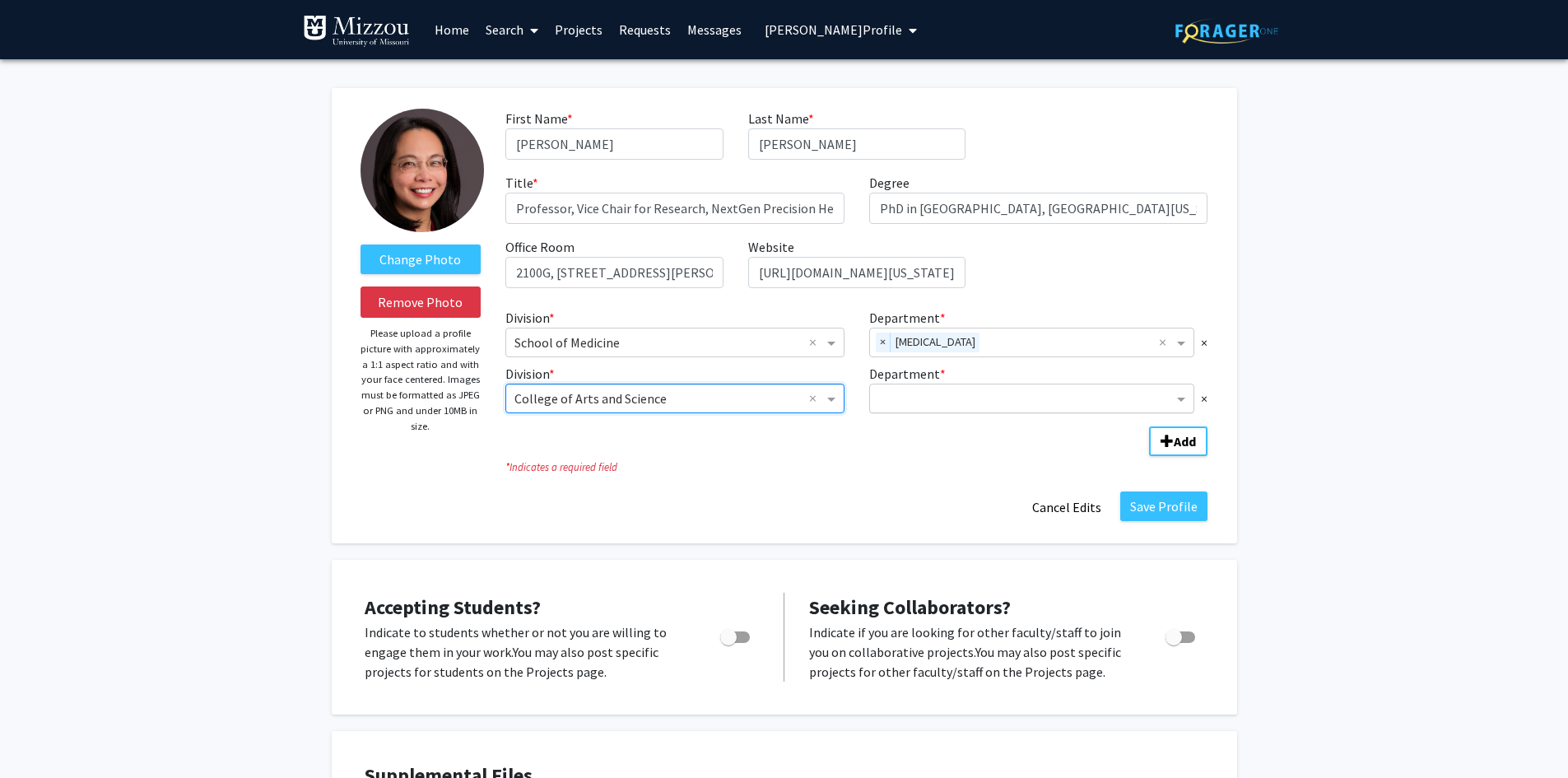
click at [921, 402] on input "Department" at bounding box center [1027, 399] width 296 height 20
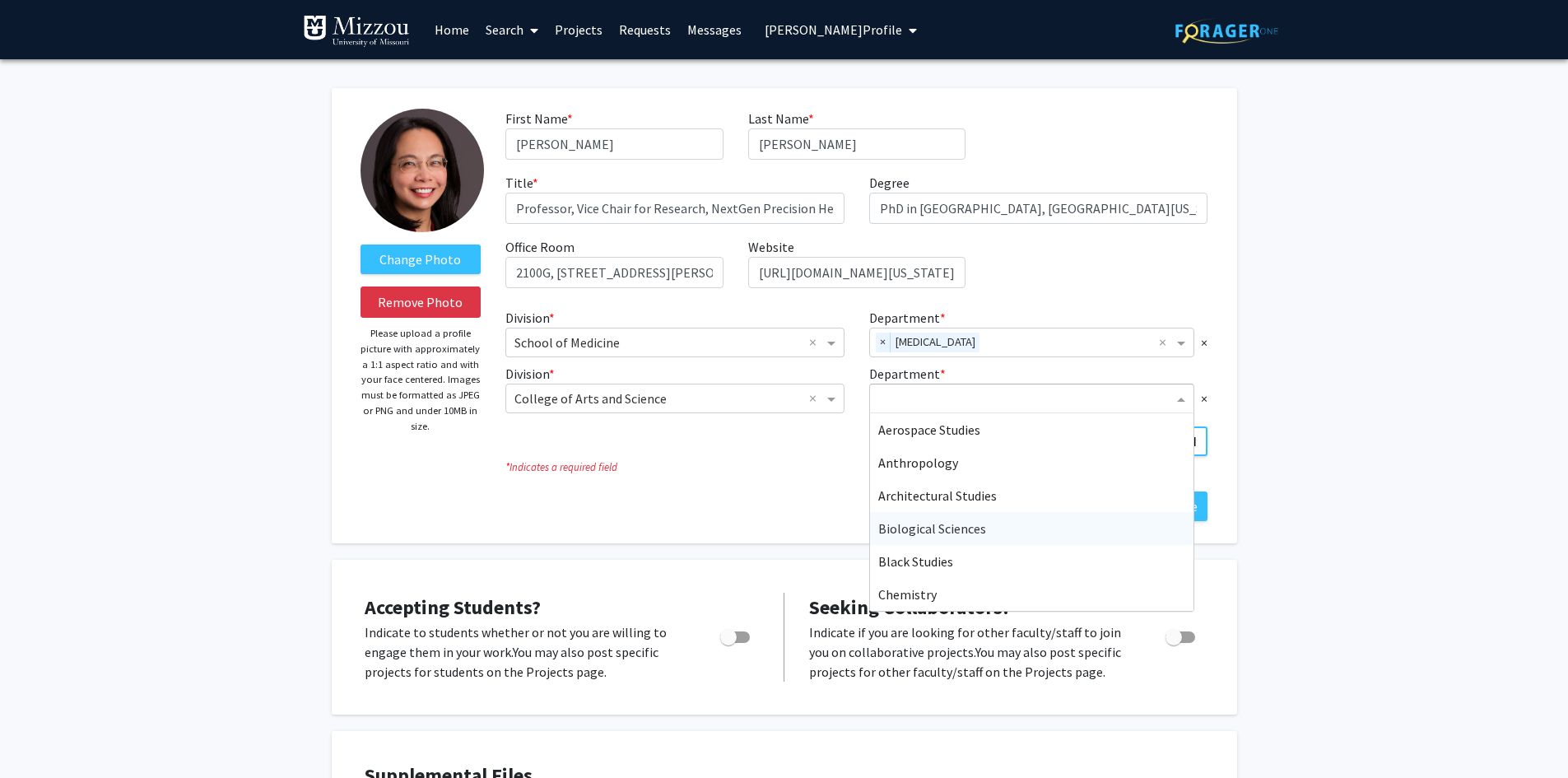
click at [913, 531] on span "Biological Sciences" at bounding box center [932, 529] width 108 height 16
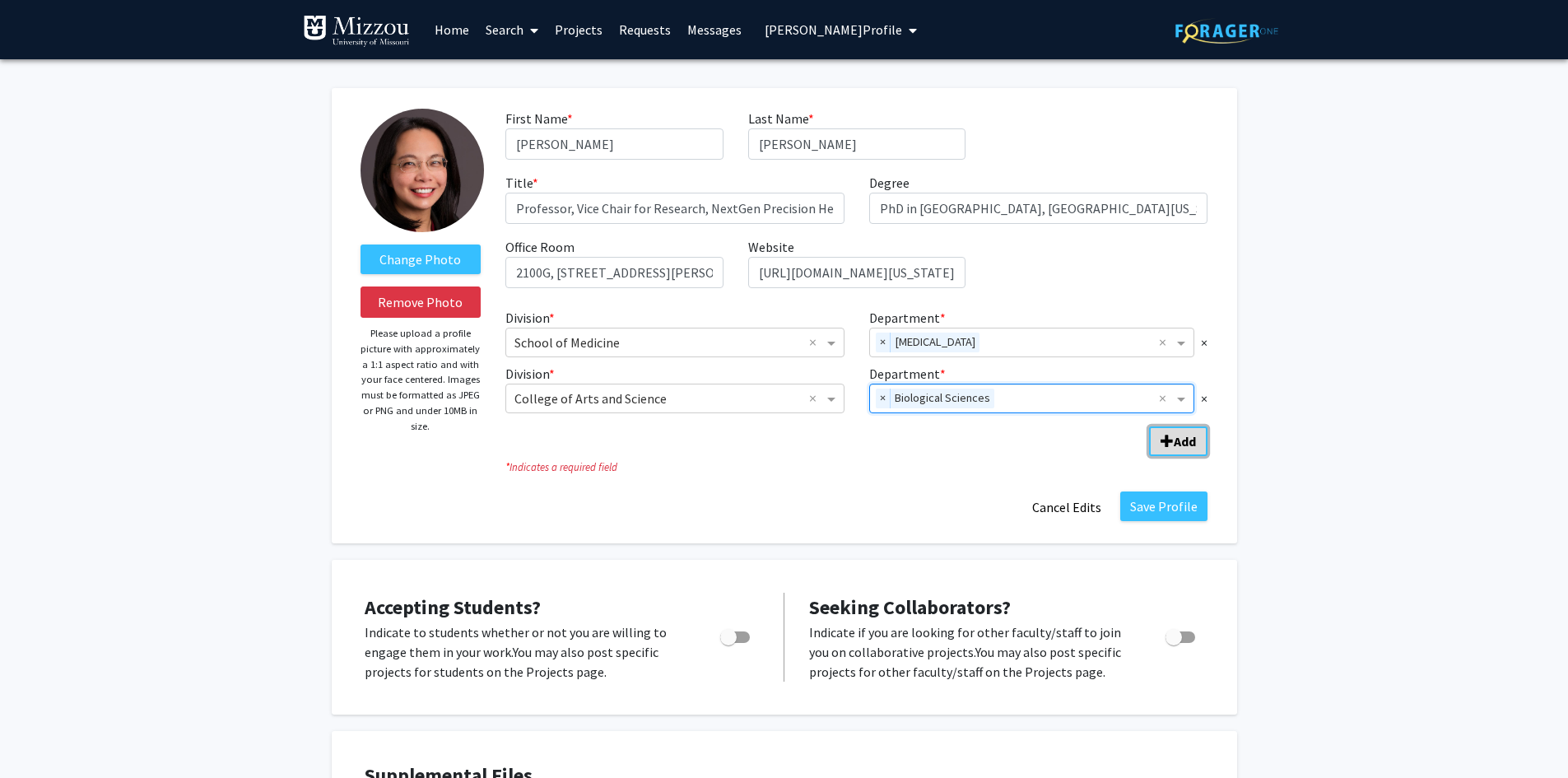
click at [1165, 448] on span "Add Division/Department" at bounding box center [1167, 441] width 13 height 13
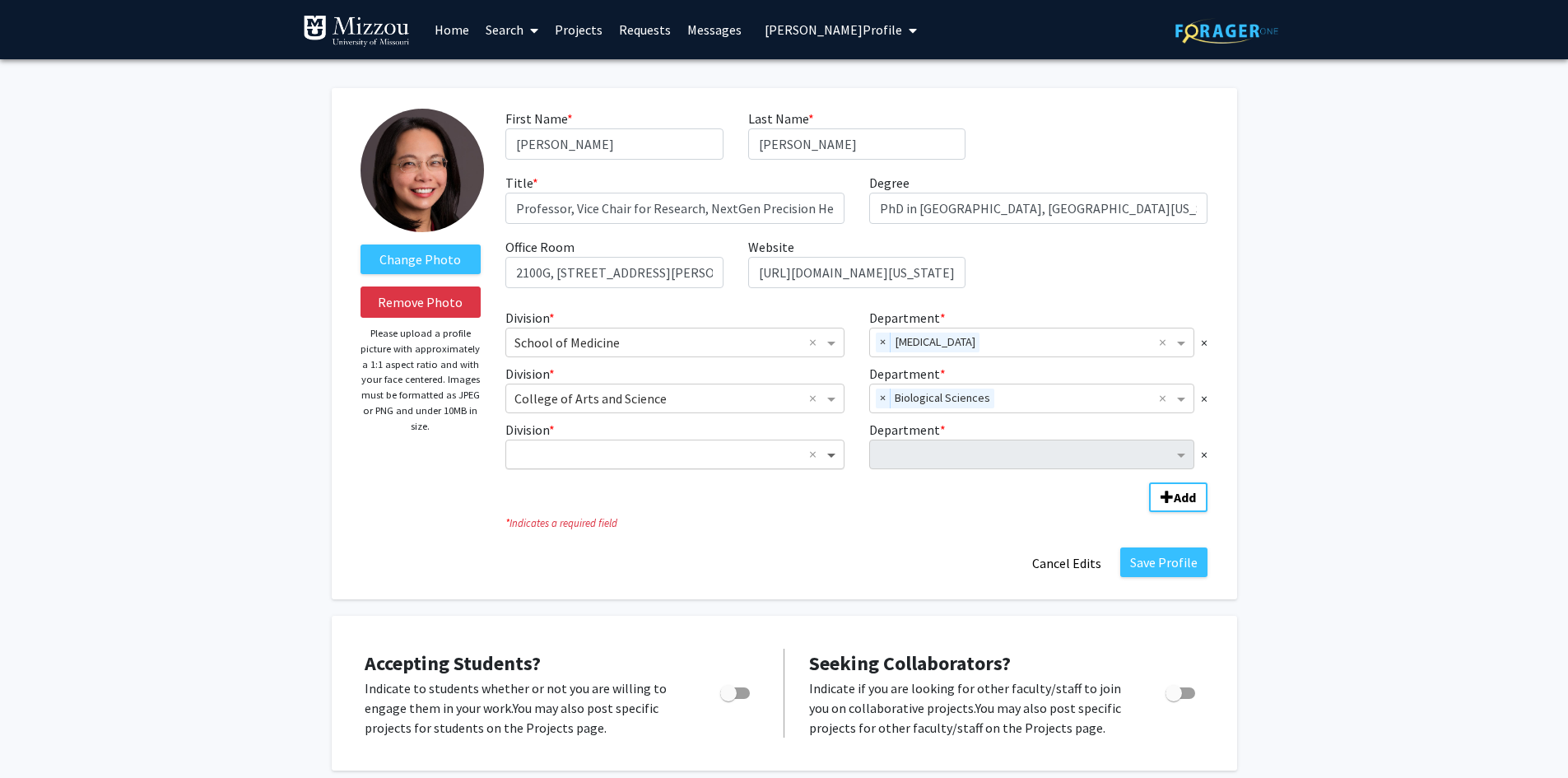
click at [834, 458] on span "Division" at bounding box center [834, 454] width 21 height 20
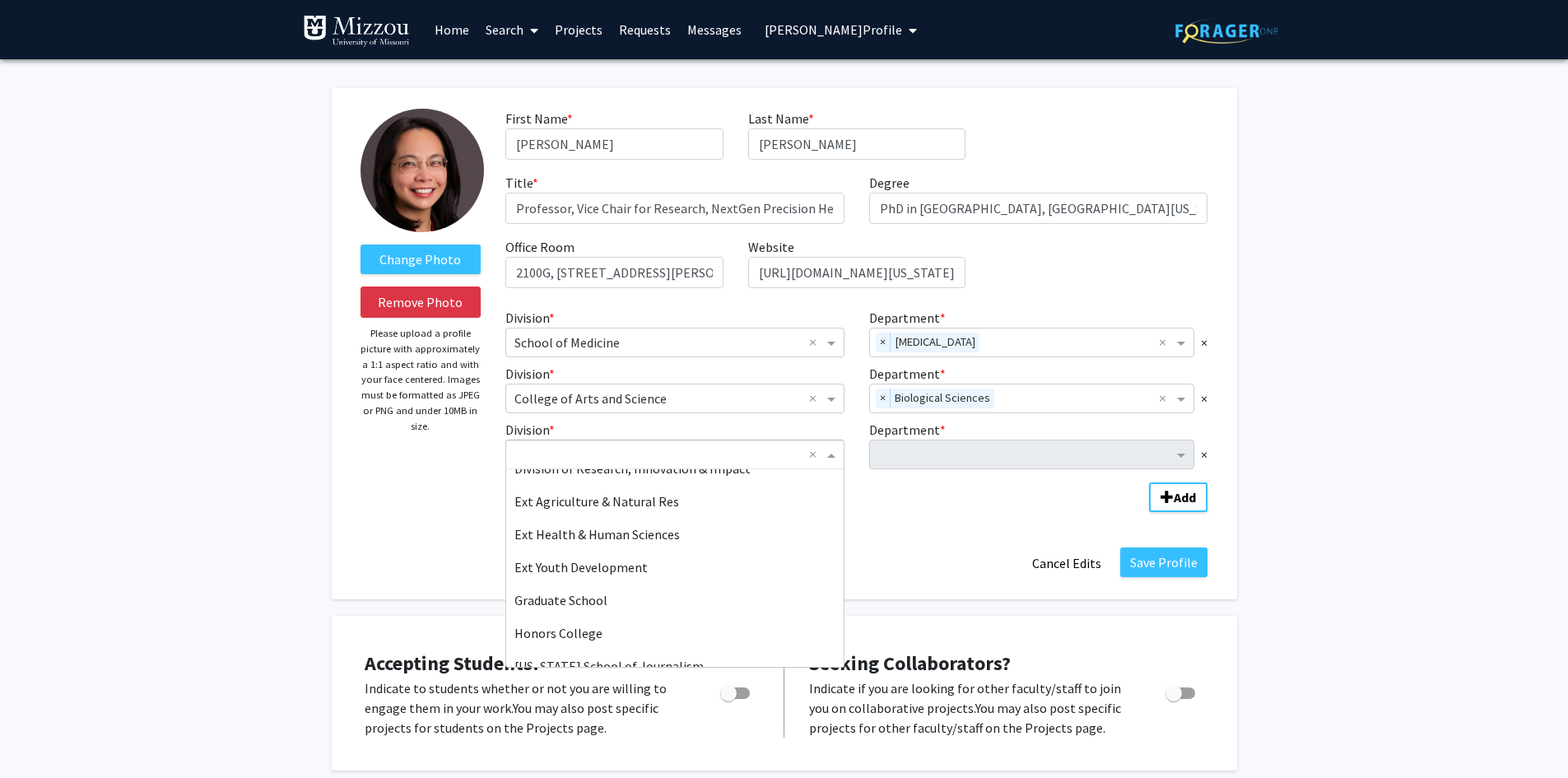
scroll to position [417, 0]
click at [791, 600] on div "Graduate School" at bounding box center [675, 596] width 337 height 33
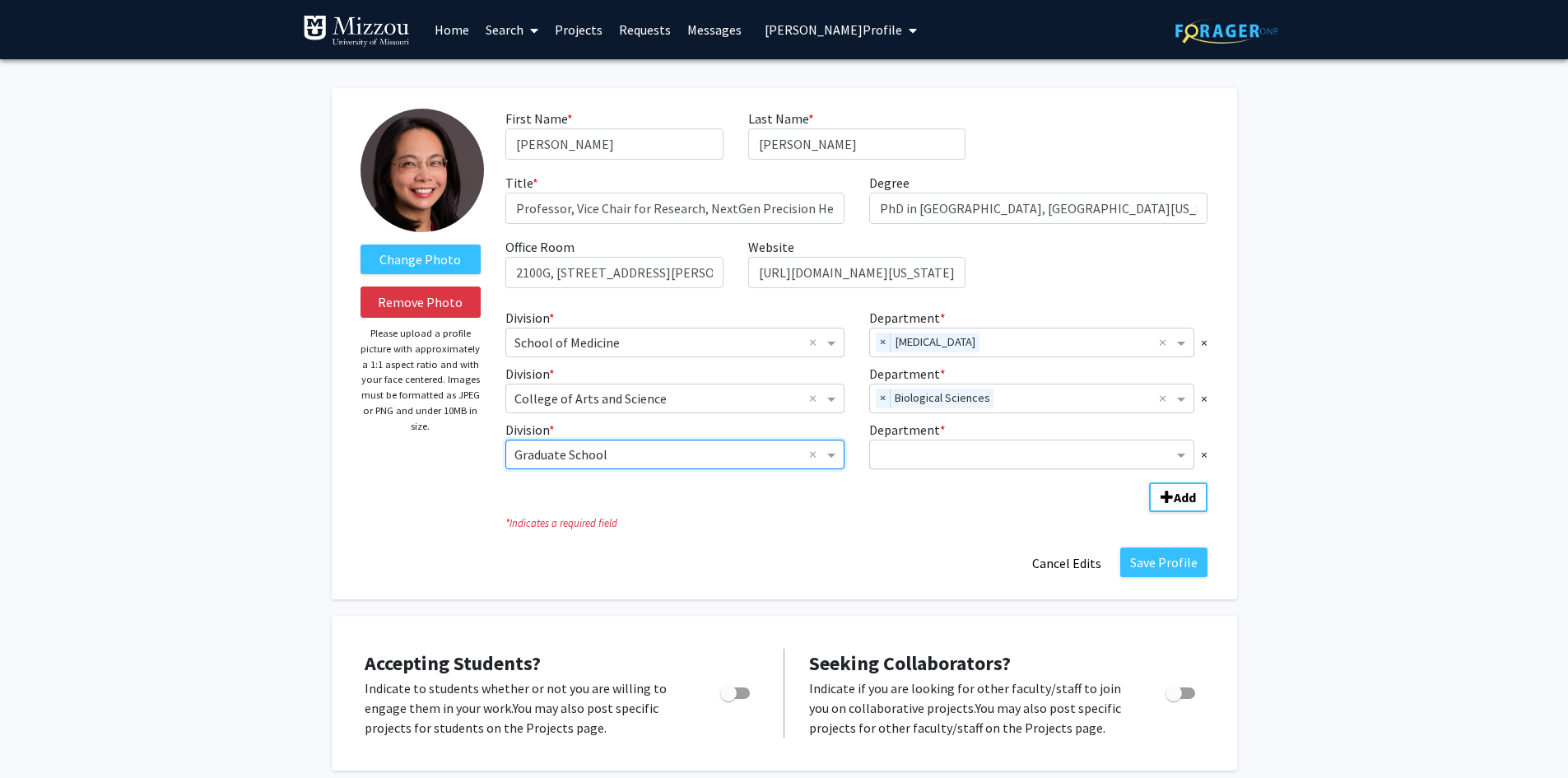
click at [905, 454] on input "Department" at bounding box center [1027, 455] width 296 height 20
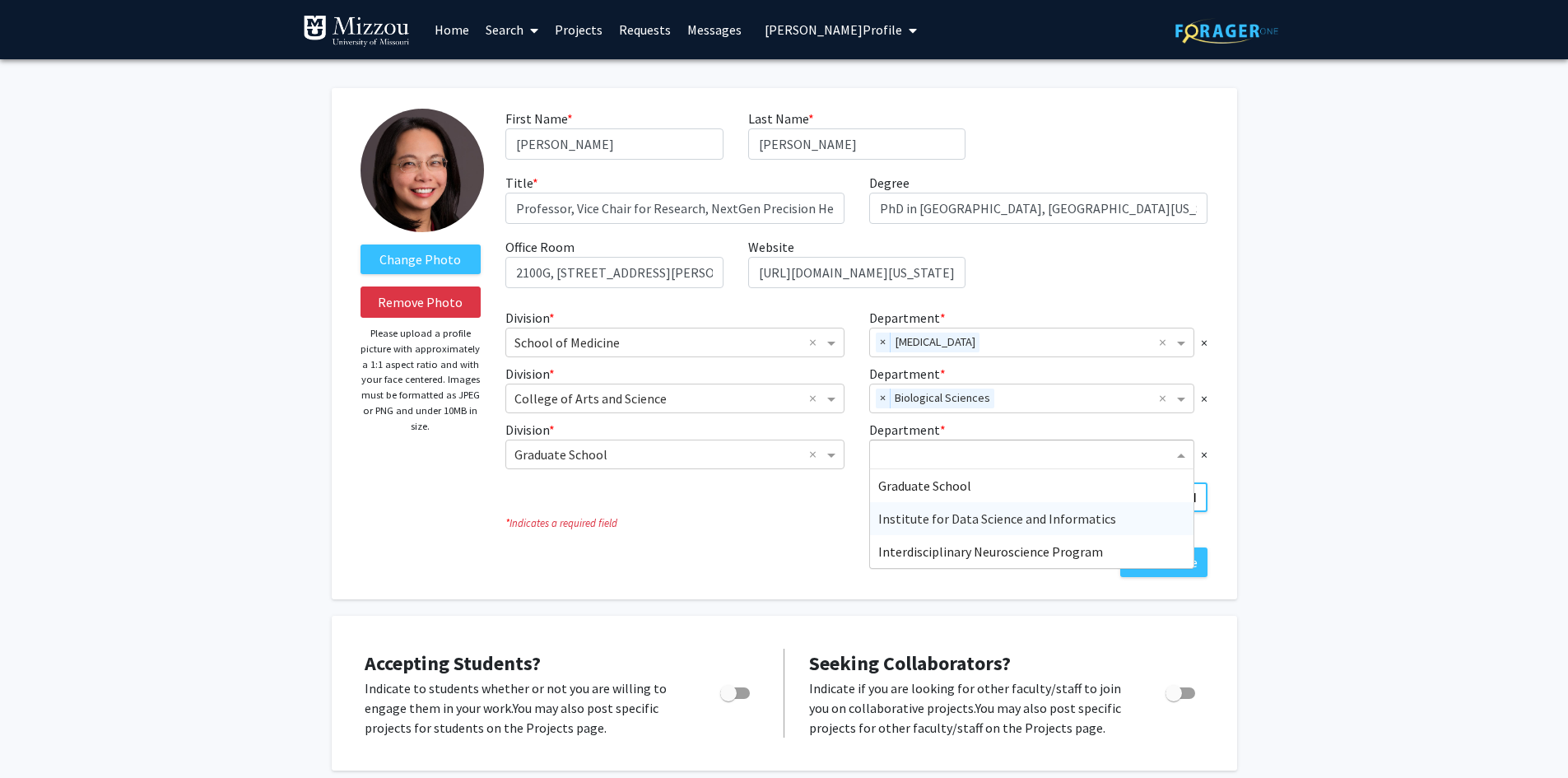
click at [911, 524] on span "Institute for Data Science and Informatics" at bounding box center [997, 518] width 238 height 16
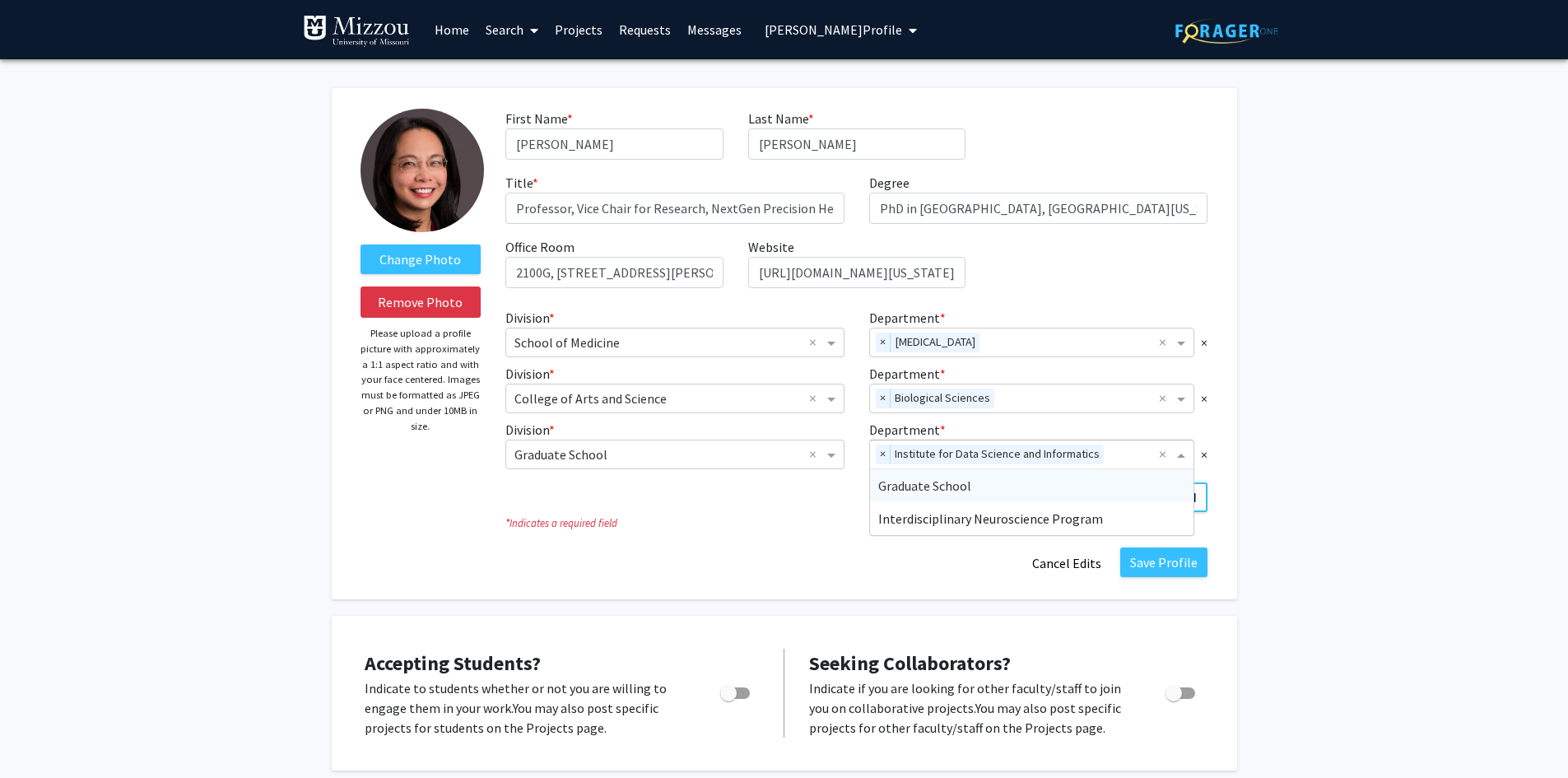
click at [1125, 453] on input "Department" at bounding box center [1135, 455] width 49 height 20
click at [1008, 521] on span "Interdisciplinary Neuroscience Program" at bounding box center [991, 518] width 225 height 16
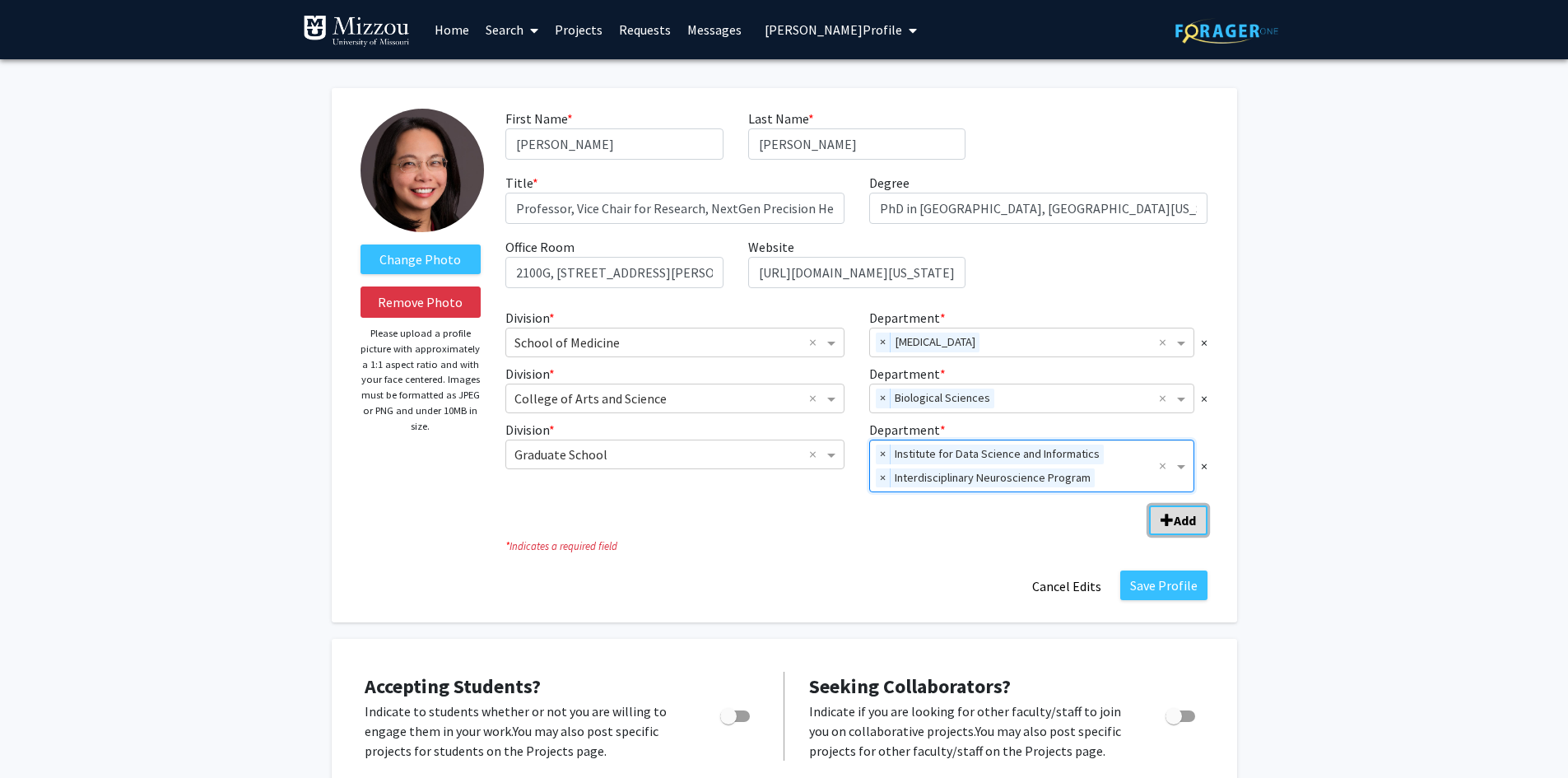
click at [1175, 521] on b "Add" at bounding box center [1185, 520] width 22 height 16
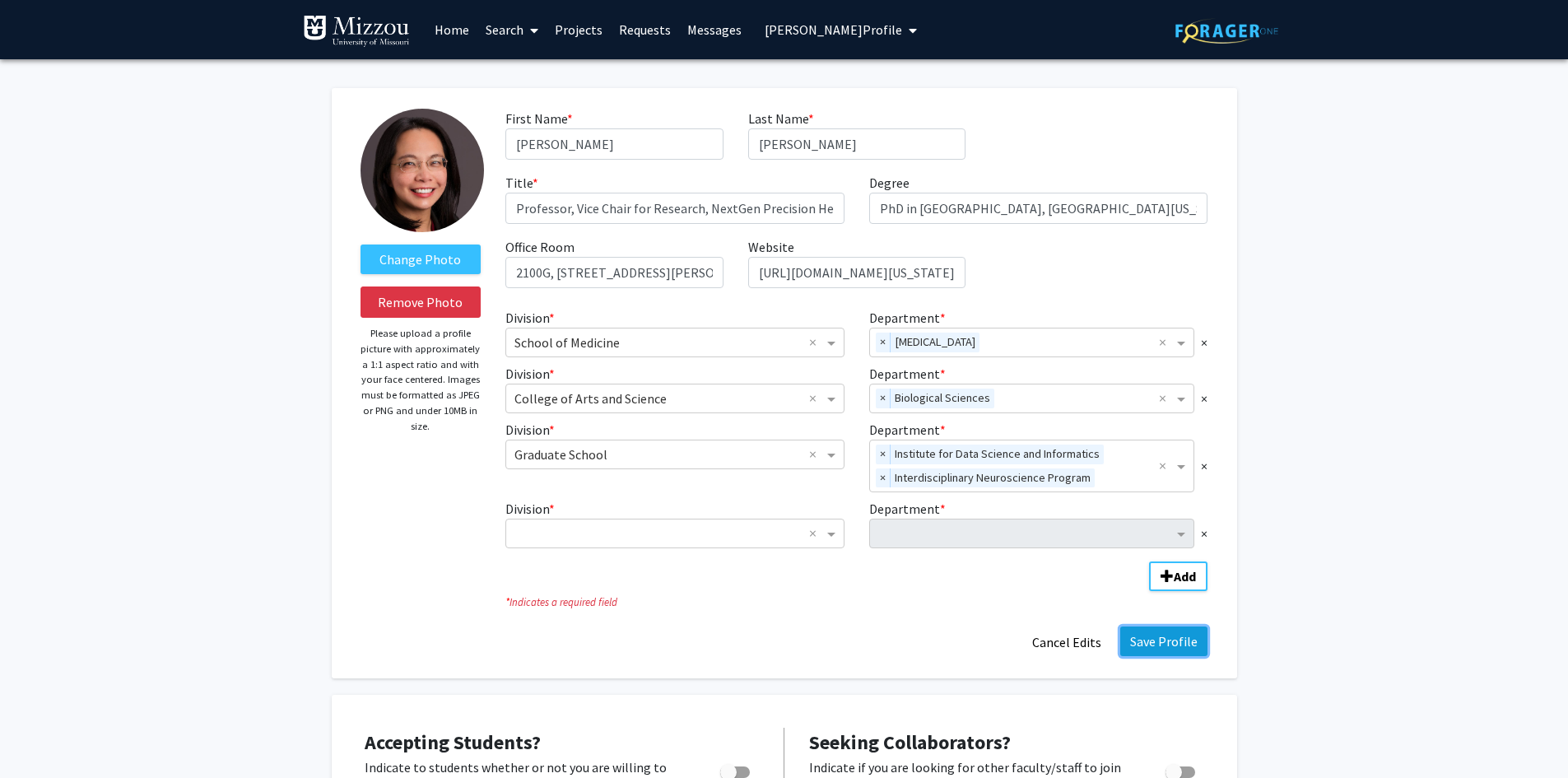
click at [1154, 644] on button "Save Profile" at bounding box center [1163, 641] width 87 height 29
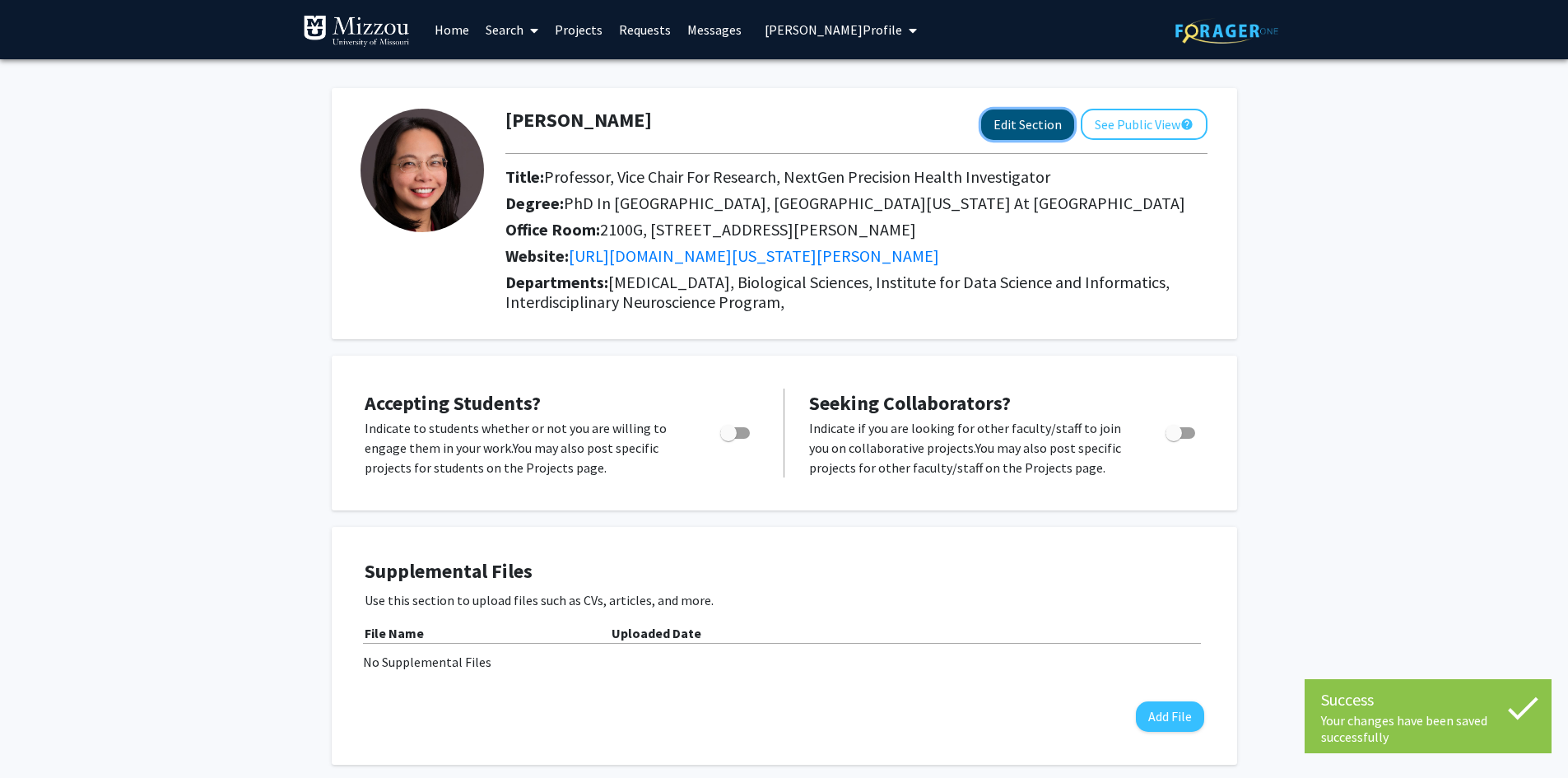
click at [1033, 128] on button "Edit Section" at bounding box center [1027, 125] width 93 height 30
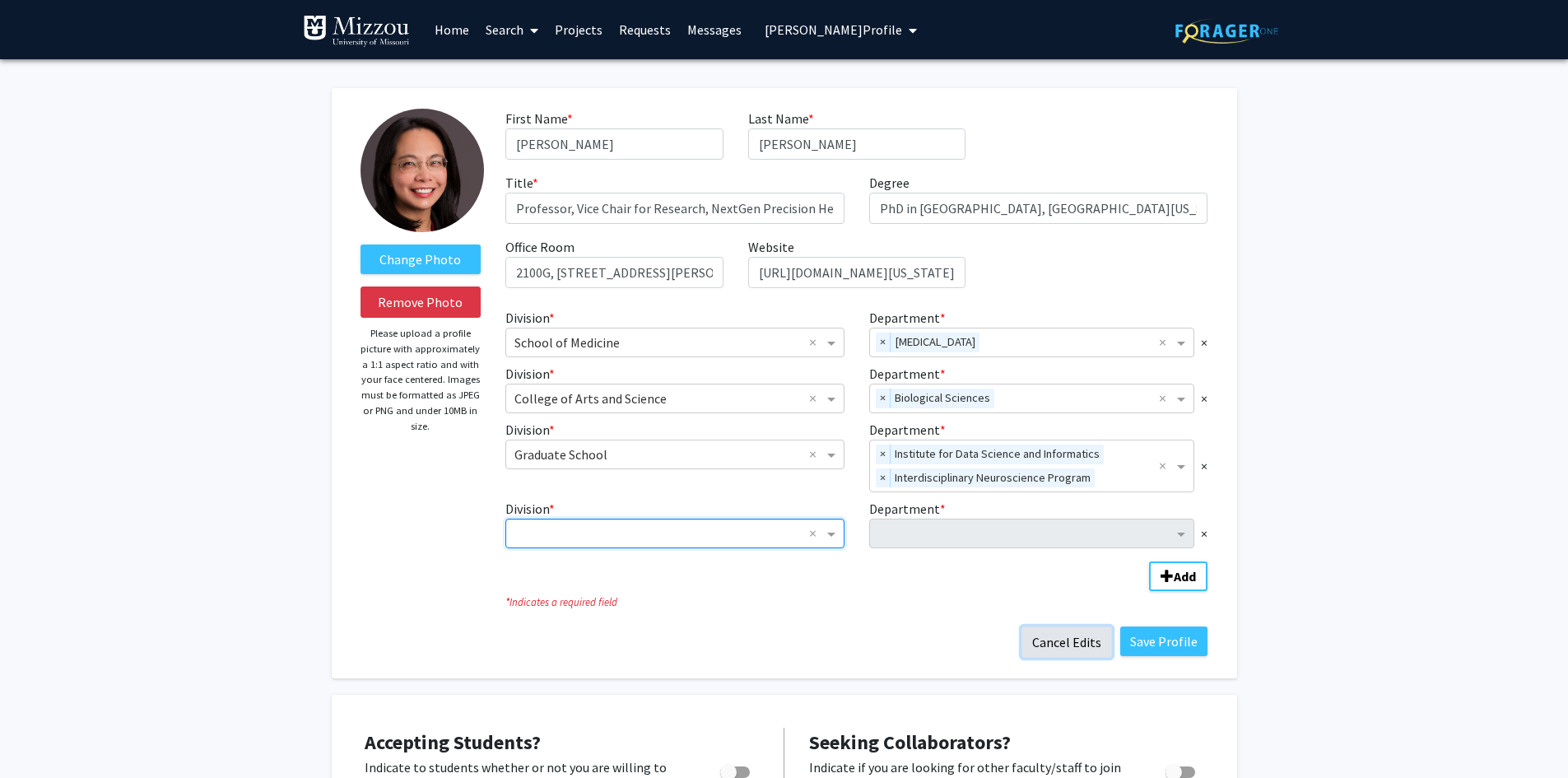
click at [1063, 641] on button "Cancel Edits" at bounding box center [1066, 642] width 91 height 31
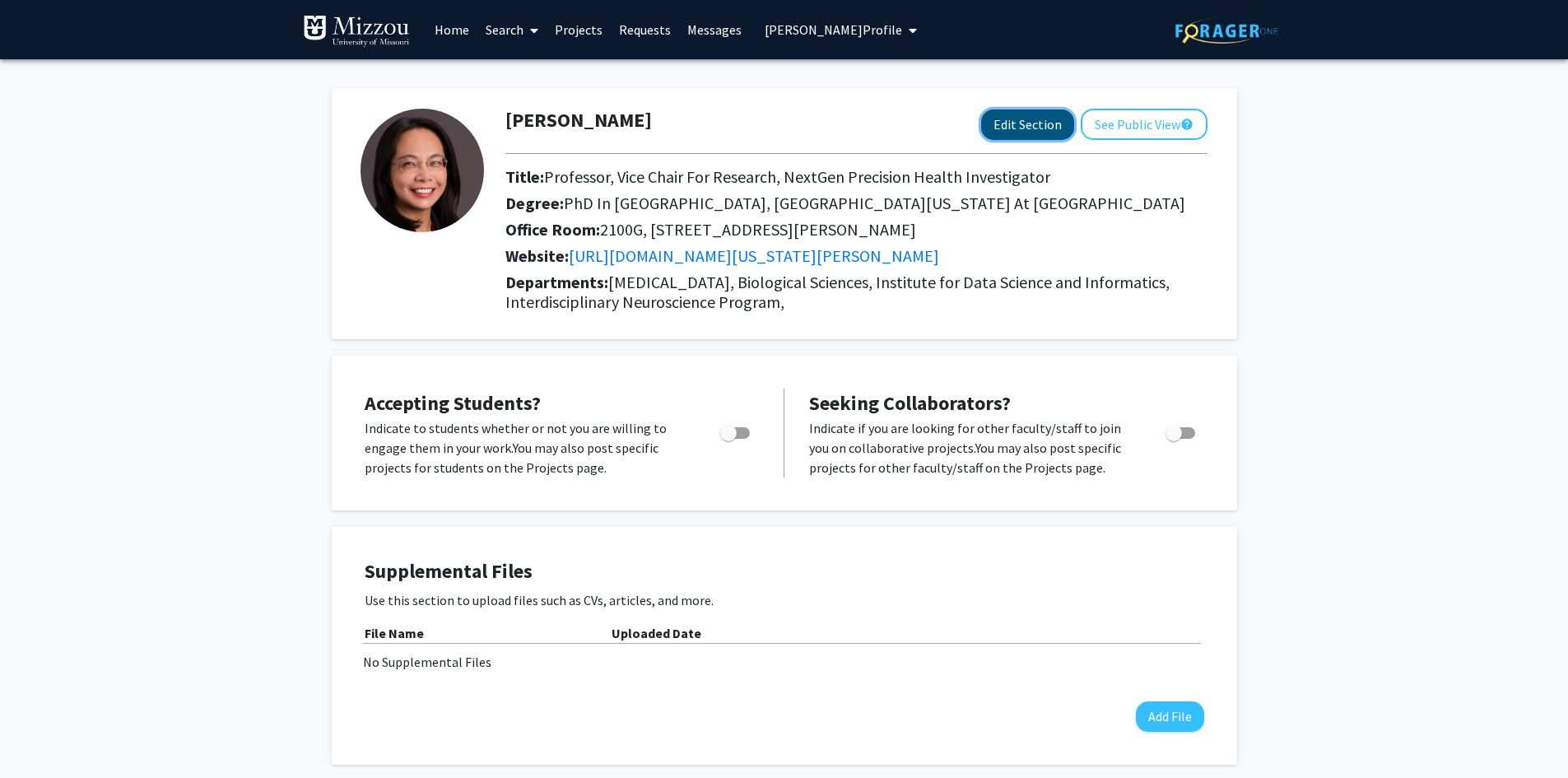
click at [1009, 124] on button "Edit Section" at bounding box center [1027, 125] width 93 height 30
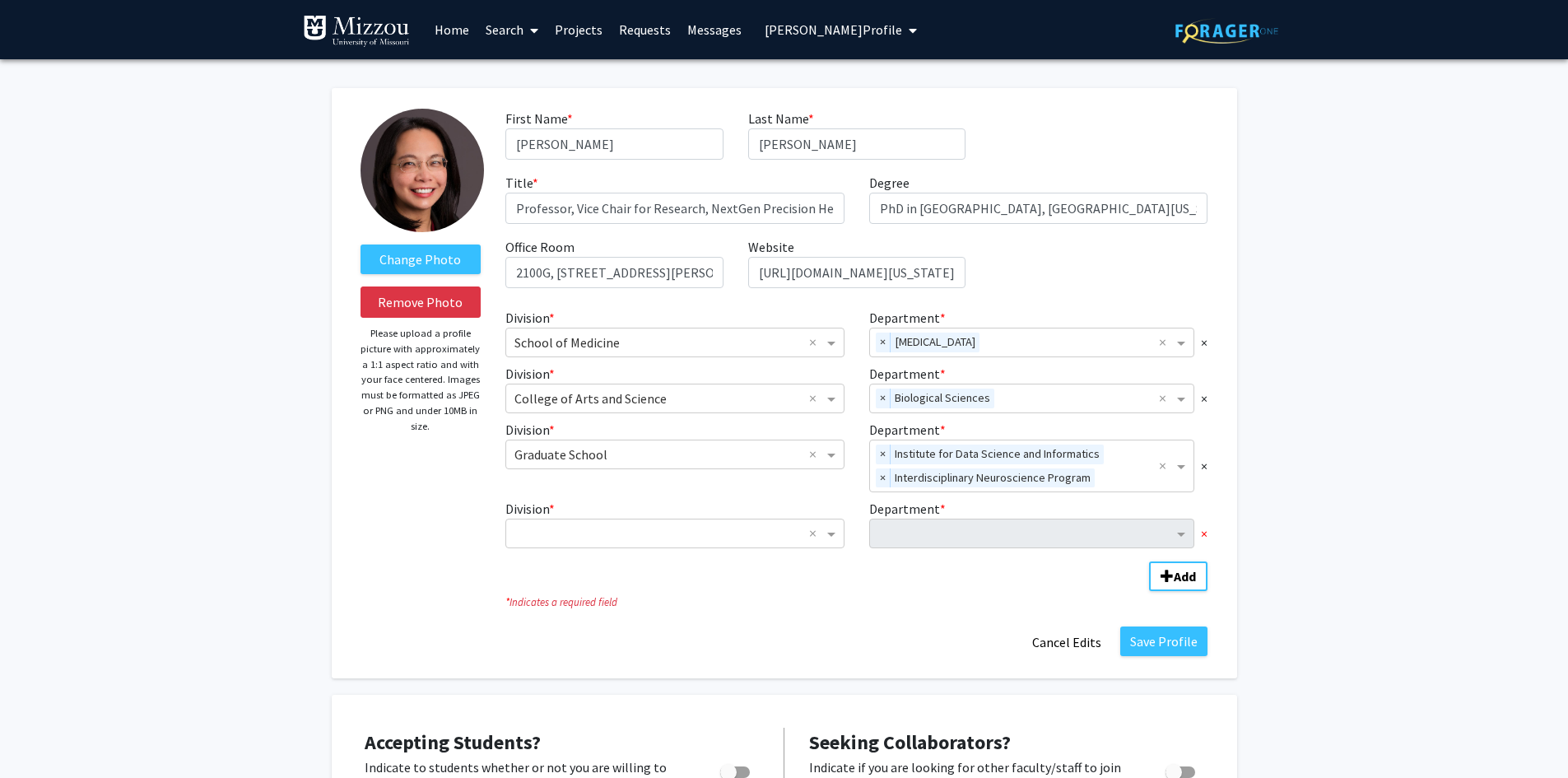
click at [1204, 533] on span "×" at bounding box center [1205, 533] width 7 height 20
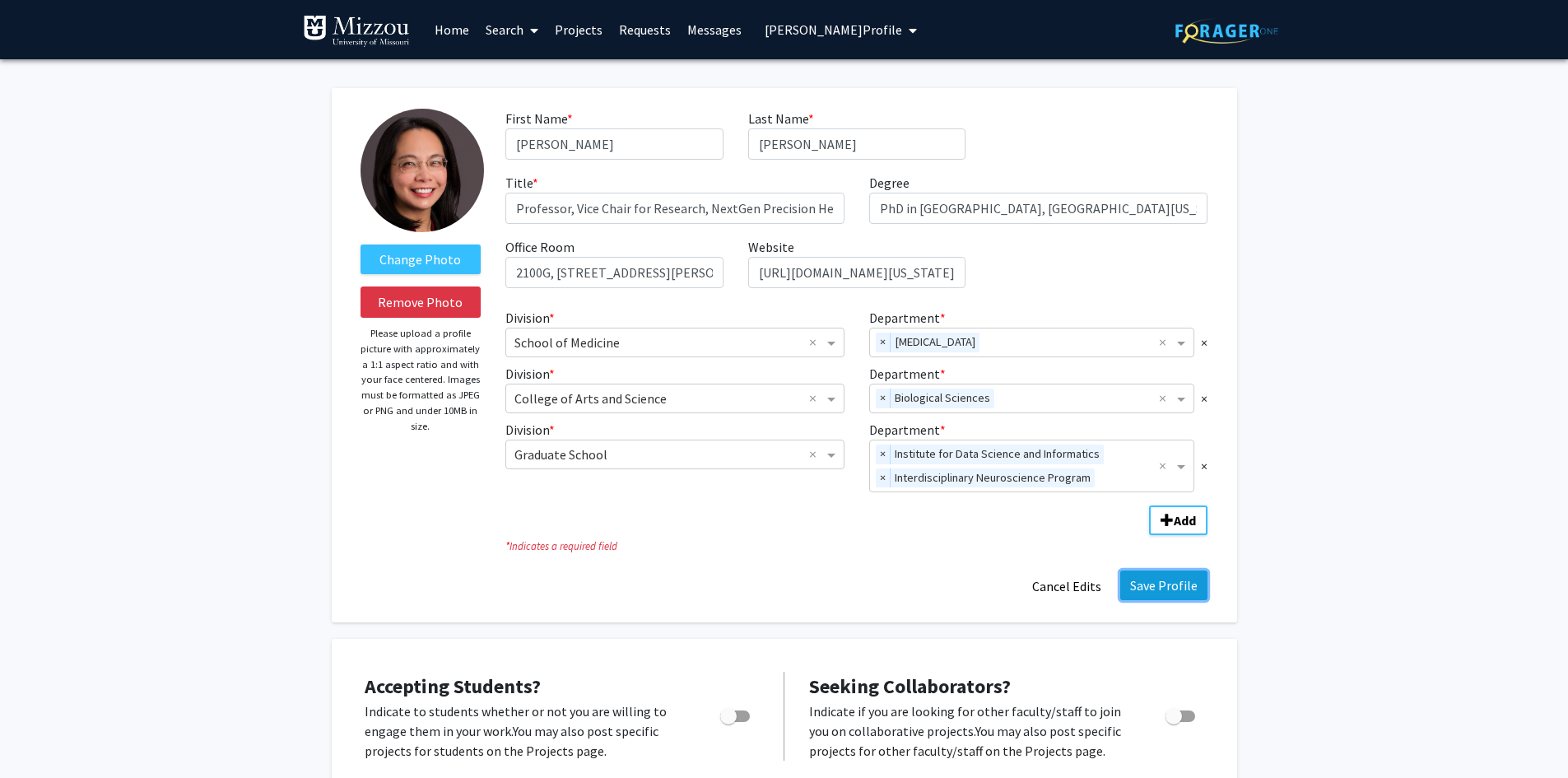
click at [1145, 588] on button "Save Profile" at bounding box center [1163, 586] width 87 height 29
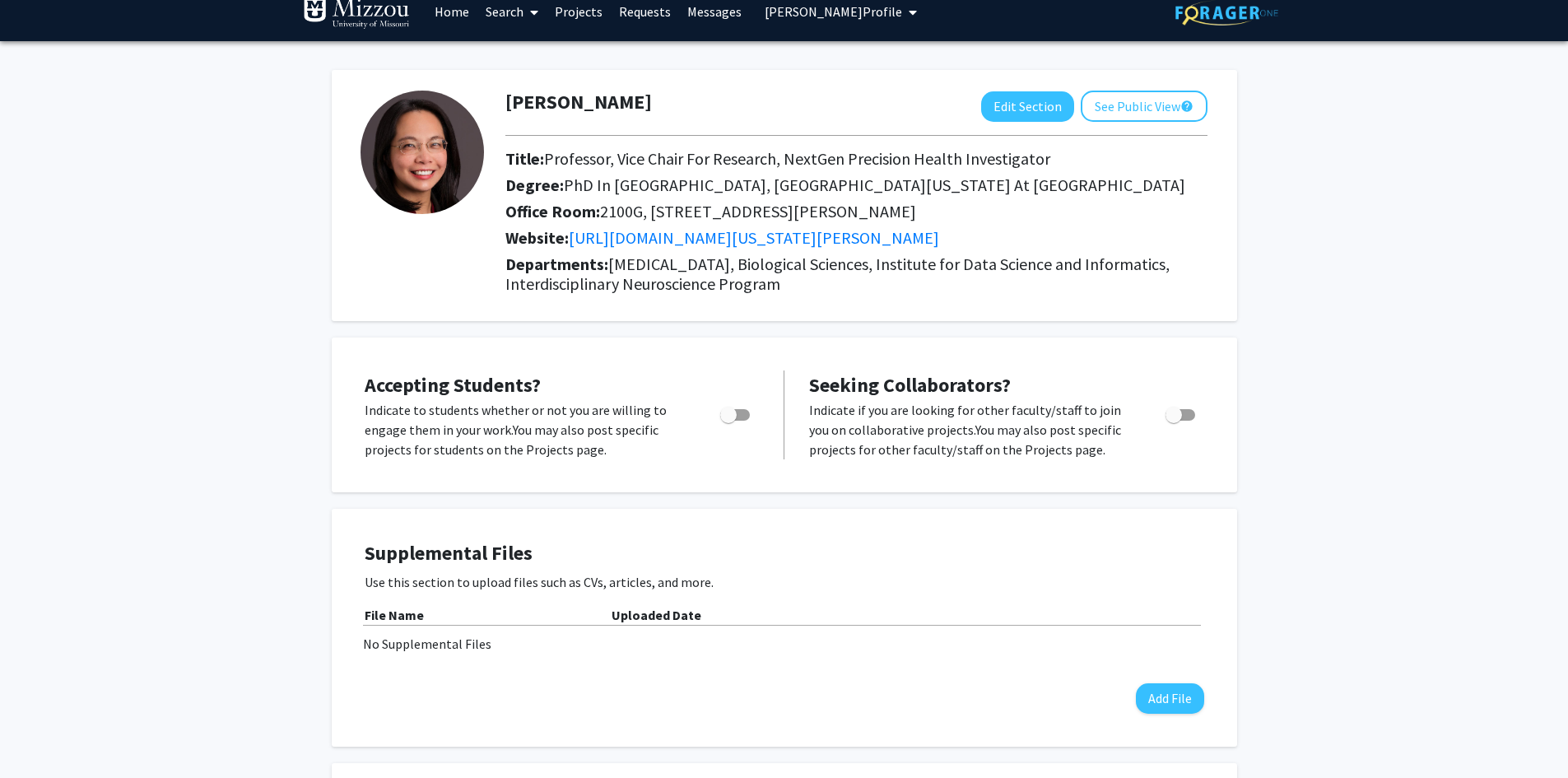
scroll to position [0, 0]
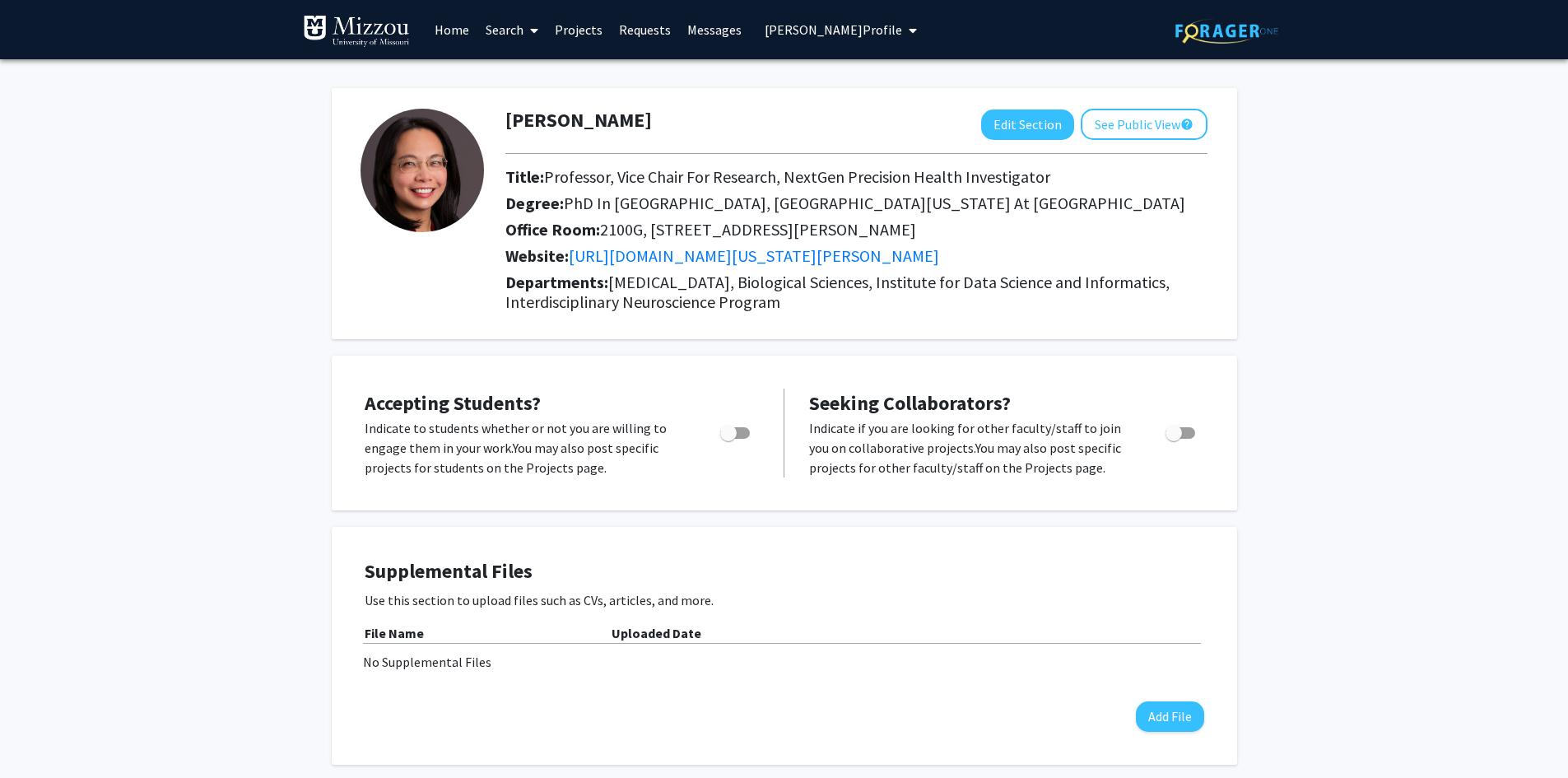
click at [810, 35] on span "Ai-Ling Lin's Profile" at bounding box center [833, 29] width 138 height 16
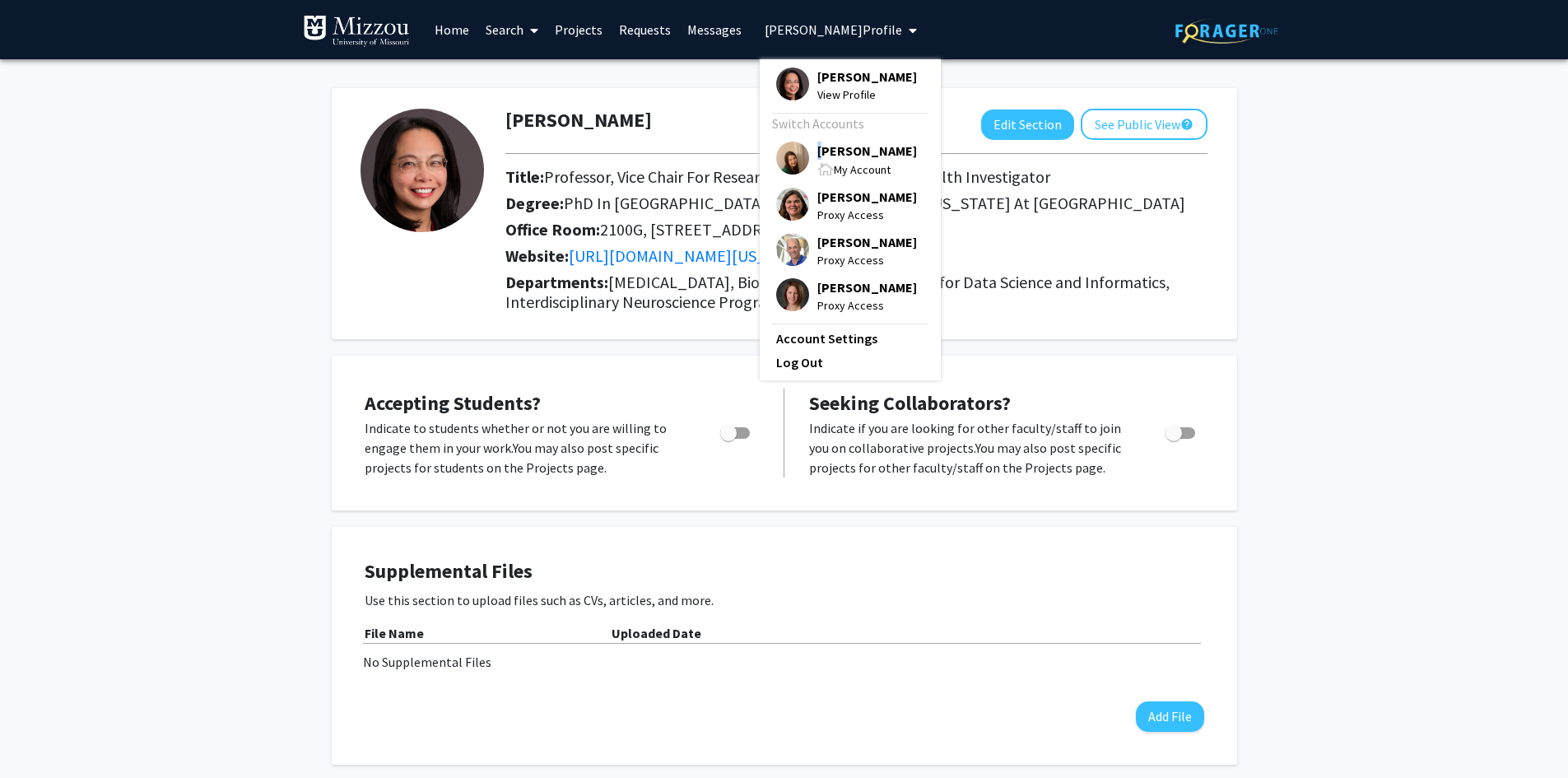
click at [817, 157] on span "[PERSON_NAME]" at bounding box center [867, 151] width 99 height 18
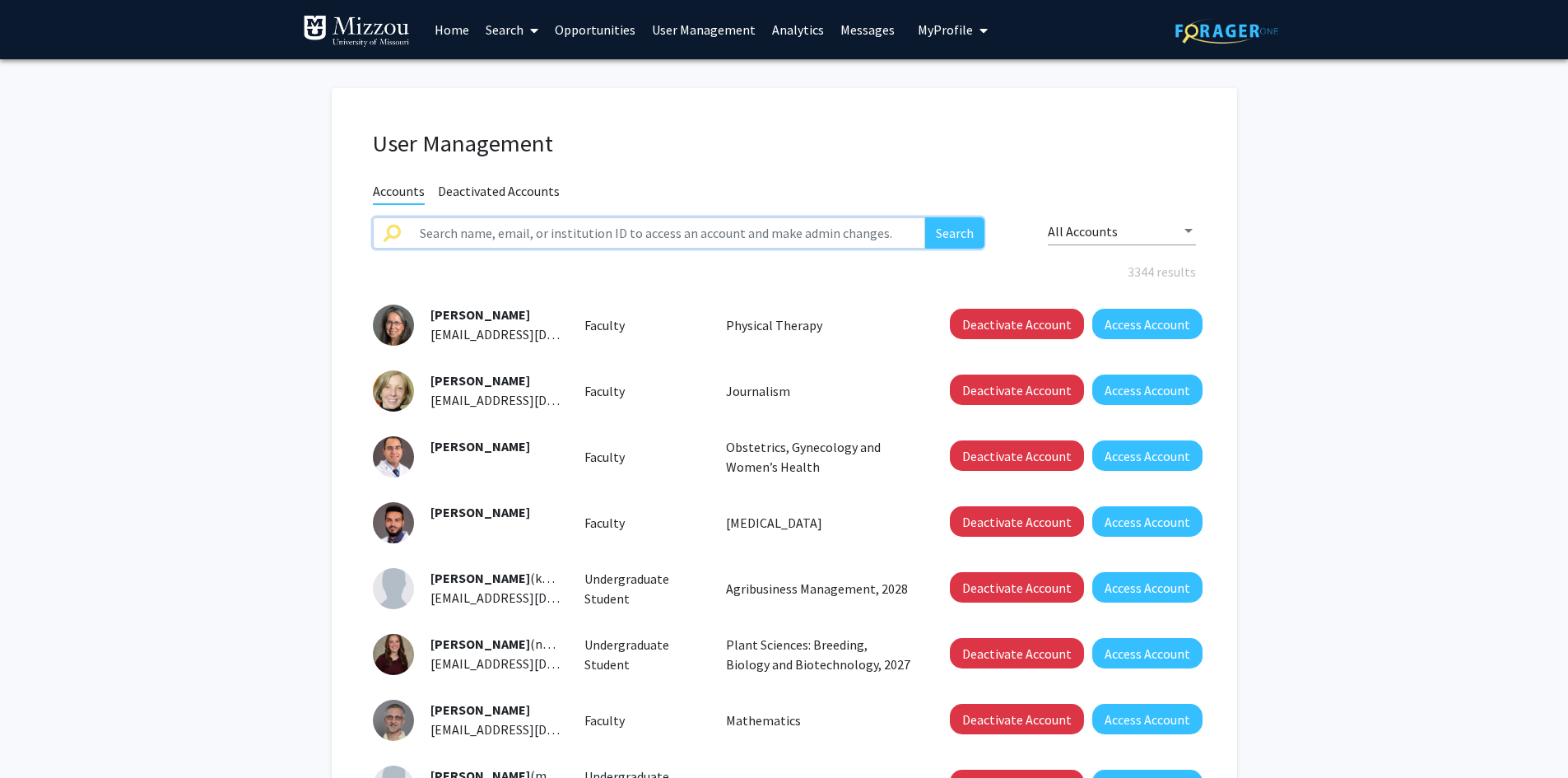
click at [541, 230] on input "text" at bounding box center [668, 233] width 516 height 31
type input "sabrina michael"
click at [925, 217] on button "Search" at bounding box center [955, 233] width 60 height 31
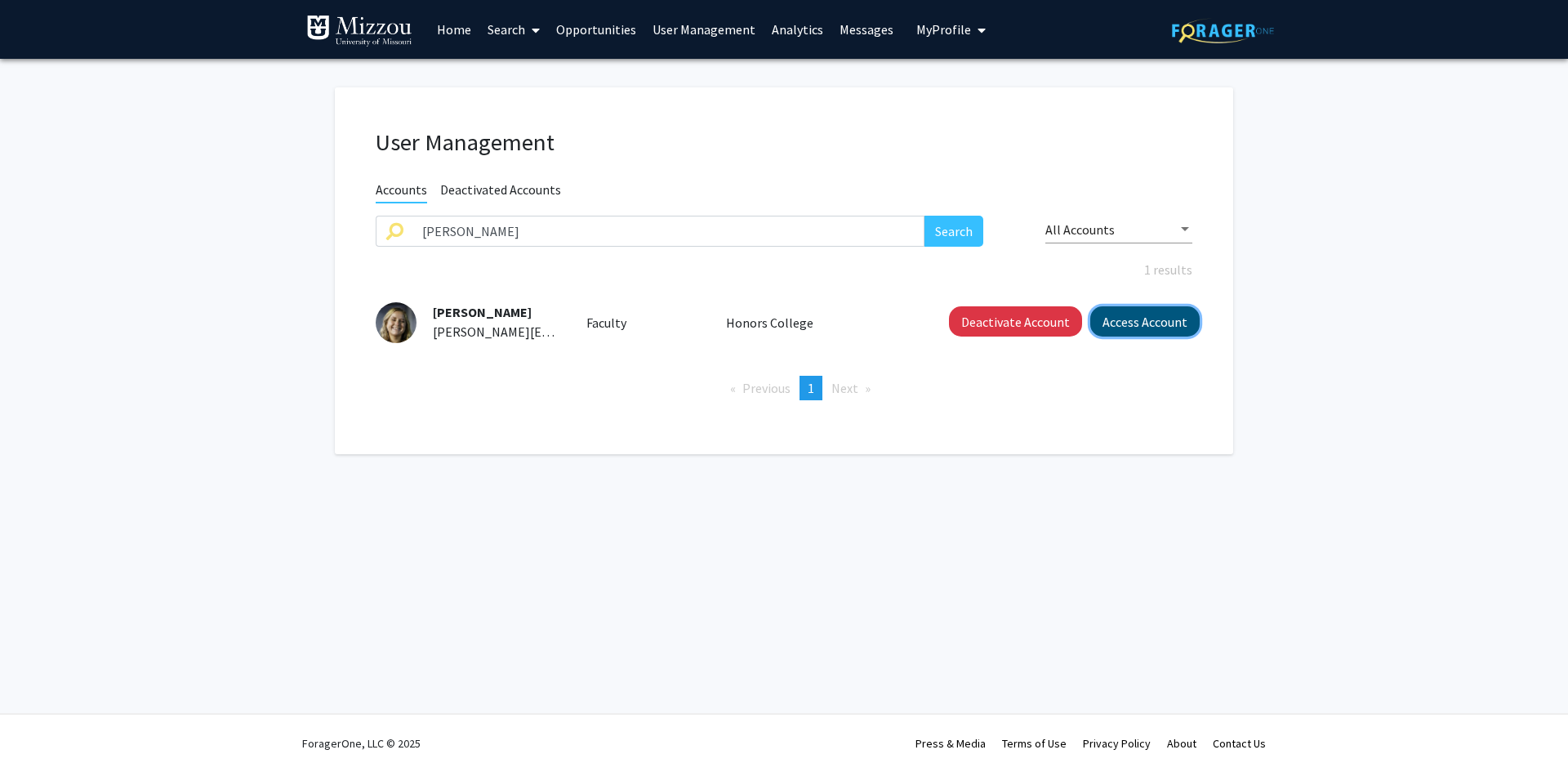
click at [1105, 319] on button "Access Account" at bounding box center [1146, 321] width 110 height 30
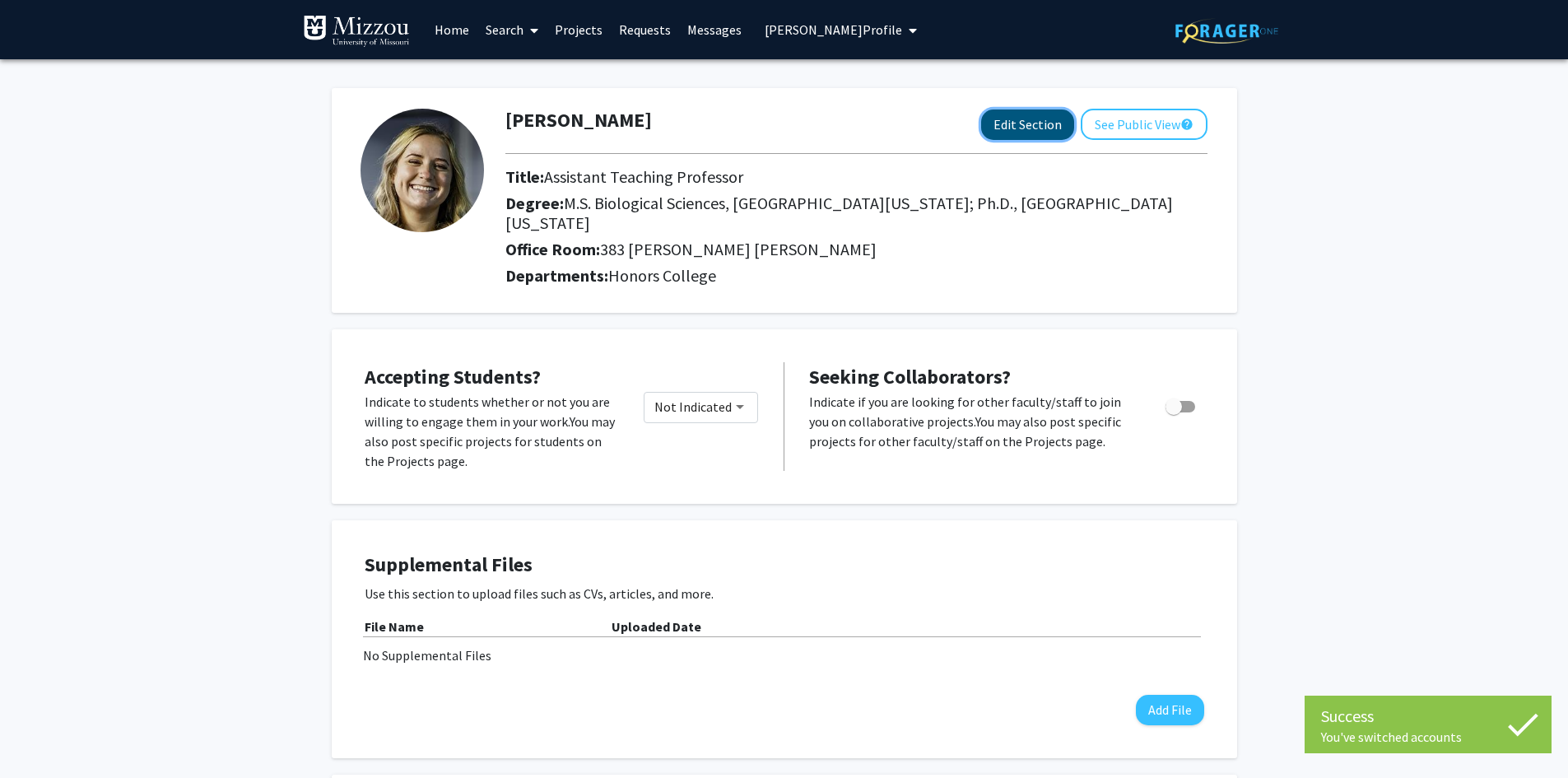
click at [1039, 133] on button "Edit Section" at bounding box center [1027, 125] width 93 height 30
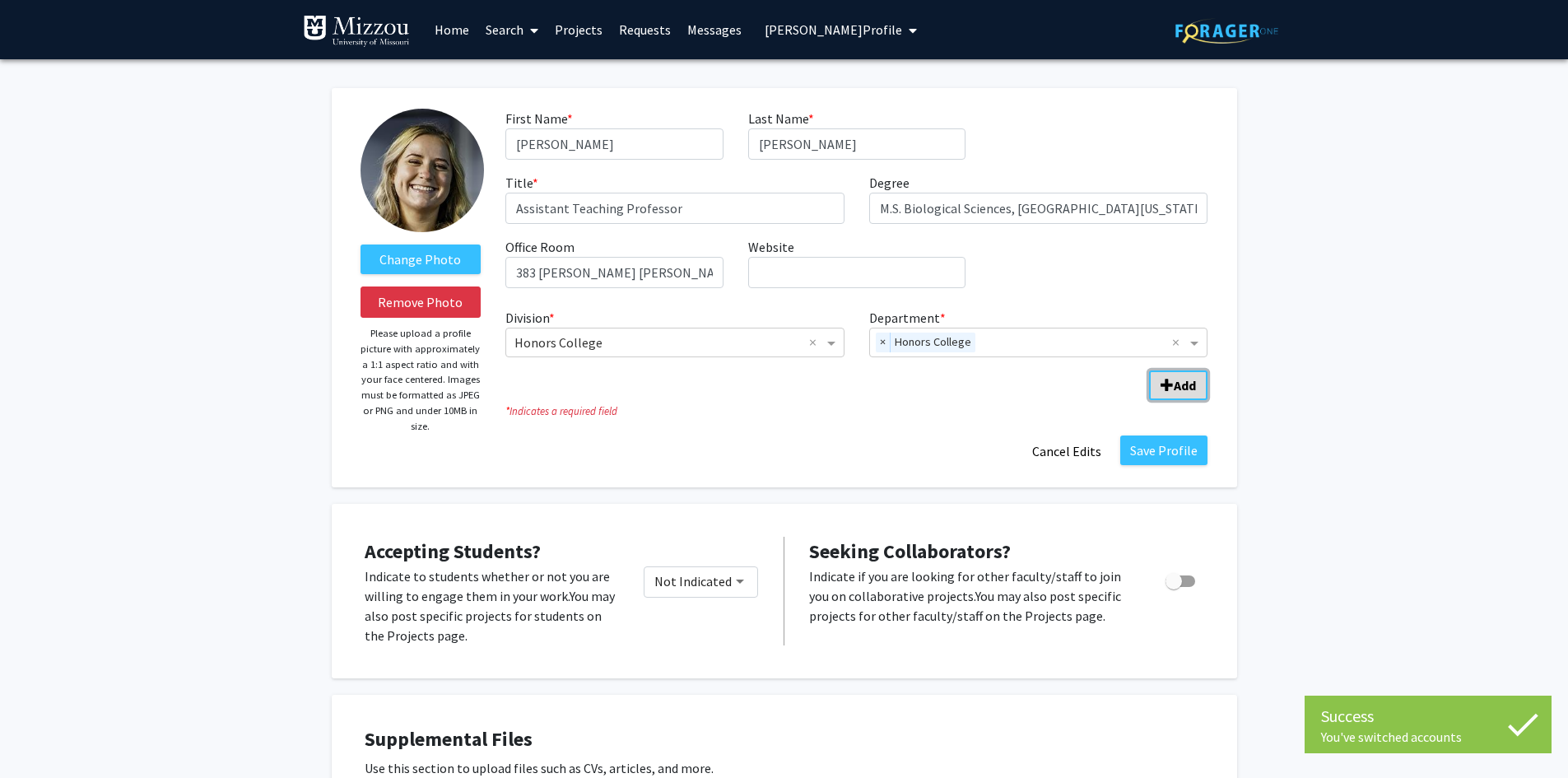
click at [1174, 390] on b "Add" at bounding box center [1185, 385] width 22 height 16
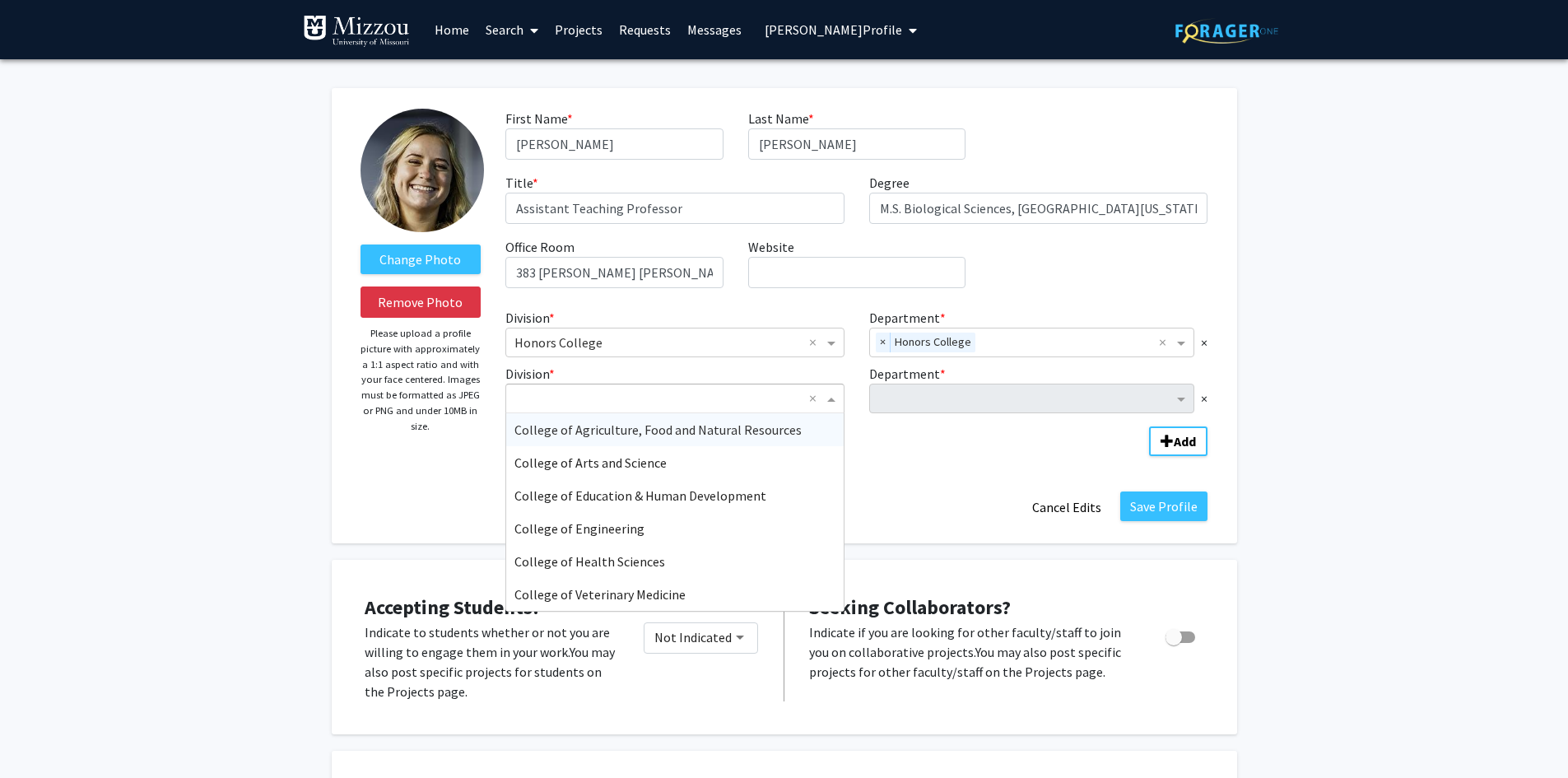
click at [830, 403] on span "Division" at bounding box center [834, 398] width 21 height 20
click at [674, 460] on div "College of Arts and Science" at bounding box center [675, 463] width 337 height 33
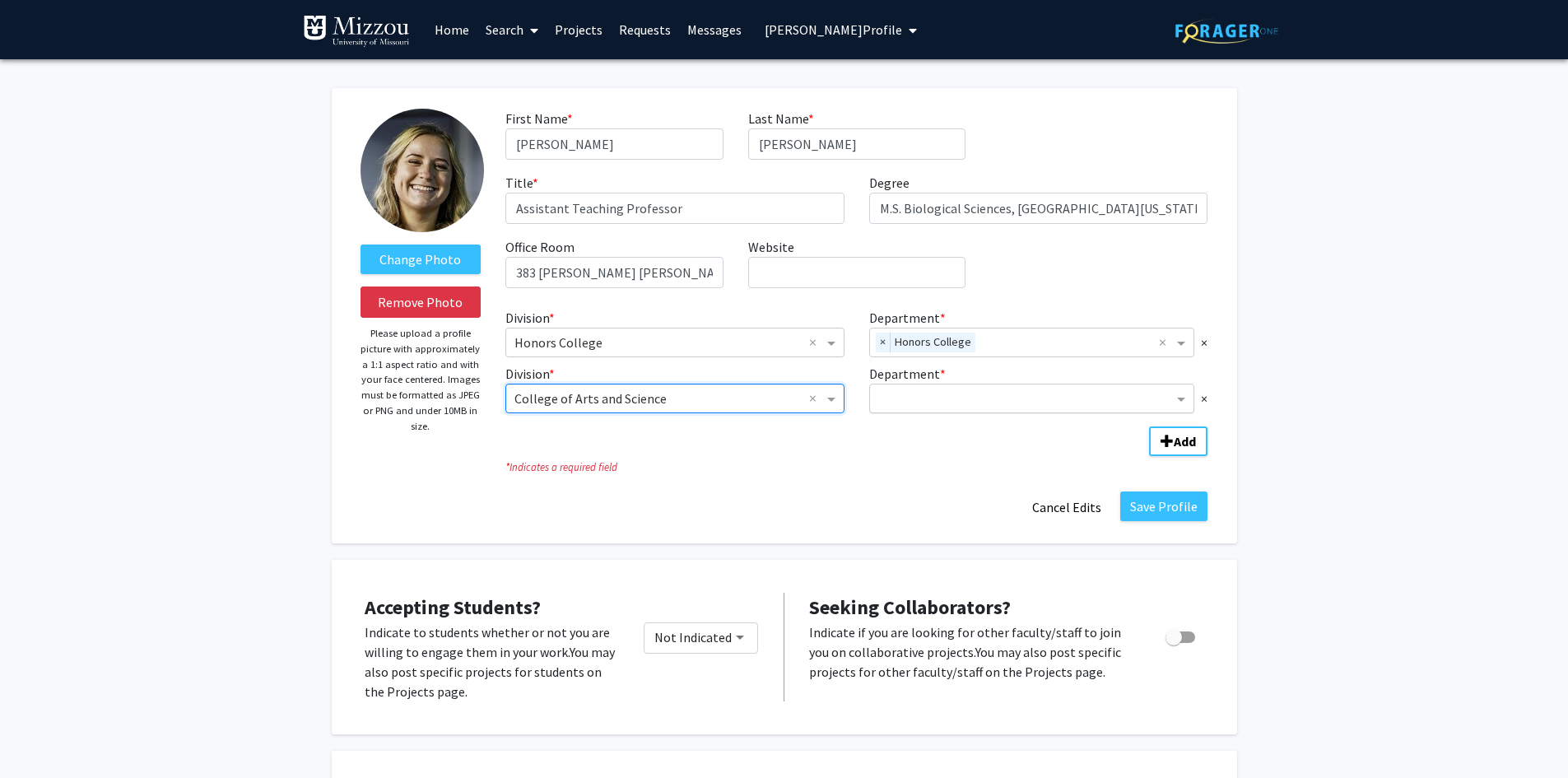
click at [930, 397] on input "Department" at bounding box center [1027, 399] width 296 height 20
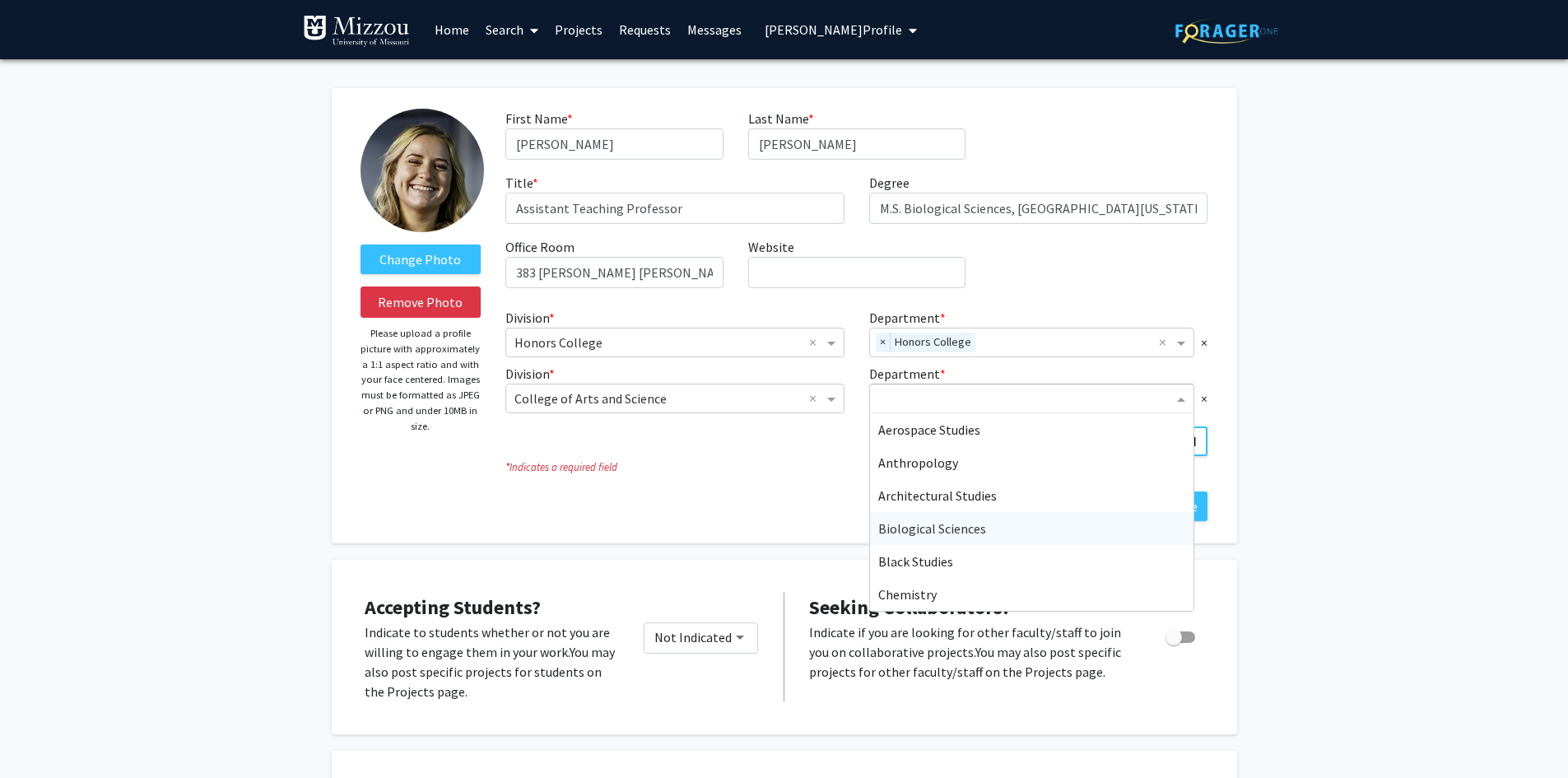
click at [901, 530] on span "Biological Sciences" at bounding box center [932, 529] width 108 height 16
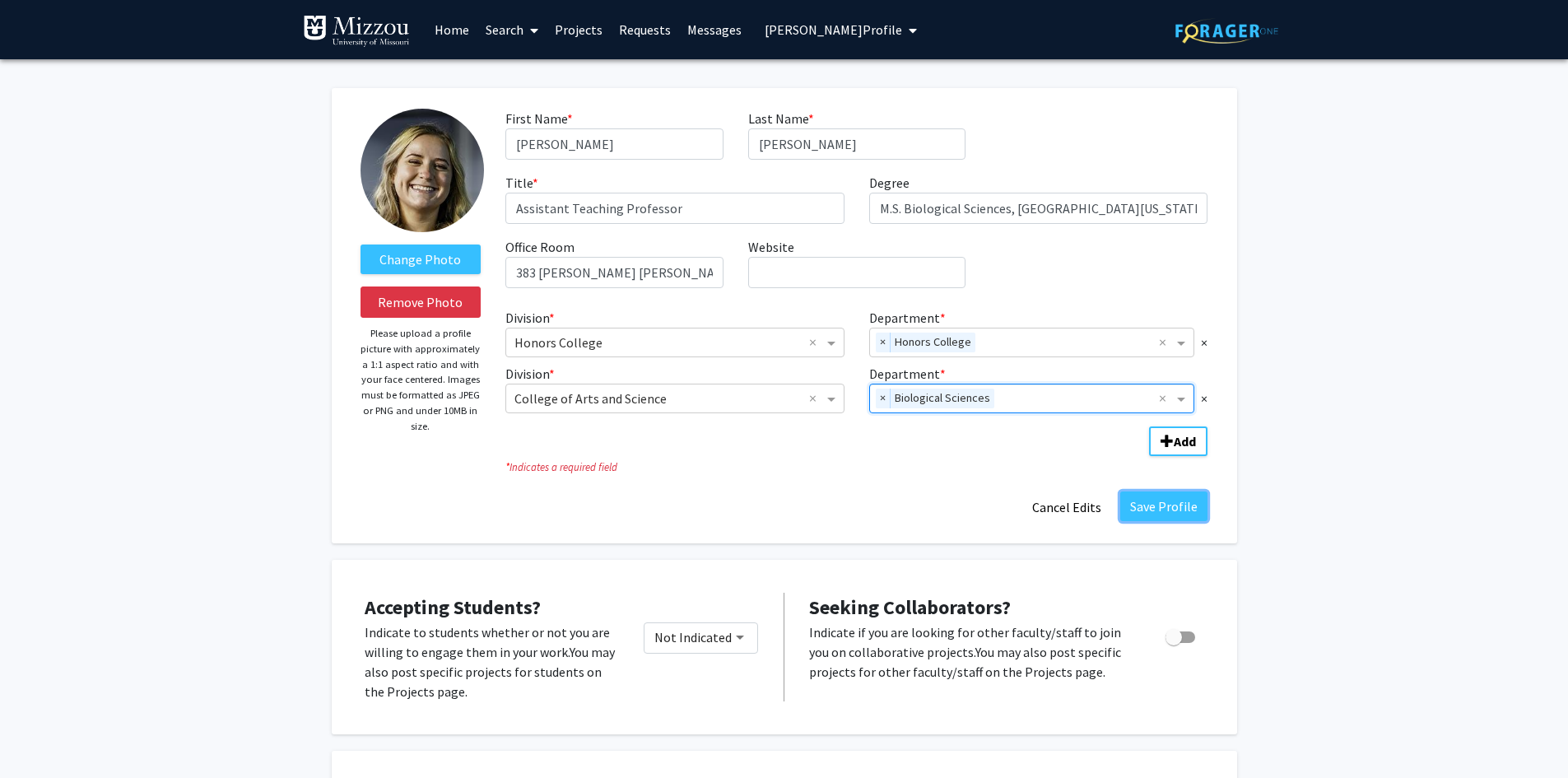
click at [1183, 506] on button "Save Profile" at bounding box center [1163, 506] width 87 height 29
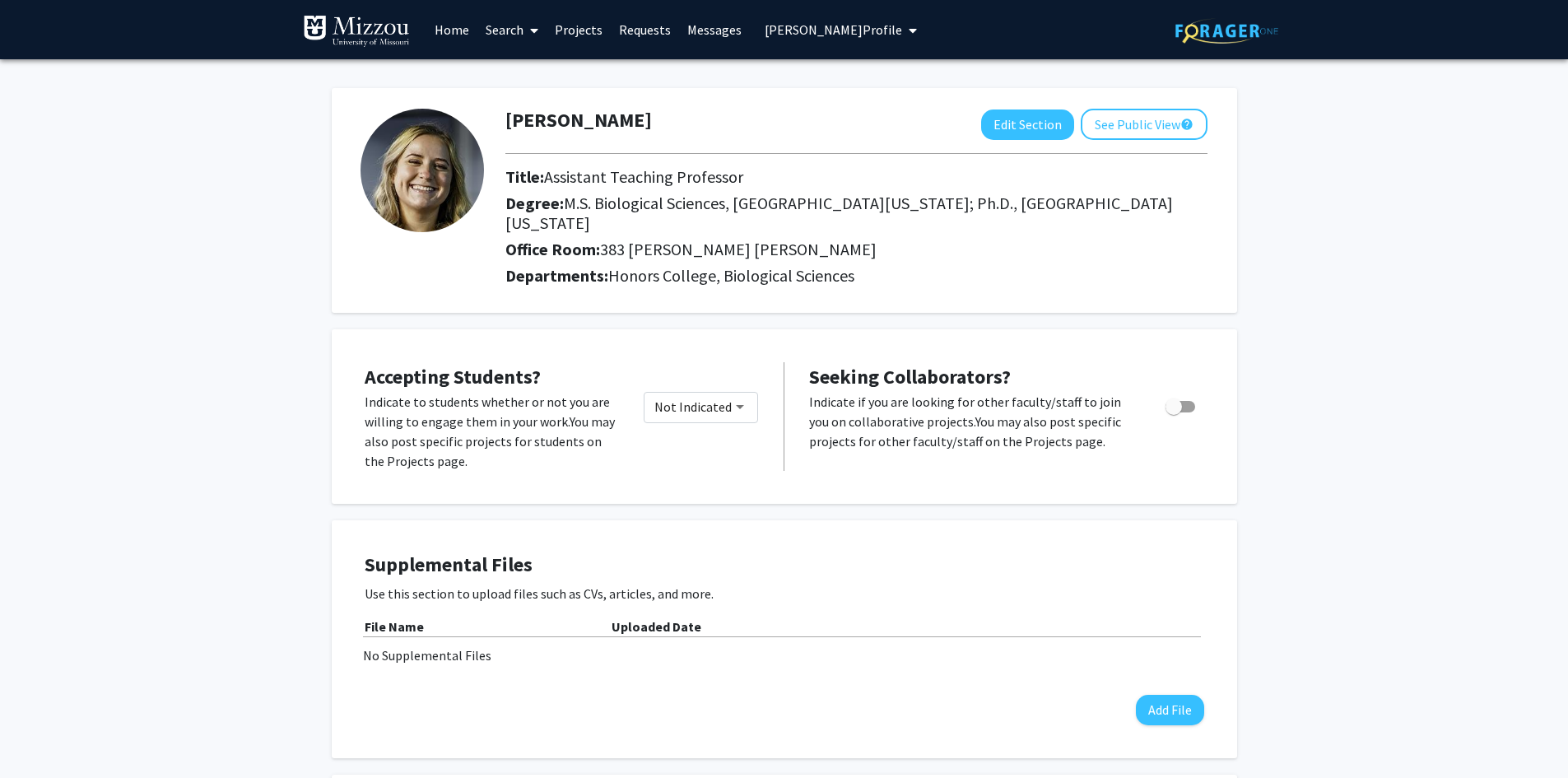
click at [863, 29] on span "Sabrina Michael's Profile" at bounding box center [833, 29] width 138 height 16
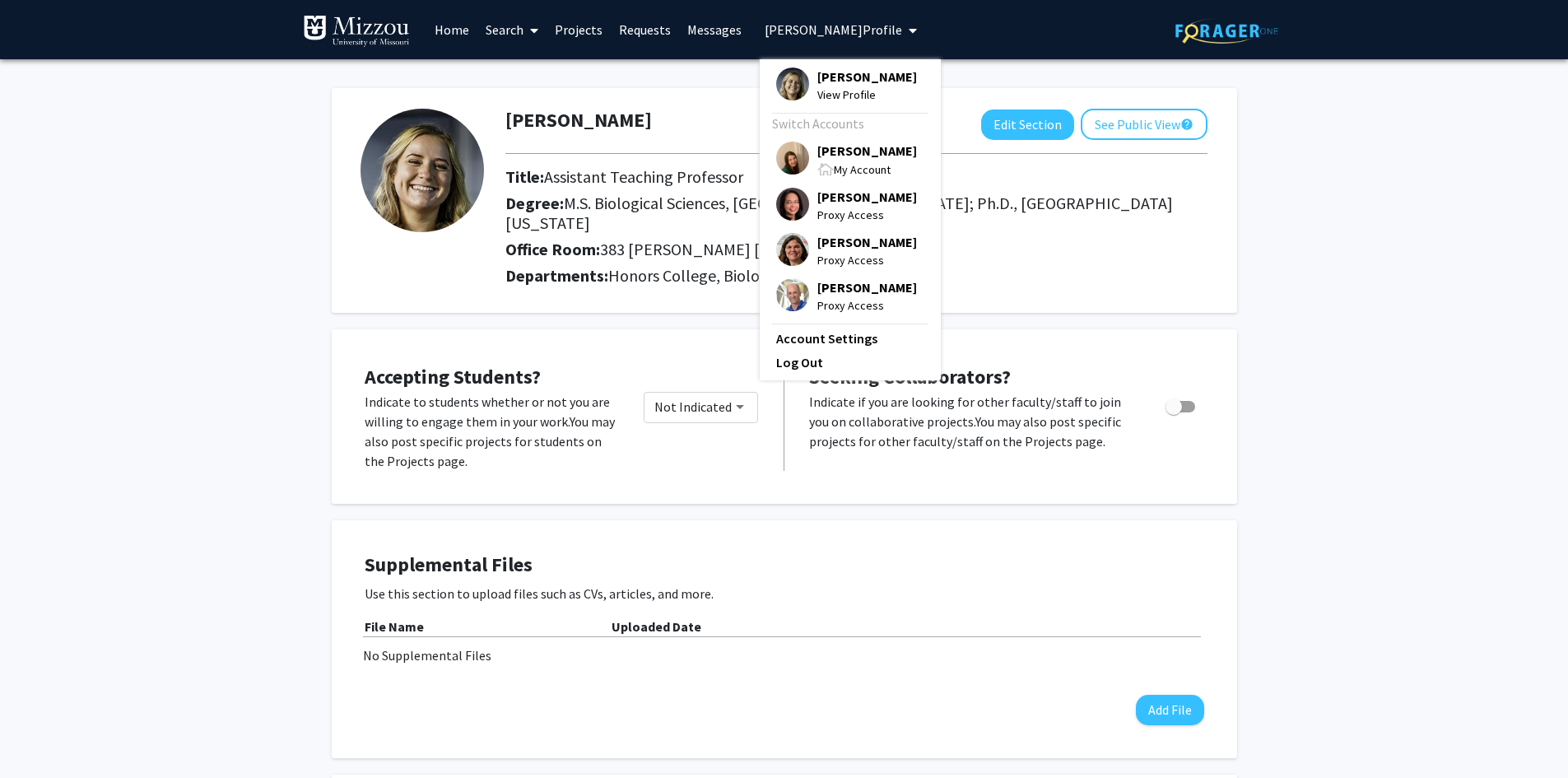
click at [867, 157] on span "[PERSON_NAME]" at bounding box center [867, 151] width 99 height 18
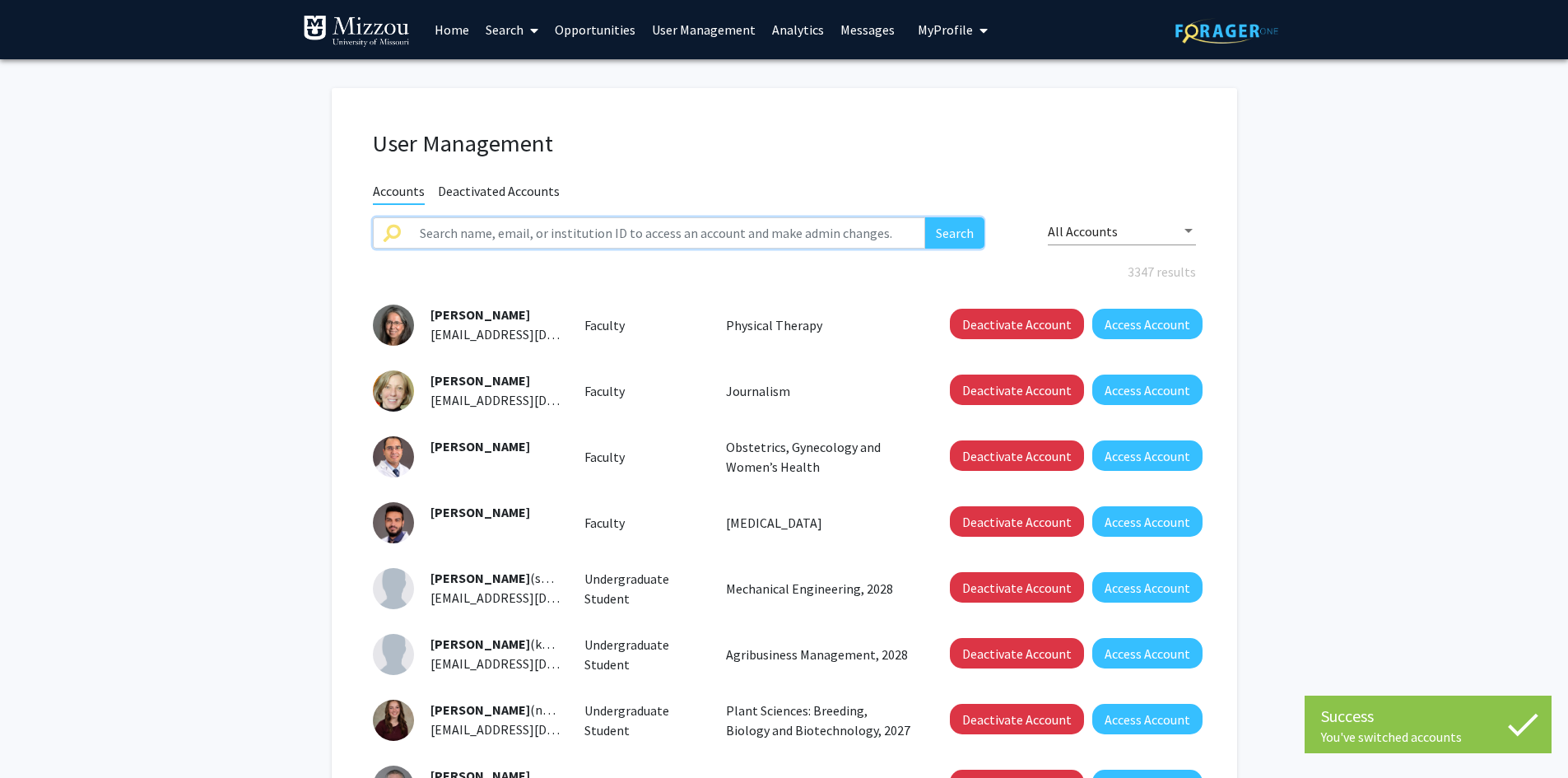
click at [856, 231] on input "text" at bounding box center [668, 233] width 516 height 31
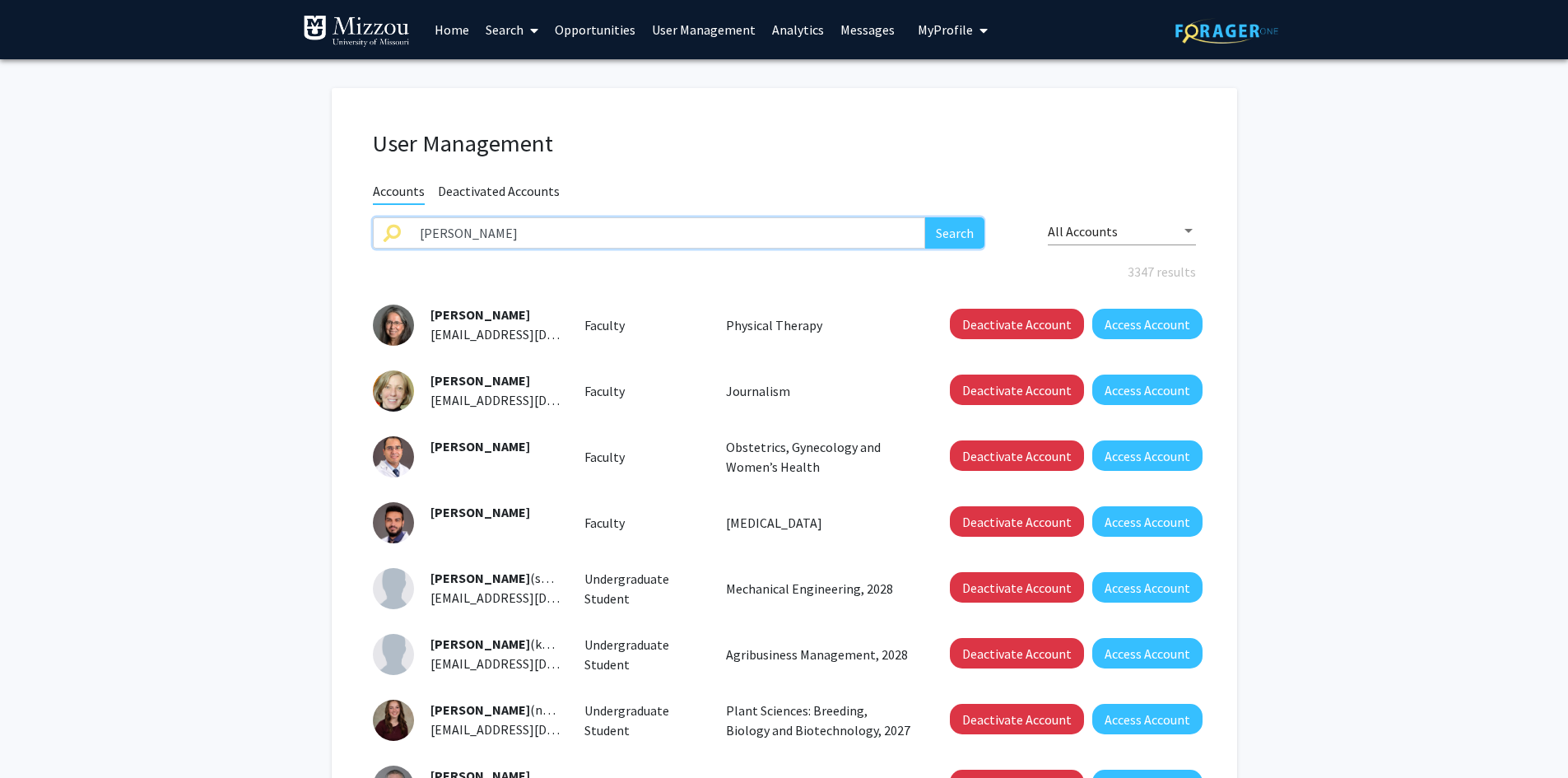
type input "michael baldwin"
click at [925, 217] on button "Search" at bounding box center [955, 233] width 60 height 31
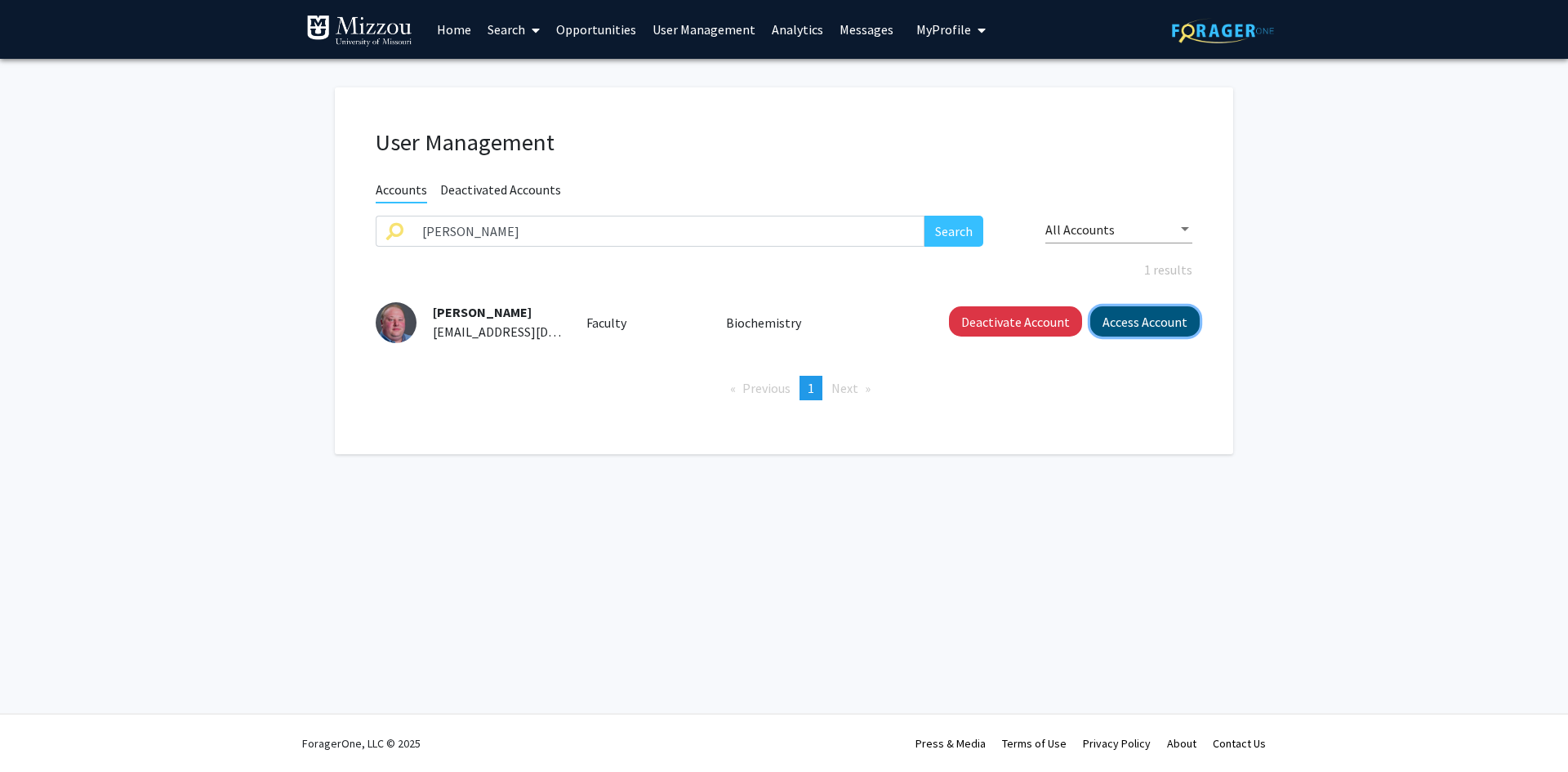
click at [1120, 320] on button "Access Account" at bounding box center [1146, 321] width 110 height 30
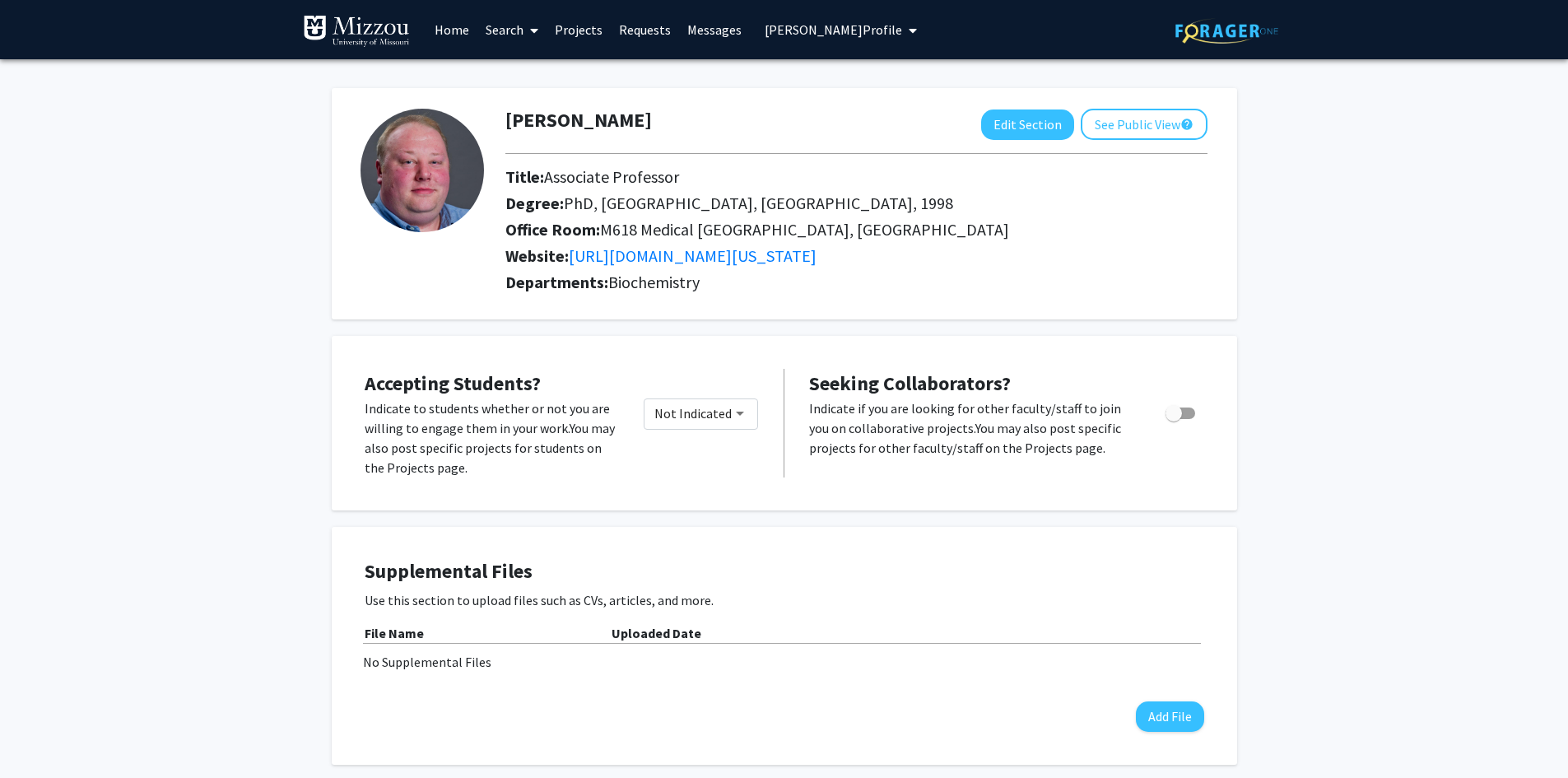
click at [842, 32] on span "Michael Baldwin's Profile" at bounding box center [833, 29] width 138 height 16
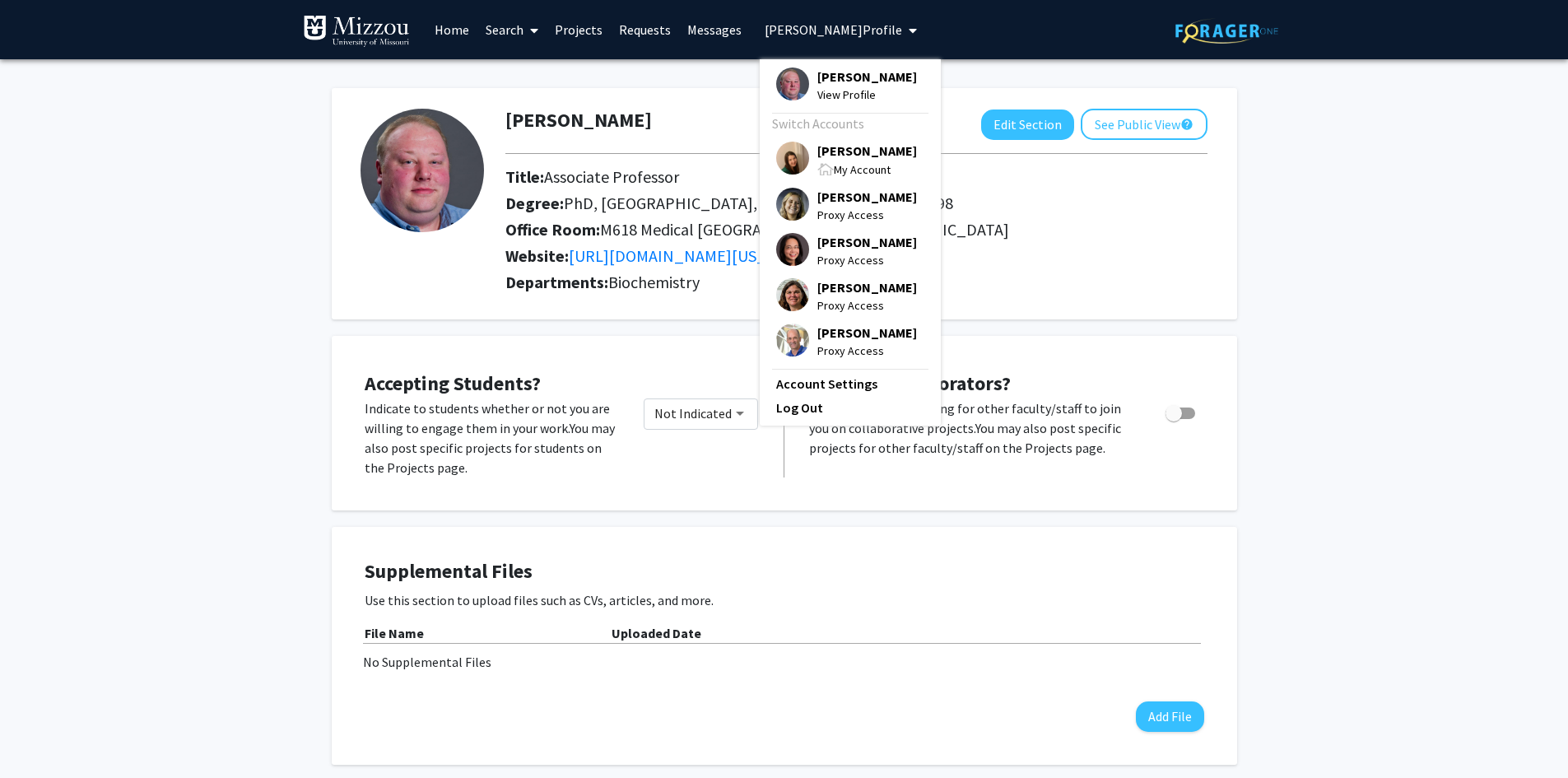
click at [858, 150] on span "[PERSON_NAME]" at bounding box center [867, 151] width 99 height 18
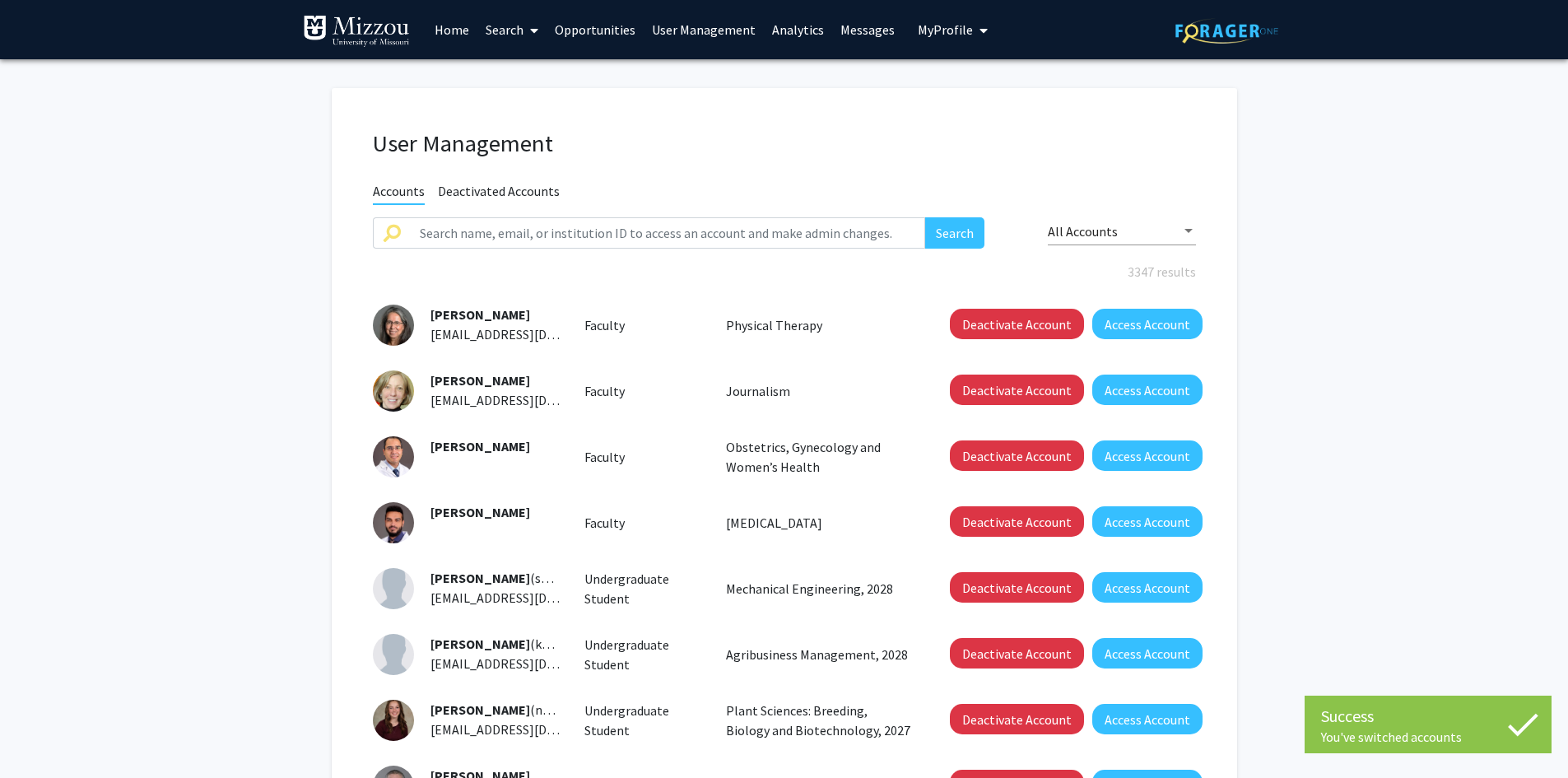
click at [666, 28] on link "User Management" at bounding box center [703, 29] width 120 height 58
click at [630, 229] on input "text" at bounding box center [668, 233] width 516 height 31
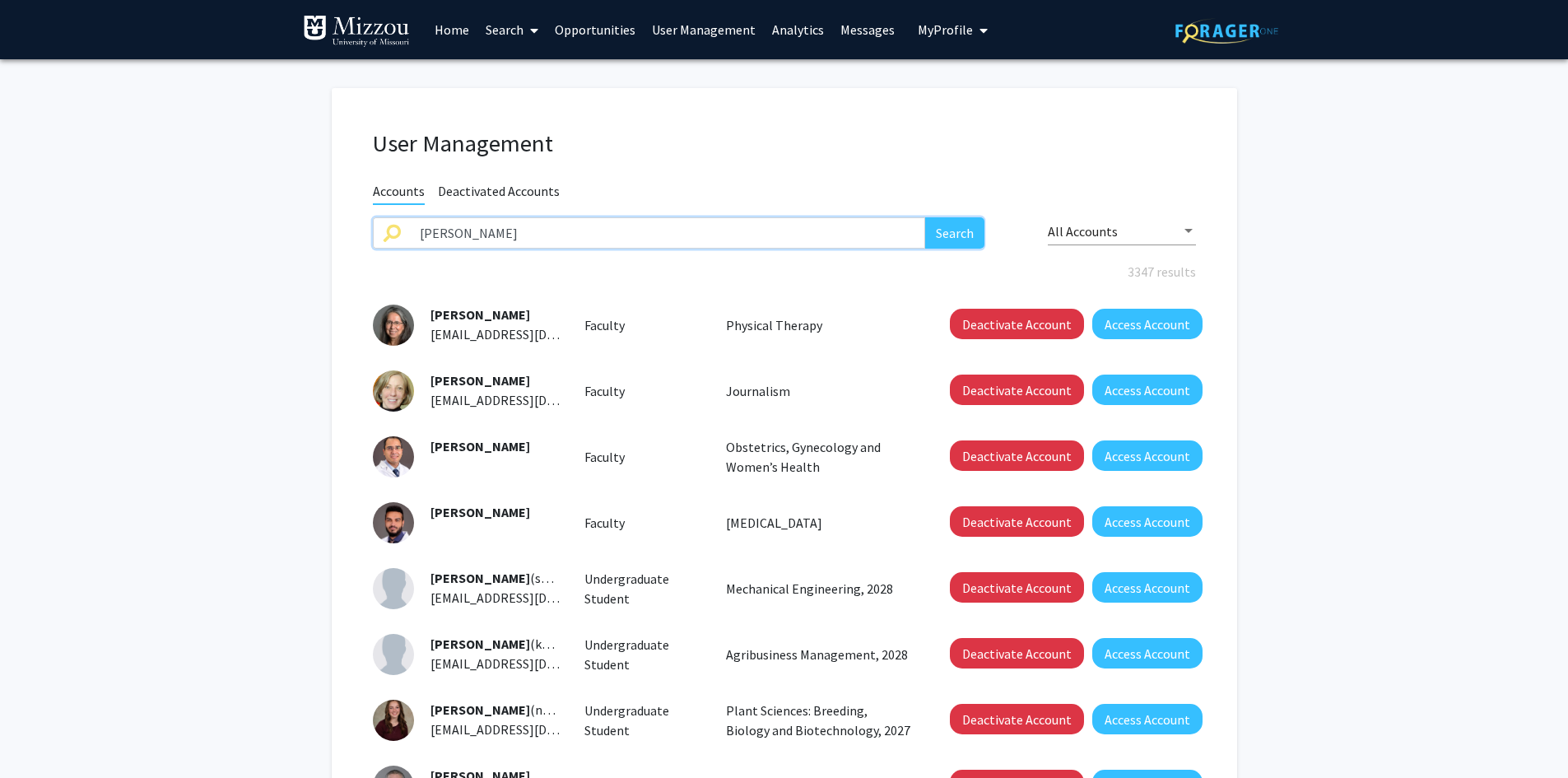
type input "mohammad badran"
click at [925, 217] on button "Search" at bounding box center [955, 233] width 60 height 31
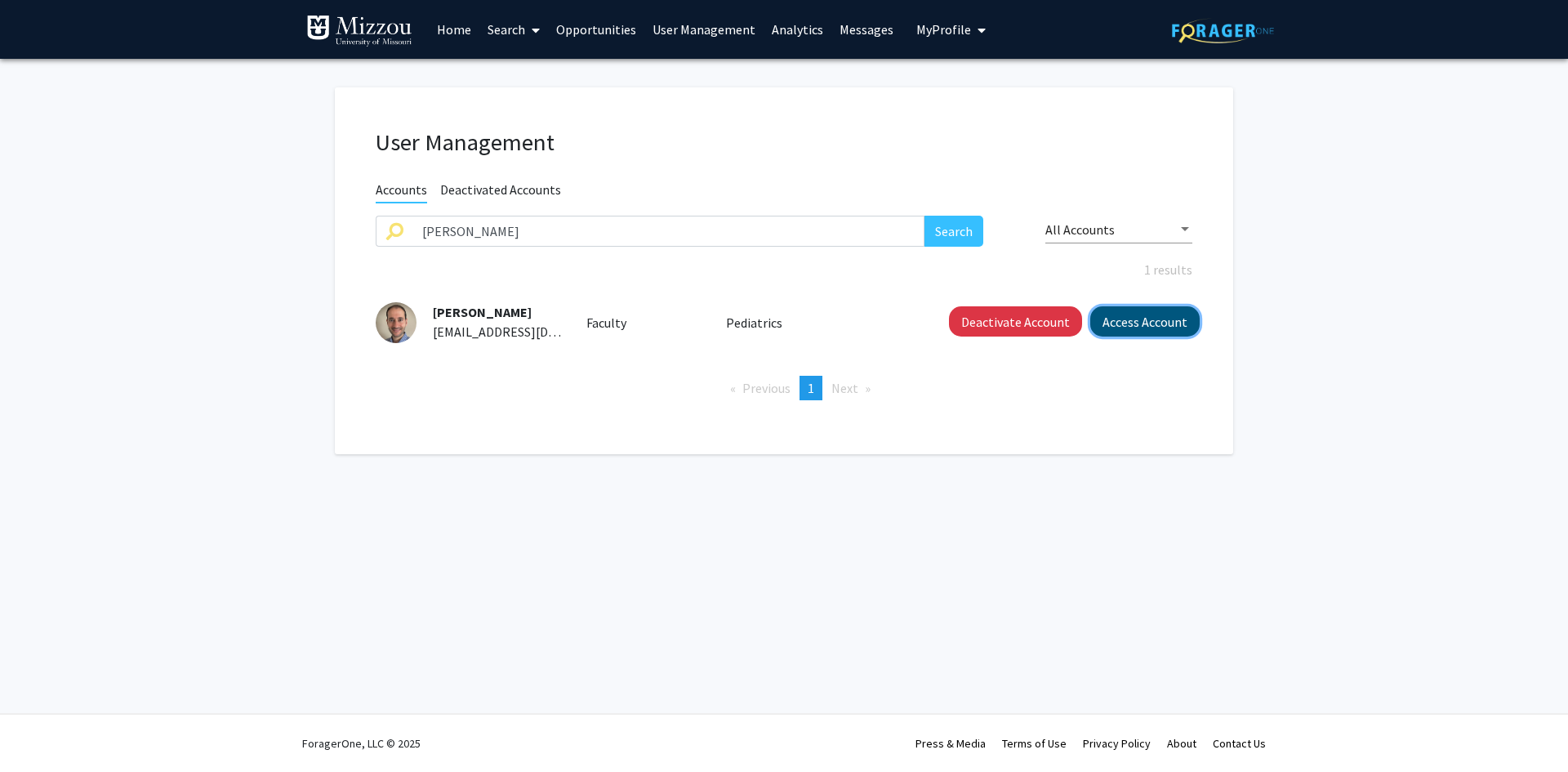
click at [1133, 319] on button "Access Account" at bounding box center [1146, 321] width 110 height 30
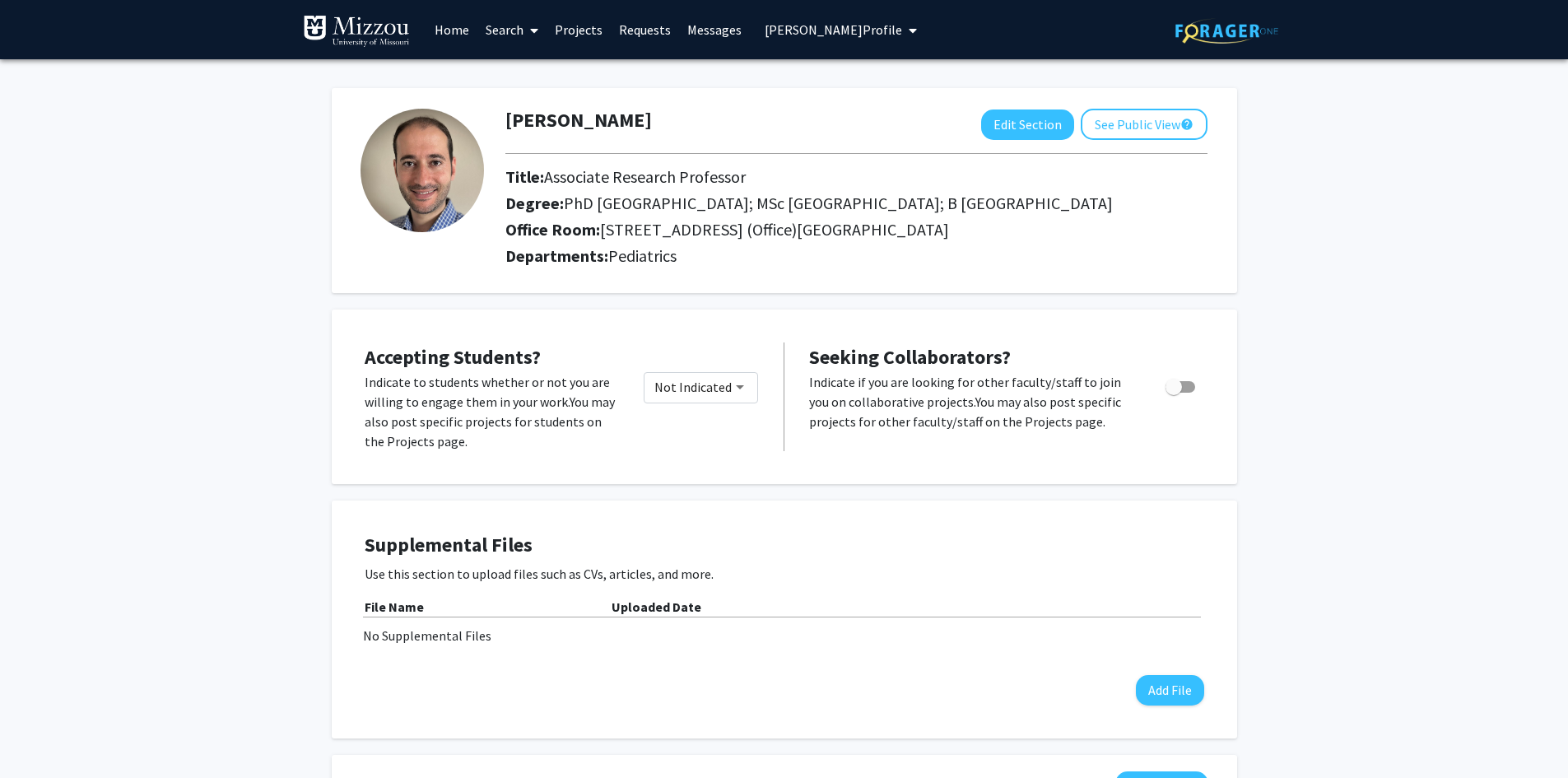
click at [584, 27] on link "Projects" at bounding box center [579, 29] width 64 height 58
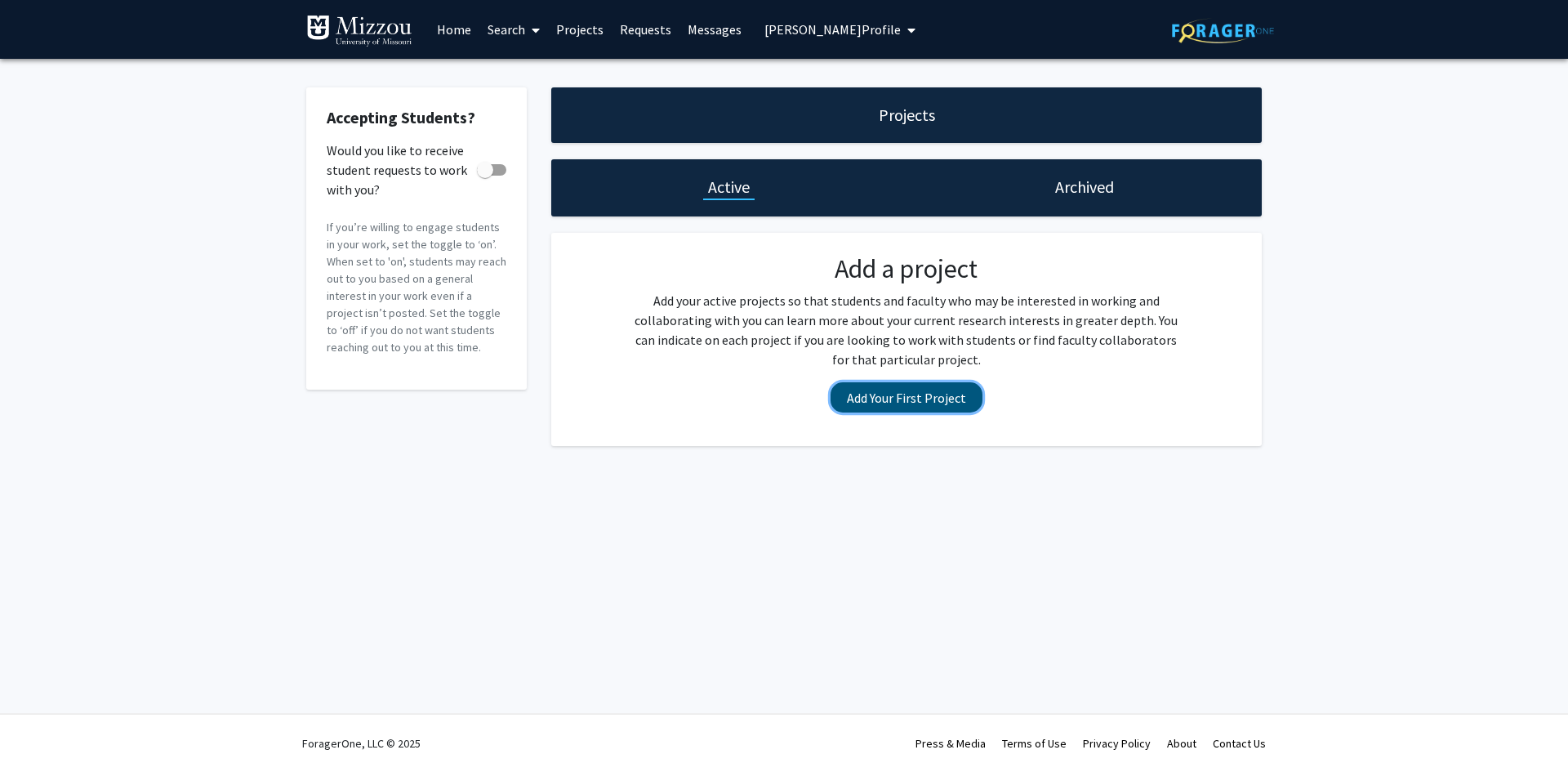
click at [966, 404] on button "Add Your First Project" at bounding box center [906, 397] width 152 height 30
